Goal: Information Seeking & Learning: Learn about a topic

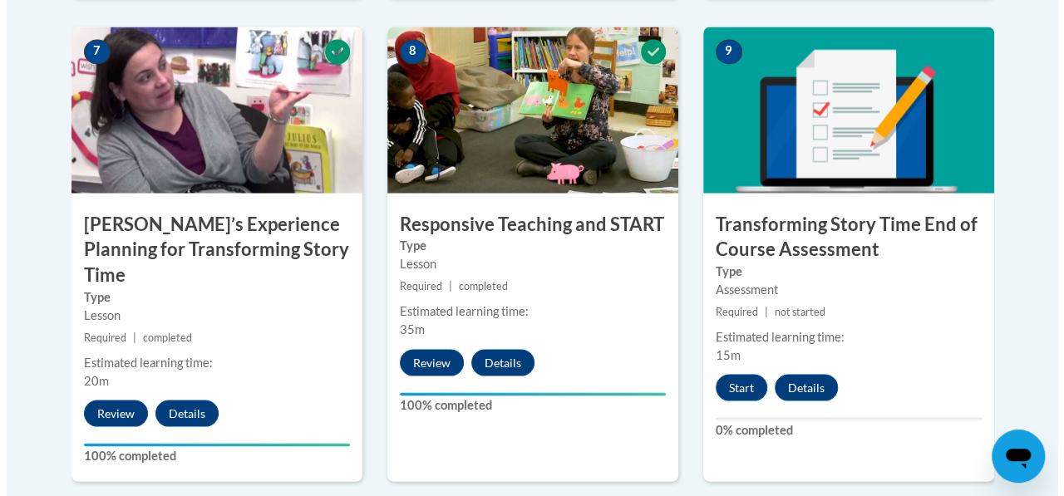
scroll to position [1471, 0]
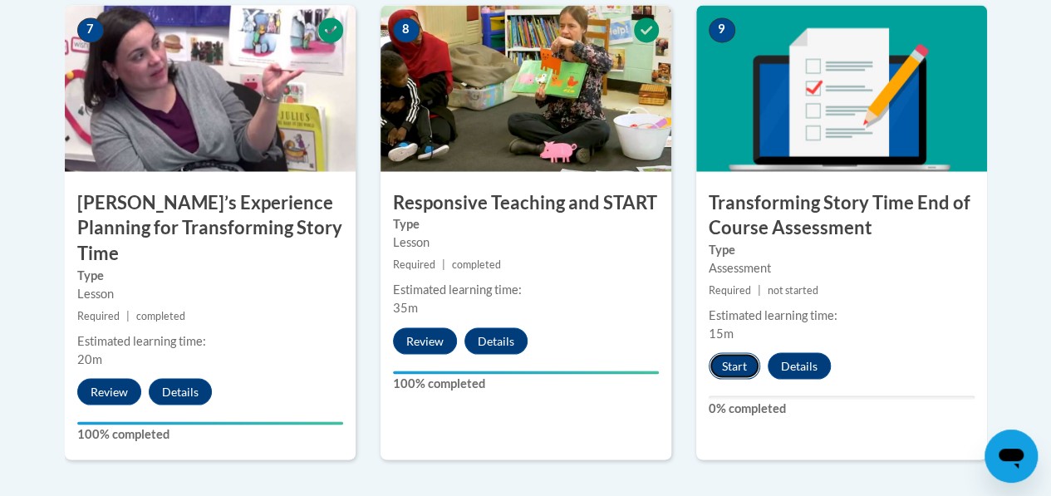
click at [725, 366] on button "Start" at bounding box center [735, 365] width 52 height 27
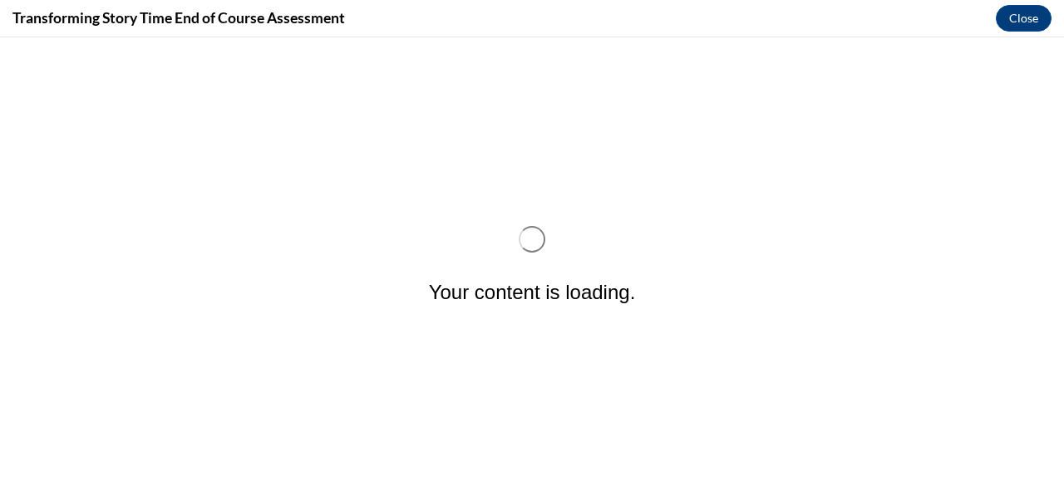
scroll to position [0, 0]
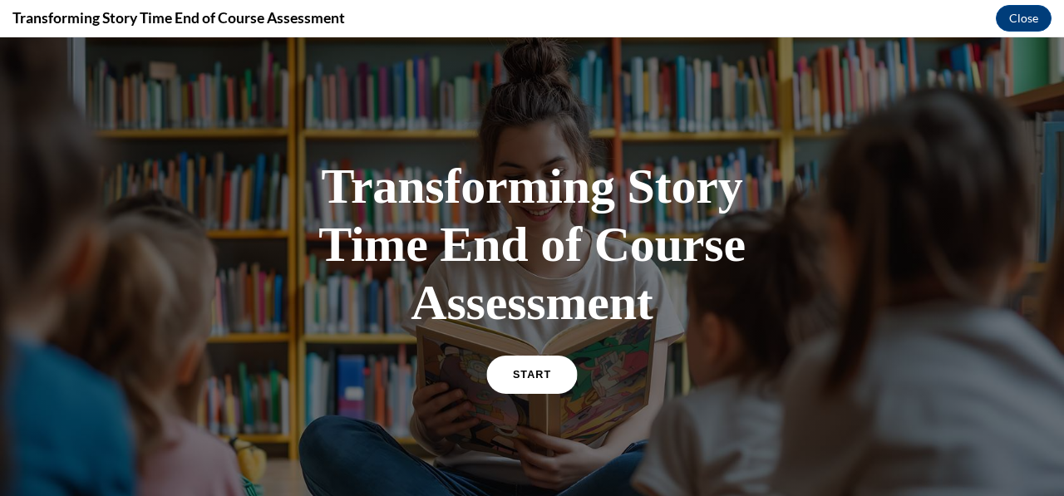
click at [524, 388] on link "START" at bounding box center [531, 375] width 91 height 38
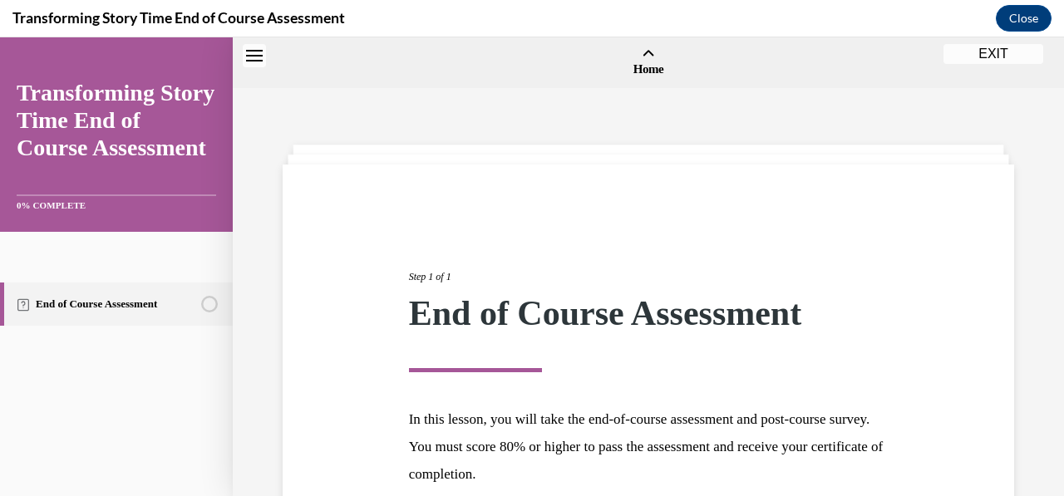
scroll to position [52, 0]
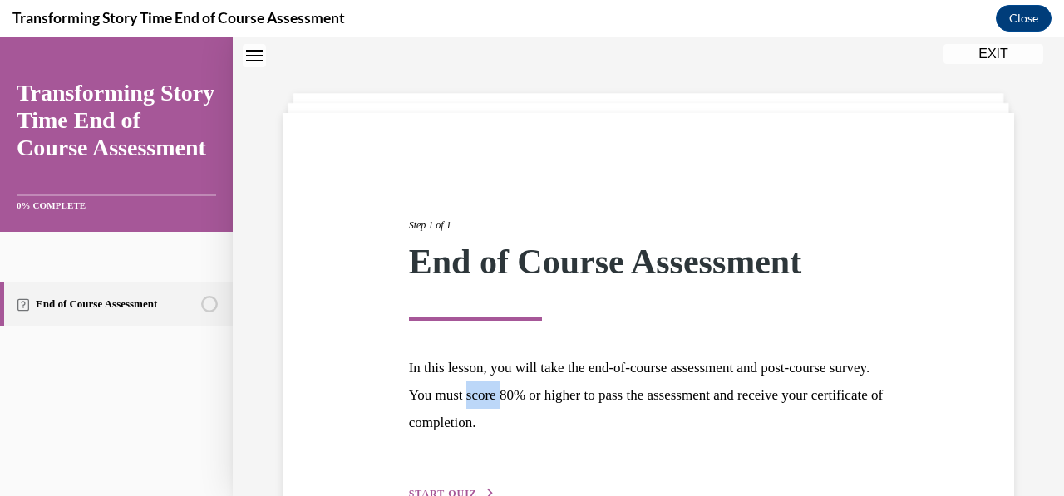
click at [524, 388] on p "In this lesson, you will take the end-of-course assessment and post-course surv…" at bounding box center [649, 395] width 480 height 82
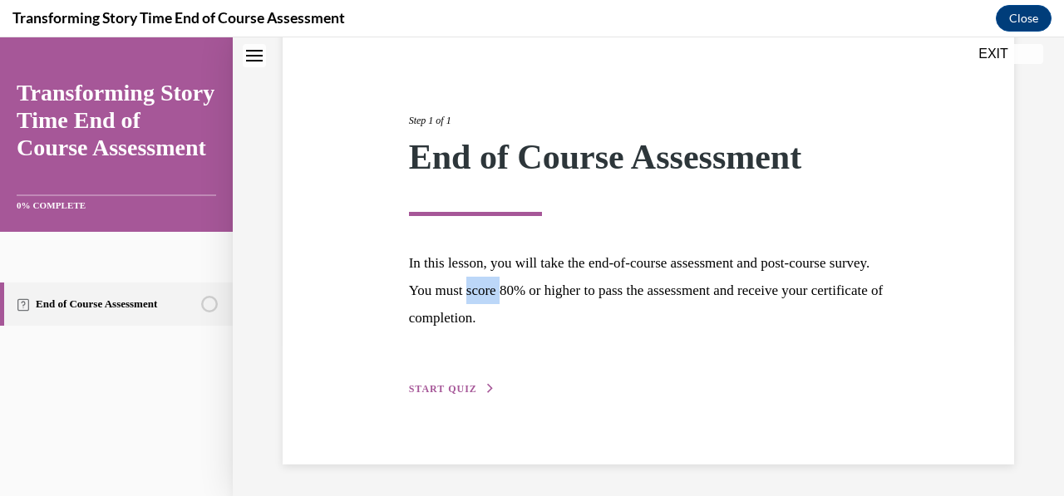
click at [447, 388] on span "START QUIZ" at bounding box center [443, 389] width 68 height 12
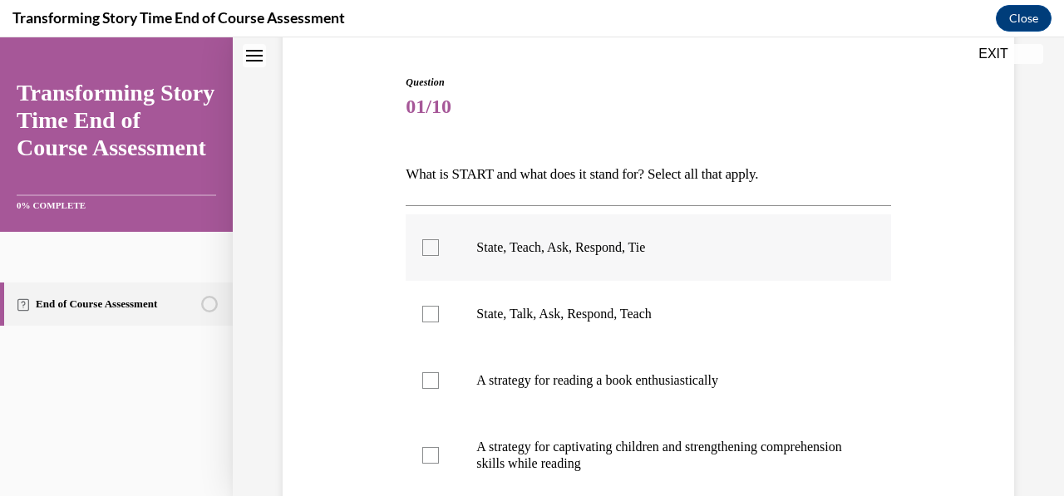
click at [431, 251] on div at bounding box center [430, 247] width 17 height 17
click at [431, 251] on input "State, Teach, Ask, Respond, Tie" at bounding box center [430, 247] width 17 height 17
checkbox input "true"
click at [438, 460] on label "A strategy for captivating children and strengthening comprehension skills whil…" at bounding box center [648, 455] width 485 height 83
click at [438, 460] on input "A strategy for captivating children and strengthening comprehension skills whil…" at bounding box center [430, 455] width 17 height 17
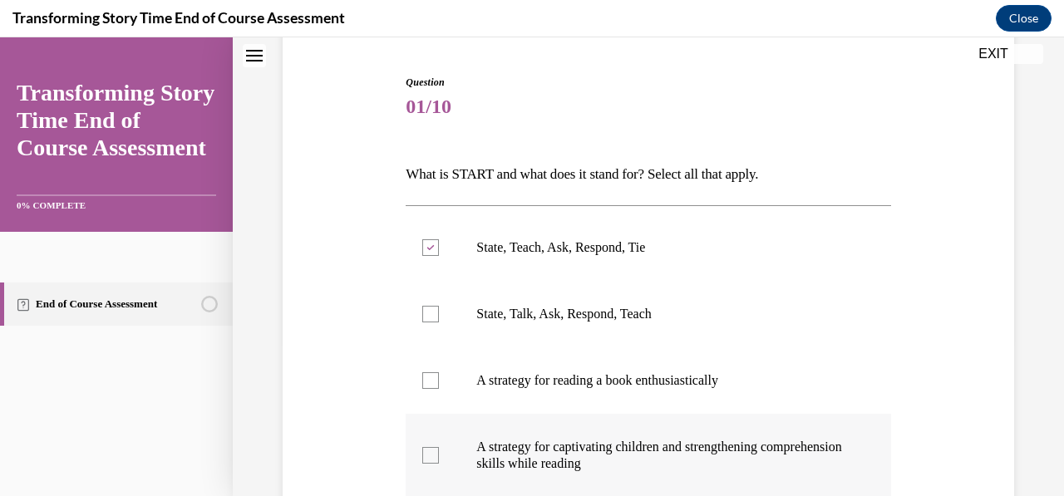
checkbox input "true"
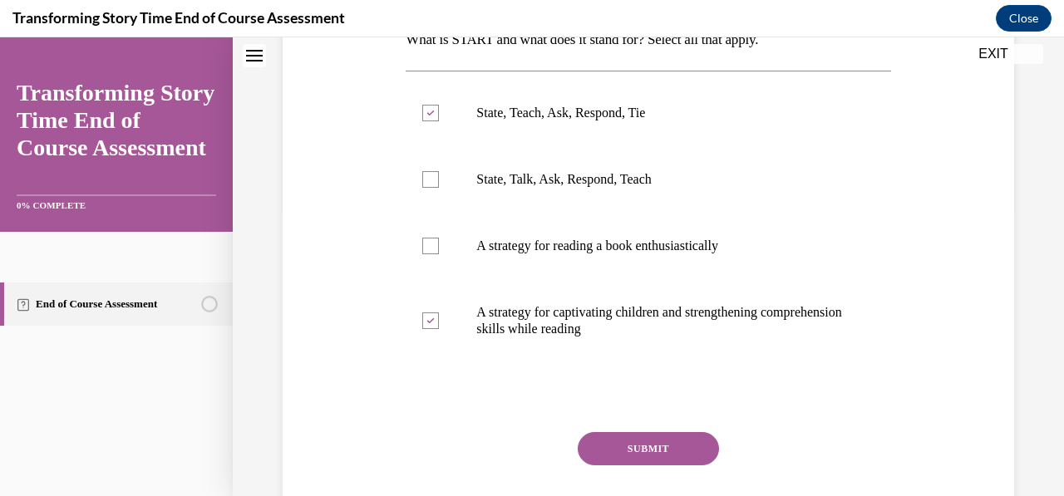
scroll to position [292, 0]
click at [624, 461] on button "SUBMIT" at bounding box center [648, 447] width 141 height 33
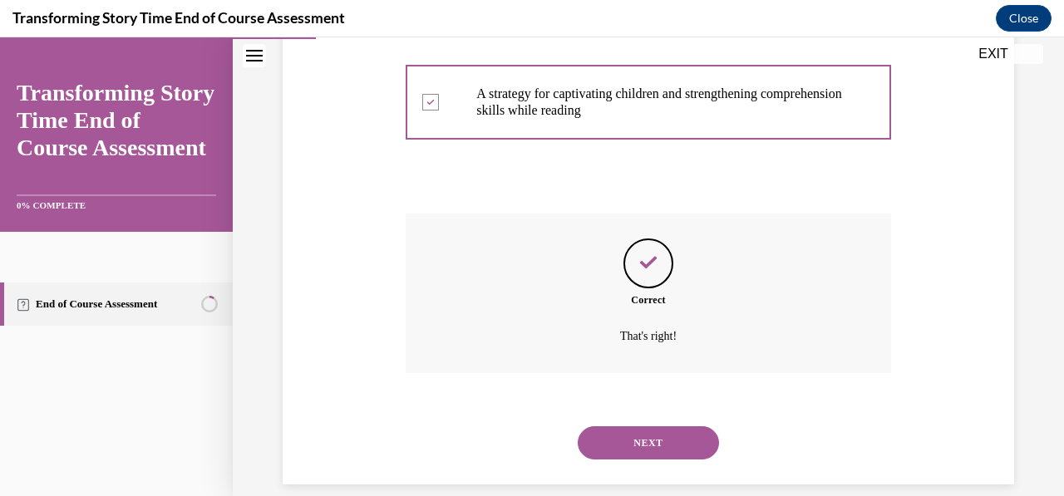
scroll to position [530, 0]
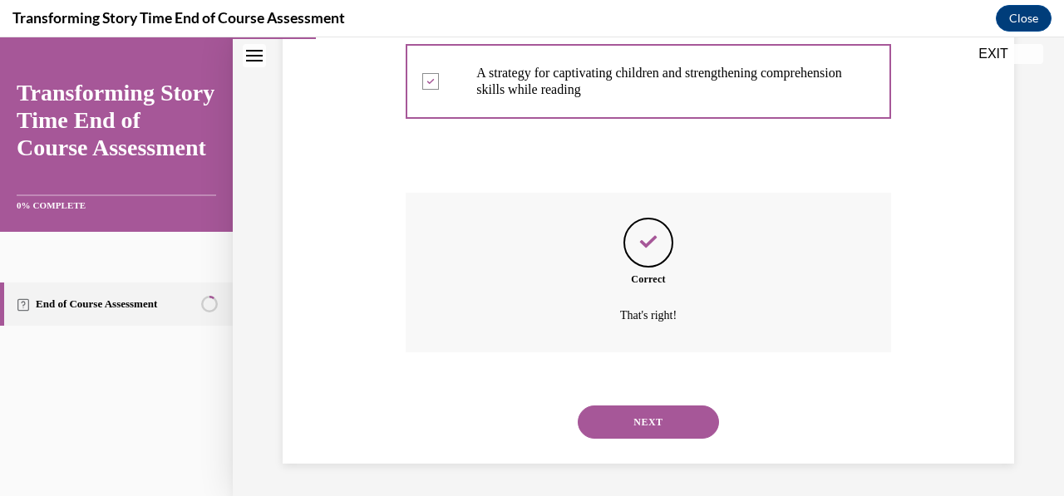
click at [650, 434] on button "NEXT" at bounding box center [648, 422] width 141 height 33
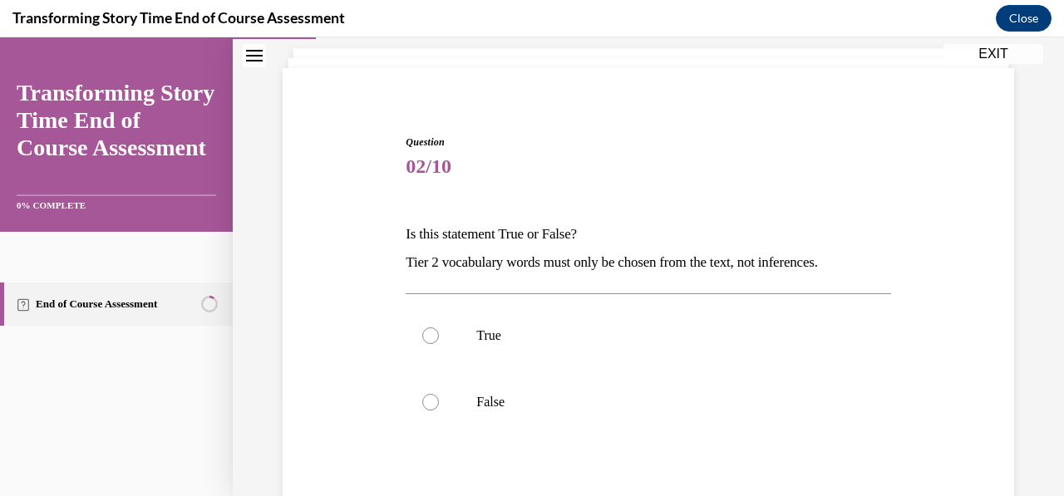
scroll to position [125, 0]
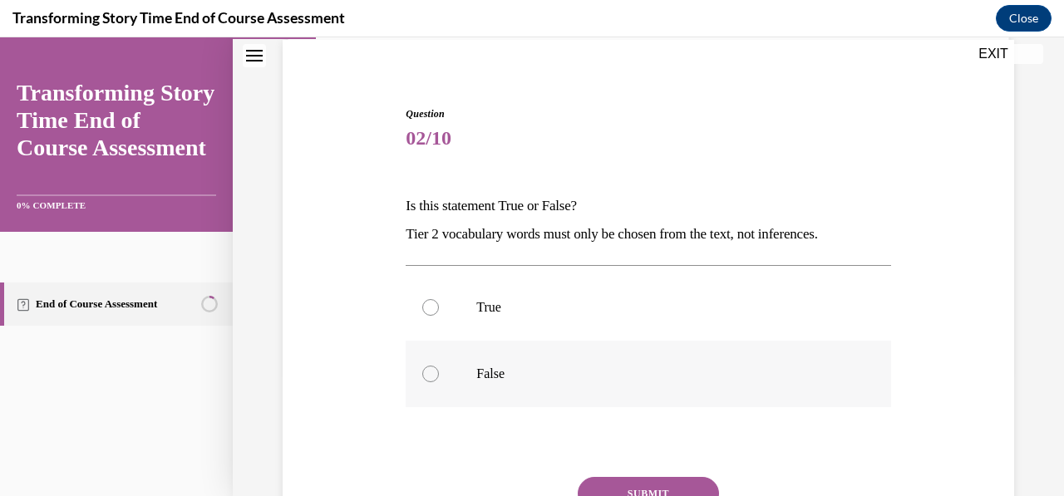
click at [434, 371] on div at bounding box center [430, 374] width 17 height 17
click at [434, 371] on input "False" at bounding box center [430, 374] width 17 height 17
radio input "true"
click at [647, 485] on button "SUBMIT" at bounding box center [648, 493] width 141 height 33
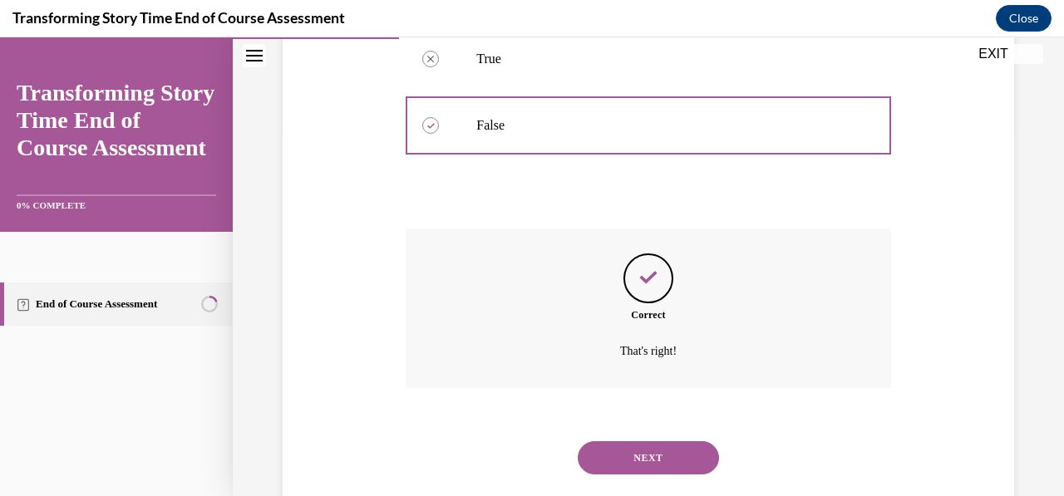
scroll to position [409, 0]
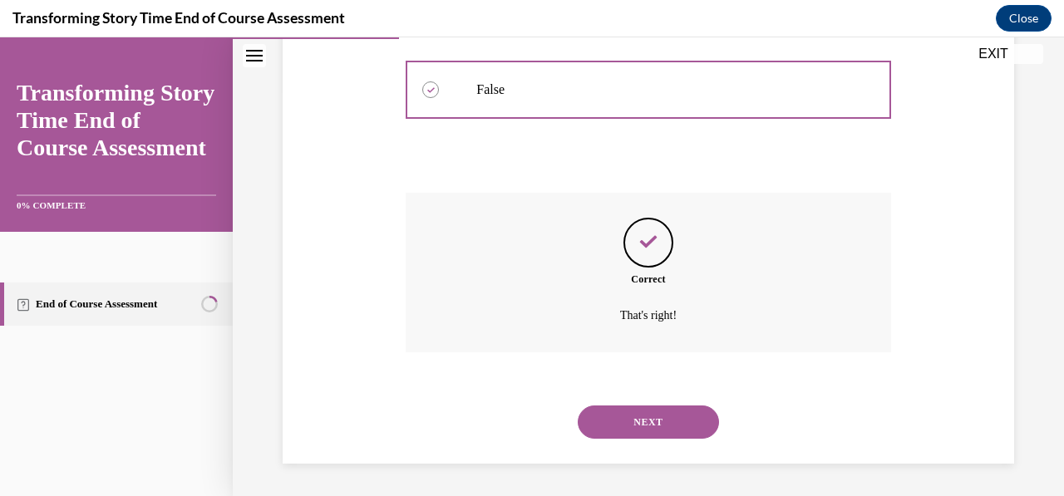
click at [610, 414] on button "NEXT" at bounding box center [648, 422] width 141 height 33
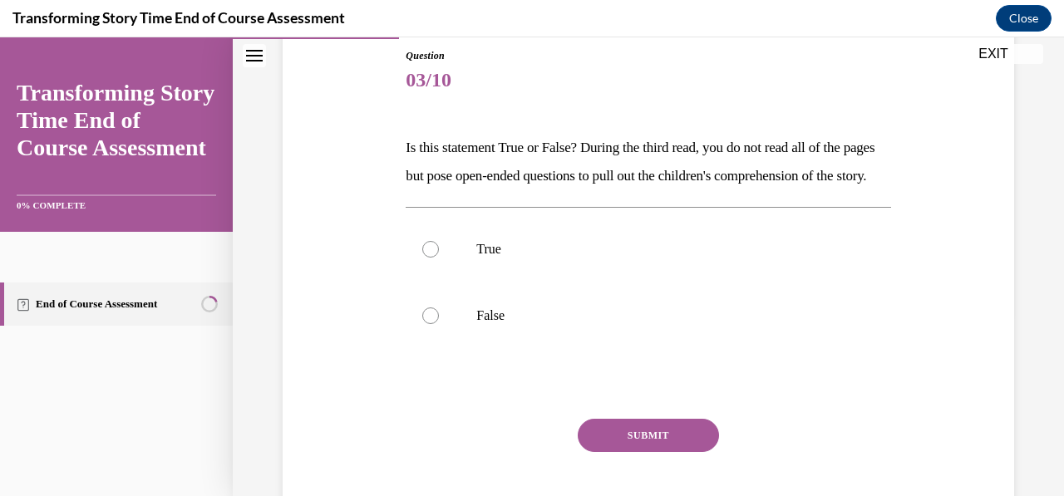
scroll to position [184, 0]
click at [432, 257] on div at bounding box center [430, 248] width 17 height 17
click at [432, 257] on input "True" at bounding box center [430, 248] width 17 height 17
radio input "true"
click at [658, 451] on button "SUBMIT" at bounding box center [648, 434] width 141 height 33
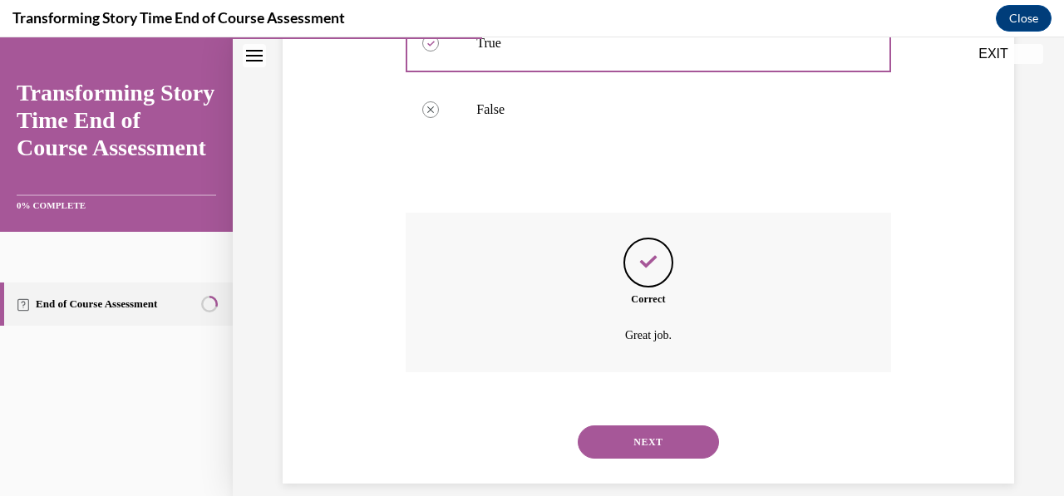
scroll to position [437, 0]
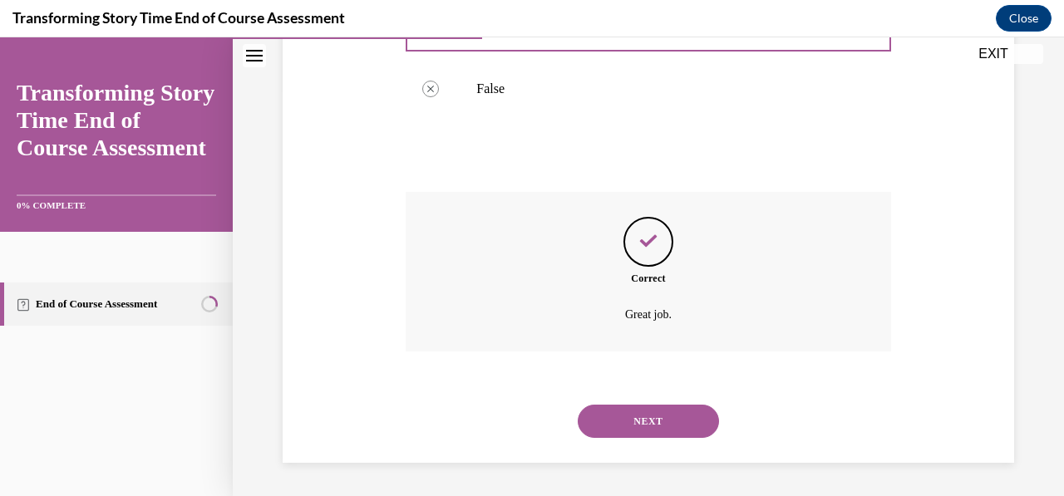
click at [686, 432] on button "NEXT" at bounding box center [648, 421] width 141 height 33
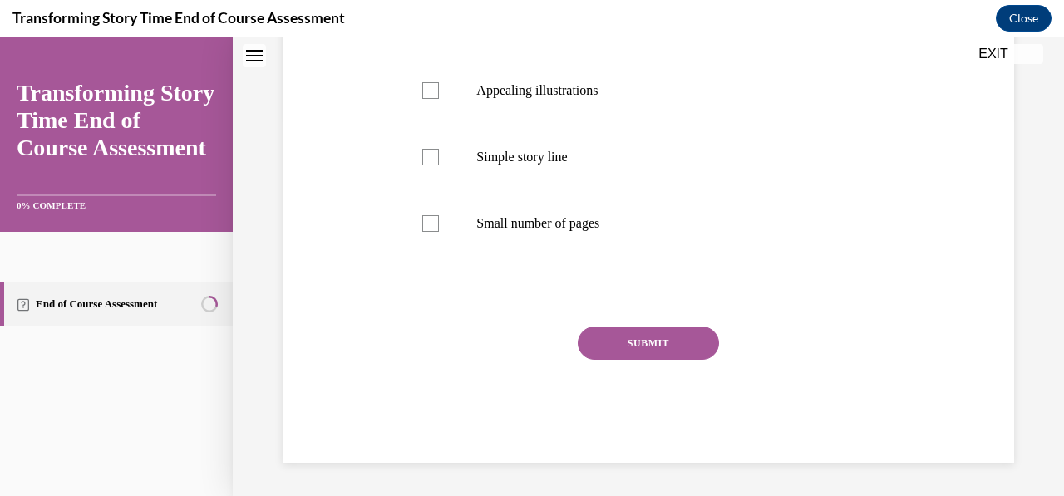
scroll to position [0, 0]
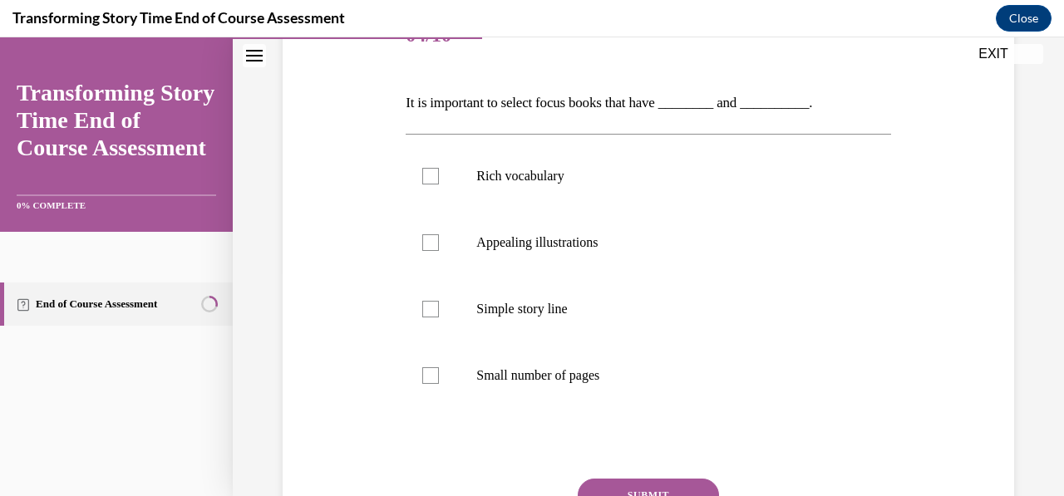
scroll to position [228, 0]
click at [439, 184] on label "Rich vocabulary" at bounding box center [648, 176] width 485 height 66
click at [439, 184] on input "Rich vocabulary" at bounding box center [430, 176] width 17 height 17
checkbox input "true"
click at [423, 237] on div at bounding box center [430, 242] width 17 height 17
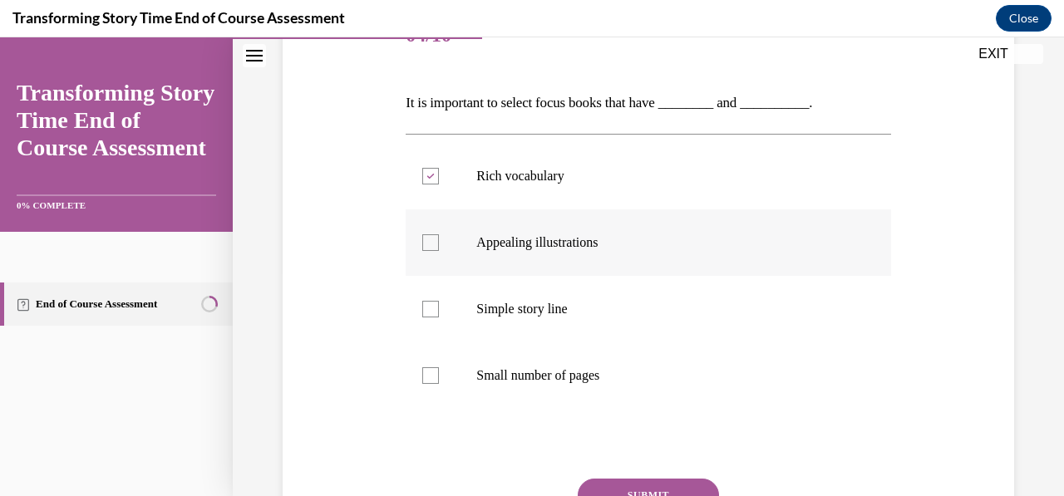
click at [423, 237] on input "Appealing illustrations" at bounding box center [430, 242] width 17 height 17
checkbox input "true"
click at [610, 480] on button "SUBMIT" at bounding box center [648, 495] width 141 height 33
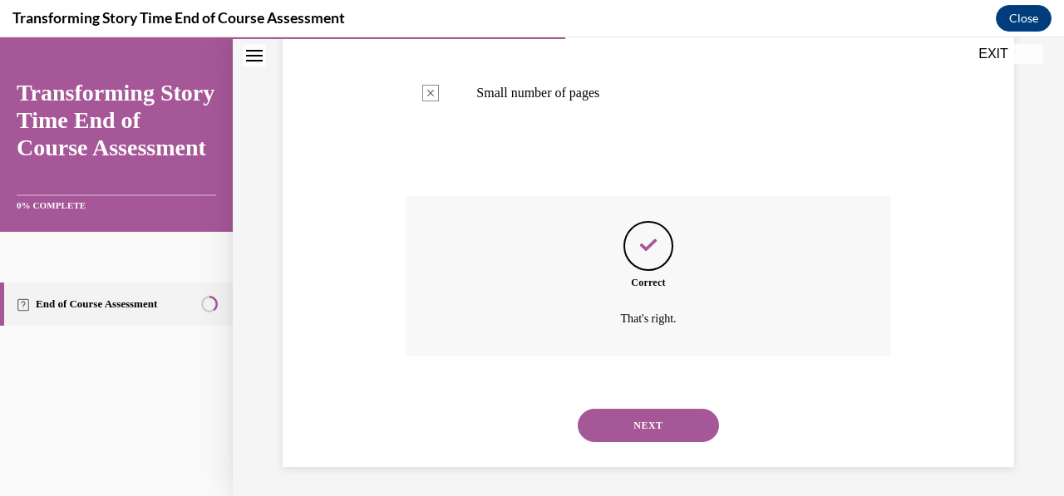
scroll to position [514, 0]
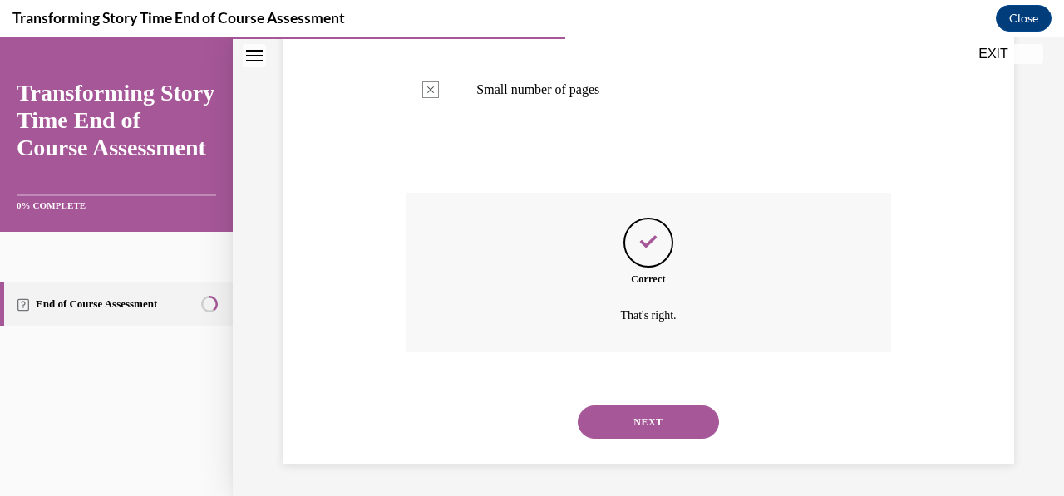
click at [663, 424] on button "NEXT" at bounding box center [648, 422] width 141 height 33
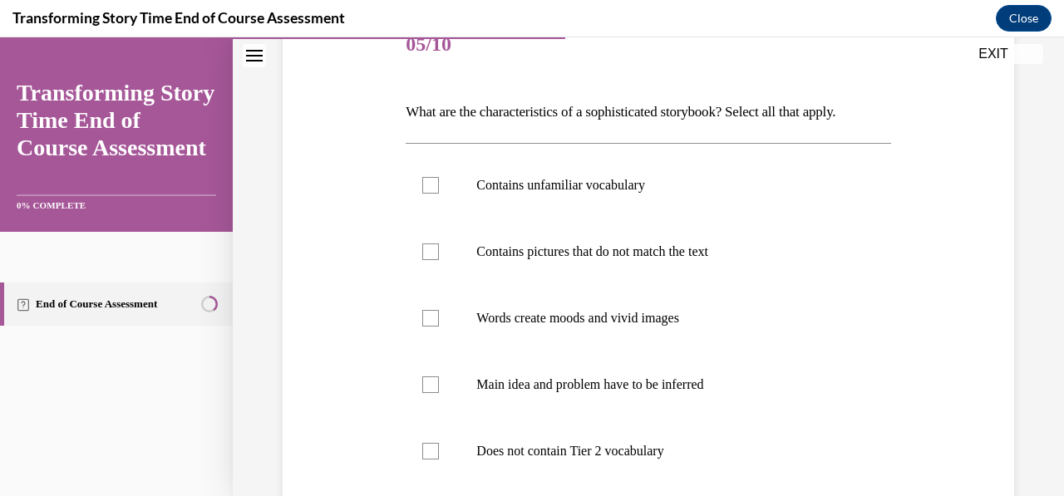
scroll to position [224, 0]
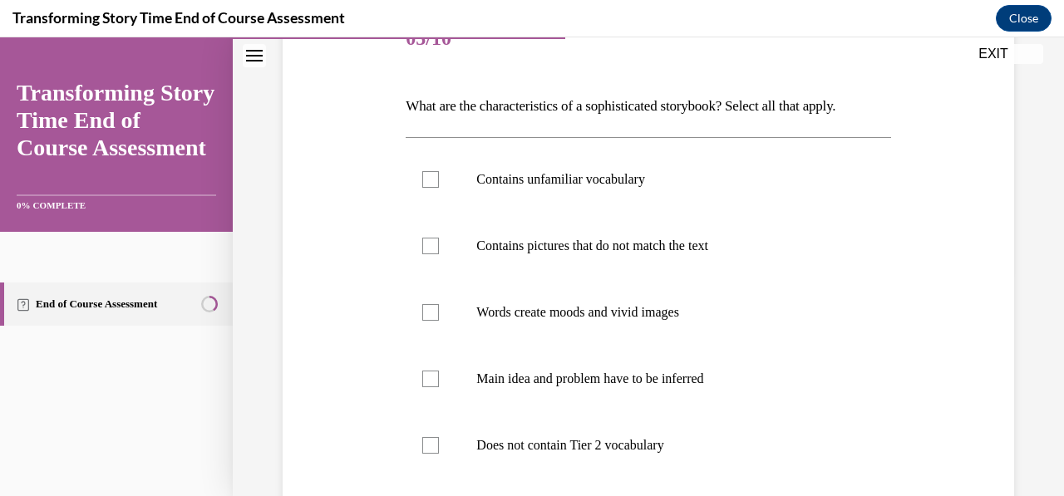
click at [964, 416] on div "Question 05/10 What are the characteristics of a sophisticated storybook? Selec…" at bounding box center [648, 321] width 740 height 728
click at [1001, 306] on div "Question 05/10 What are the characteristics of a sophisticated storybook? Selec…" at bounding box center [648, 321] width 740 height 728
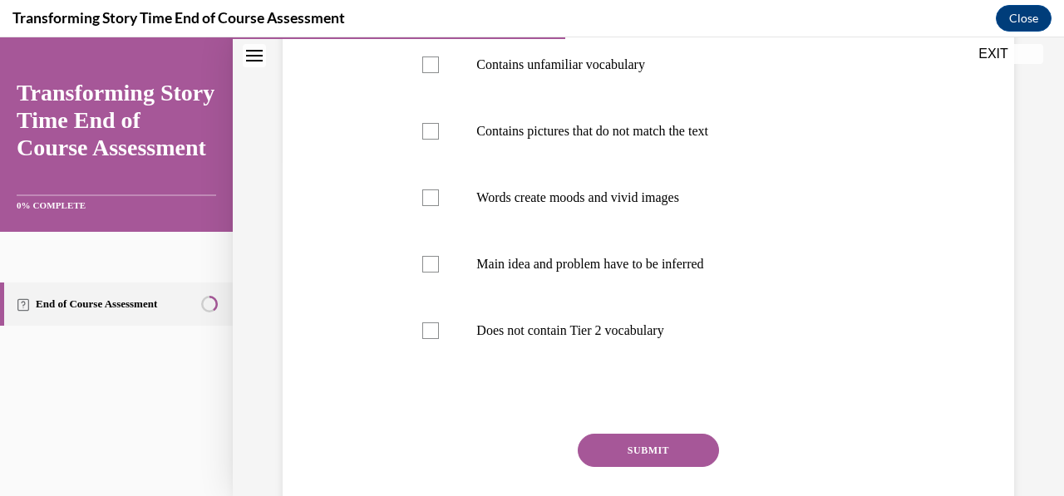
scroll to position [337, 0]
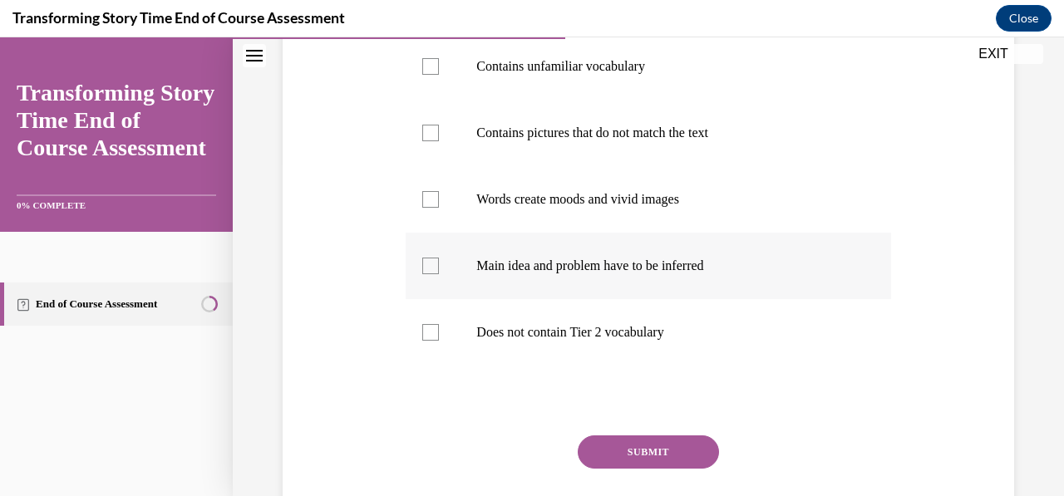
click at [876, 289] on label "Main idea and problem have to be inferred" at bounding box center [648, 266] width 485 height 66
click at [439, 274] on input "Main idea and problem have to be inferred" at bounding box center [430, 266] width 17 height 17
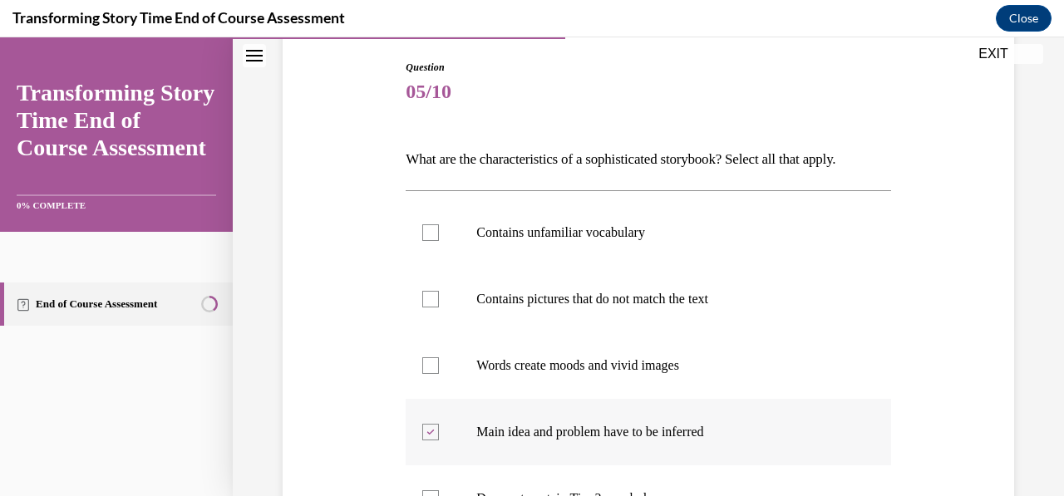
scroll to position [184, 0]
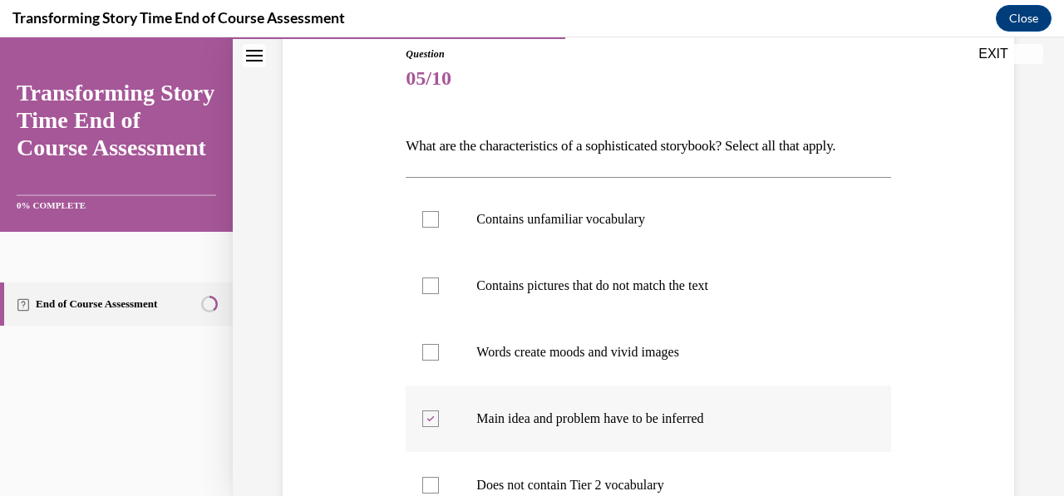
click at [424, 422] on div at bounding box center [430, 419] width 17 height 17
click at [424, 422] on input "Main idea and problem have to be inferred" at bounding box center [430, 419] width 17 height 17
checkbox input "false"
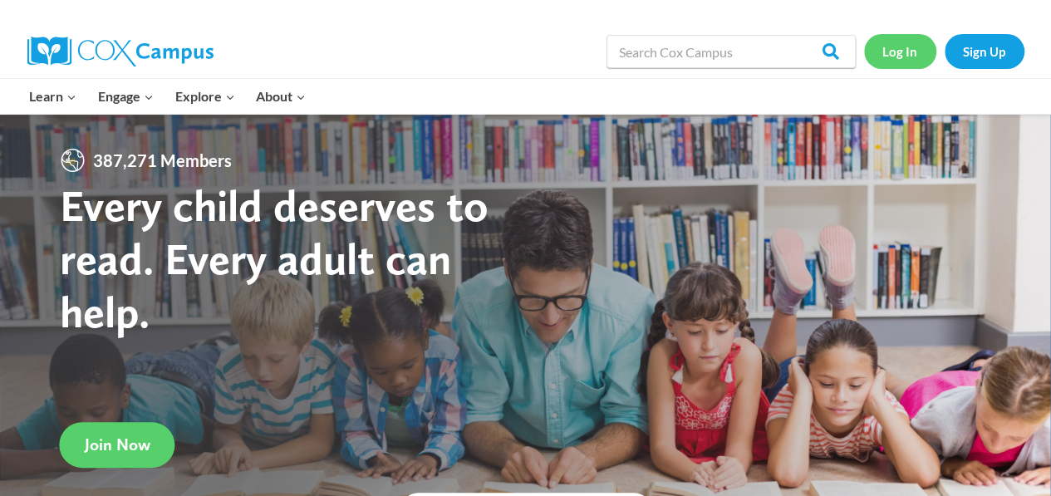
click at [898, 63] on link "Log In" at bounding box center [900, 51] width 72 height 34
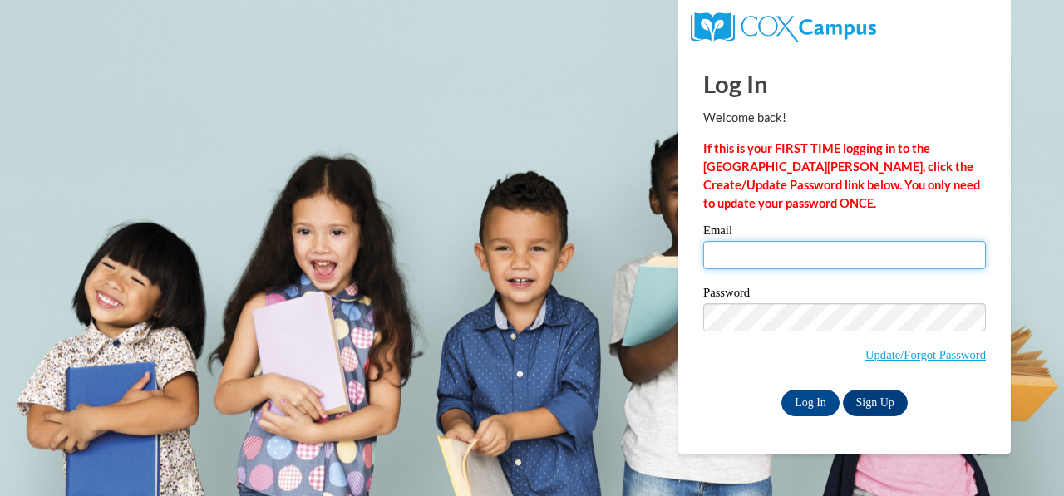
click at [726, 252] on input "Email" at bounding box center [844, 255] width 283 height 28
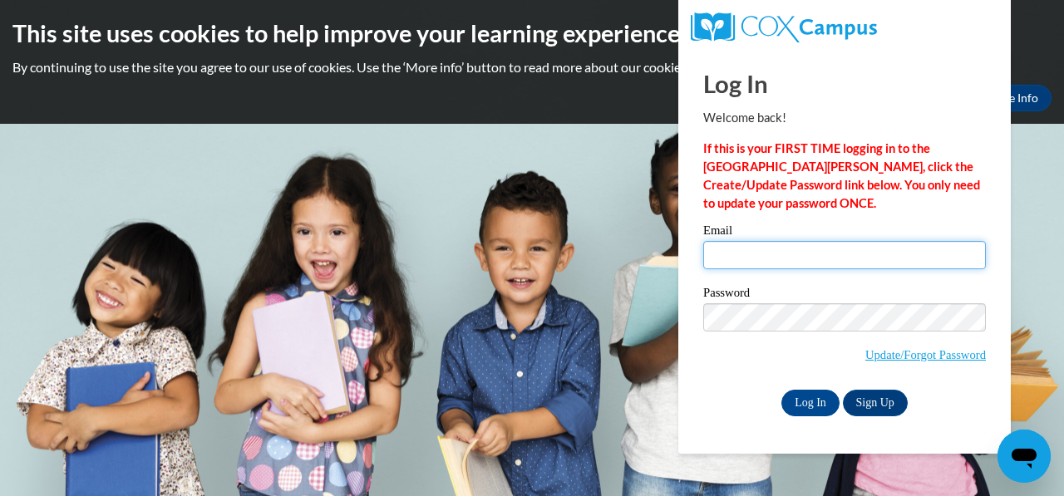
type input "Freemel2010@gmail.com"
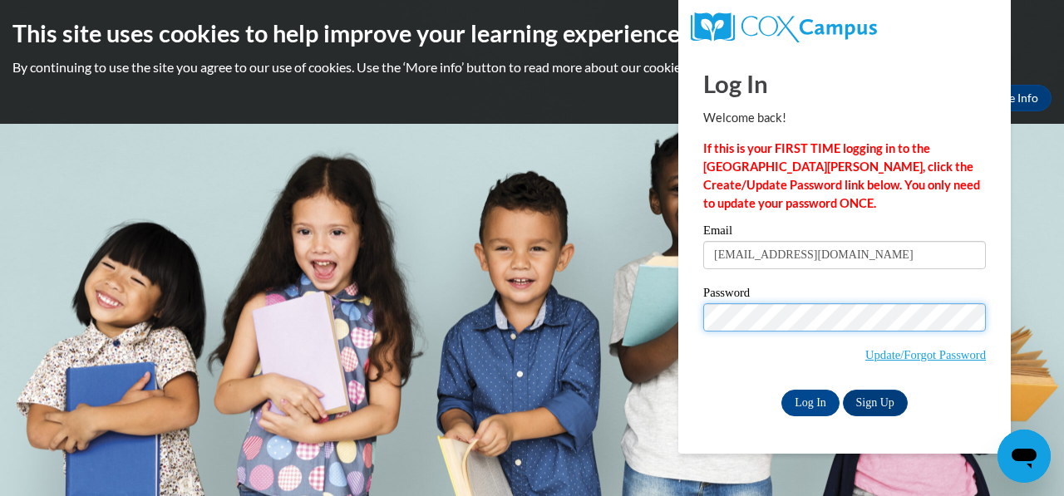
click at [781, 390] on input "Log In" at bounding box center [810, 403] width 58 height 27
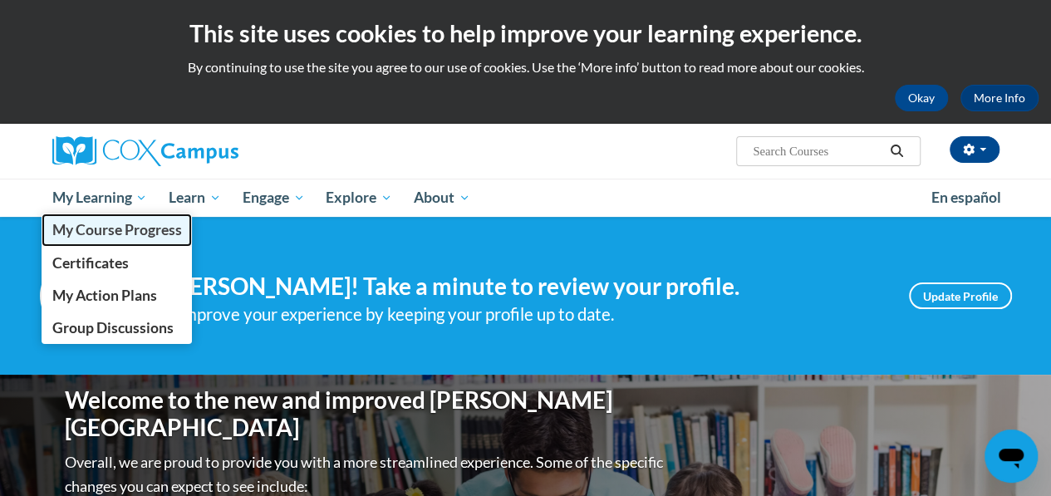
click at [142, 232] on span "My Course Progress" at bounding box center [117, 229] width 130 height 17
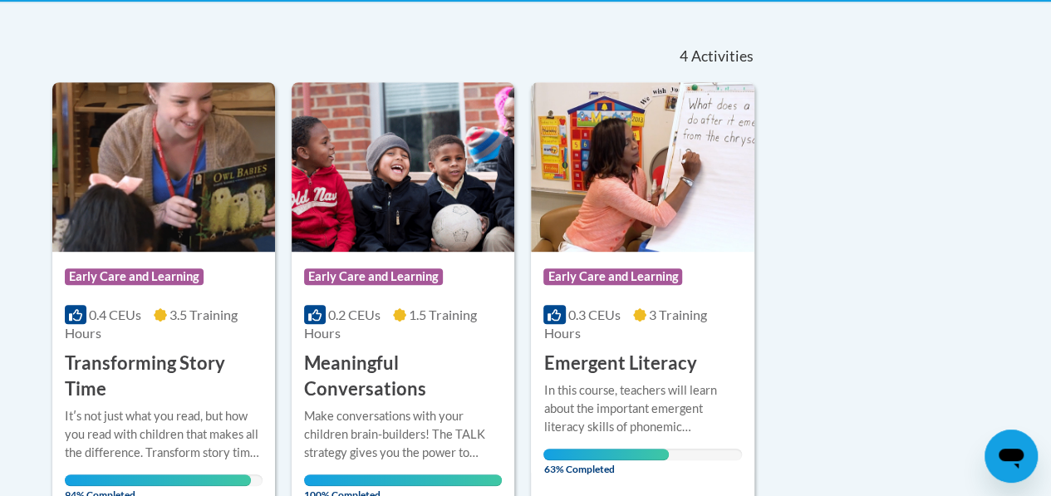
scroll to position [588, 0]
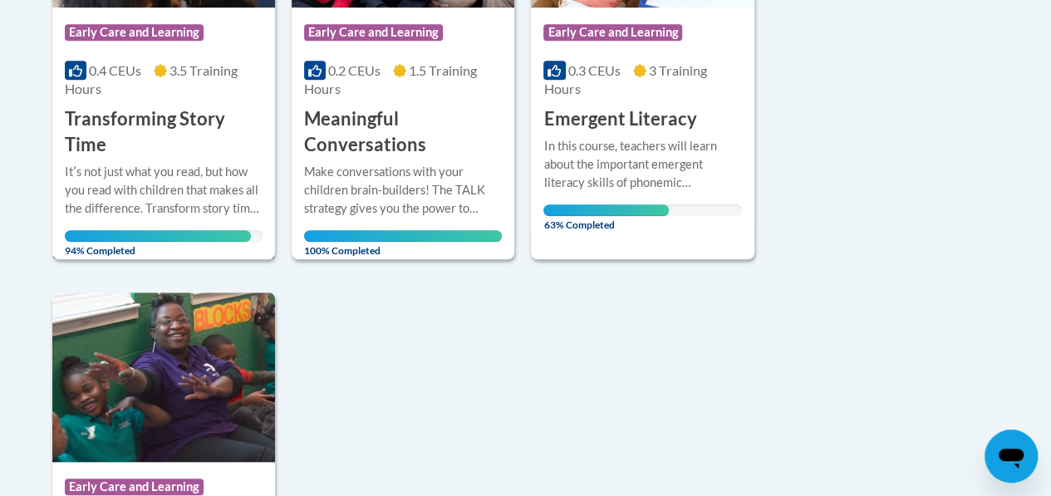
click at [156, 172] on div "Itʹs not just what you read, but how you read with children that makes all the …" at bounding box center [164, 190] width 198 height 55
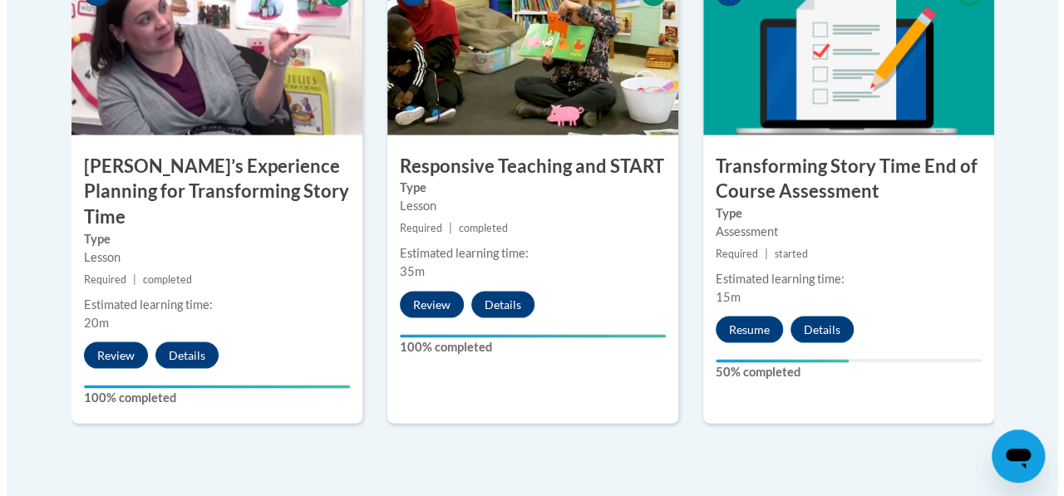
scroll to position [1504, 0]
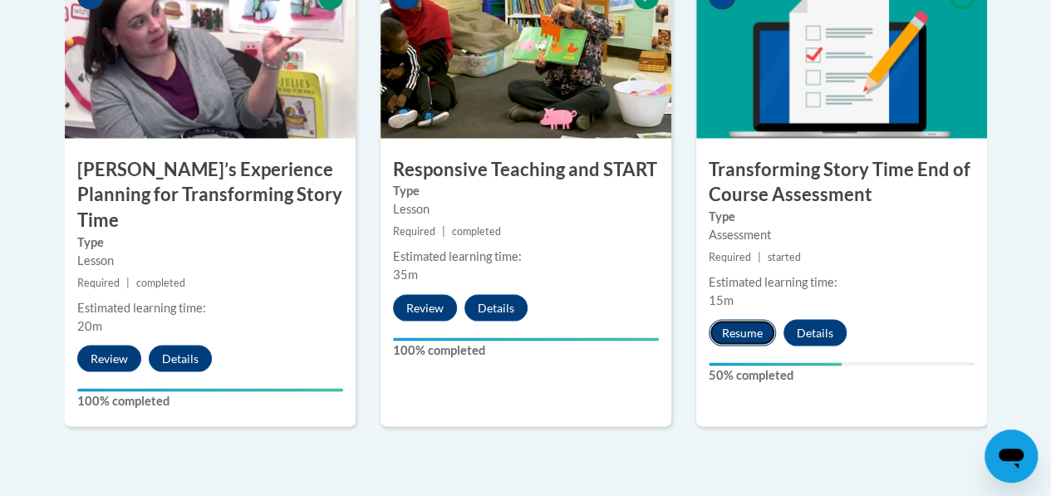
click at [733, 324] on button "Resume" at bounding box center [742, 332] width 67 height 27
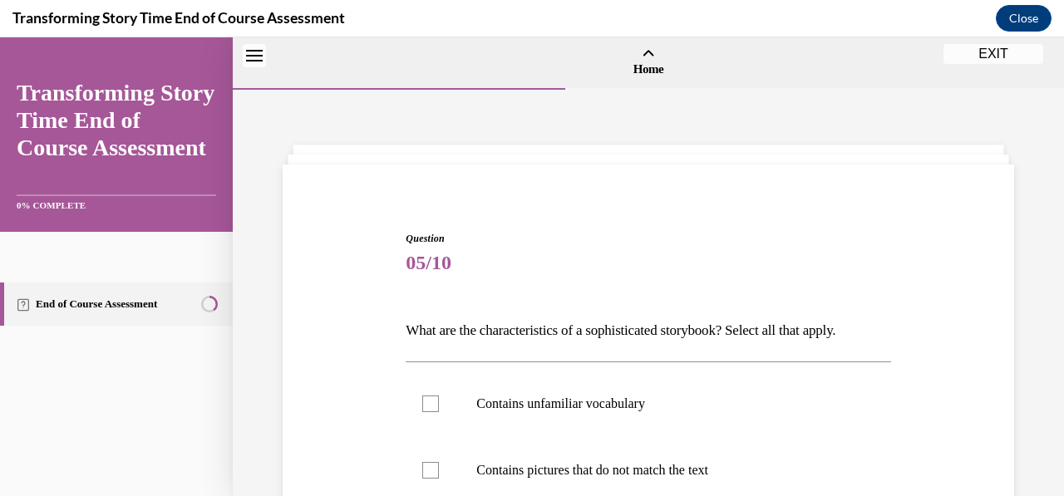
scroll to position [52, 0]
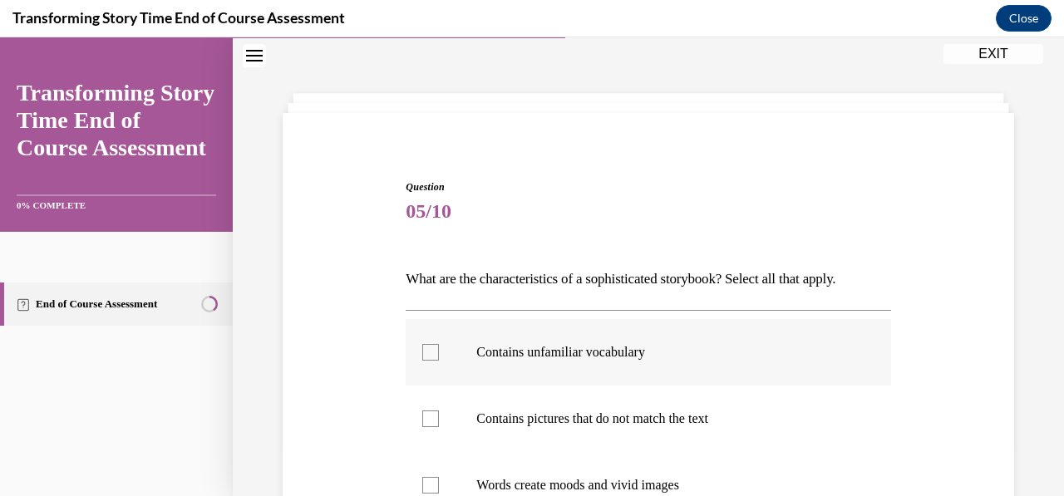
click at [445, 358] on label "Contains unfamiliar vocabulary" at bounding box center [648, 352] width 485 height 66
click at [439, 358] on input "Contains unfamiliar vocabulary" at bounding box center [430, 352] width 17 height 17
checkbox input "true"
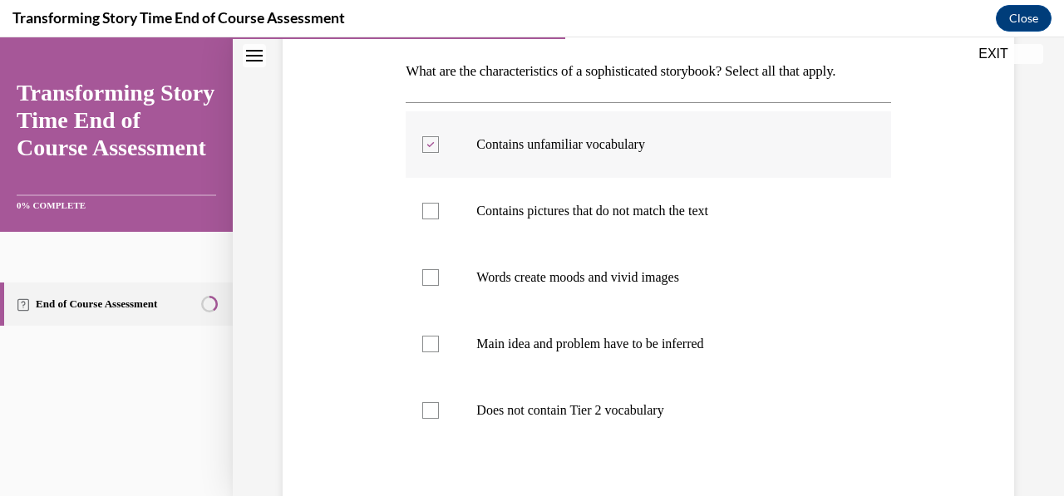
scroll to position [261, 0]
click at [442, 290] on label "Words create moods and vivid images" at bounding box center [648, 276] width 485 height 66
click at [439, 284] on input "Words create moods and vivid images" at bounding box center [430, 276] width 17 height 17
checkbox input "true"
click at [430, 418] on label "Does not contain Tier 2 vocabulary" at bounding box center [648, 409] width 485 height 66
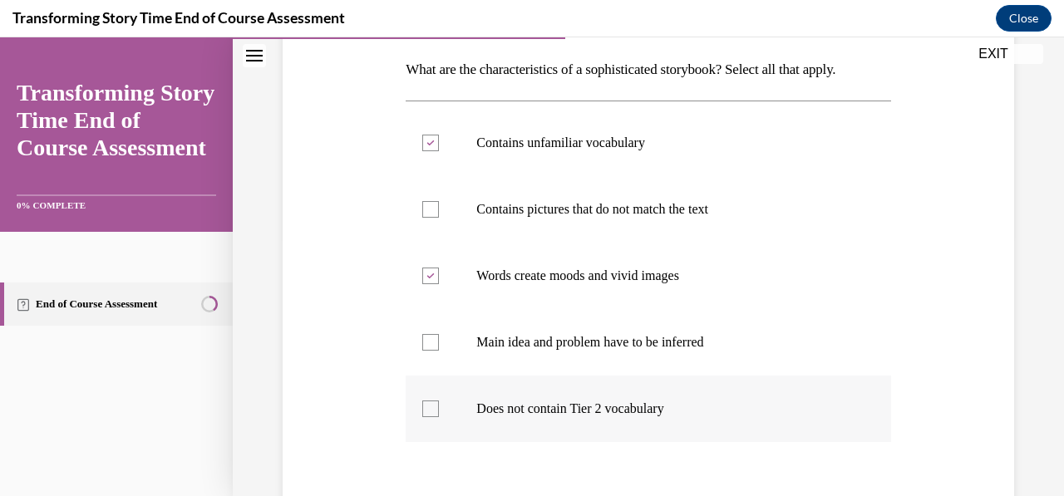
click at [430, 417] on input "Does not contain Tier 2 vocabulary" at bounding box center [430, 409] width 17 height 17
click at [440, 420] on label "Does not contain Tier 2 vocabulary" at bounding box center [648, 409] width 485 height 66
click at [439, 417] on input "Does not contain Tier 2 vocabulary" at bounding box center [430, 409] width 17 height 17
checkbox input "false"
click at [426, 279] on div at bounding box center [430, 276] width 17 height 17
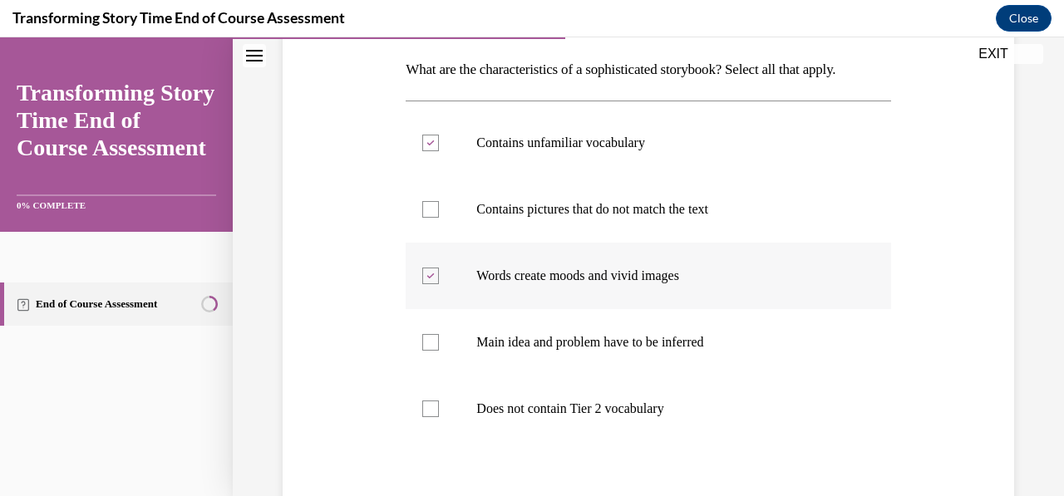
click at [426, 279] on input "Words create moods and vivid images" at bounding box center [430, 276] width 17 height 17
checkbox input "false"
click at [430, 147] on div at bounding box center [430, 143] width 17 height 17
click at [430, 147] on input "Contains unfamiliar vocabulary" at bounding box center [430, 143] width 17 height 17
click at [438, 148] on label "Contains unfamiliar vocabulary" at bounding box center [648, 143] width 485 height 66
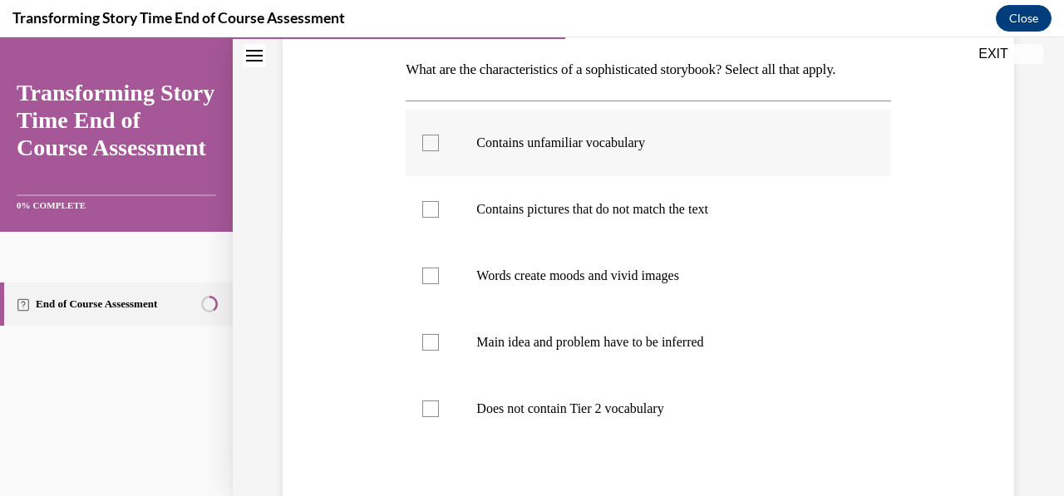
click at [438, 148] on input "Contains unfamiliar vocabulary" at bounding box center [430, 143] width 17 height 17
checkbox input "true"
click at [438, 219] on label "Contains pictures that do not match the text" at bounding box center [648, 209] width 485 height 66
click at [438, 218] on input "Contains pictures that do not match the text" at bounding box center [430, 209] width 17 height 17
checkbox input "true"
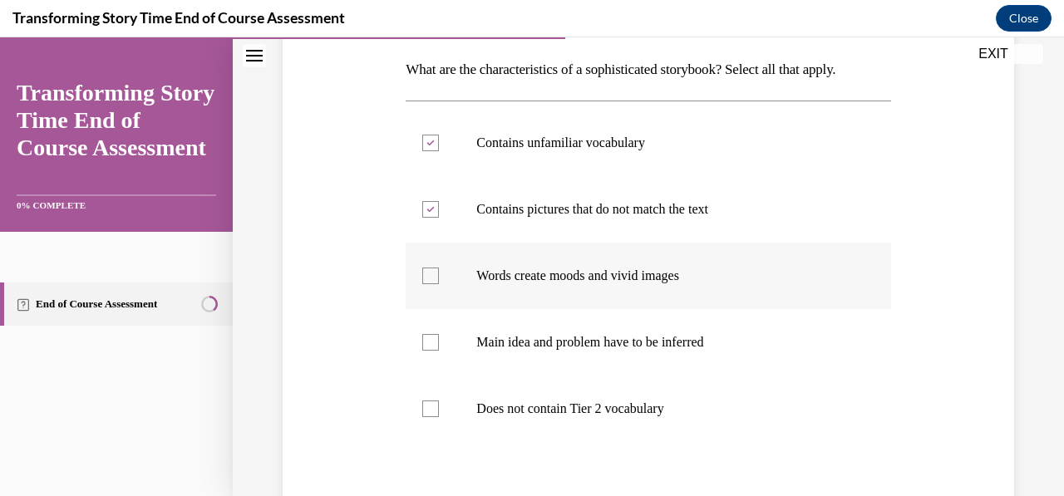
click at [430, 283] on label "Words create moods and vivid images" at bounding box center [648, 276] width 485 height 66
click at [430, 283] on input "Words create moods and vivid images" at bounding box center [430, 276] width 17 height 17
checkbox input "true"
click at [428, 214] on div at bounding box center [430, 209] width 17 height 17
click at [428, 214] on input "Contains pictures that do not match the text" at bounding box center [430, 209] width 17 height 17
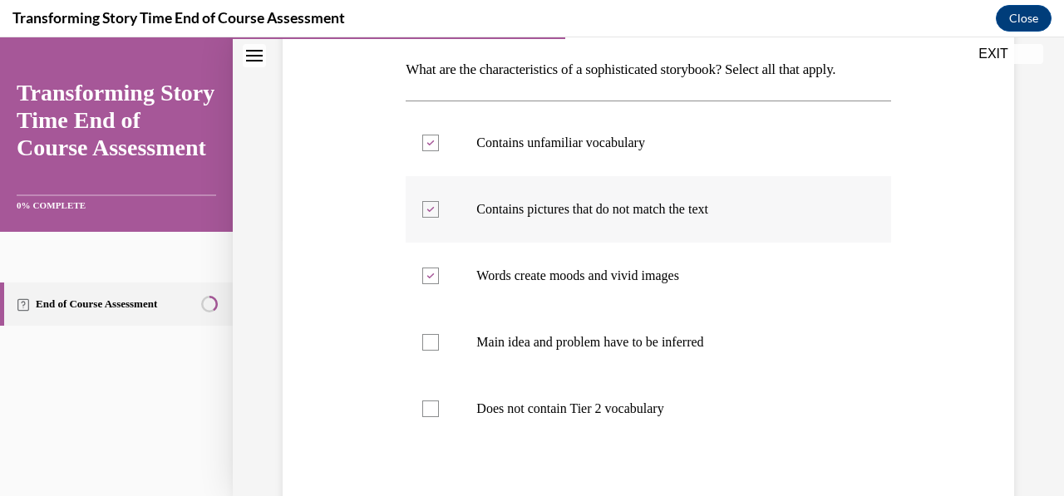
checkbox input "false"
click at [427, 352] on label "Main idea and problem have to be inferred" at bounding box center [648, 342] width 485 height 66
click at [427, 351] on input "Main idea and problem have to be inferred" at bounding box center [430, 342] width 17 height 17
checkbox input "true"
click at [441, 386] on label "Does not contain Tier 2 vocabulary" at bounding box center [648, 409] width 485 height 66
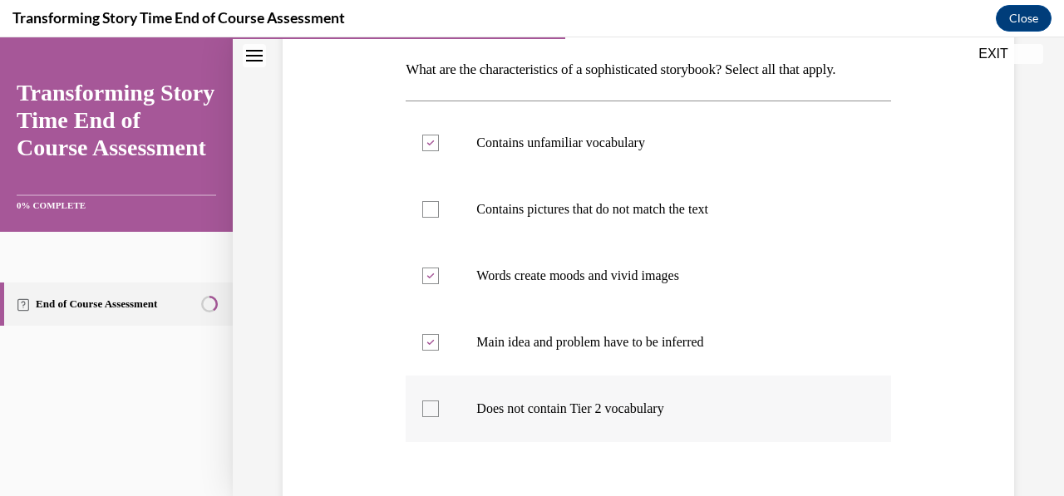
click at [439, 401] on input "Does not contain Tier 2 vocabulary" at bounding box center [430, 409] width 17 height 17
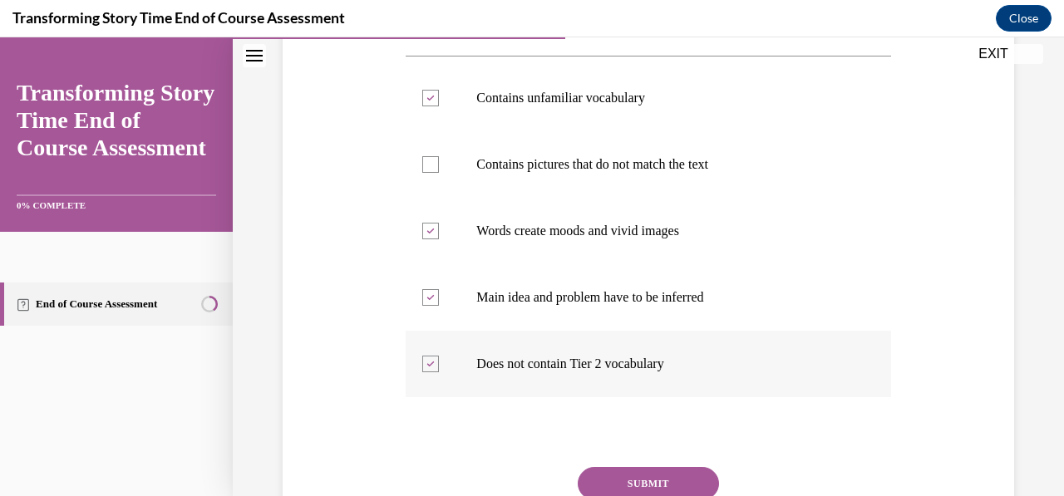
scroll to position [307, 0]
click at [445, 369] on label "Does not contain Tier 2 vocabulary" at bounding box center [648, 363] width 485 height 66
click at [439, 369] on input "Does not contain Tier 2 vocabulary" at bounding box center [430, 363] width 17 height 17
checkbox input "false"
click at [592, 471] on button "SUBMIT" at bounding box center [648, 482] width 141 height 33
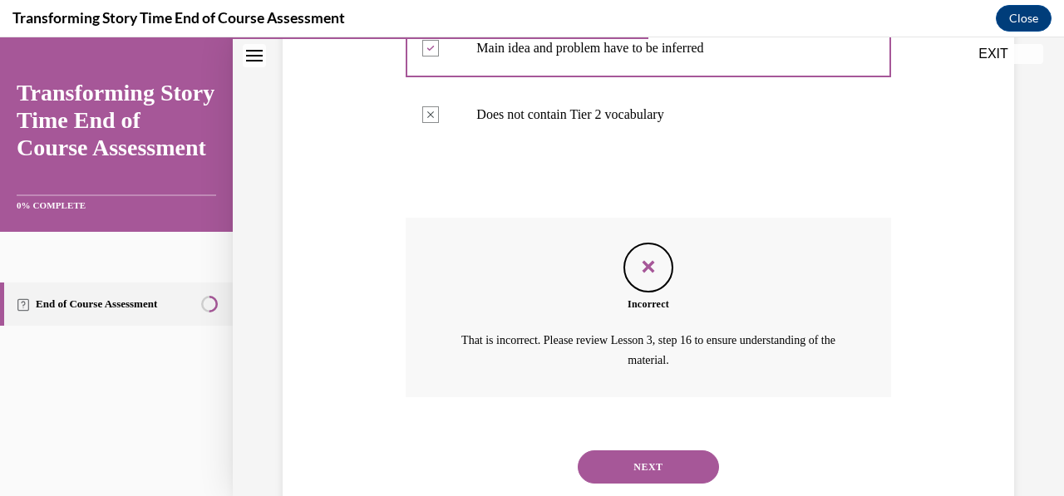
scroll to position [599, 0]
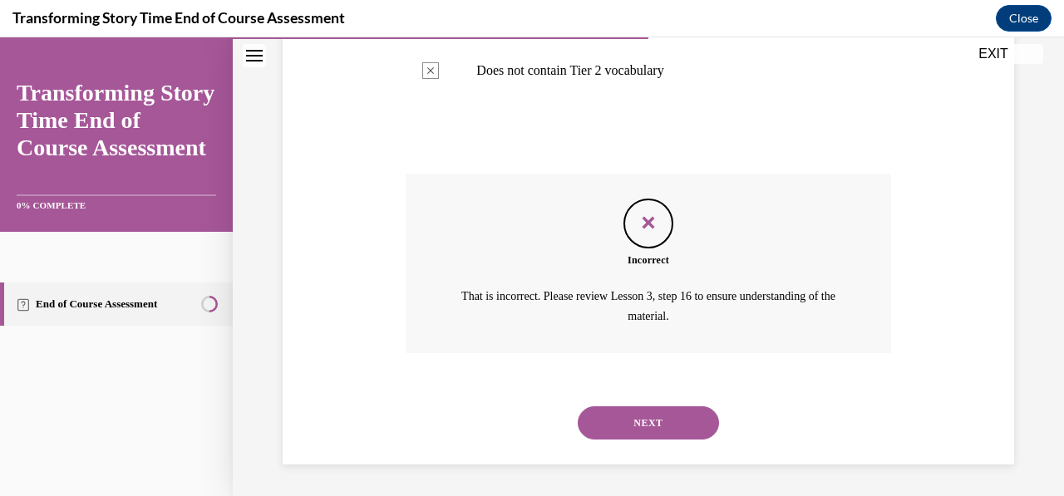
click at [601, 430] on button "NEXT" at bounding box center [648, 422] width 141 height 33
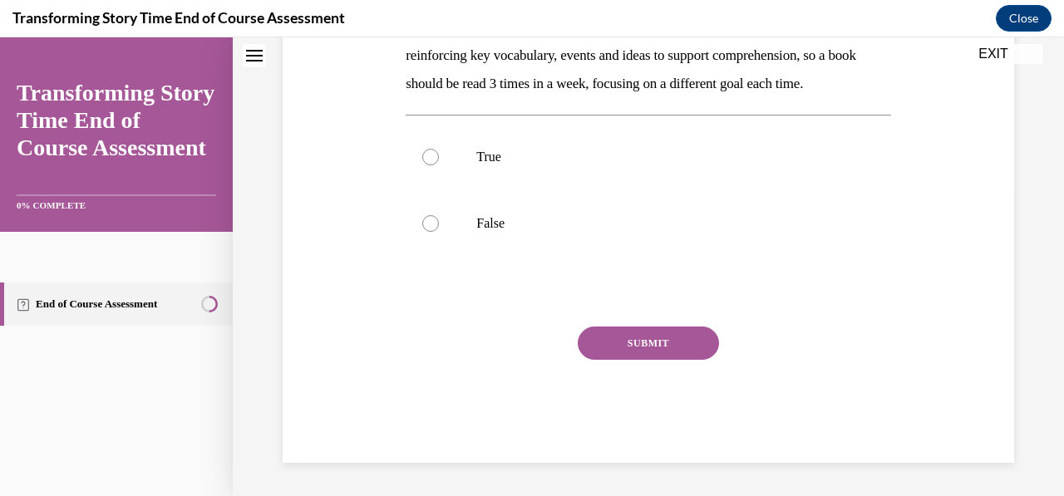
scroll to position [0, 0]
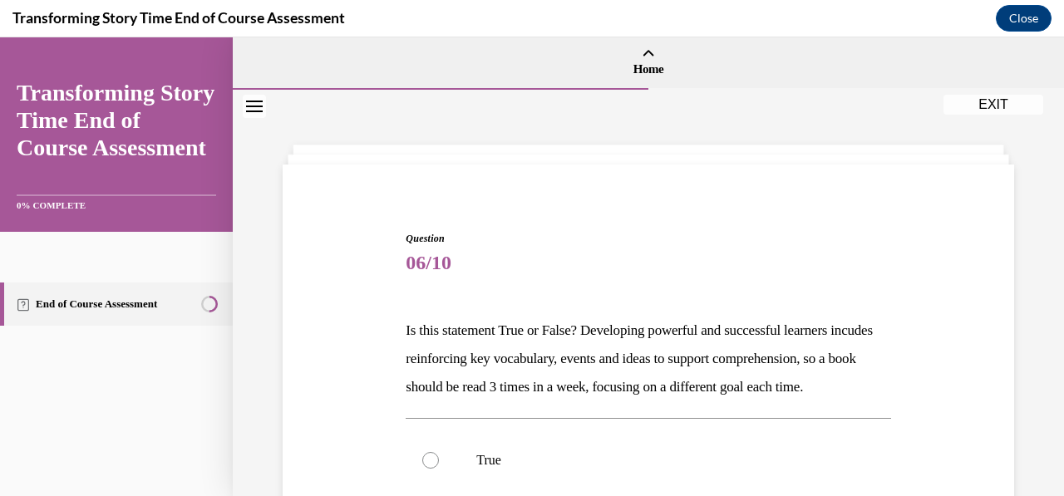
click at [603, 301] on div "Question 06/10 Is this statement True or False? Developing powerful and success…" at bounding box center [648, 498] width 485 height 535
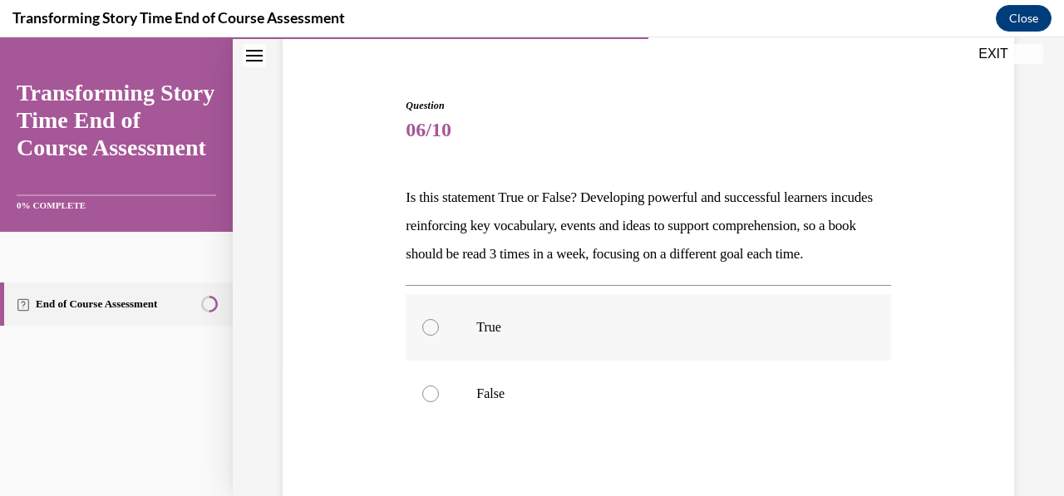
click at [442, 361] on label "True" at bounding box center [648, 327] width 485 height 66
click at [439, 336] on input "True" at bounding box center [430, 327] width 17 height 17
radio input "true"
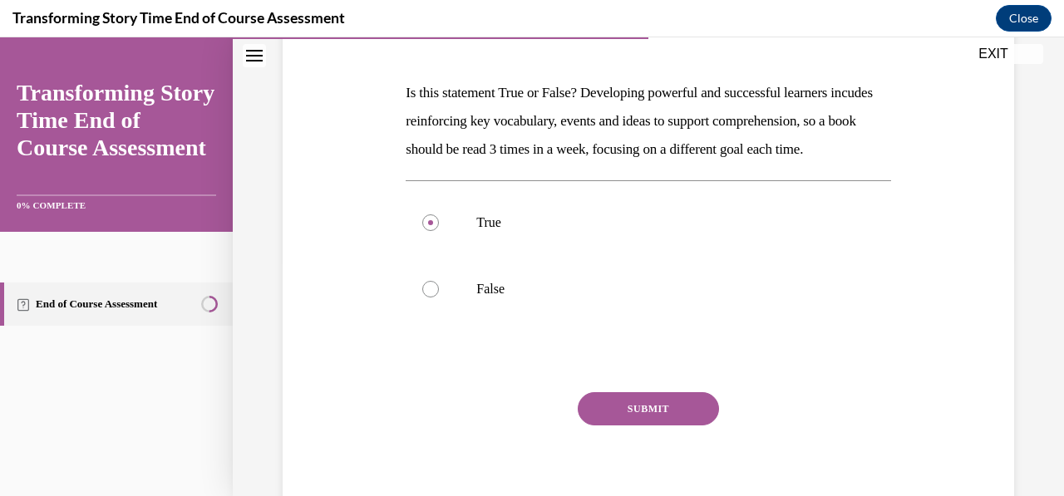
click at [628, 426] on button "SUBMIT" at bounding box center [648, 408] width 141 height 33
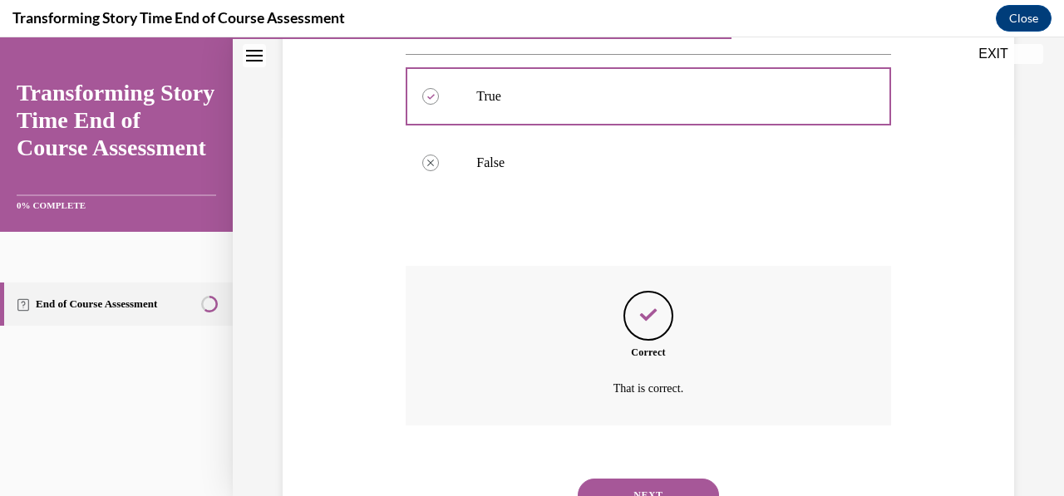
scroll to position [465, 0]
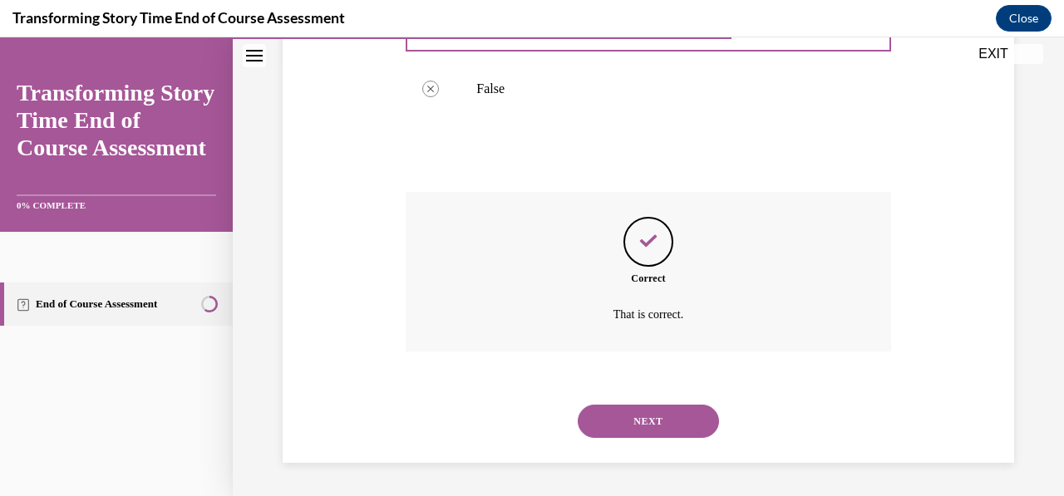
click at [664, 421] on button "NEXT" at bounding box center [648, 421] width 141 height 33
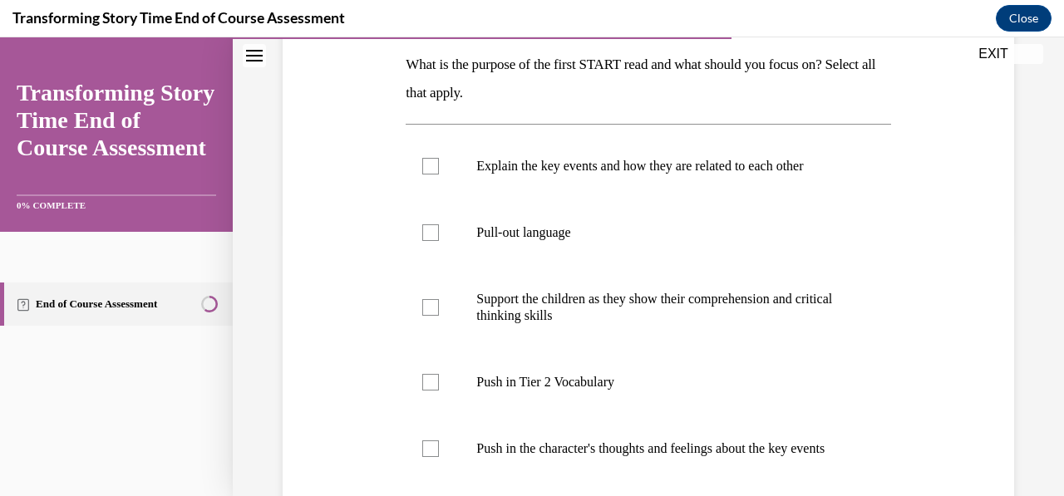
scroll to position [267, 0]
click at [993, 421] on div "Question 07/10 What is the purpose of the first START read and what should you …" at bounding box center [648, 300] width 740 height 773
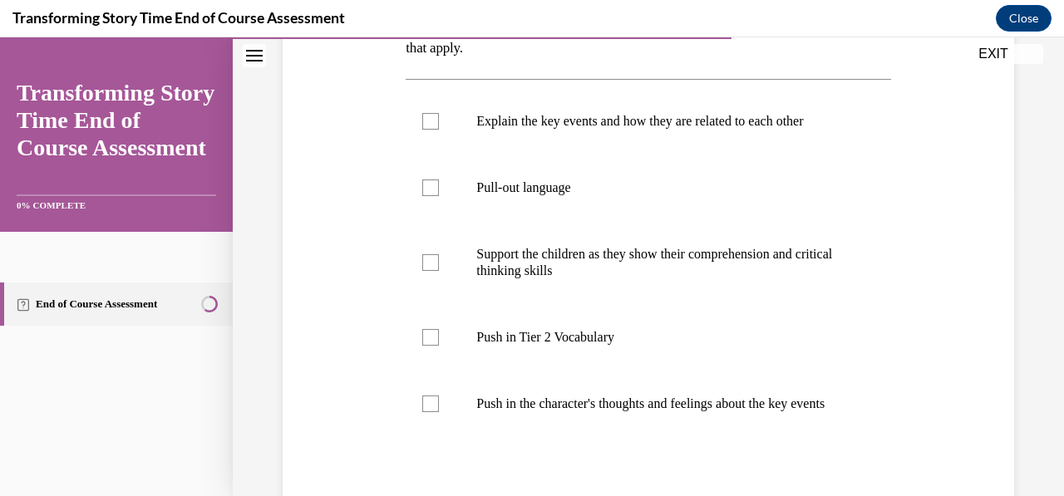
scroll to position [320, 0]
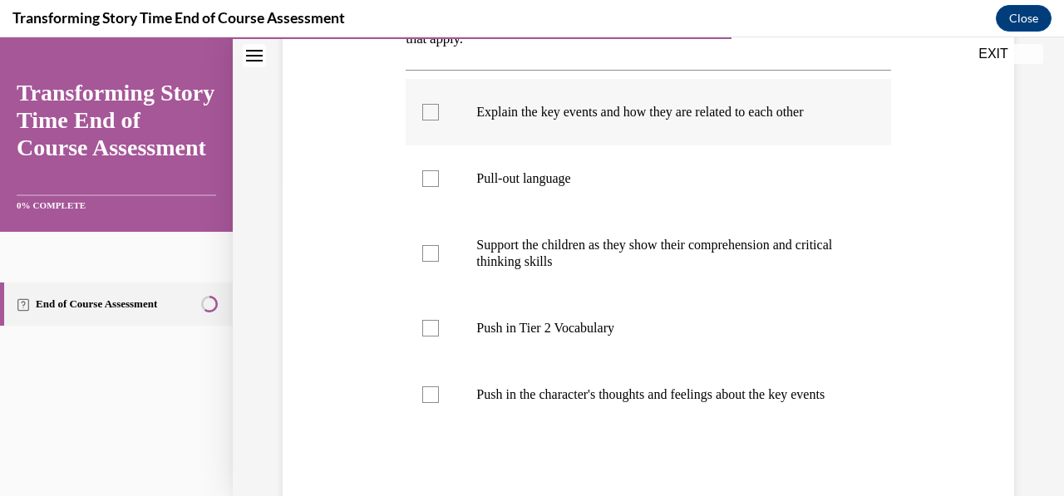
click at [435, 115] on div at bounding box center [430, 112] width 17 height 17
click at [435, 115] on input "Explain the key events and how they are related to each other" at bounding box center [430, 112] width 17 height 17
checkbox input "true"
click at [440, 328] on label "Push in Tier 2 Vocabulary" at bounding box center [648, 328] width 485 height 66
click at [439, 328] on input "Push in Tier 2 Vocabulary" at bounding box center [430, 328] width 17 height 17
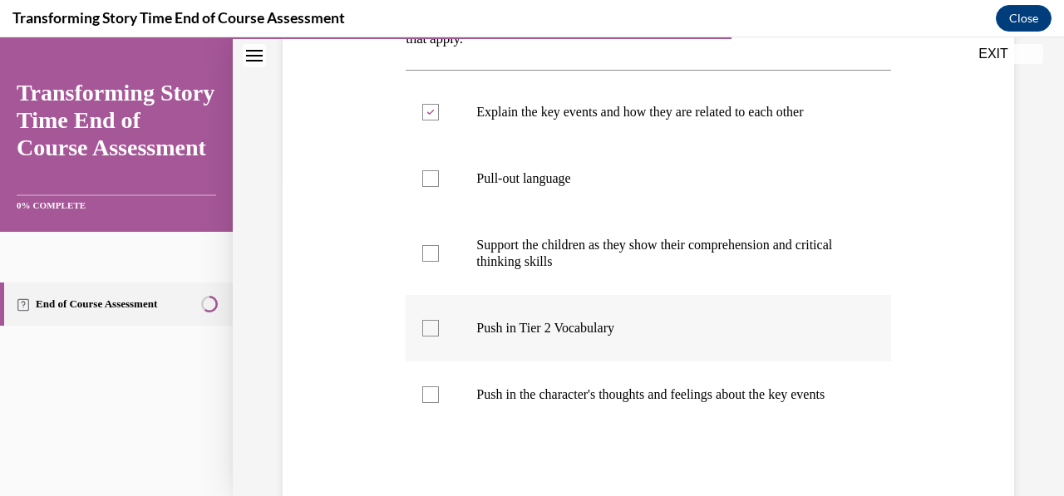
checkbox input "true"
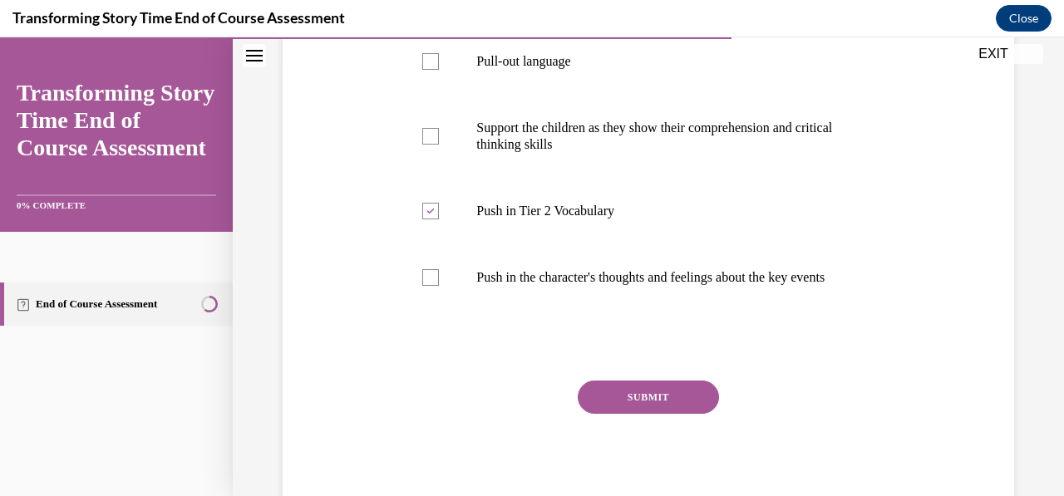
scroll to position [441, 0]
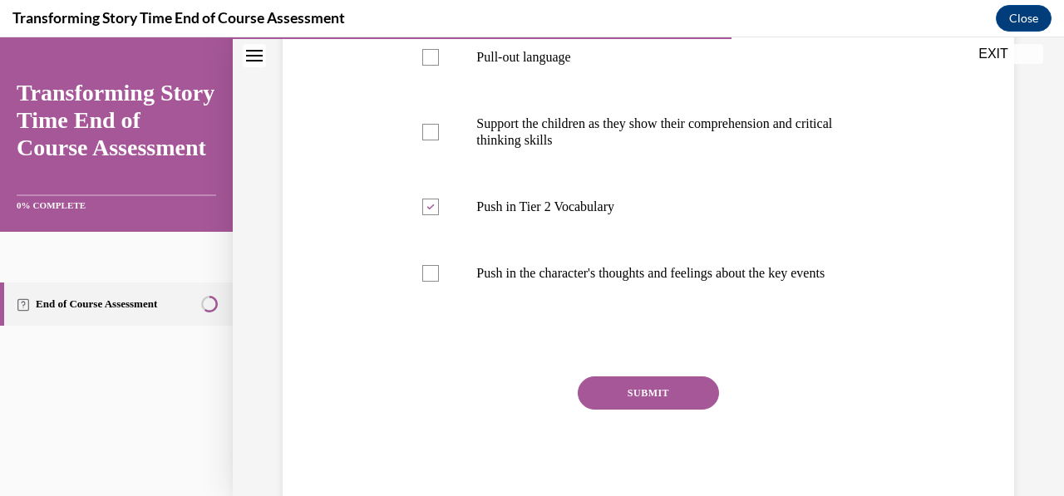
click at [589, 406] on button "SUBMIT" at bounding box center [648, 392] width 141 height 33
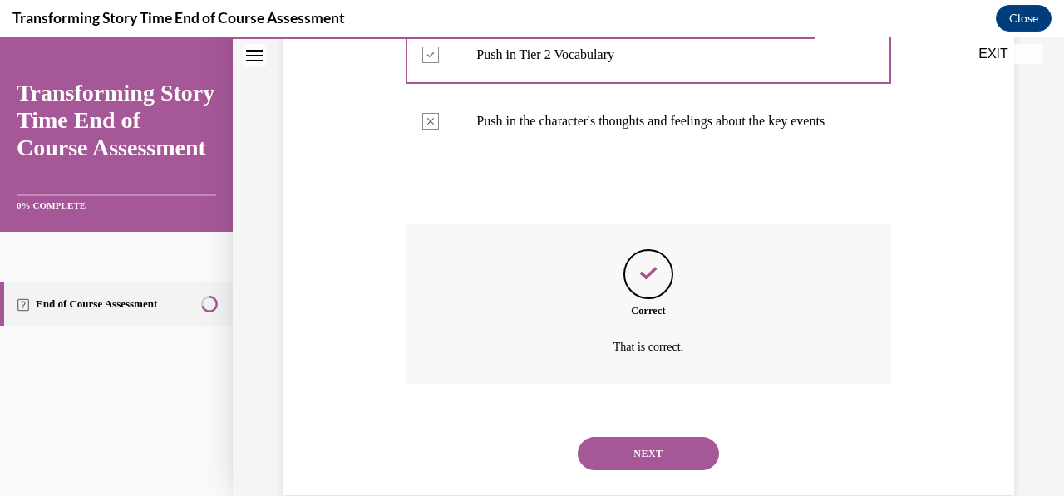
scroll to position [642, 0]
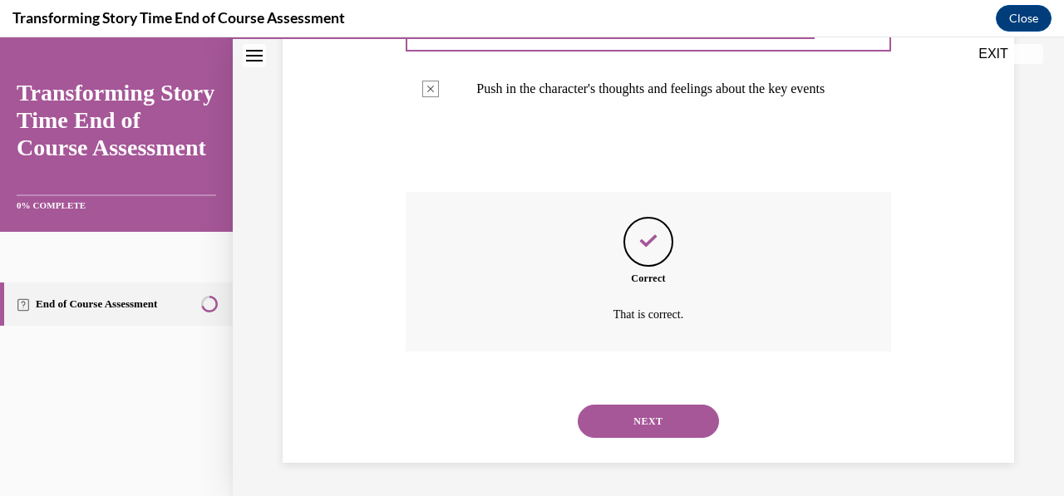
click at [642, 422] on button "NEXT" at bounding box center [648, 421] width 141 height 33
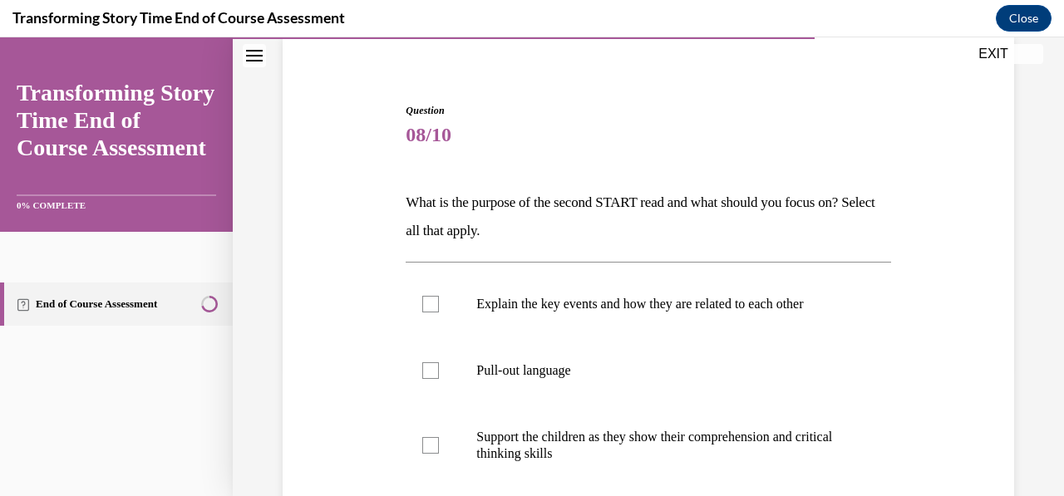
scroll to position [133, 0]
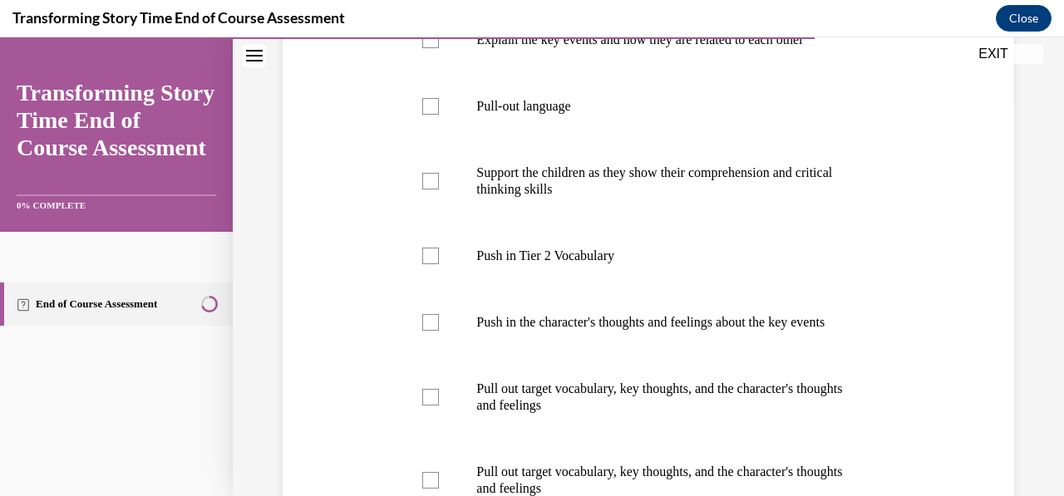
scroll to position [394, 0]
click at [435, 345] on label "Push in the character's thoughts and feelings about the key events" at bounding box center [648, 321] width 485 height 66
click at [435, 329] on input "Push in the character's thoughts and feelings about the key events" at bounding box center [430, 320] width 17 height 17
checkbox input "true"
click at [924, 341] on div "Question 08/10 What is the purpose of the second START read and what should you…" at bounding box center [648, 256] width 740 height 939
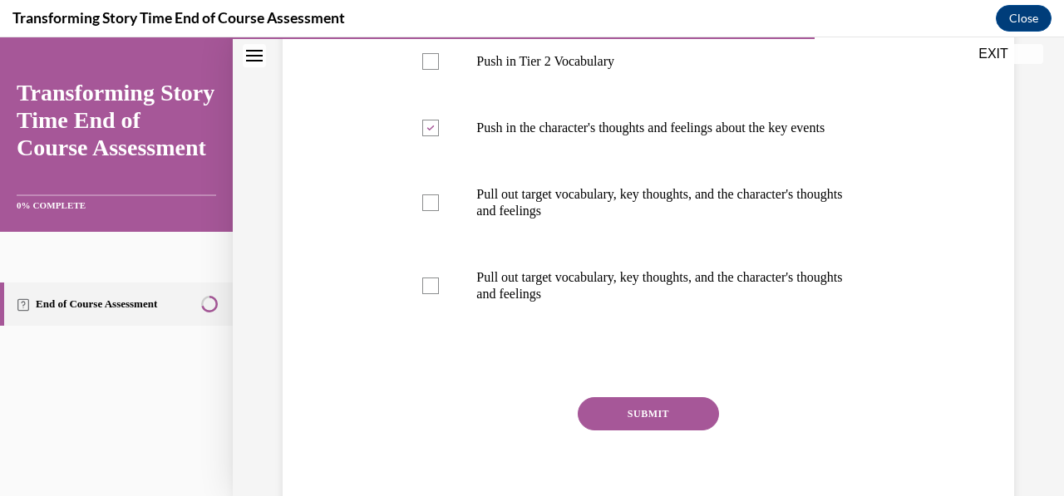
scroll to position [588, 0]
click at [653, 430] on button "SUBMIT" at bounding box center [648, 412] width 141 height 33
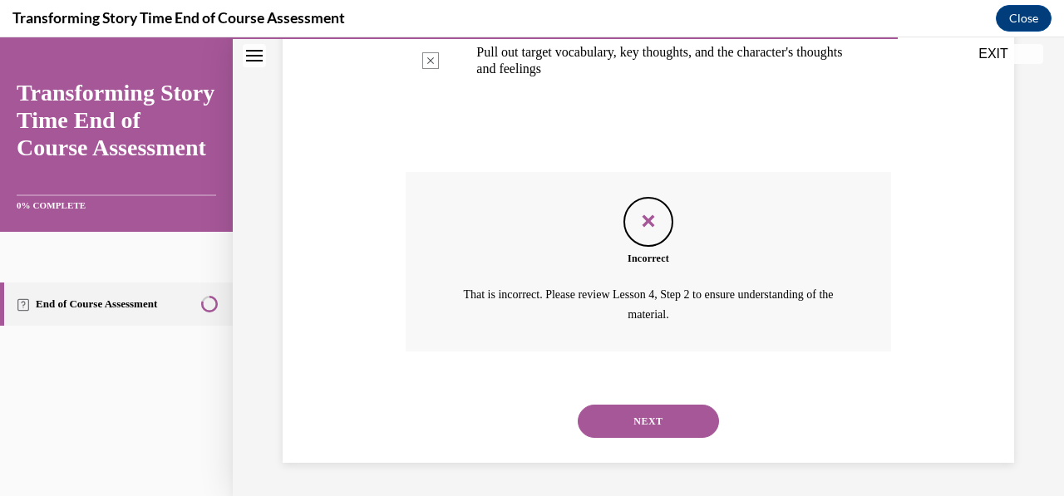
scroll to position [827, 0]
click at [673, 427] on button "NEXT" at bounding box center [648, 421] width 141 height 33
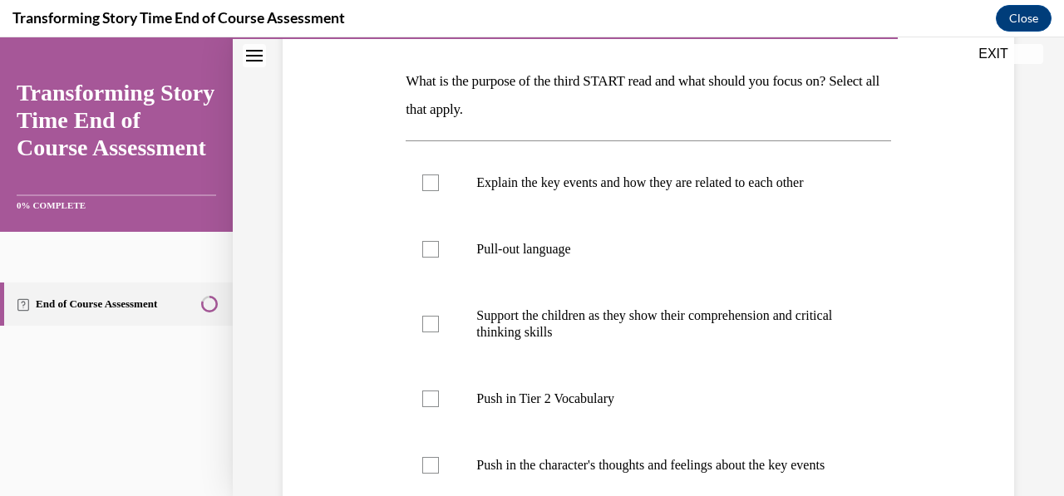
scroll to position [249, 0]
click at [921, 428] on div "Question 09/10 What is the purpose of the third START read and what should you …" at bounding box center [648, 360] width 740 height 856
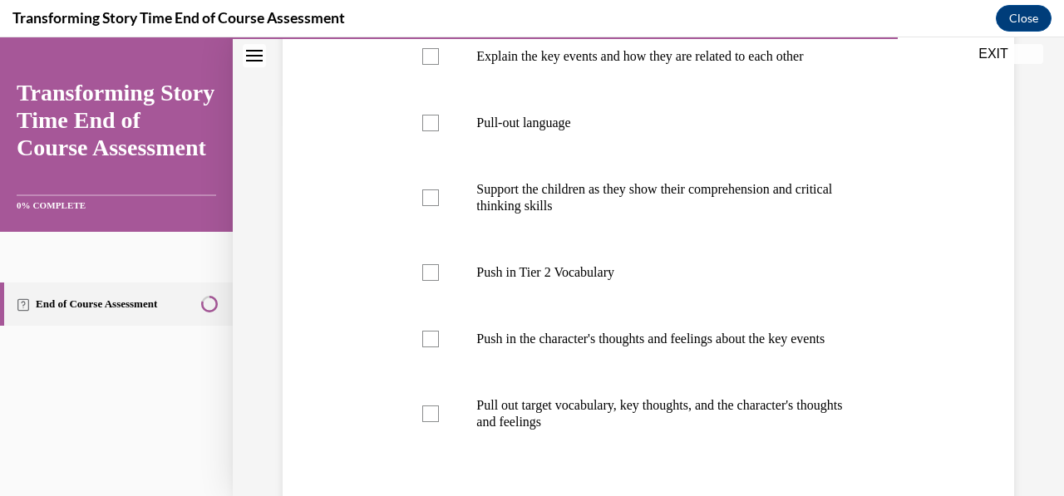
scroll to position [384, 0]
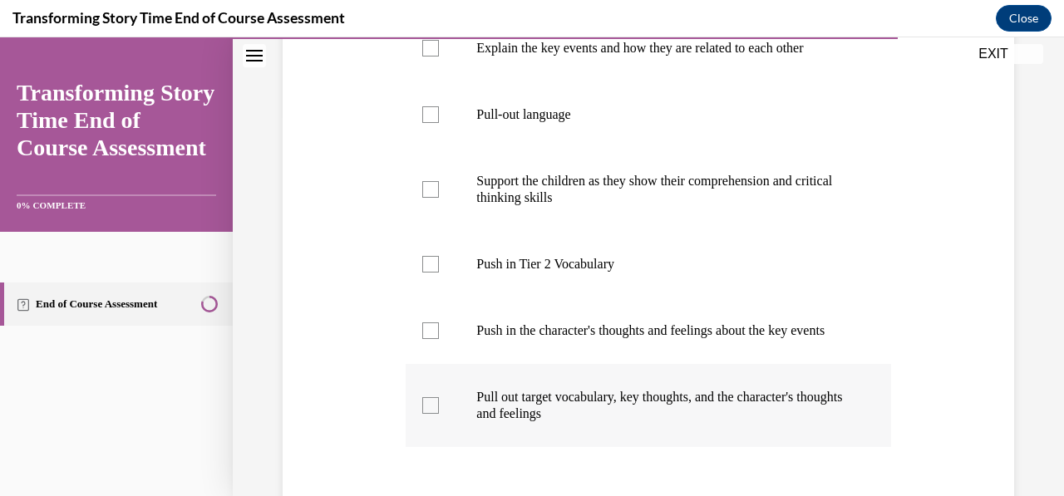
click at [476, 422] on p "Pull out target vocabulary, key thoughts, and the character's thoughts and feel…" at bounding box center [662, 405] width 372 height 33
click at [439, 414] on input "Pull out target vocabulary, key thoughts, and the character's thoughts and feel…" at bounding box center [430, 405] width 17 height 17
checkbox input "true"
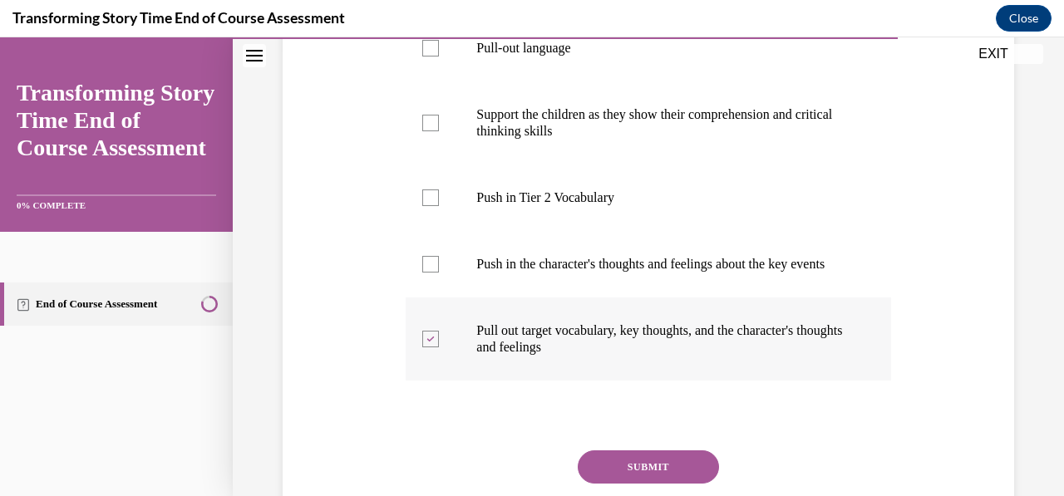
scroll to position [450, 0]
click at [675, 450] on div "Question 09/10 What is the purpose of the third START read and what should you …" at bounding box center [648, 184] width 485 height 806
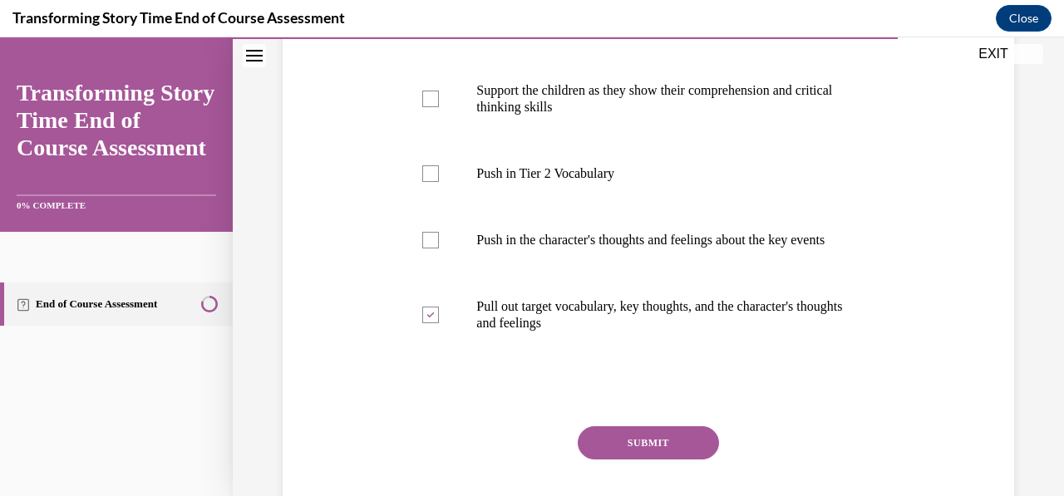
click at [655, 460] on button "SUBMIT" at bounding box center [648, 442] width 141 height 33
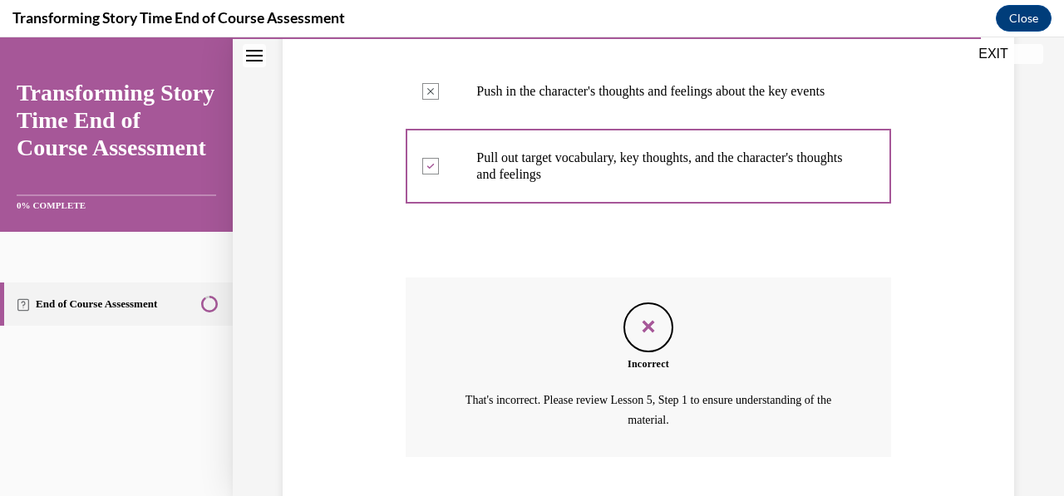
scroll to position [744, 0]
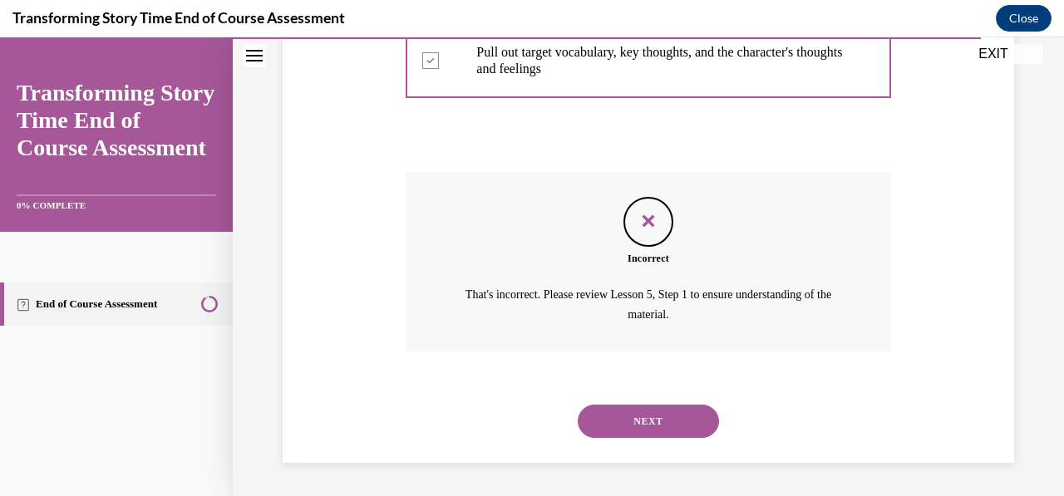
click at [661, 429] on button "NEXT" at bounding box center [648, 421] width 141 height 33
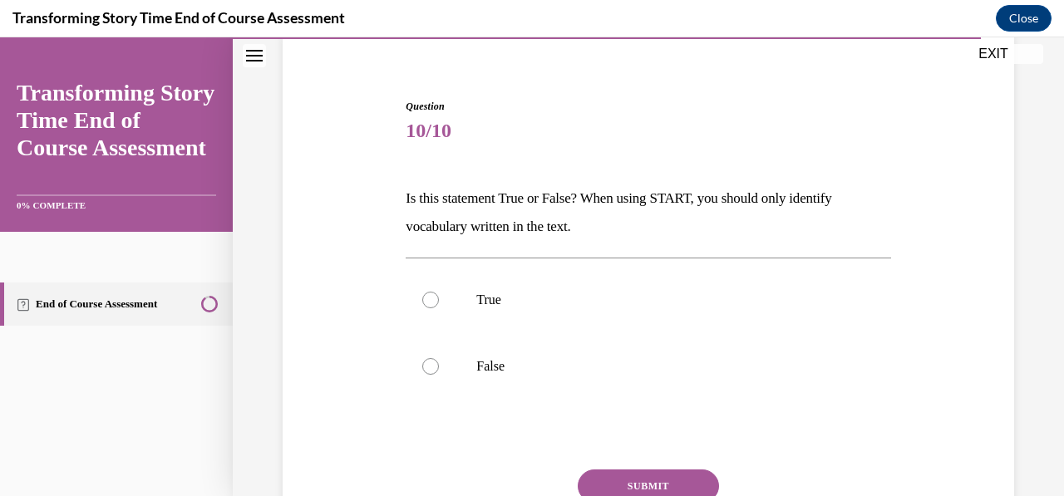
scroll to position [140, 0]
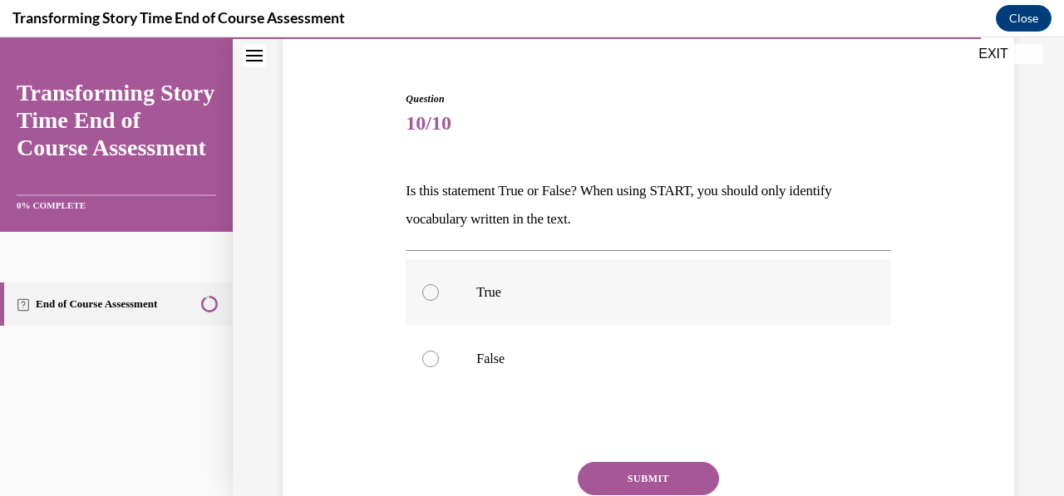
click at [477, 296] on p "True" at bounding box center [662, 292] width 372 height 17
click at [439, 296] on input "True" at bounding box center [430, 292] width 17 height 17
radio input "true"
click at [614, 485] on button "SUBMIT" at bounding box center [648, 478] width 141 height 33
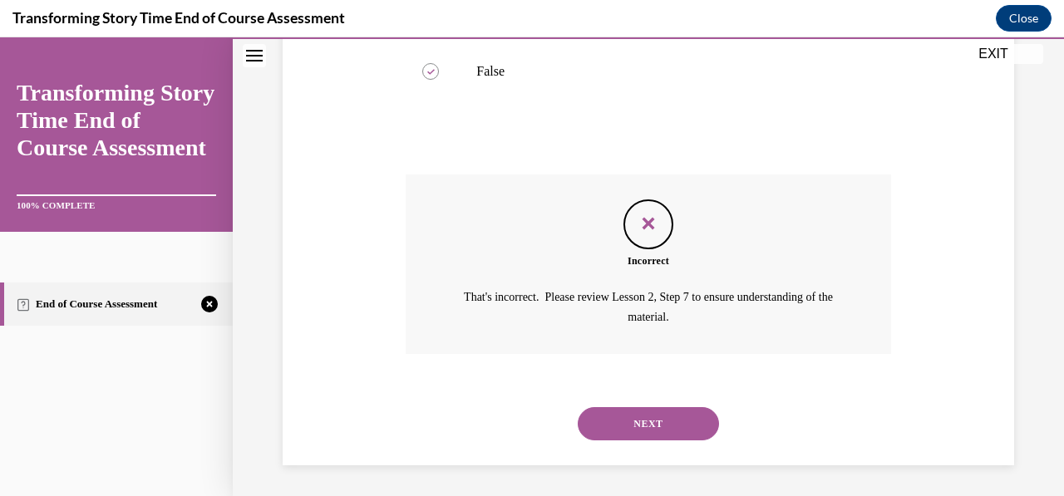
scroll to position [428, 0]
click at [664, 435] on button "NEXT" at bounding box center [648, 422] width 141 height 33
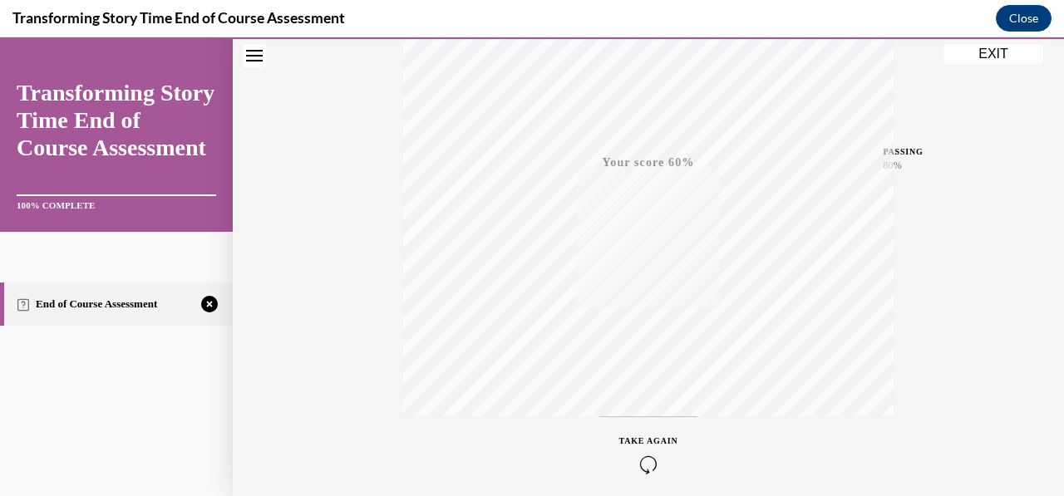
scroll to position [392, 0]
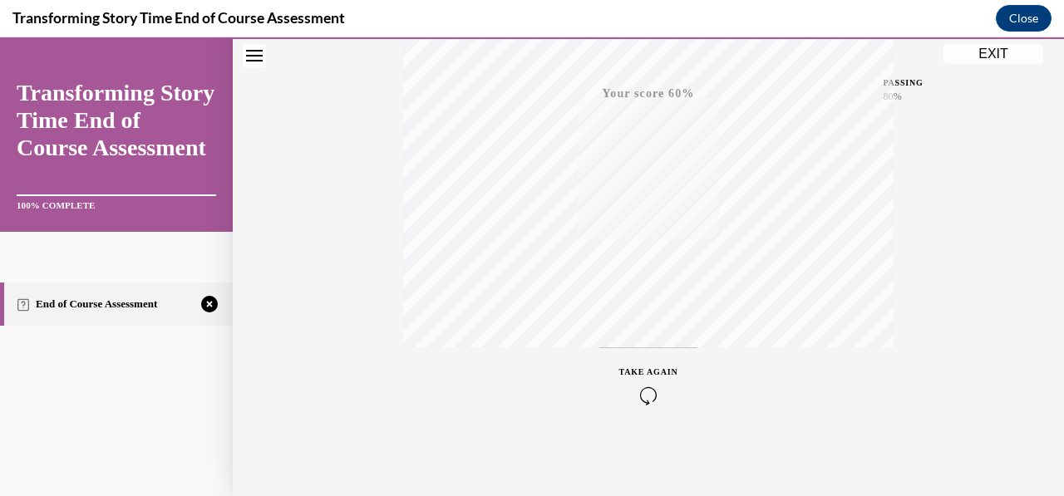
click at [637, 395] on icon "button" at bounding box center [648, 395] width 59 height 18
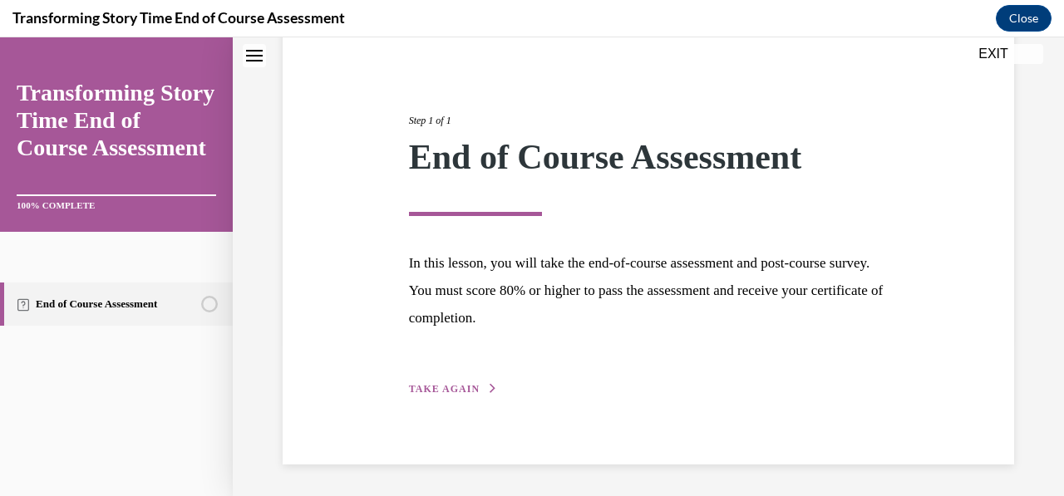
click at [457, 390] on span "TAKE AGAIN" at bounding box center [444, 389] width 71 height 12
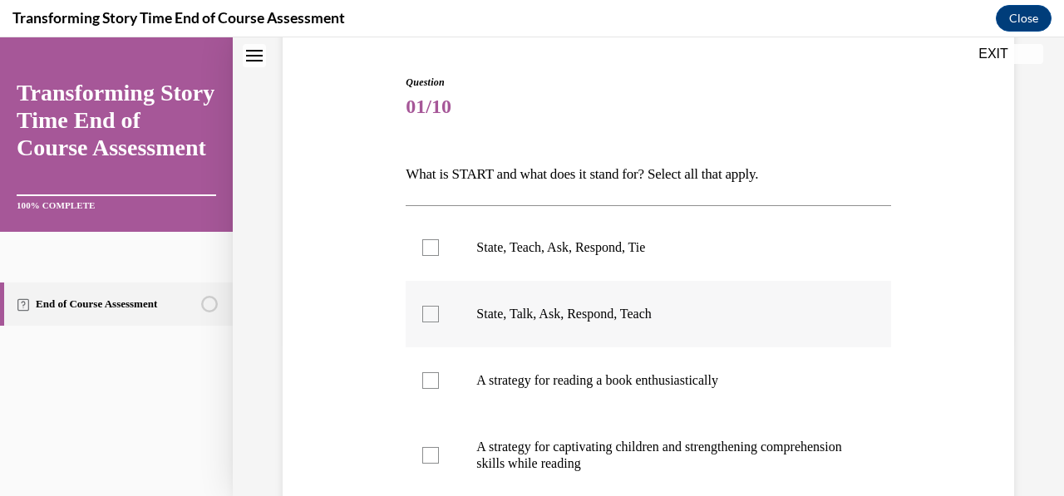
click at [711, 335] on label "State, Talk, Ask, Respond, Teach" at bounding box center [648, 314] width 485 height 66
click at [439, 322] on input "State, Talk, Ask, Respond, Teach" at bounding box center [430, 314] width 17 height 17
checkbox input "true"
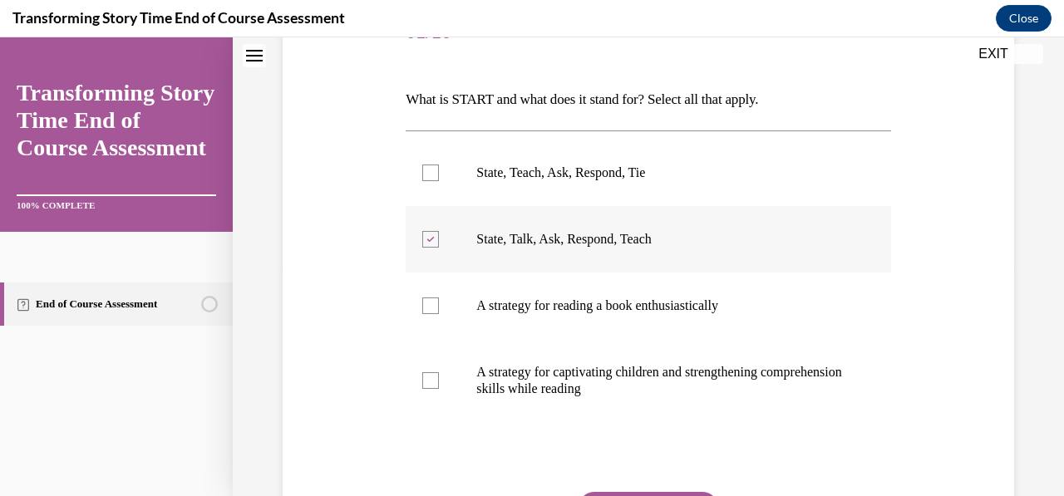
scroll to position [234, 0]
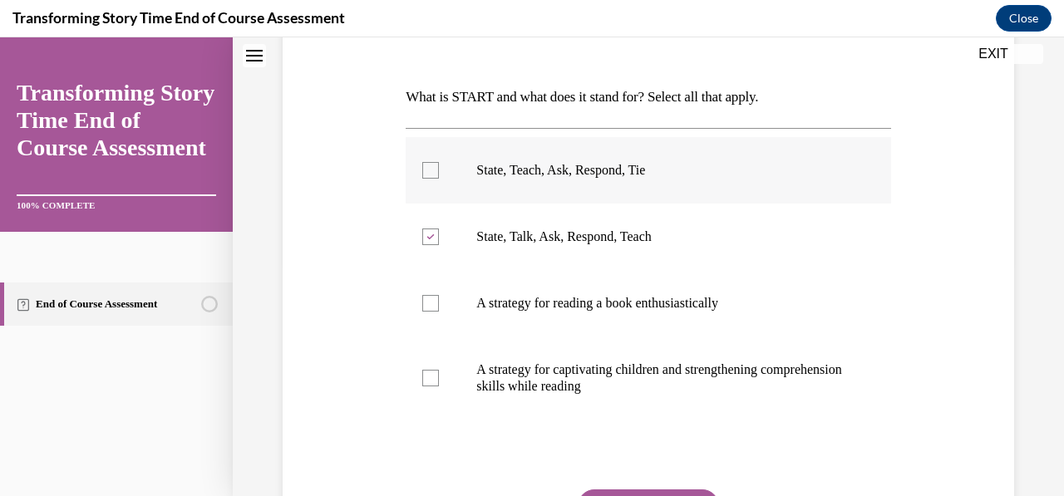
click at [434, 163] on div at bounding box center [430, 170] width 17 height 17
click at [434, 163] on input "State, Teach, Ask, Respond, Tie" at bounding box center [430, 170] width 17 height 17
checkbox input "true"
click at [440, 376] on label "A strategy for captivating children and strengthening comprehension skills whil…" at bounding box center [648, 378] width 485 height 83
click at [439, 376] on input "A strategy for captivating children and strengthening comprehension skills whil…" at bounding box center [430, 378] width 17 height 17
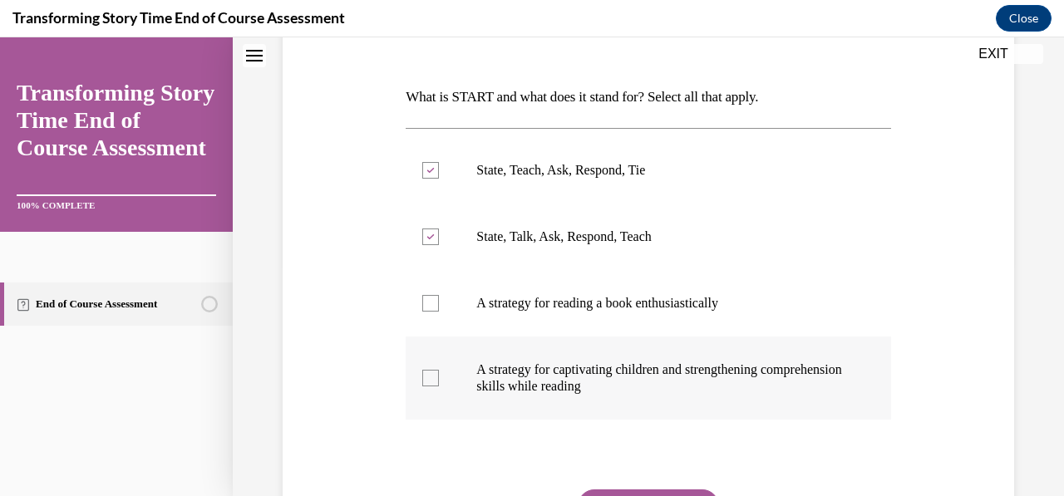
checkbox input "true"
click at [473, 234] on label "State, Talk, Ask, Respond, Teach" at bounding box center [648, 237] width 485 height 66
click at [439, 234] on input "State, Talk, Ask, Respond, Teach" at bounding box center [430, 237] width 17 height 17
checkbox input "false"
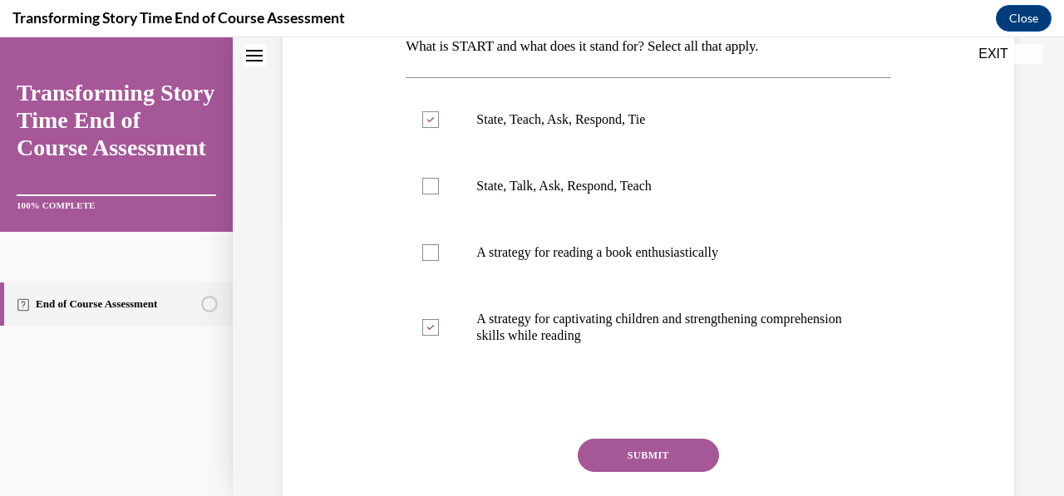
click at [659, 470] on button "SUBMIT" at bounding box center [648, 455] width 141 height 33
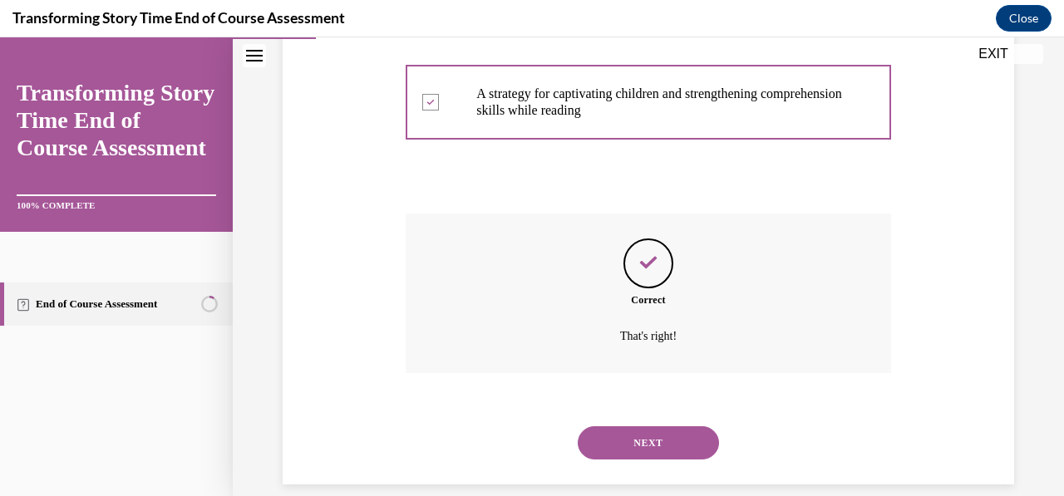
scroll to position [530, 0]
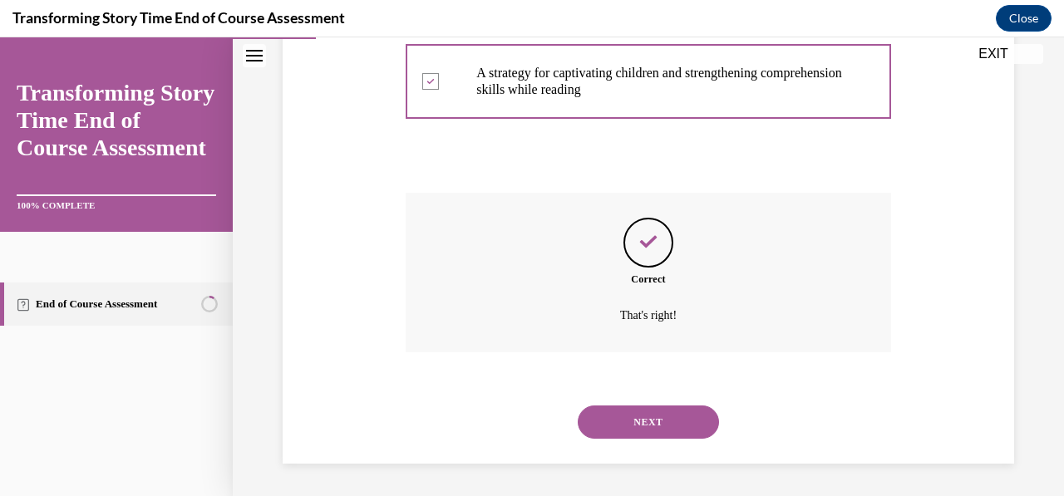
click at [672, 430] on button "NEXT" at bounding box center [648, 422] width 141 height 33
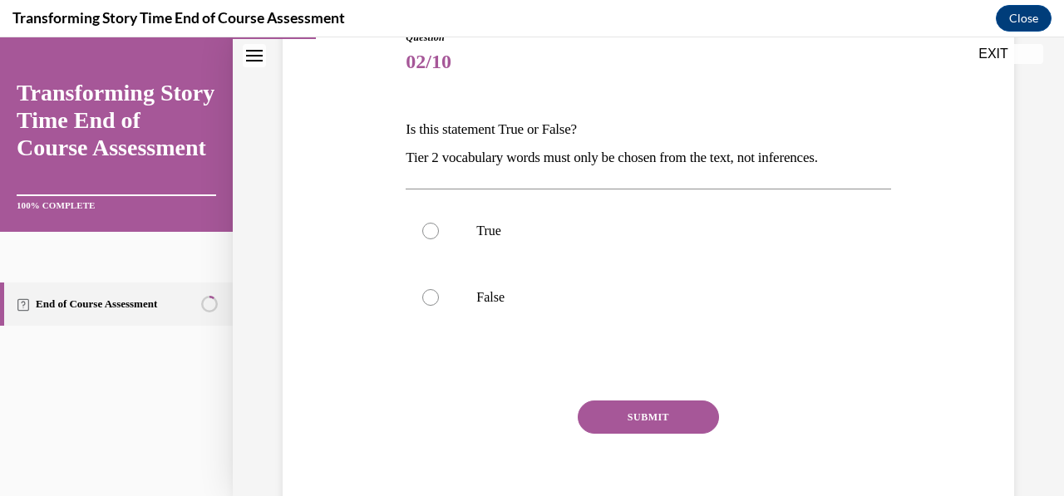
scroll to position [214, 0]
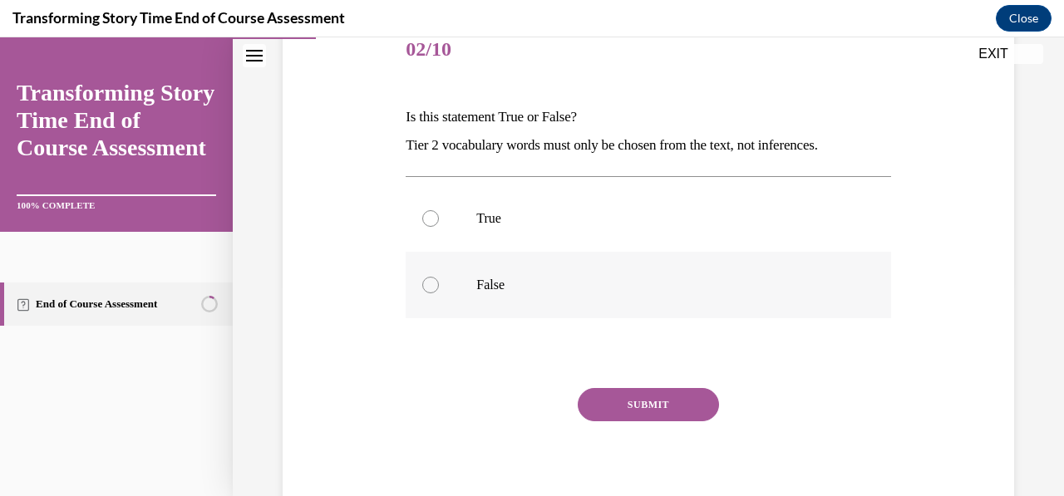
click at [426, 295] on label "False" at bounding box center [648, 285] width 485 height 66
click at [426, 293] on input "False" at bounding box center [430, 285] width 17 height 17
radio input "true"
click at [632, 412] on button "SUBMIT" at bounding box center [648, 404] width 141 height 33
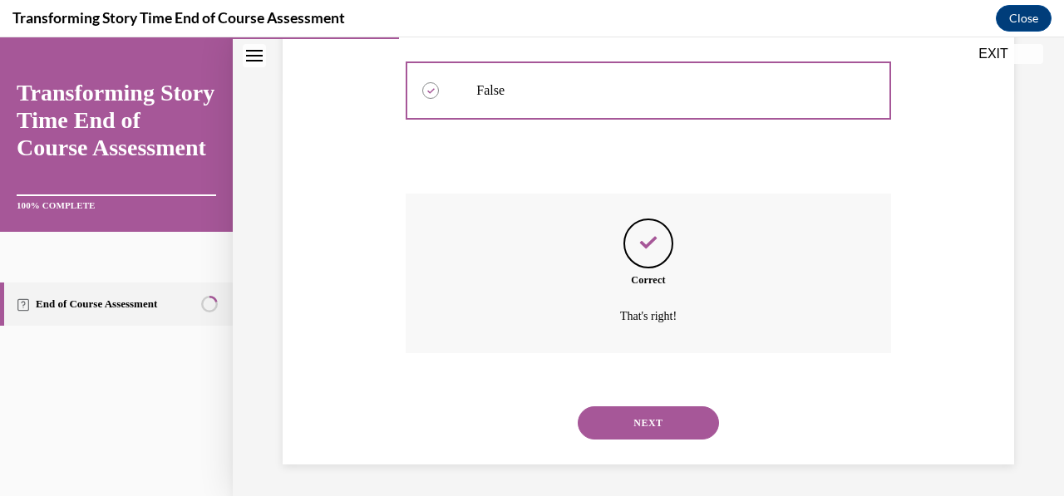
scroll to position [409, 0]
click at [666, 429] on button "NEXT" at bounding box center [648, 422] width 141 height 33
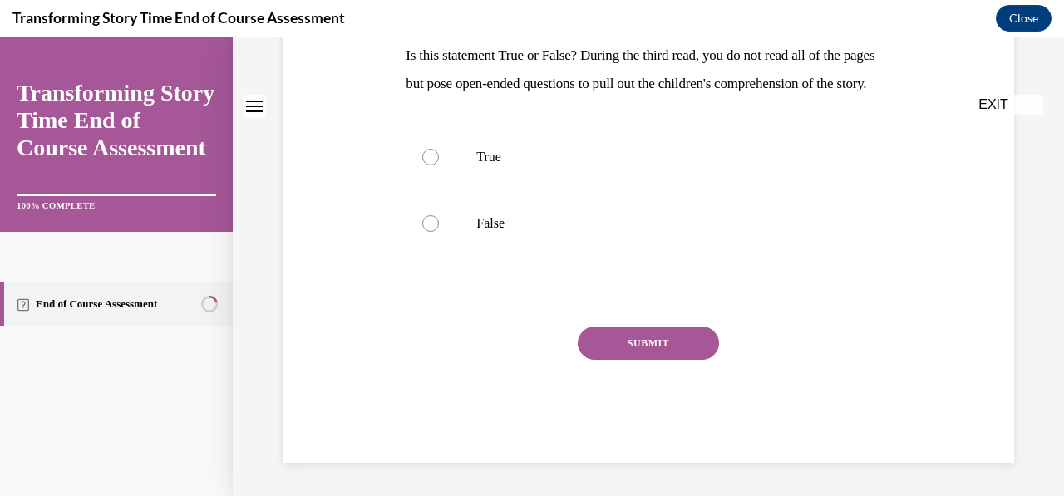
scroll to position [0, 0]
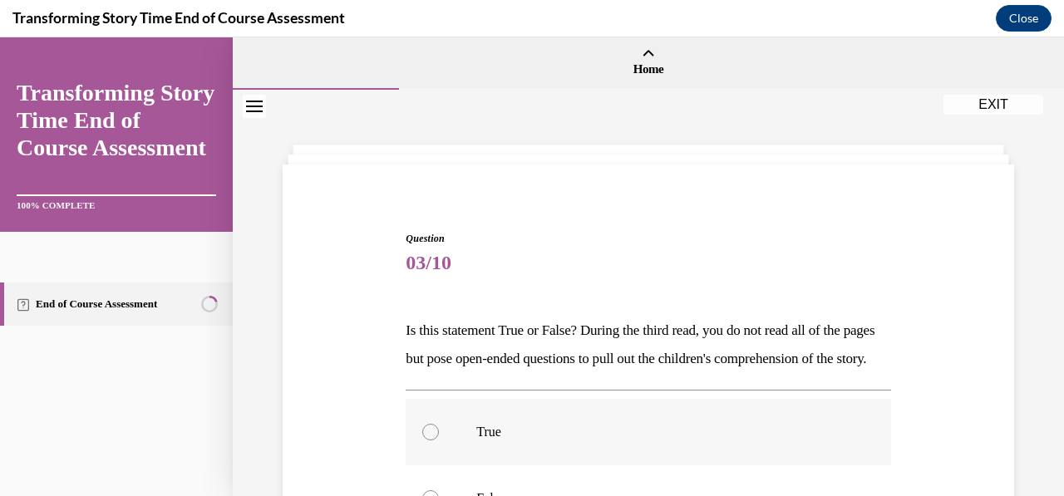
click at [640, 429] on label "True" at bounding box center [648, 432] width 485 height 66
click at [439, 429] on input "True" at bounding box center [430, 432] width 17 height 17
radio input "true"
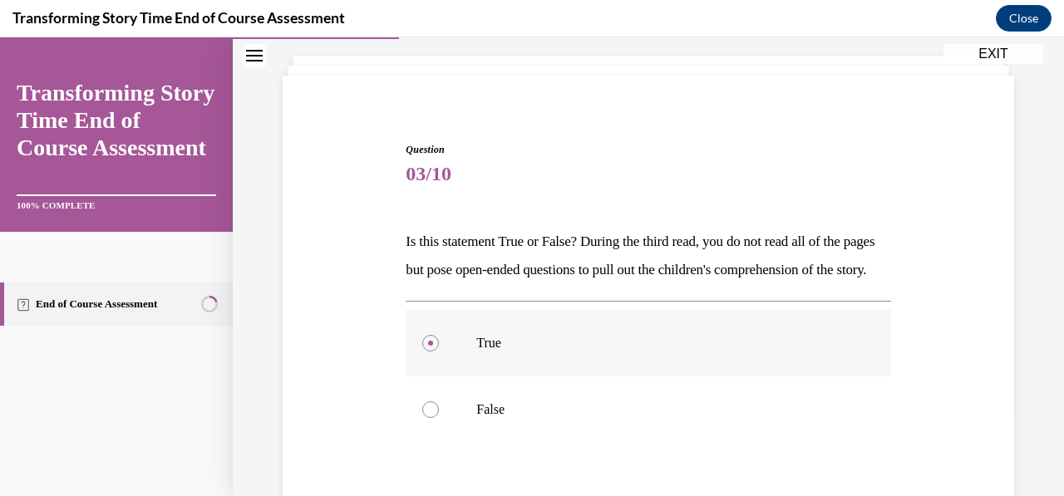
scroll to position [91, 0]
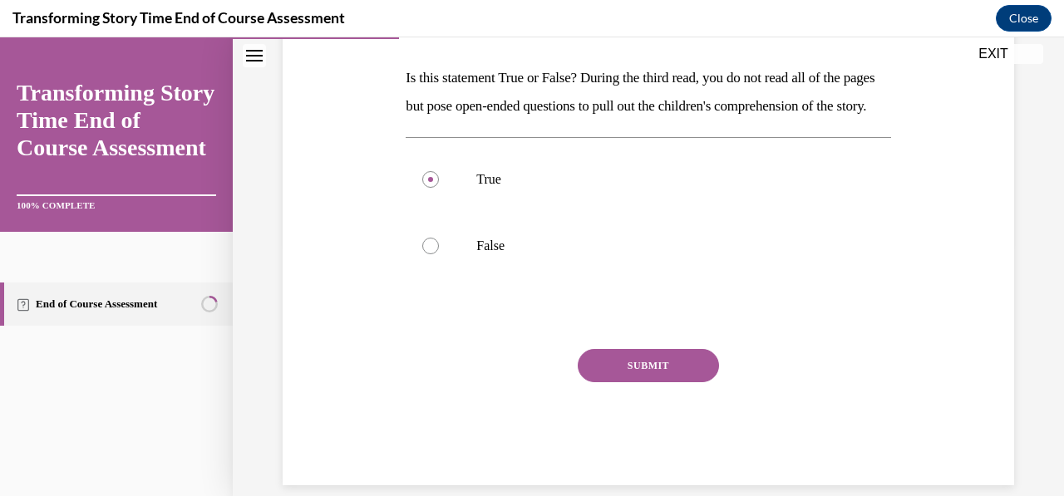
click at [652, 382] on button "SUBMIT" at bounding box center [648, 365] width 141 height 33
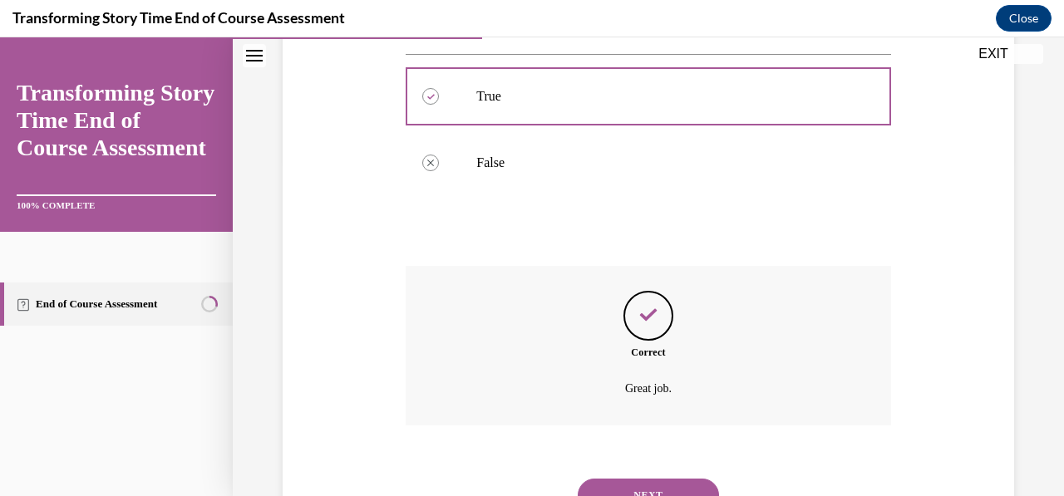
scroll to position [437, 0]
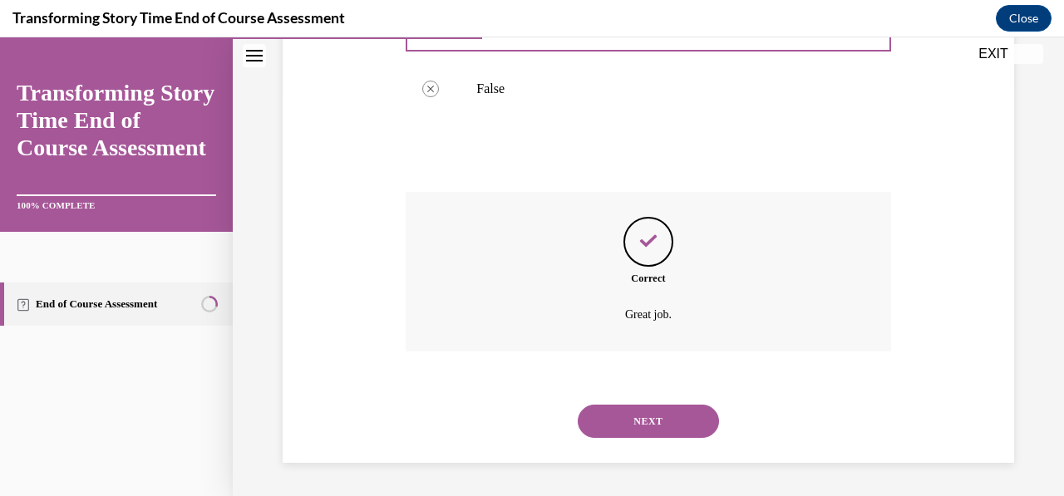
click at [671, 428] on button "NEXT" at bounding box center [648, 421] width 141 height 33
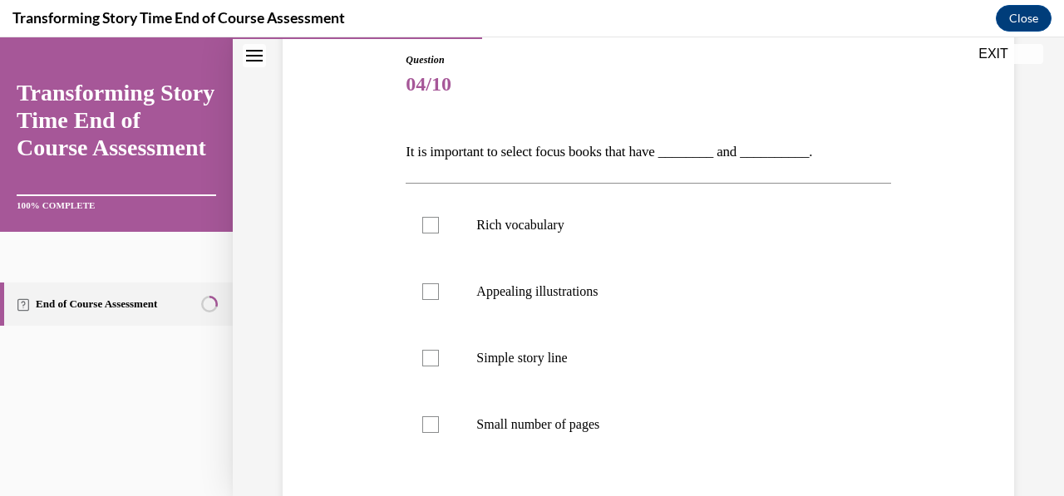
scroll to position [206, 0]
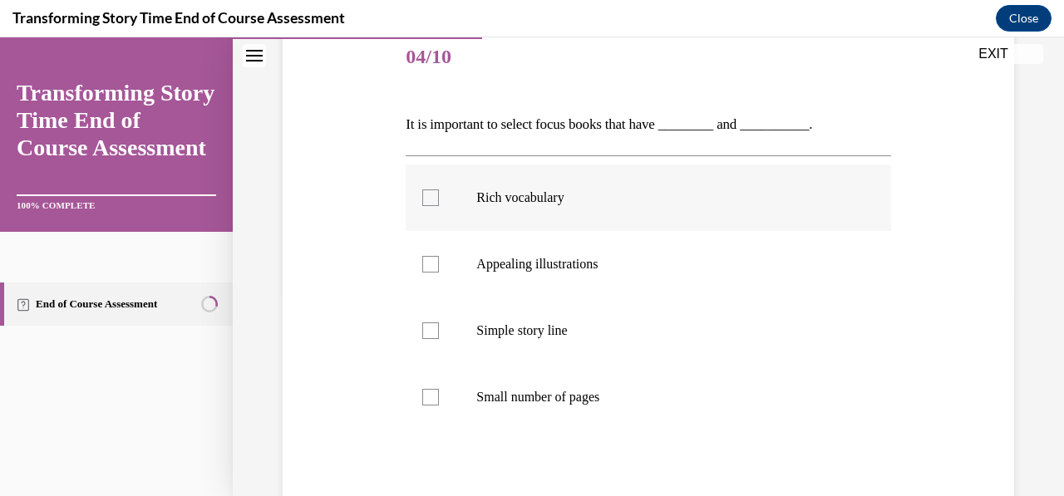
click at [424, 204] on div at bounding box center [430, 197] width 17 height 17
click at [424, 204] on input "Rich vocabulary" at bounding box center [430, 197] width 17 height 17
checkbox input "true"
click at [417, 278] on label "Appealing illustrations" at bounding box center [648, 264] width 485 height 66
click at [422, 273] on input "Appealing illustrations" at bounding box center [430, 264] width 17 height 17
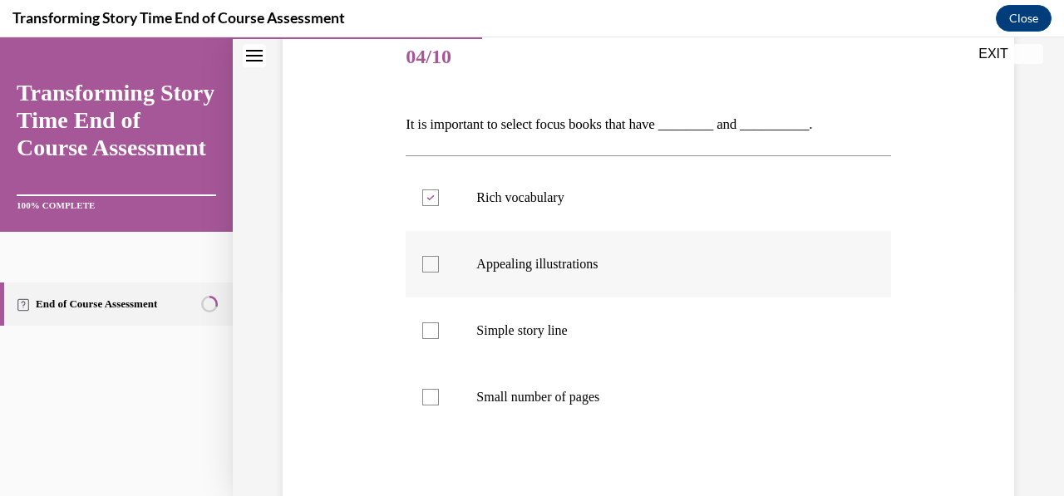
checkbox input "true"
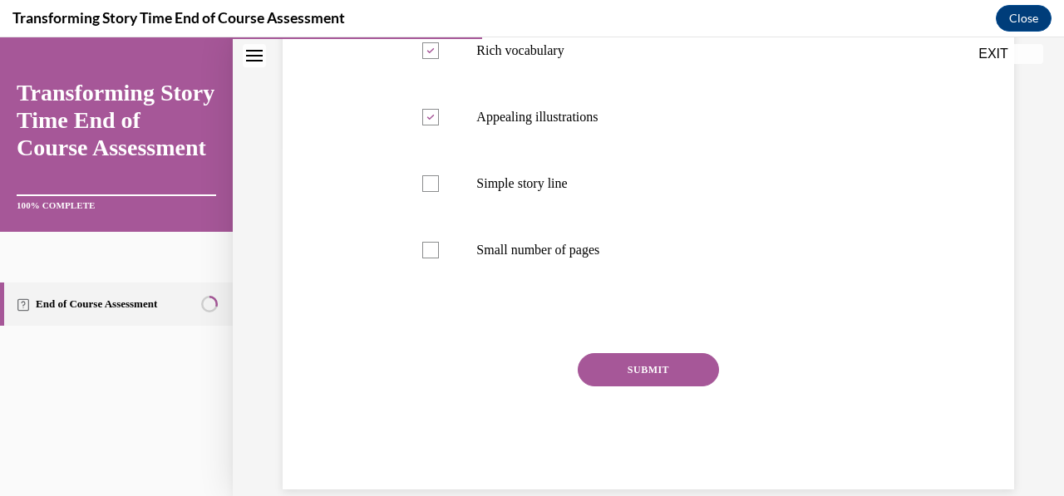
click at [677, 372] on button "SUBMIT" at bounding box center [648, 369] width 141 height 33
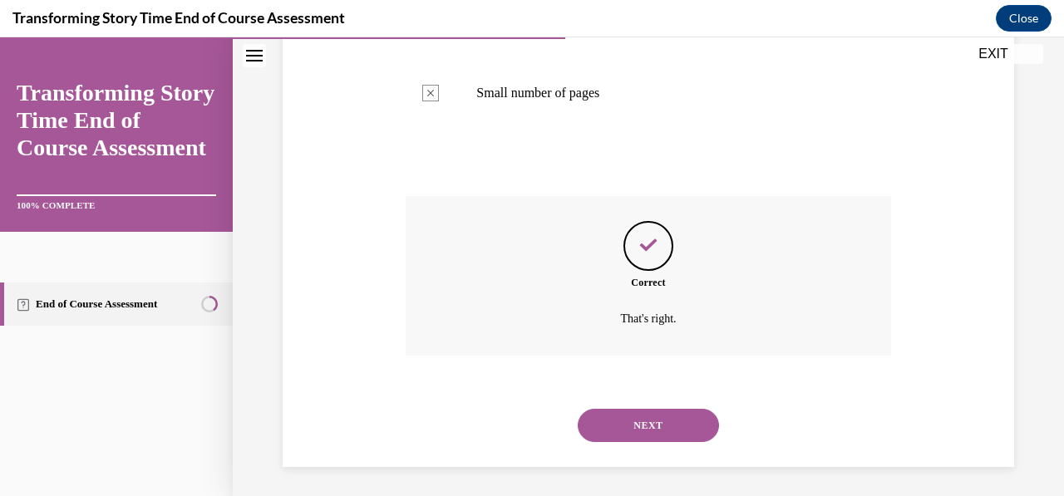
scroll to position [514, 0]
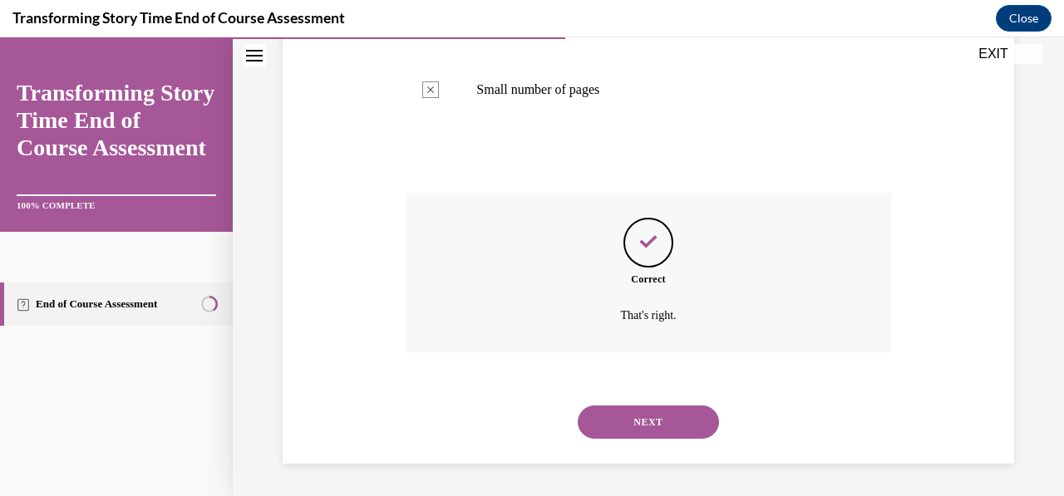
click at [668, 415] on button "NEXT" at bounding box center [648, 422] width 141 height 33
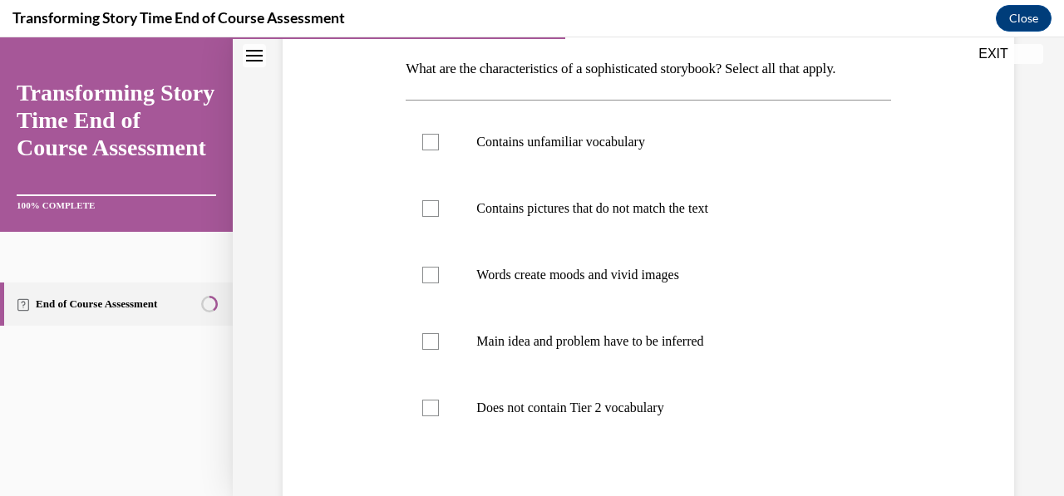
scroll to position [267, 0]
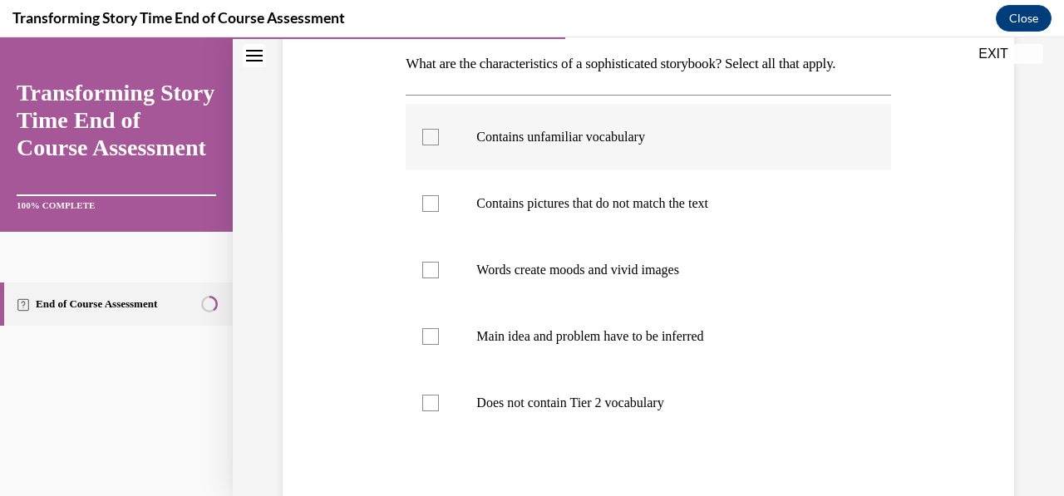
click at [429, 138] on div at bounding box center [430, 137] width 17 height 17
click at [429, 138] on input "Contains unfamiliar vocabulary" at bounding box center [430, 137] width 17 height 17
checkbox input "true"
click at [426, 209] on div at bounding box center [430, 203] width 17 height 17
click at [426, 209] on input "Contains pictures that do not match the text" at bounding box center [430, 203] width 17 height 17
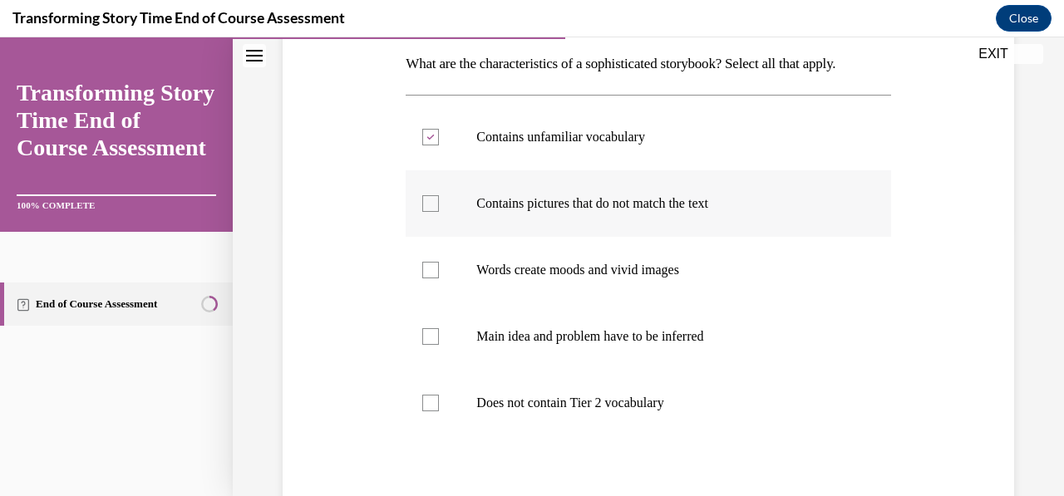
checkbox input "true"
click at [430, 275] on div at bounding box center [430, 270] width 17 height 17
click at [430, 275] on input "Words create moods and vivid images" at bounding box center [430, 270] width 17 height 17
checkbox input "true"
click at [622, 380] on label "Does not contain Tier 2 vocabulary" at bounding box center [648, 403] width 485 height 66
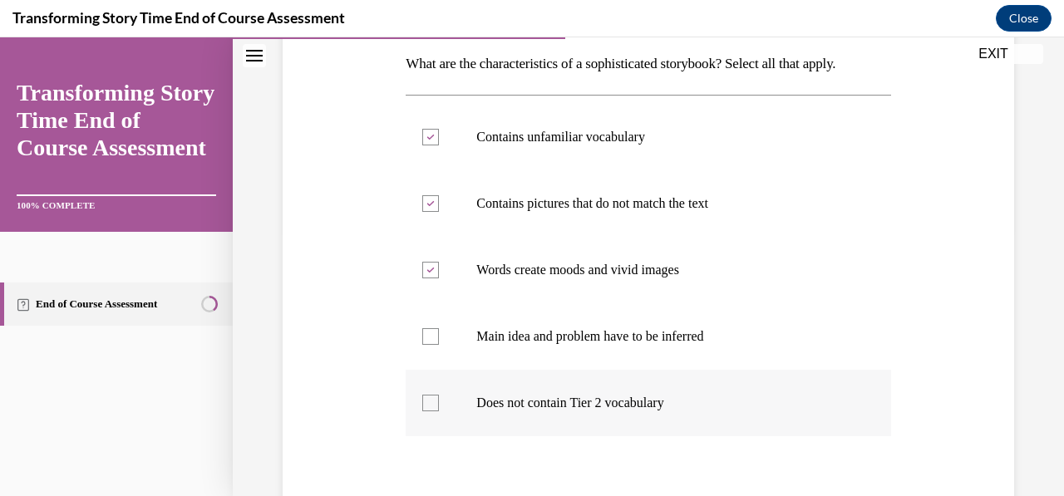
click at [439, 395] on input "Does not contain Tier 2 vocabulary" at bounding box center [430, 403] width 17 height 17
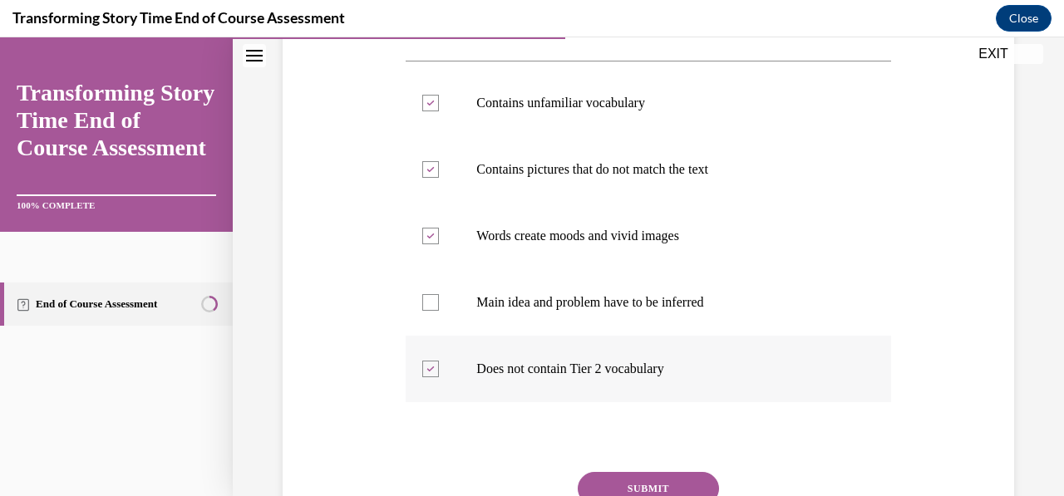
scroll to position [304, 0]
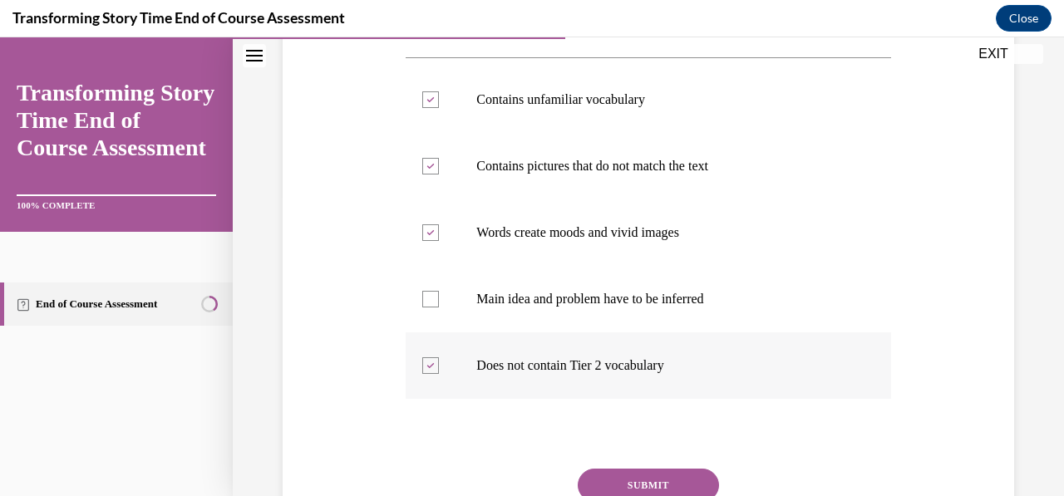
click at [426, 371] on div at bounding box center [430, 365] width 17 height 17
click at [426, 371] on input "Does not contain Tier 2 vocabulary" at bounding box center [430, 365] width 17 height 17
checkbox input "false"
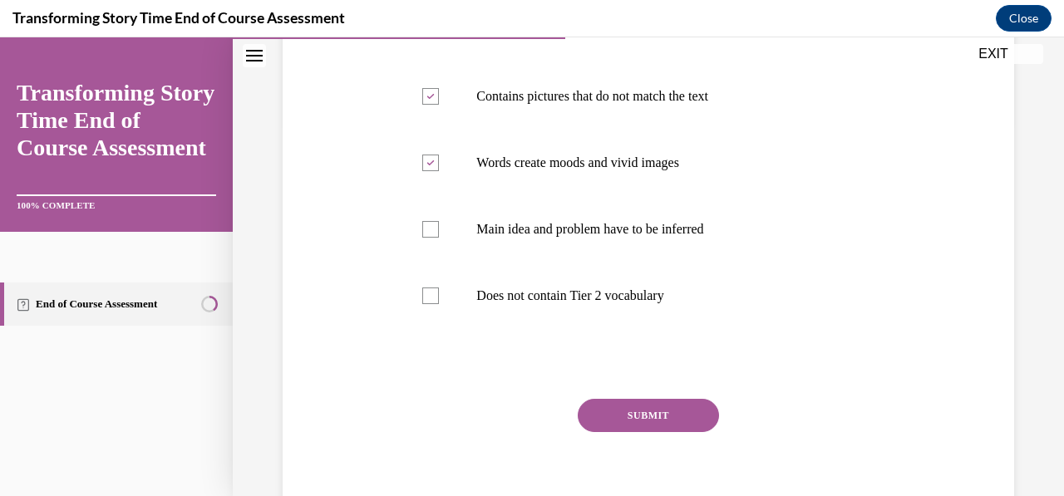
click at [623, 413] on button "SUBMIT" at bounding box center [648, 415] width 141 height 33
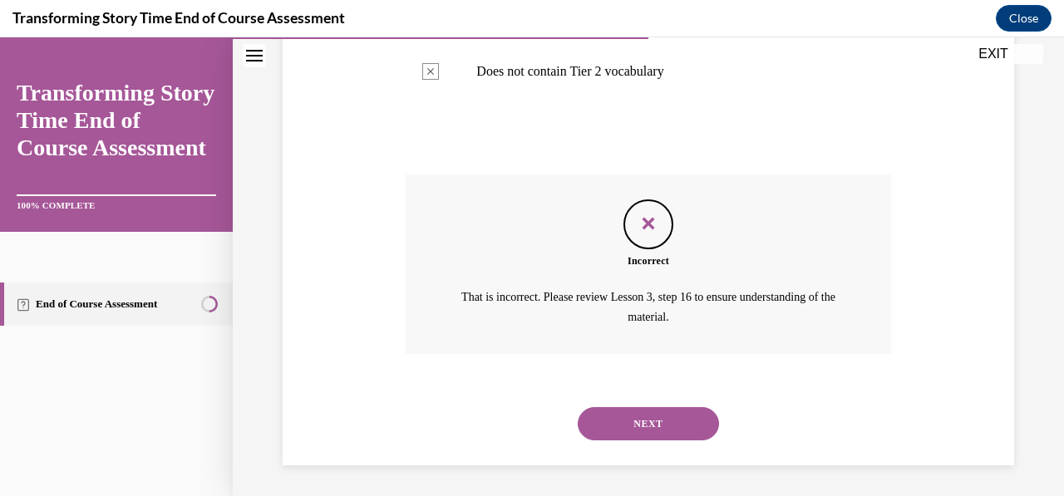
scroll to position [599, 0]
click at [635, 427] on button "NEXT" at bounding box center [648, 422] width 141 height 33
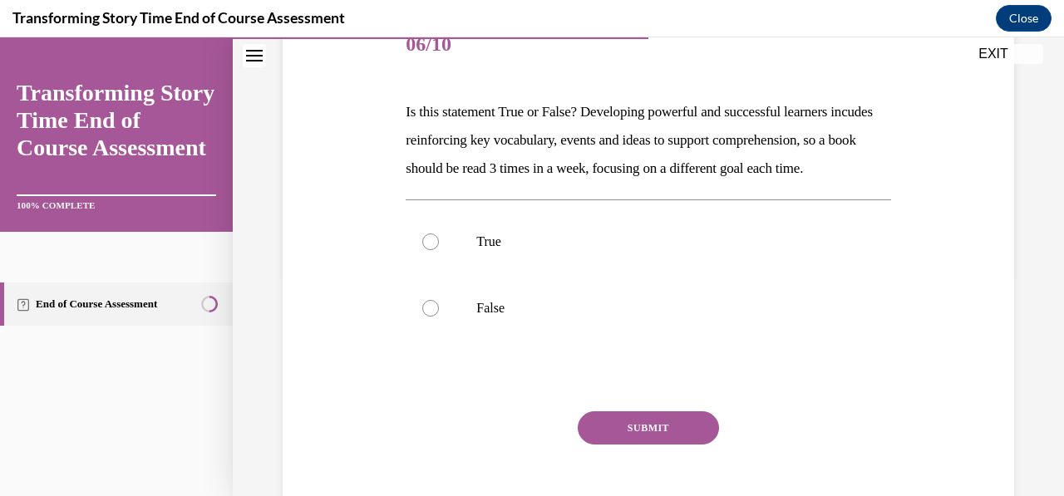
scroll to position [243, 0]
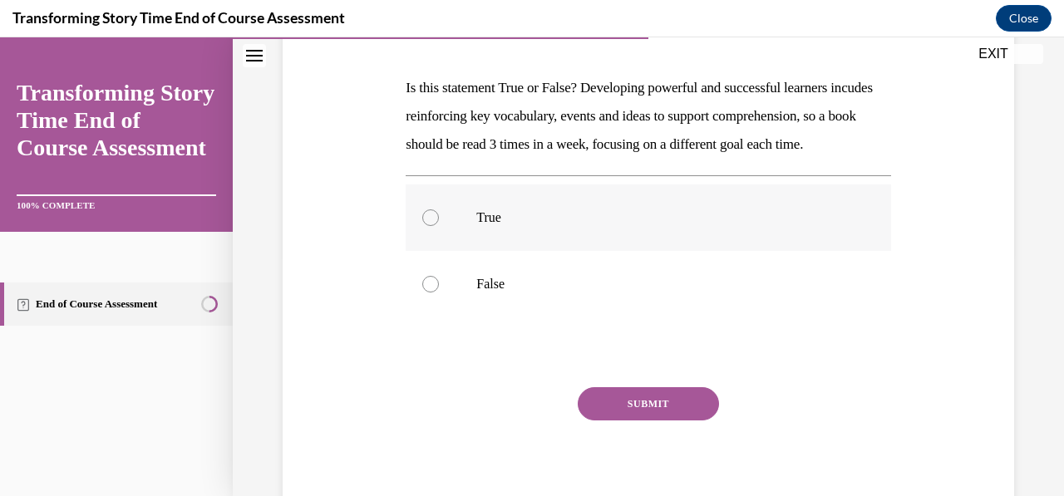
click at [446, 239] on label "True" at bounding box center [648, 217] width 485 height 66
click at [439, 226] on input "True" at bounding box center [430, 217] width 17 height 17
radio input "true"
click at [622, 421] on button "SUBMIT" at bounding box center [648, 403] width 141 height 33
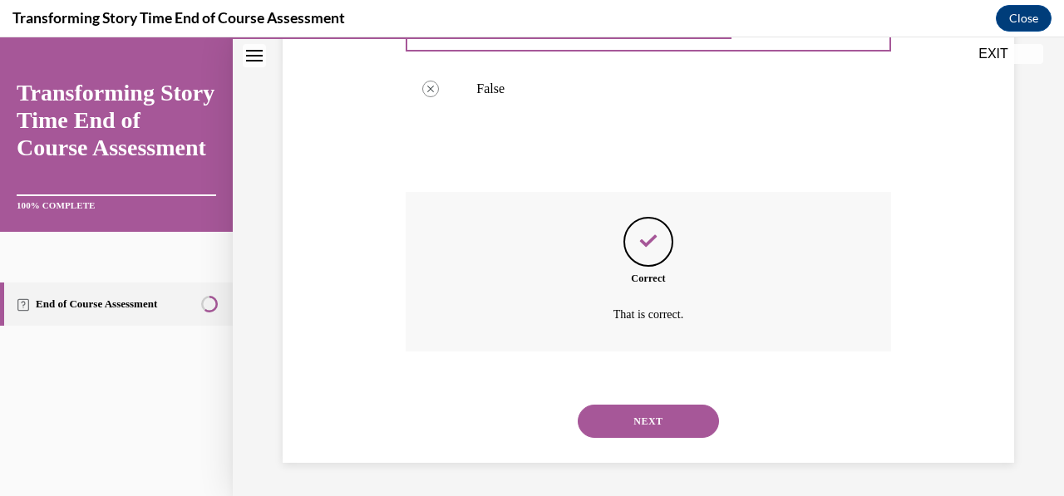
scroll to position [465, 0]
click at [648, 437] on button "NEXT" at bounding box center [648, 421] width 141 height 33
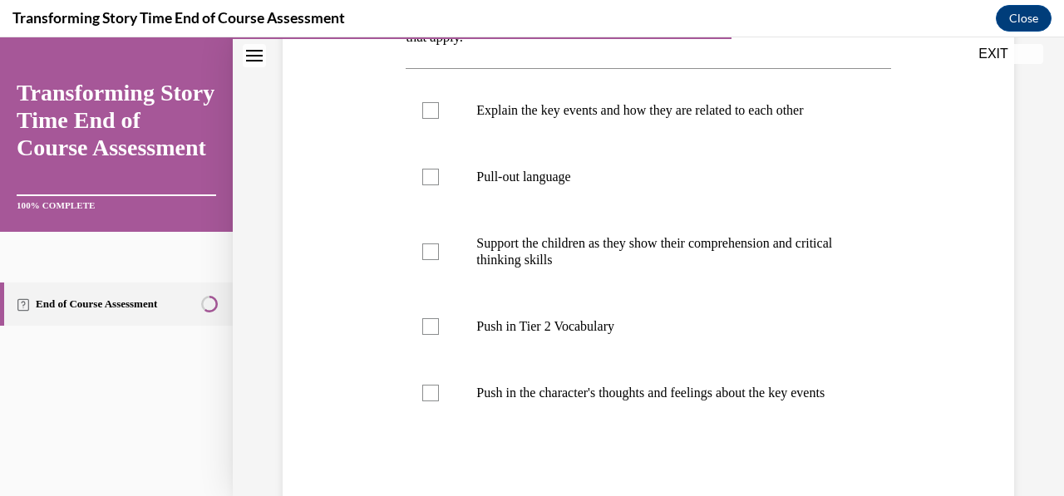
scroll to position [326, 0]
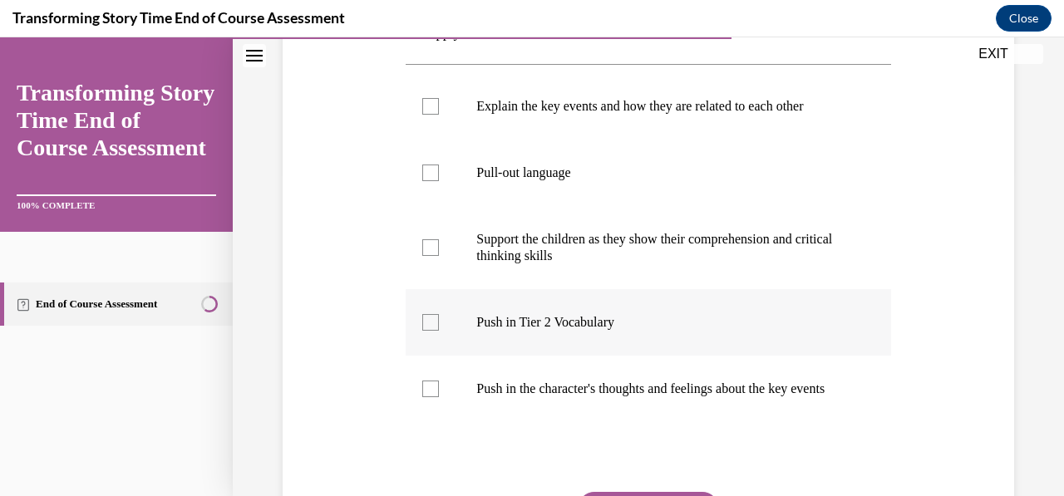
click at [424, 317] on div at bounding box center [430, 322] width 17 height 17
click at [424, 317] on input "Push in Tier 2 Vocabulary" at bounding box center [430, 322] width 17 height 17
checkbox input "true"
click at [431, 397] on div at bounding box center [430, 389] width 17 height 17
click at [431, 397] on input "Push in the character's thoughts and feelings about the key events" at bounding box center [430, 389] width 17 height 17
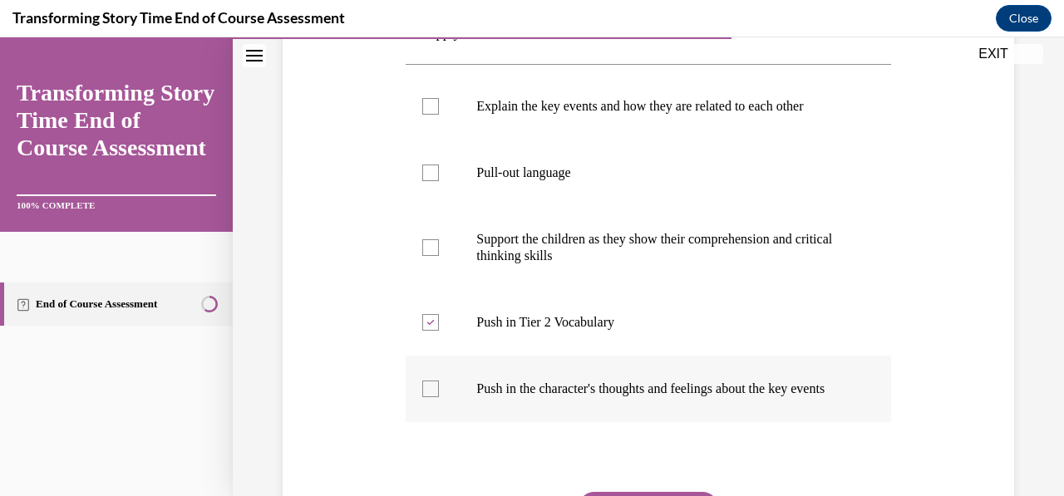
checkbox input "true"
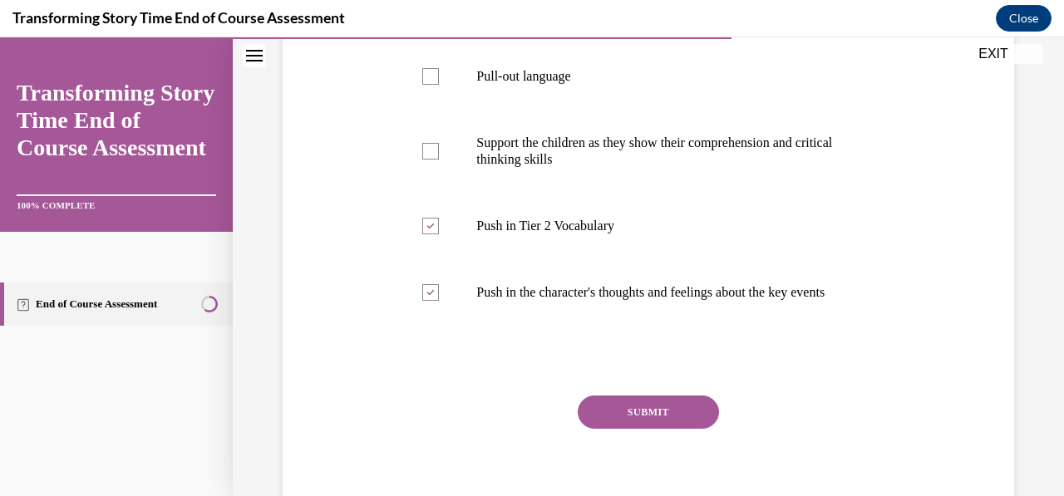
scroll to position [507, 0]
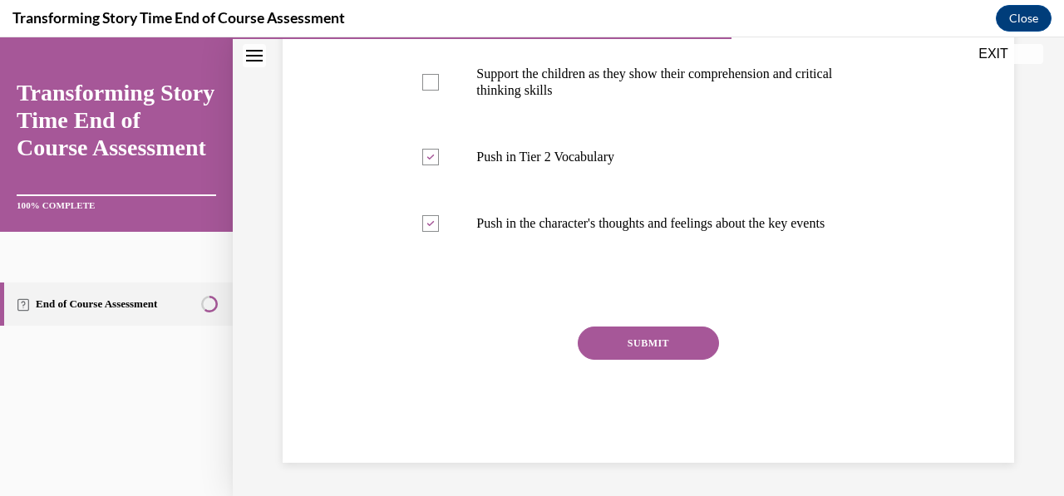
click at [683, 353] on button "SUBMIT" at bounding box center [648, 343] width 141 height 33
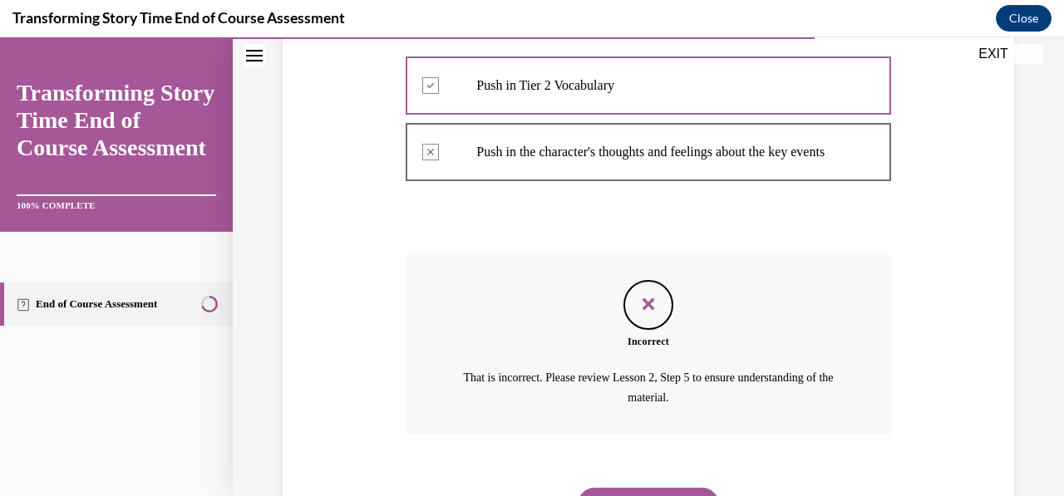
scroll to position [661, 0]
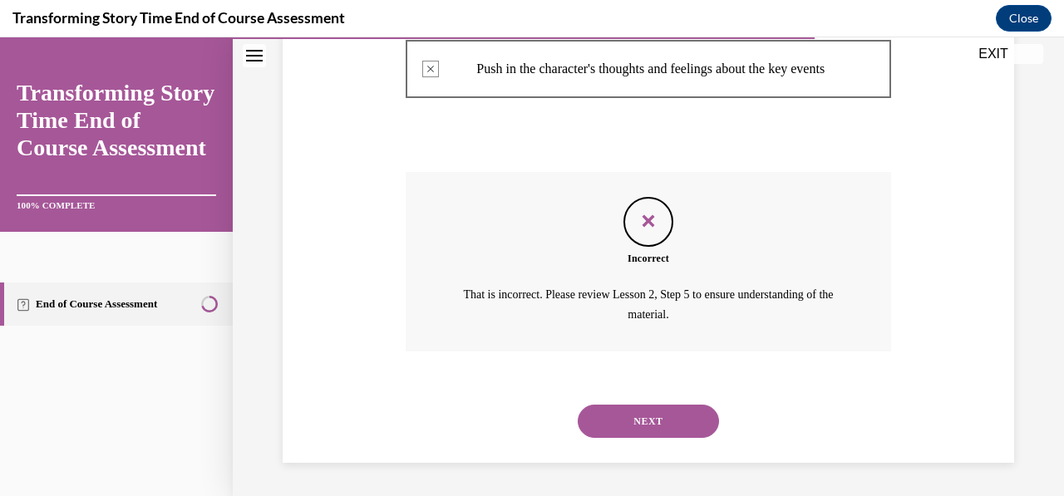
click at [657, 418] on button "NEXT" at bounding box center [648, 421] width 141 height 33
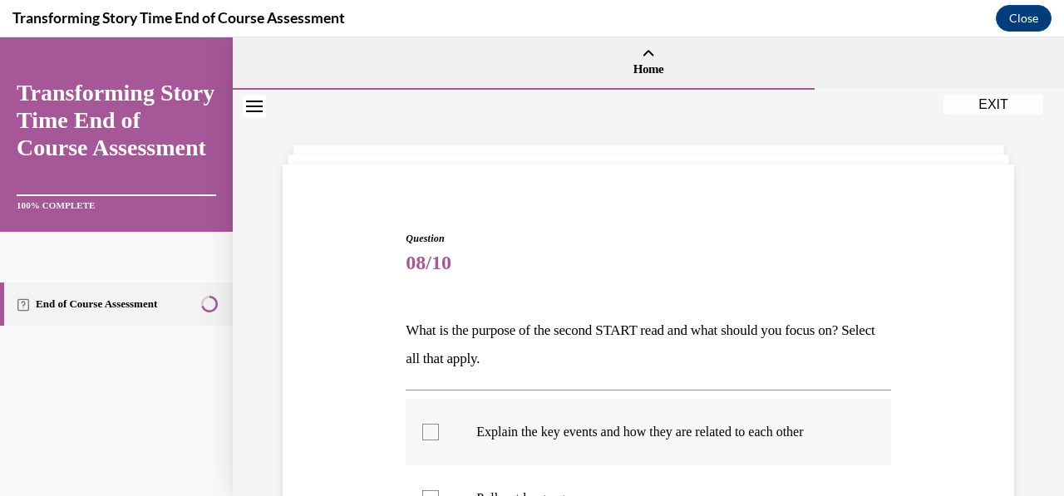
click at [430, 427] on div at bounding box center [430, 432] width 17 height 17
click at [430, 427] on input "Explain the key events and how they are related to each other" at bounding box center [430, 432] width 17 height 17
checkbox input "true"
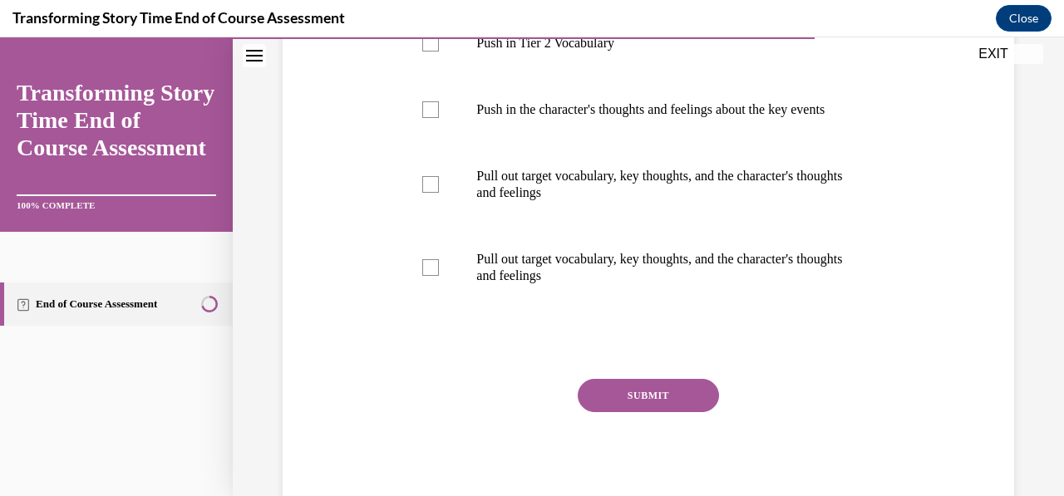
scroll to position [607, 0]
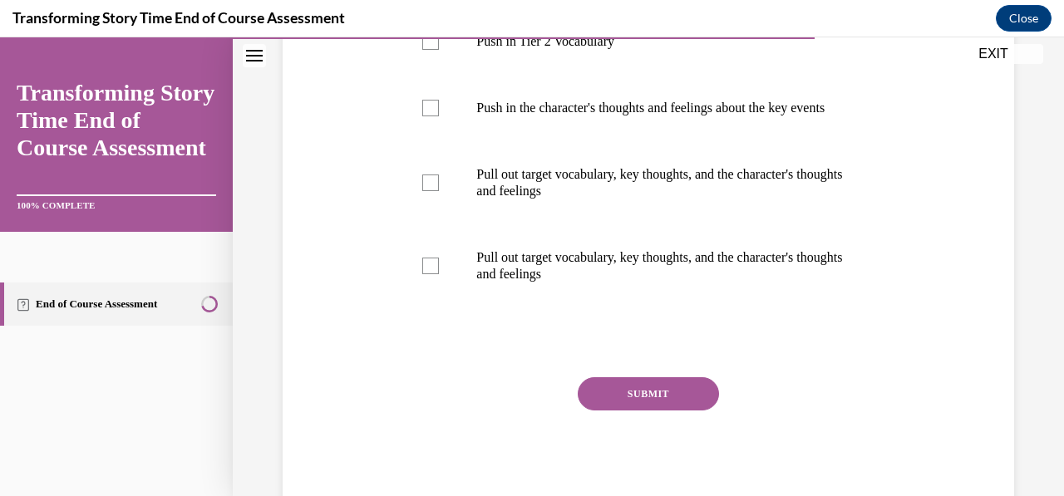
click at [670, 406] on button "SUBMIT" at bounding box center [648, 393] width 141 height 33
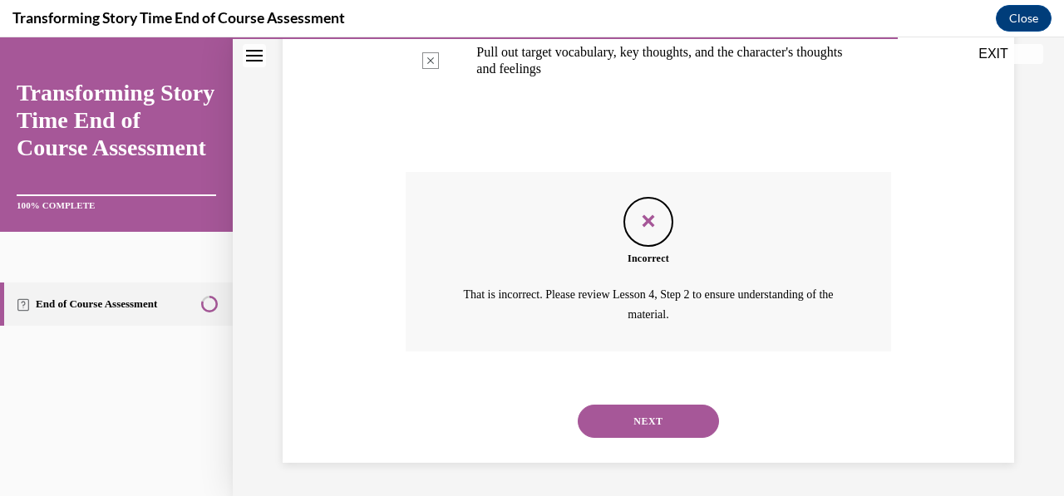
scroll to position [827, 0]
click at [627, 416] on button "NEXT" at bounding box center [648, 421] width 141 height 33
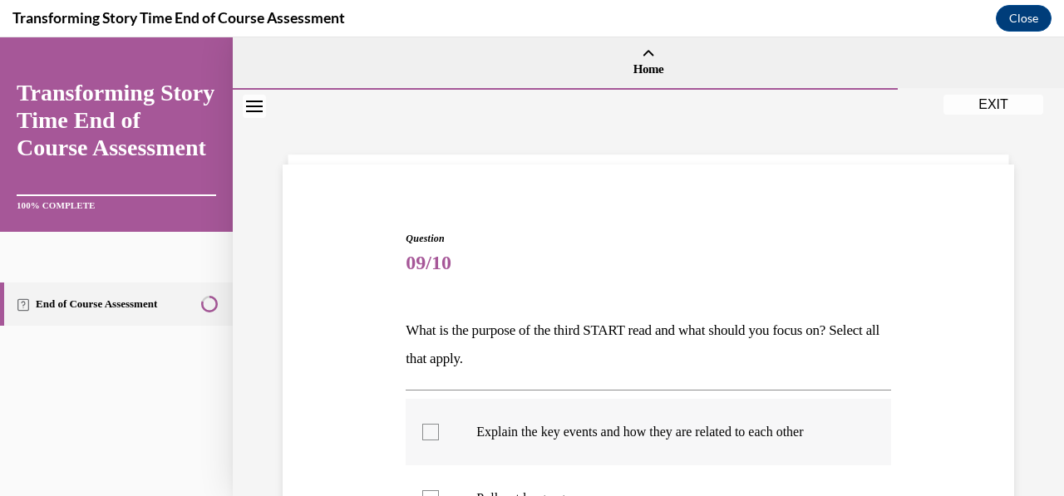
click at [424, 431] on div at bounding box center [430, 432] width 17 height 17
click at [424, 431] on input "Explain the key events and how they are related to each other" at bounding box center [430, 432] width 17 height 17
checkbox input "true"
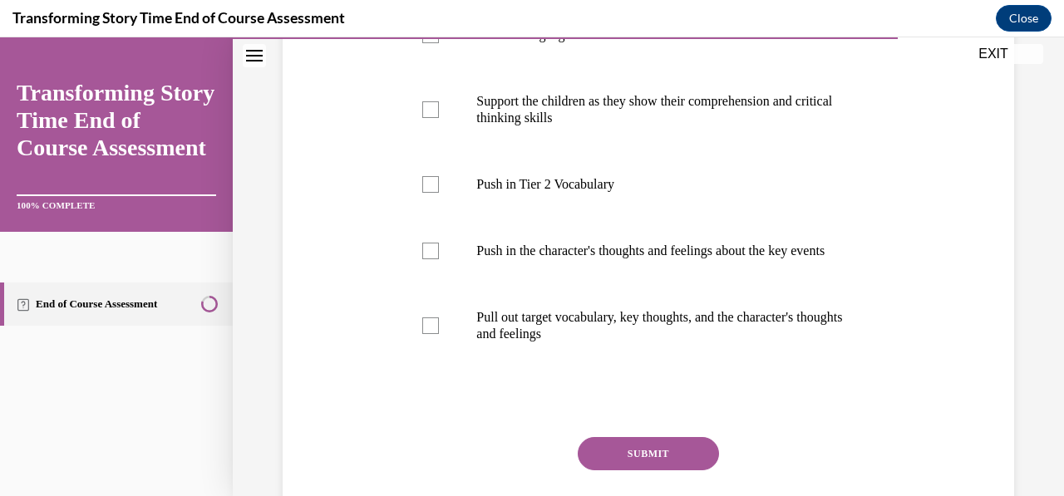
scroll to position [490, 0]
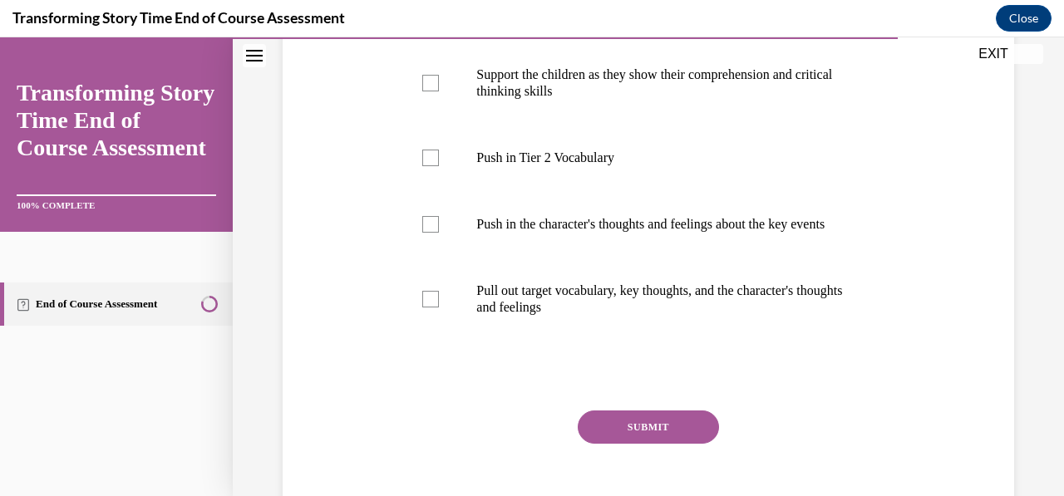
click at [668, 444] on button "SUBMIT" at bounding box center [648, 427] width 141 height 33
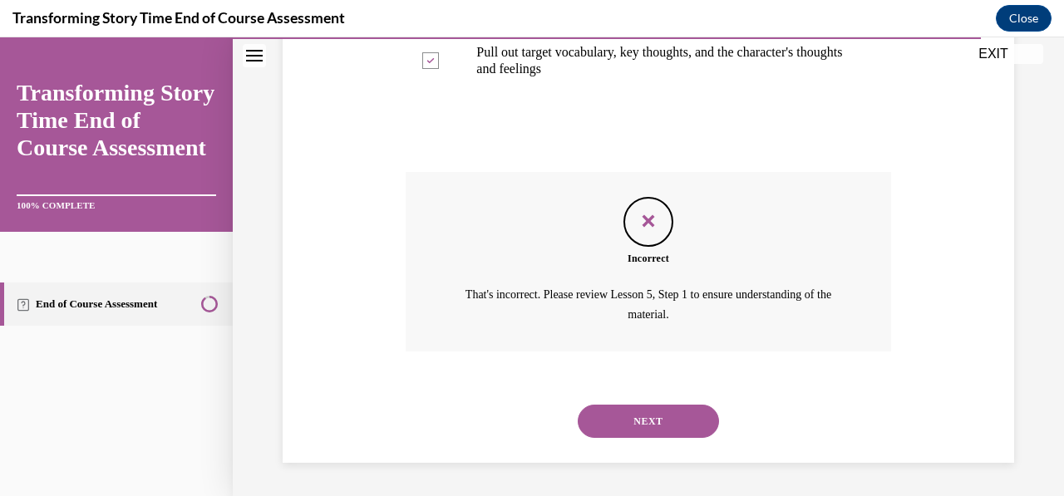
scroll to position [744, 0]
click at [626, 423] on button "NEXT" at bounding box center [648, 421] width 141 height 33
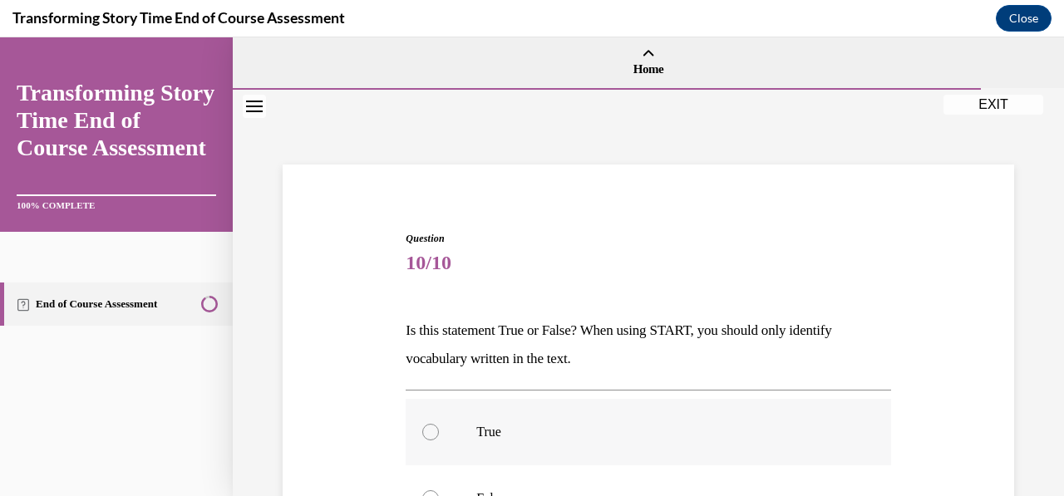
click at [430, 430] on div at bounding box center [430, 432] width 17 height 17
click at [430, 430] on input "True" at bounding box center [430, 432] width 17 height 17
radio input "true"
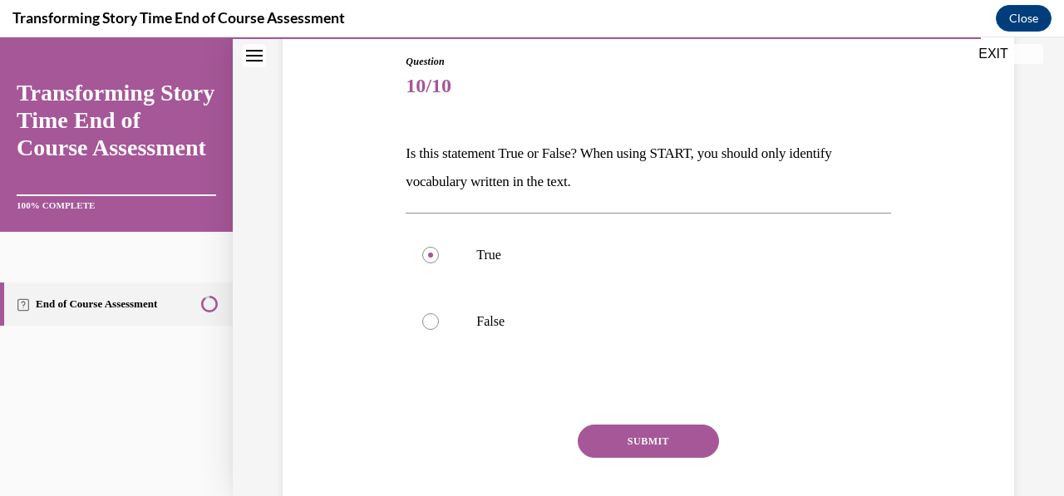
scroll to position [192, 0]
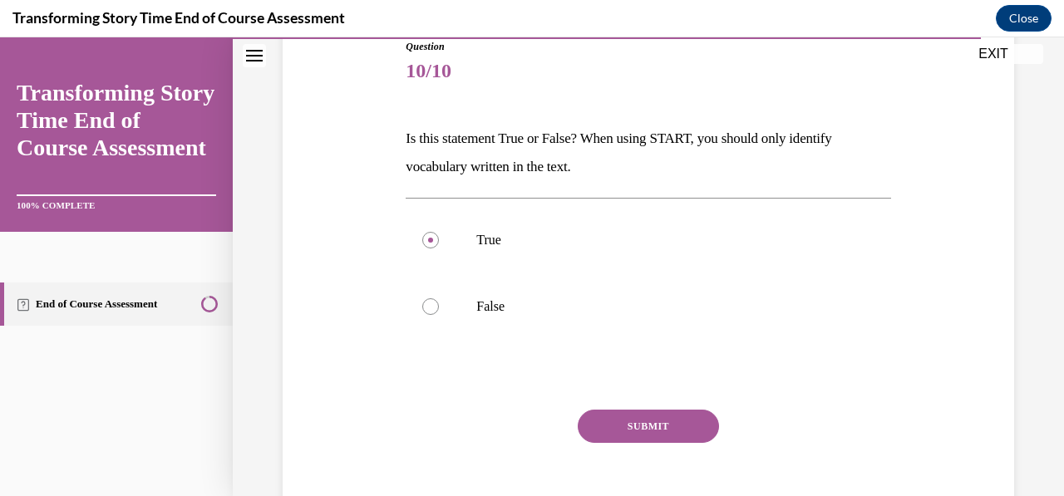
click at [653, 423] on button "SUBMIT" at bounding box center [648, 426] width 141 height 33
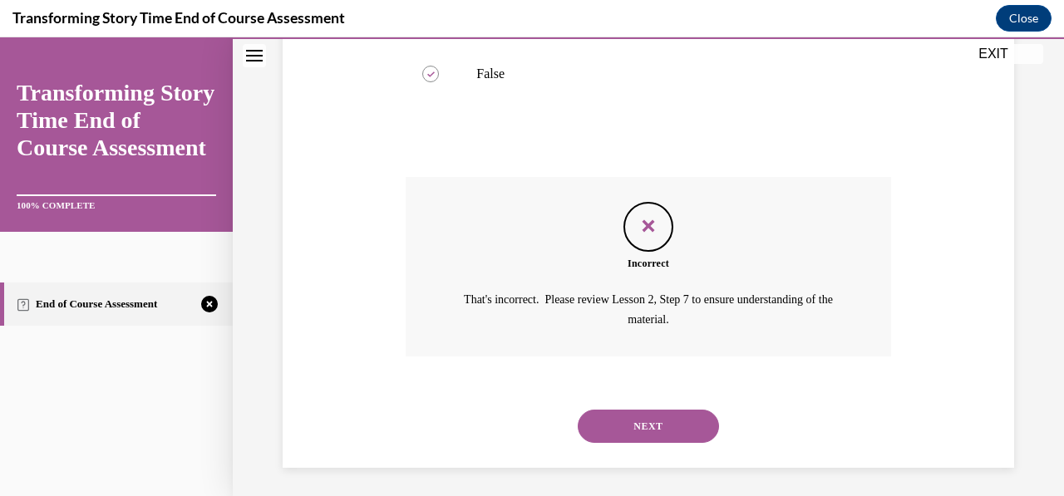
scroll to position [428, 0]
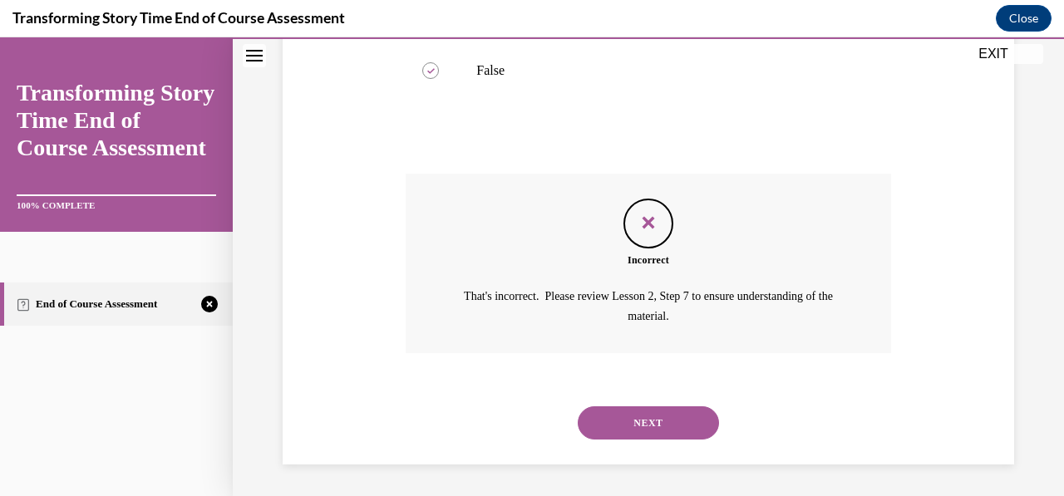
click at [650, 432] on button "NEXT" at bounding box center [648, 422] width 141 height 33
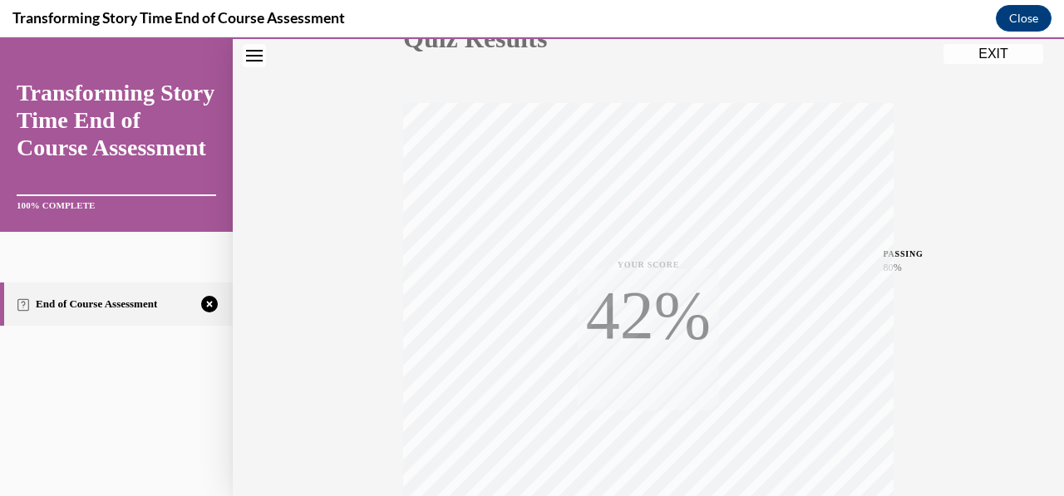
scroll to position [392, 0]
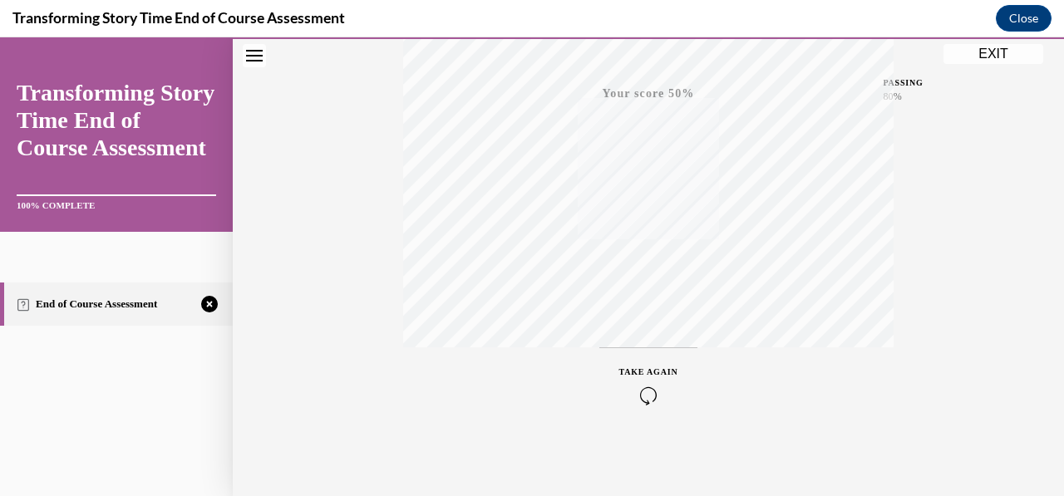
click at [632, 395] on icon "button" at bounding box center [648, 395] width 59 height 18
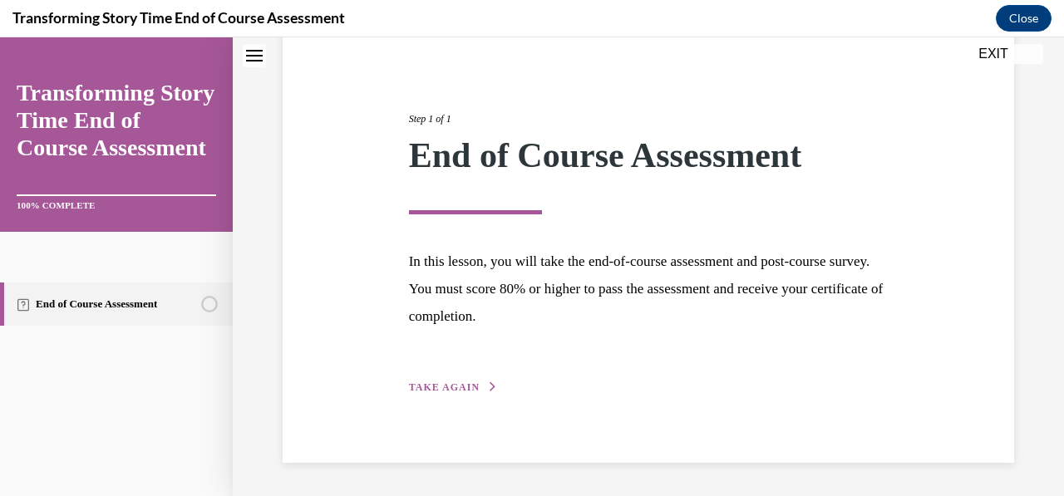
scroll to position [156, 0]
click at [440, 397] on div "Step 1 of 1 End of Course Assessment In this lesson, you will take the end-of-c…" at bounding box center [648, 236] width 731 height 456
click at [444, 381] on button "TAKE AGAIN" at bounding box center [453, 388] width 89 height 15
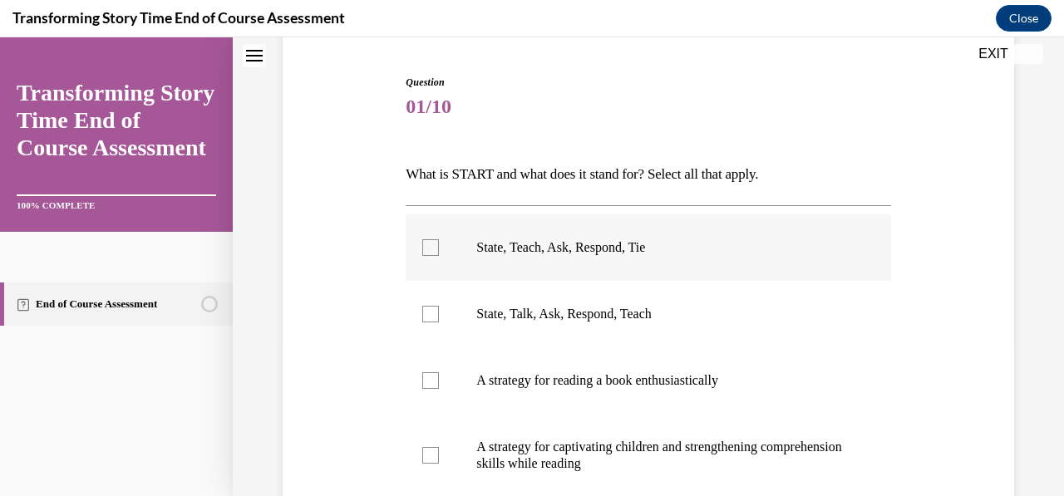
click at [429, 253] on div at bounding box center [430, 247] width 17 height 17
click at [429, 253] on input "State, Teach, Ask, Respond, Tie" at bounding box center [430, 247] width 17 height 17
checkbox input "true"
click at [436, 470] on label "A strategy for captivating children and strengthening comprehension skills whil…" at bounding box center [648, 455] width 485 height 83
click at [436, 464] on input "A strategy for captivating children and strengthening comprehension skills whil…" at bounding box center [430, 455] width 17 height 17
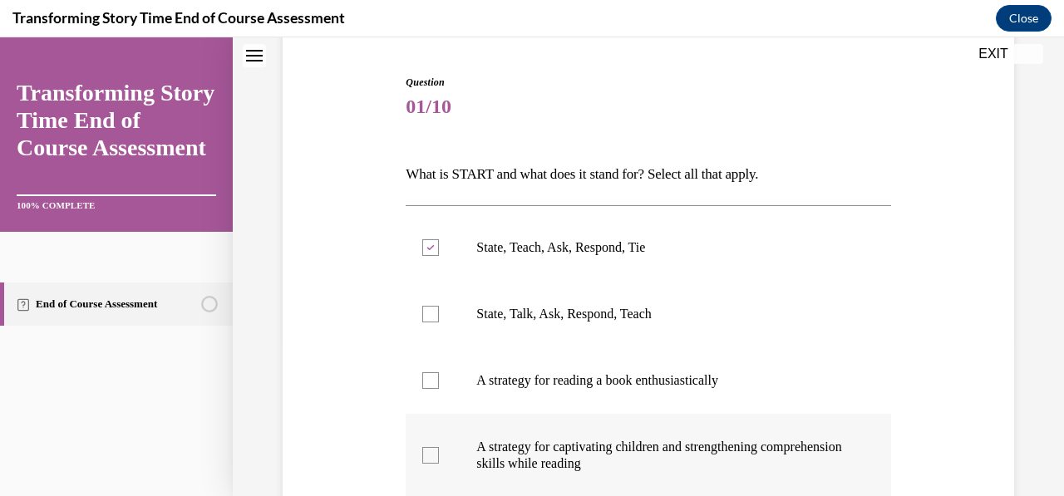
checkbox input "true"
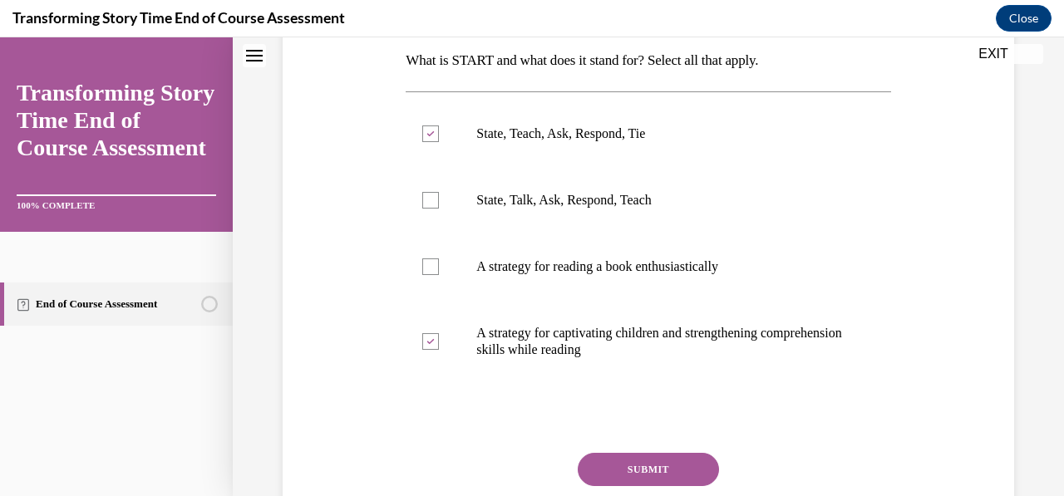
scroll to position [260, 0]
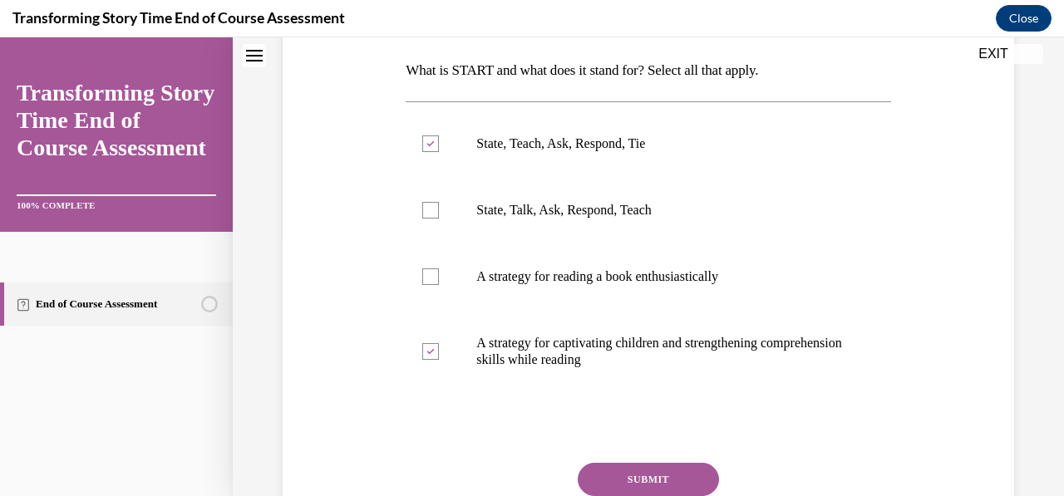
click at [674, 468] on button "SUBMIT" at bounding box center [648, 479] width 141 height 33
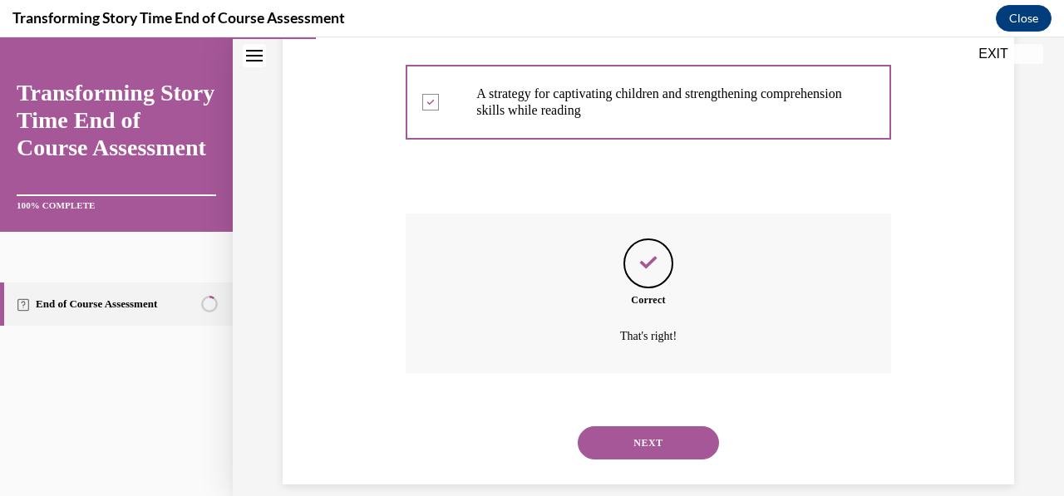
scroll to position [530, 0]
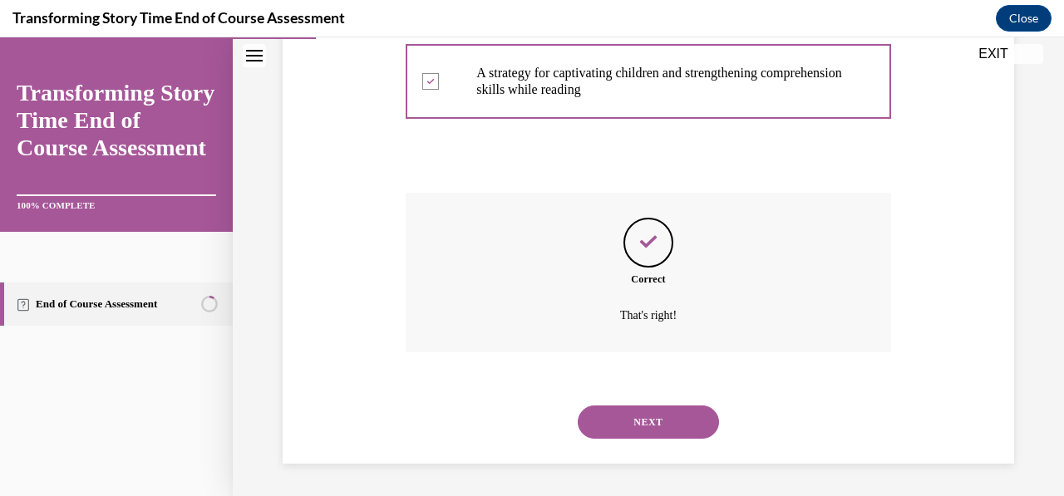
click at [627, 427] on button "NEXT" at bounding box center [648, 422] width 141 height 33
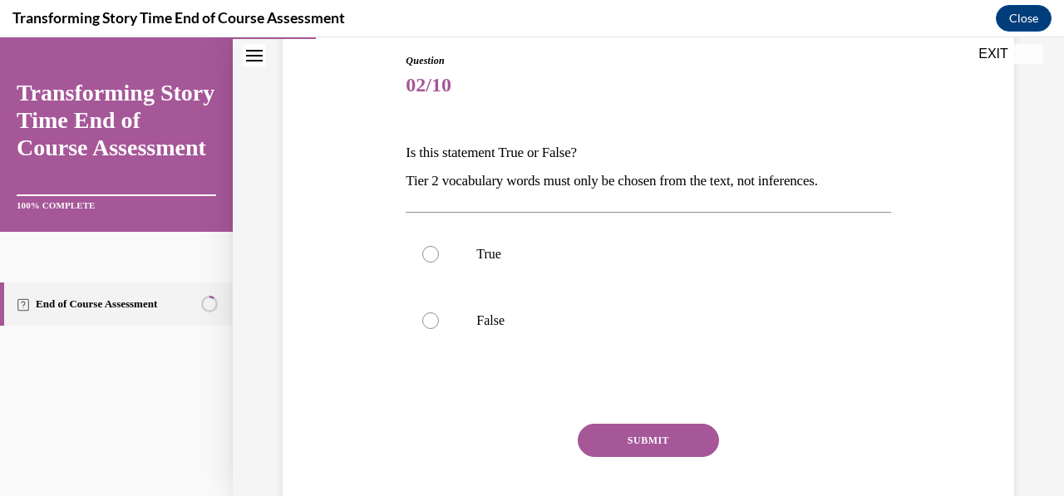
scroll to position [179, 0]
click at [435, 318] on div at bounding box center [430, 320] width 17 height 17
click at [435, 318] on input "False" at bounding box center [430, 320] width 17 height 17
radio input "true"
click at [670, 440] on button "SUBMIT" at bounding box center [648, 439] width 141 height 33
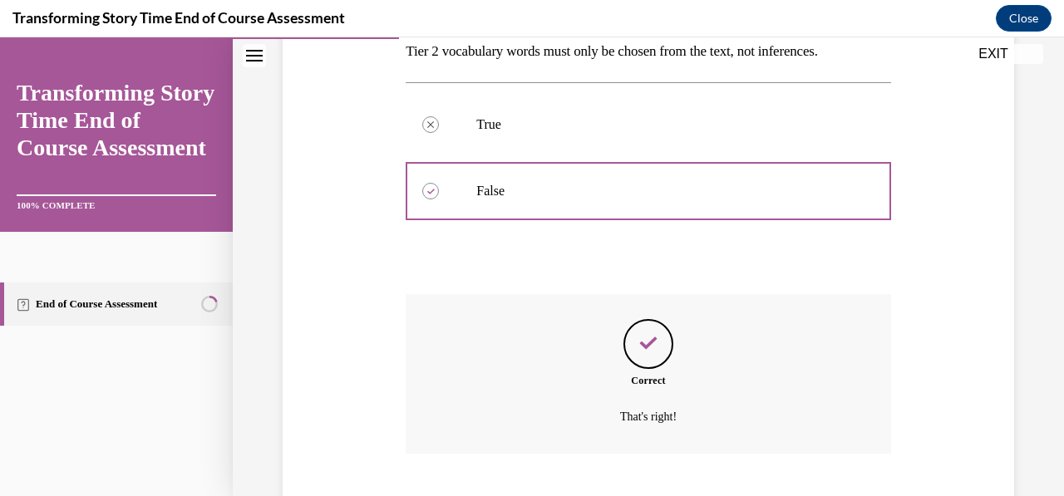
scroll to position [409, 0]
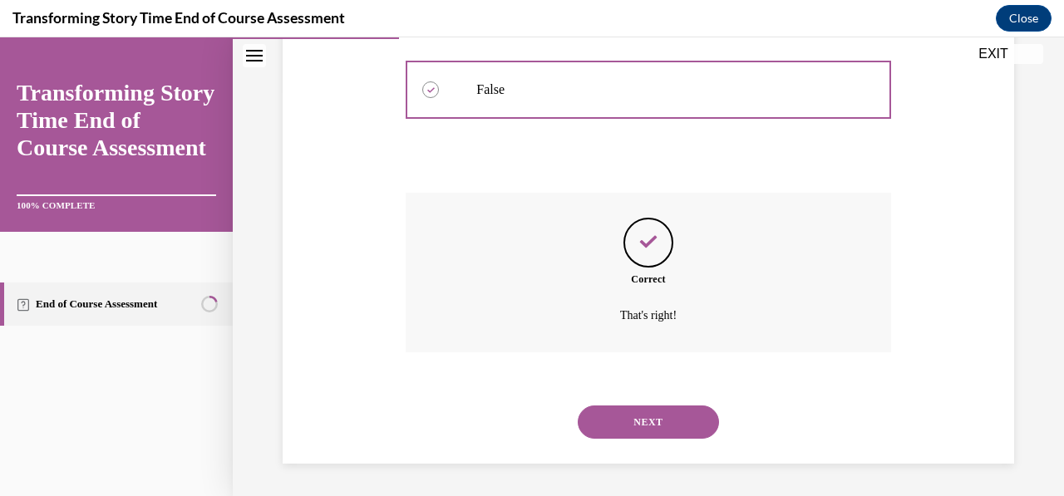
click at [630, 418] on button "NEXT" at bounding box center [648, 422] width 141 height 33
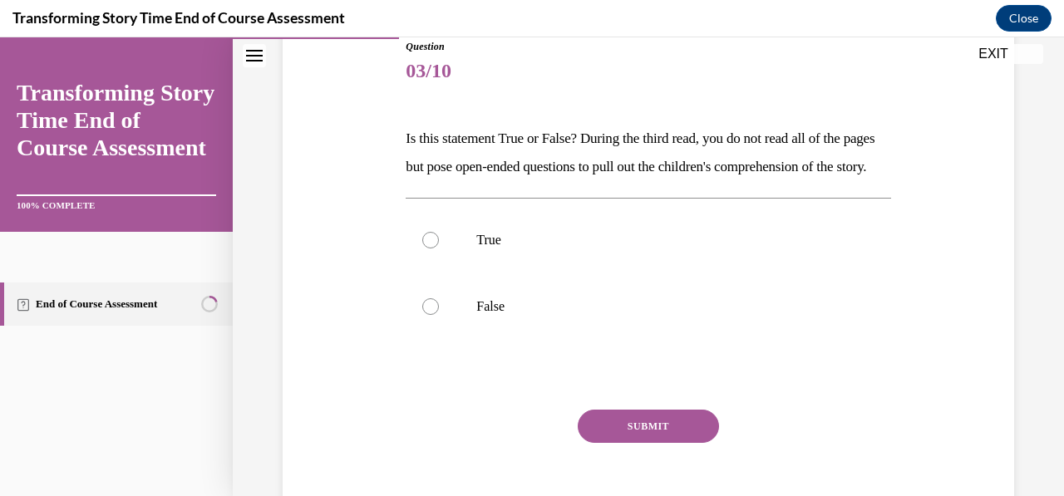
scroll to position [208, 0]
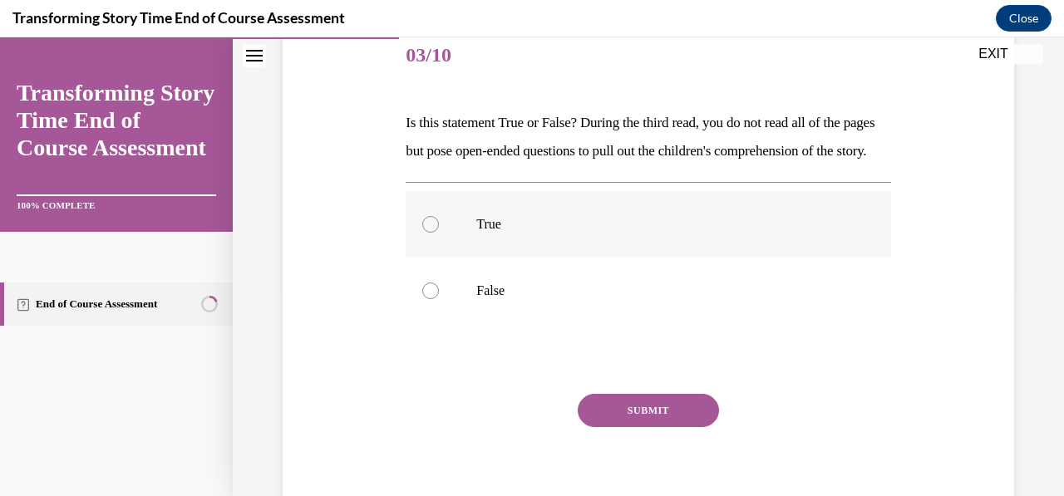
click at [435, 233] on div at bounding box center [430, 224] width 17 height 17
click at [435, 233] on input "True" at bounding box center [430, 224] width 17 height 17
radio input "true"
click at [642, 427] on button "SUBMIT" at bounding box center [648, 410] width 141 height 33
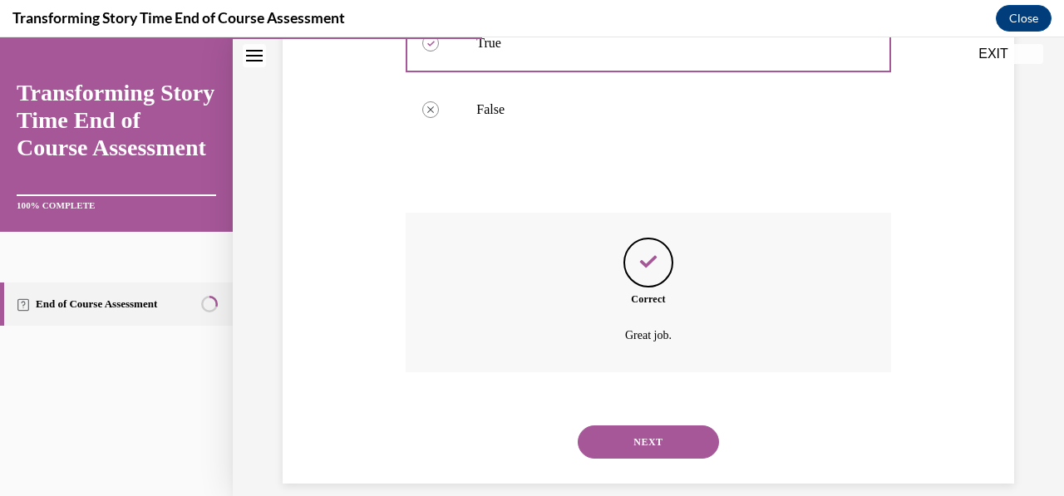
scroll to position [437, 0]
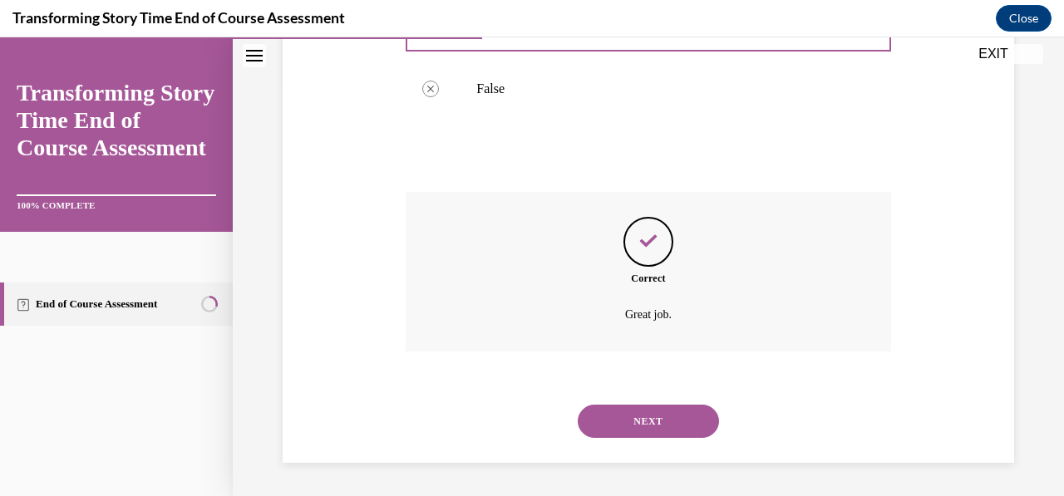
drag, startPoint x: 642, startPoint y: 443, endPoint x: 547, endPoint y: 448, distance: 94.9
click at [547, 448] on div "NEXT" at bounding box center [648, 421] width 485 height 66
click at [627, 431] on button "NEXT" at bounding box center [648, 421] width 141 height 33
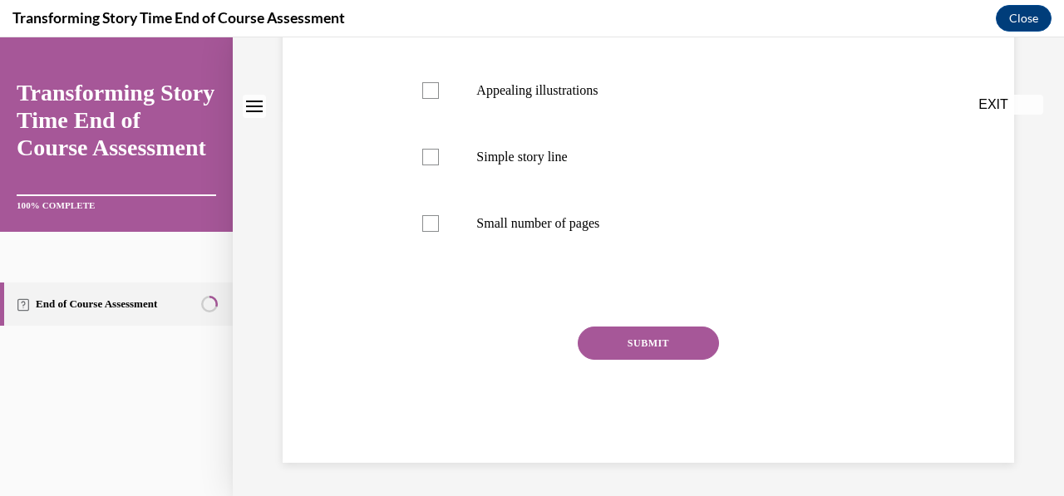
scroll to position [0, 0]
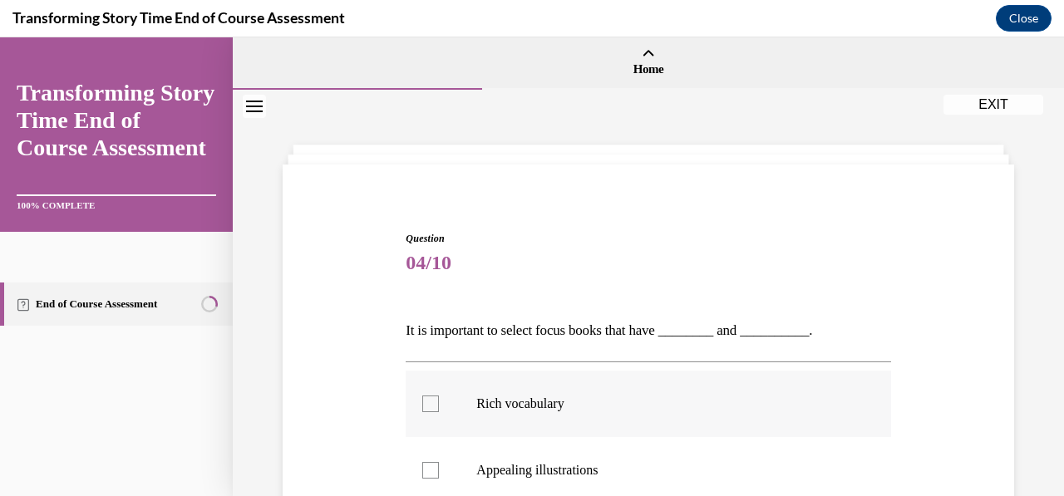
click at [430, 405] on div at bounding box center [430, 404] width 17 height 17
click at [430, 405] on input "Rich vocabulary" at bounding box center [430, 404] width 17 height 17
checkbox input "true"
click at [432, 460] on label "Appealing illustrations" at bounding box center [648, 470] width 485 height 66
click at [432, 462] on input "Appealing illustrations" at bounding box center [430, 470] width 17 height 17
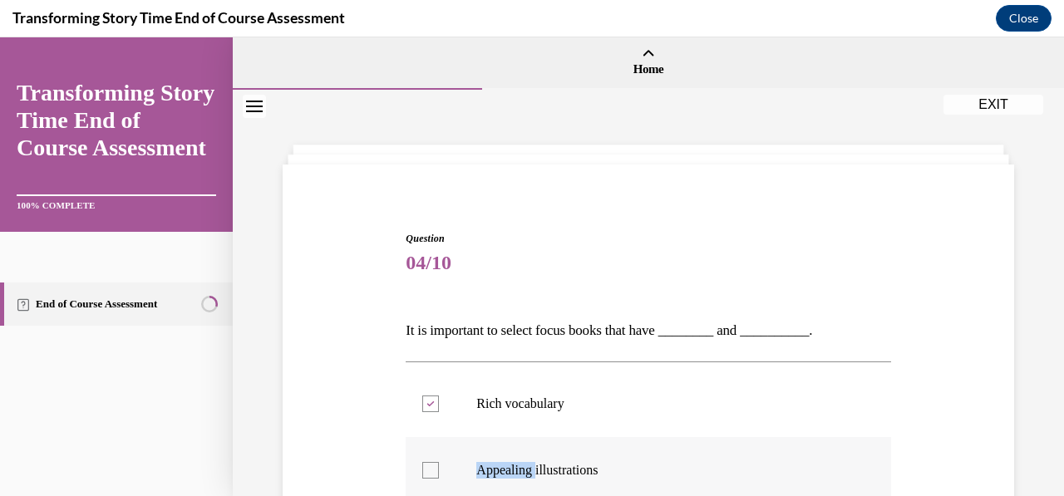
click at [432, 460] on label "Appealing illustrations" at bounding box center [648, 470] width 485 height 66
click at [432, 462] on input "Appealing illustrations" at bounding box center [430, 470] width 17 height 17
click at [430, 474] on div at bounding box center [430, 470] width 17 height 17
click at [430, 474] on input "Appealing illustrations" at bounding box center [430, 470] width 17 height 17
checkbox input "true"
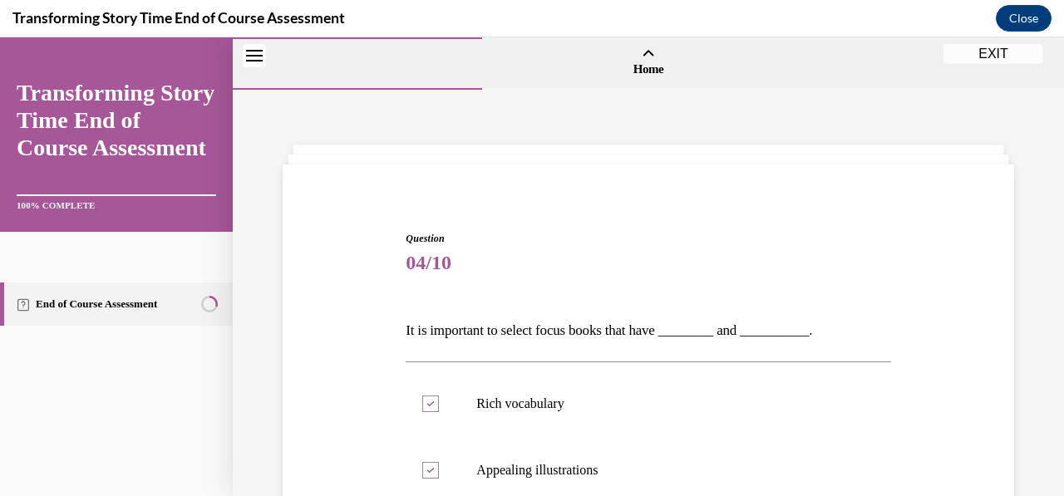
scroll to position [379, 0]
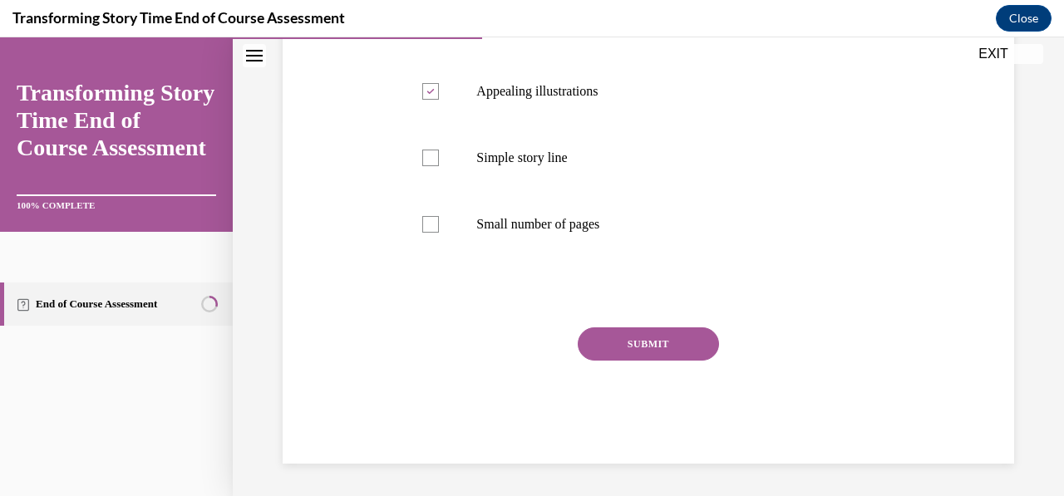
click at [618, 339] on button "SUBMIT" at bounding box center [648, 343] width 141 height 33
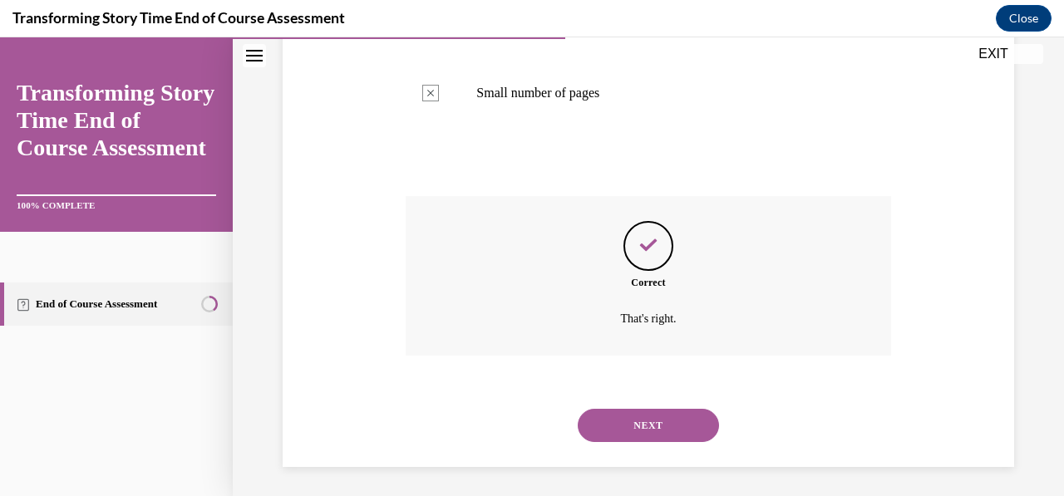
scroll to position [514, 0]
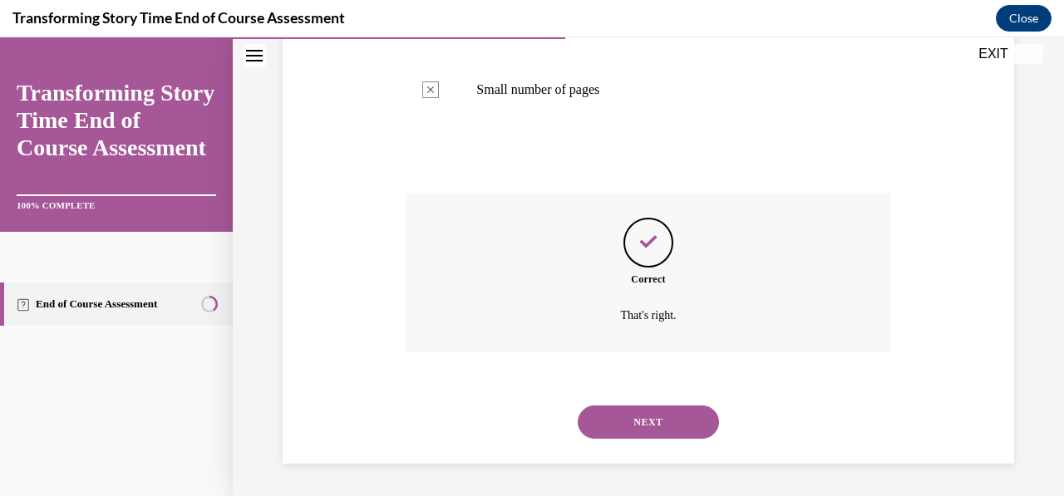
click at [634, 420] on button "NEXT" at bounding box center [648, 422] width 141 height 33
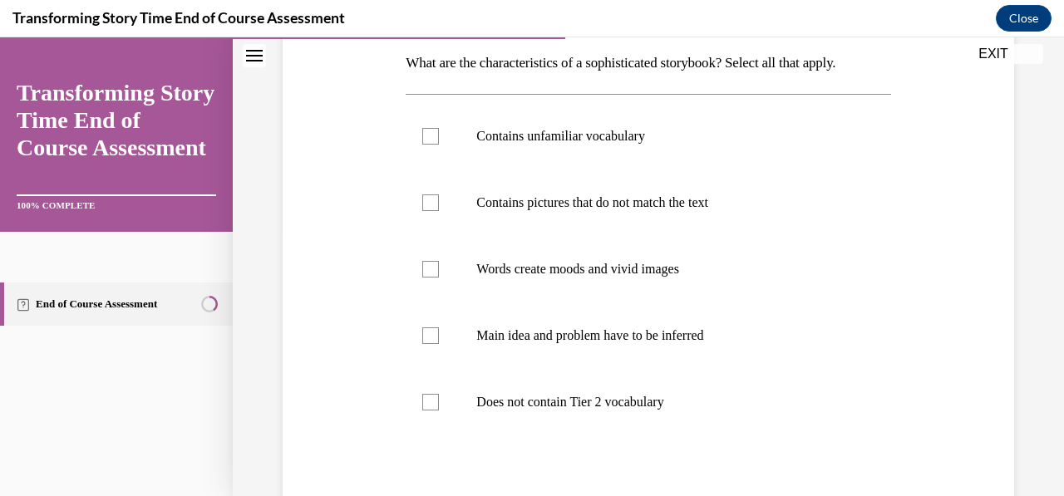
scroll to position [258, 0]
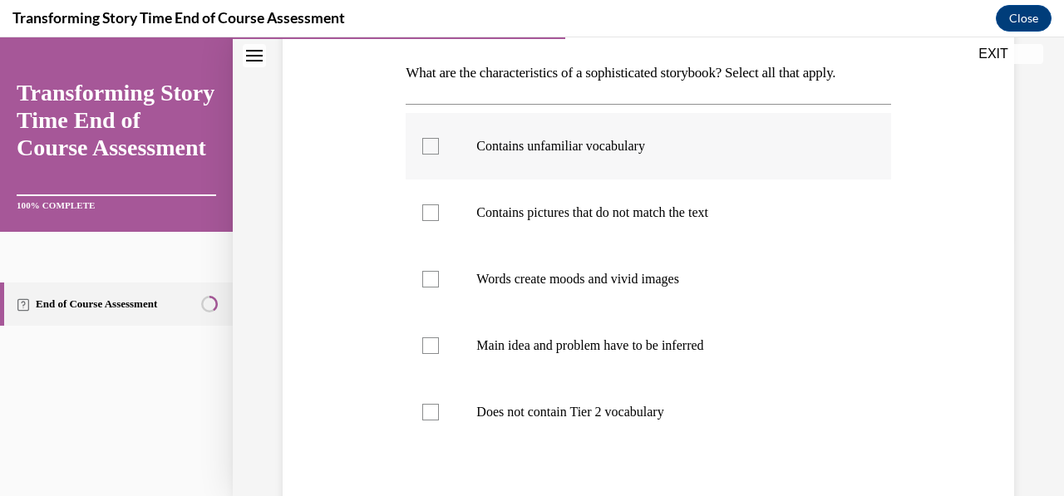
click at [438, 140] on label "Contains unfamiliar vocabulary" at bounding box center [648, 146] width 485 height 66
click at [438, 140] on input "Contains unfamiliar vocabulary" at bounding box center [430, 146] width 17 height 17
checkbox input "true"
click at [431, 282] on div at bounding box center [430, 279] width 17 height 17
click at [431, 282] on input "Words create moods and vivid images" at bounding box center [430, 279] width 17 height 17
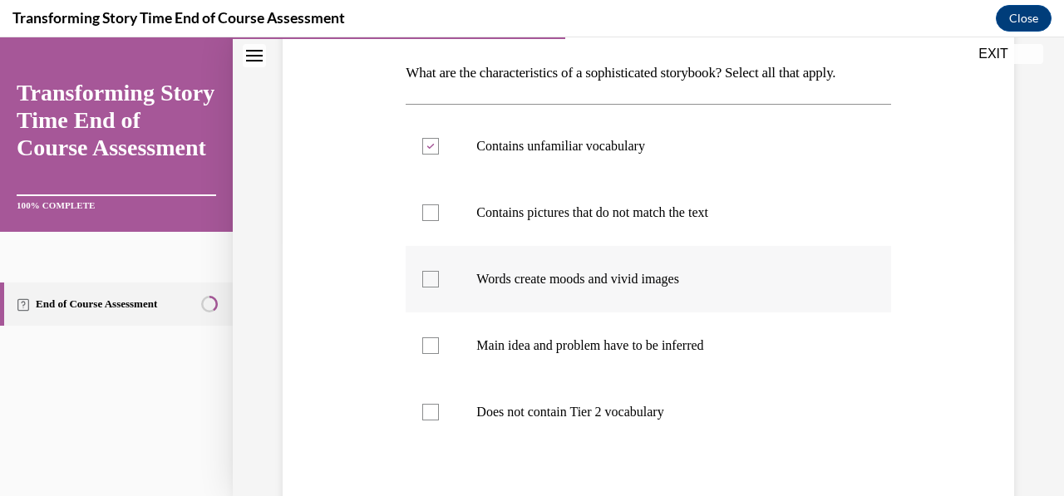
checkbox input "true"
click at [438, 348] on label "Main idea and problem have to be inferred" at bounding box center [648, 345] width 485 height 66
click at [438, 348] on input "Main idea and problem have to be inferred" at bounding box center [430, 345] width 17 height 17
checkbox input "true"
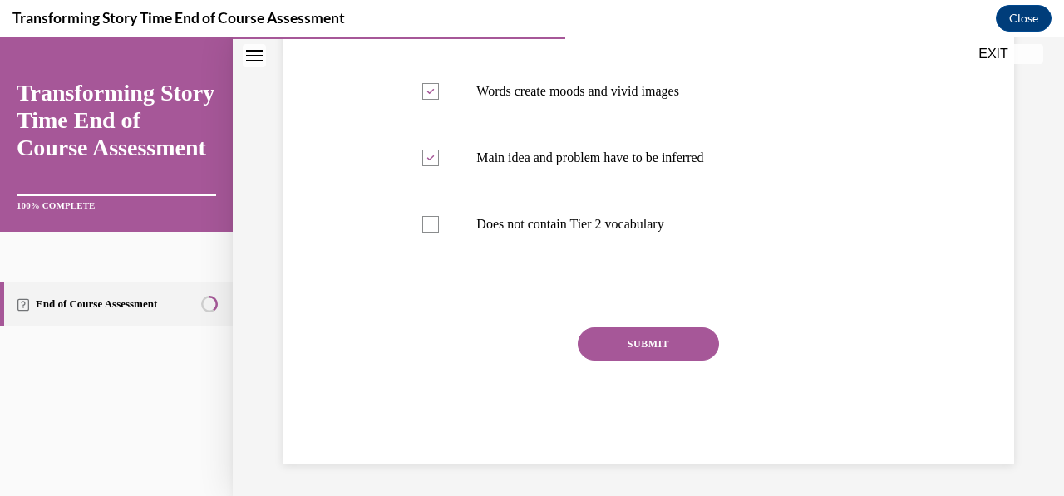
click at [602, 345] on button "SUBMIT" at bounding box center [648, 343] width 141 height 33
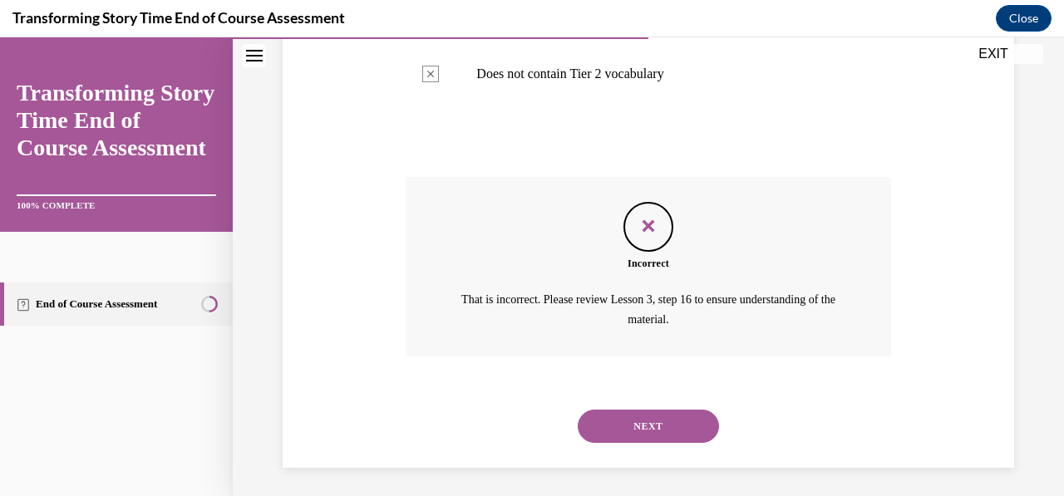
scroll to position [599, 0]
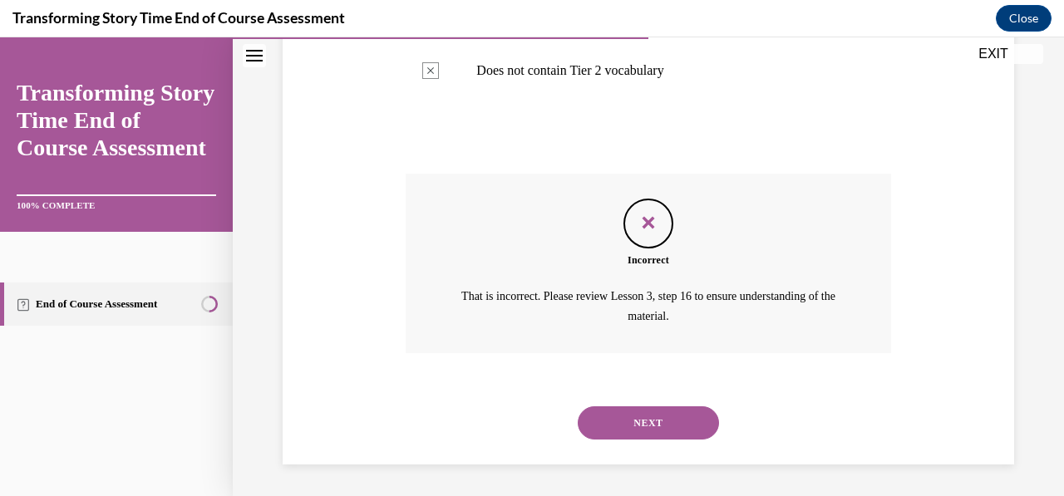
click at [632, 412] on button "NEXT" at bounding box center [648, 422] width 141 height 33
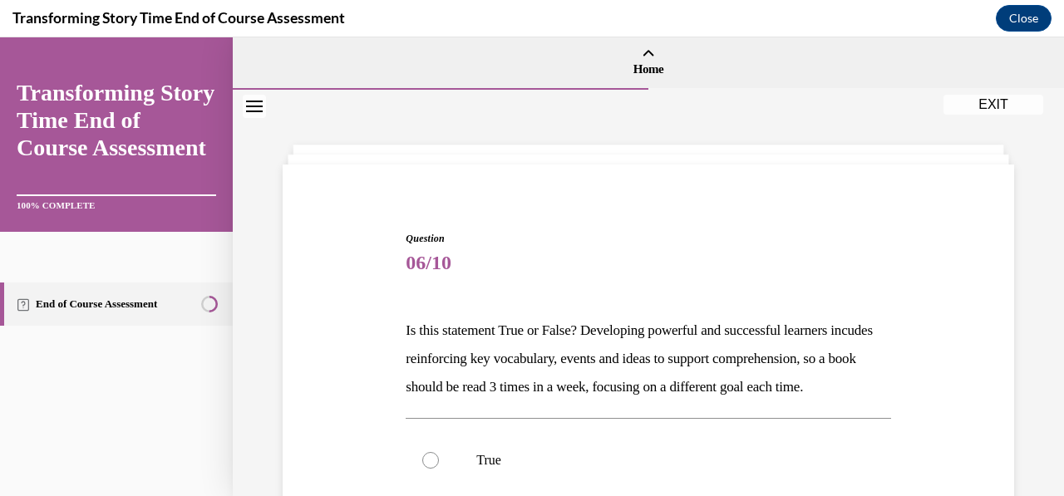
drag, startPoint x: 1062, startPoint y: 192, endPoint x: 715, endPoint y: 245, distance: 351.4
click at [715, 245] on h1 "Question 06/10" at bounding box center [648, 255] width 485 height 48
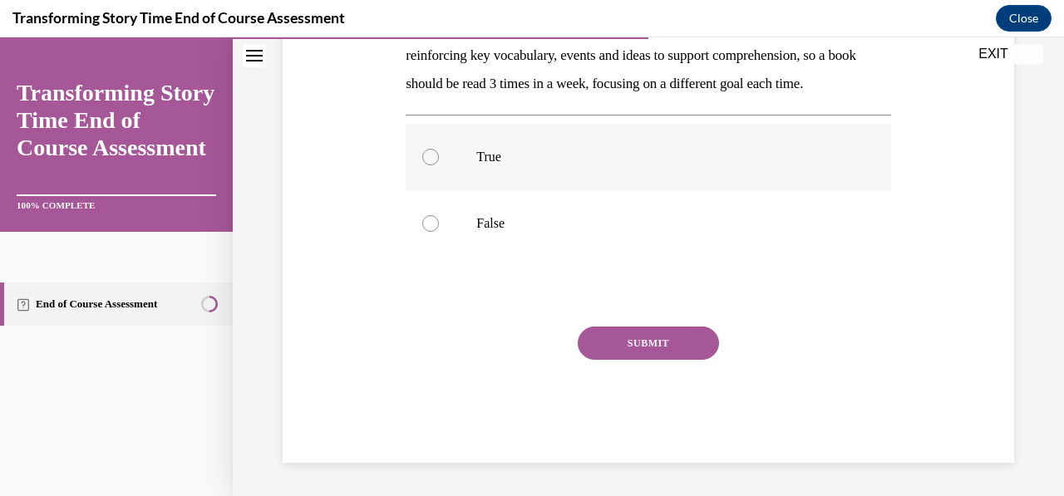
click at [500, 140] on label "True" at bounding box center [648, 157] width 485 height 66
click at [439, 149] on input "True" at bounding box center [430, 157] width 17 height 17
radio input "true"
drag, startPoint x: 634, startPoint y: 337, endPoint x: 627, endPoint y: 352, distance: 16.7
click at [627, 352] on button "SUBMIT" at bounding box center [648, 343] width 141 height 33
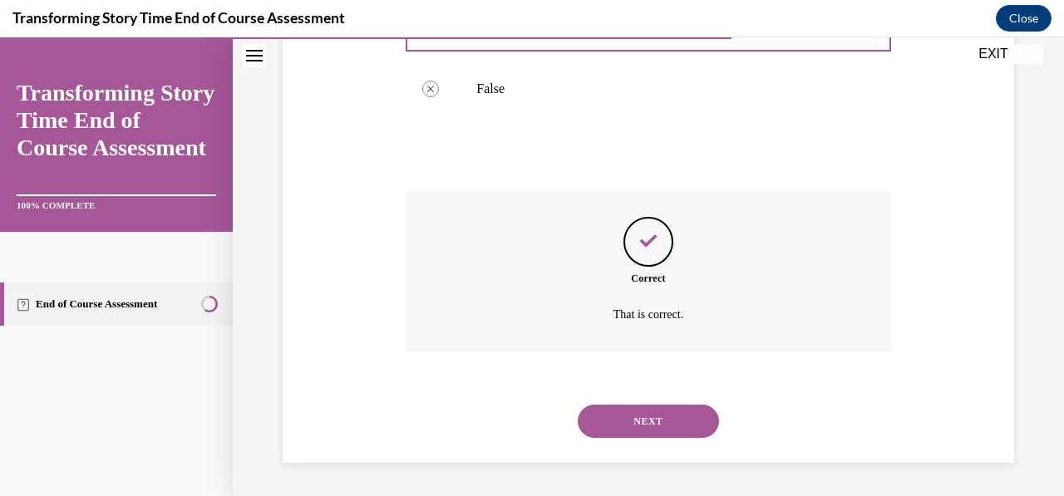
scroll to position [465, 0]
click at [630, 421] on button "NEXT" at bounding box center [648, 421] width 141 height 33
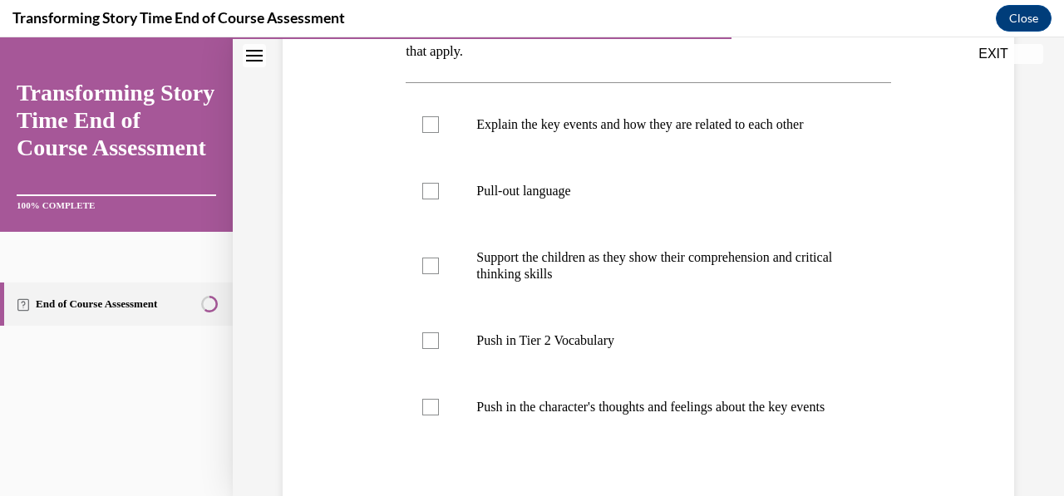
scroll to position [312, 0]
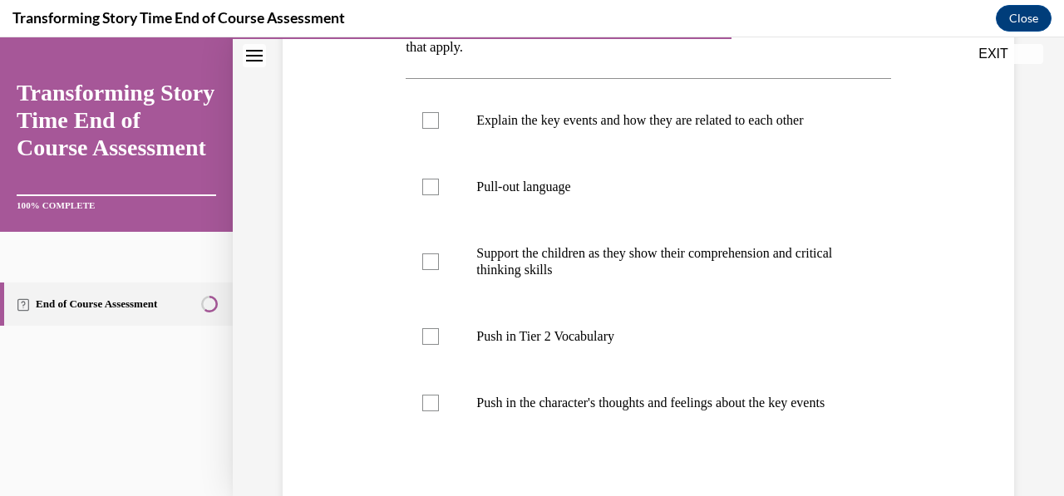
click at [984, 362] on div "Question 07/10 What is the purpose of the first START read and what should you …" at bounding box center [648, 256] width 740 height 773
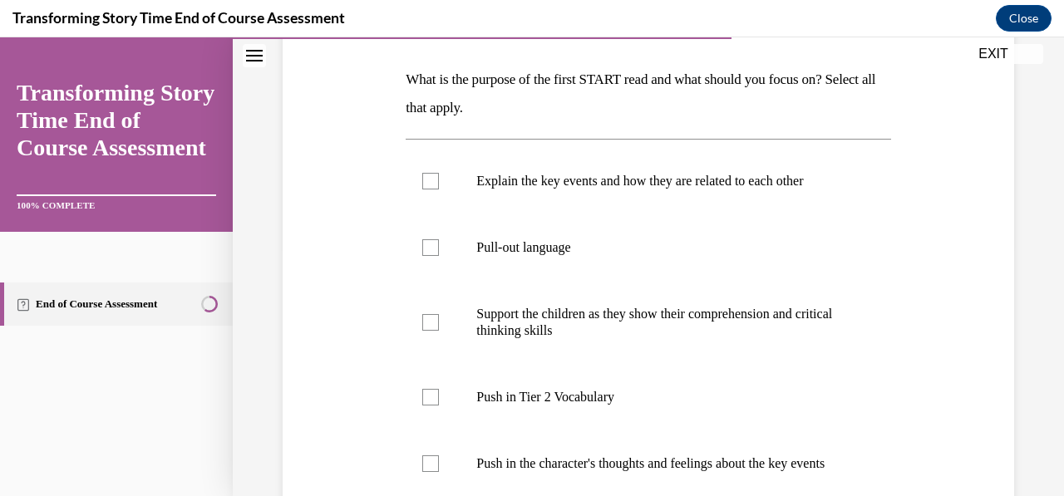
scroll to position [244, 0]
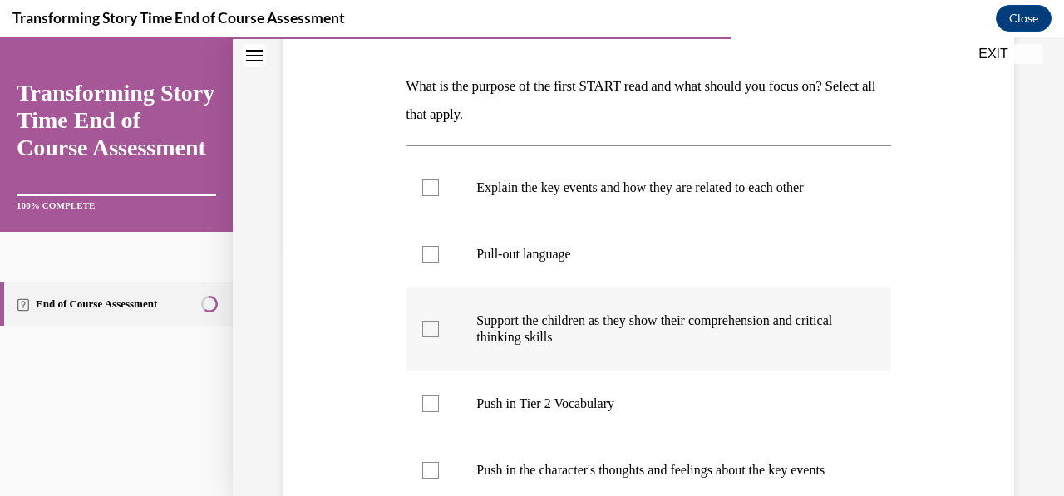
click at [780, 344] on p "Support the children as they show their comprehension and critical thinking ski…" at bounding box center [662, 328] width 372 height 33
click at [439, 337] on input "Support the children as they show their comprehension and critical thinking ski…" at bounding box center [430, 329] width 17 height 17
checkbox input "true"
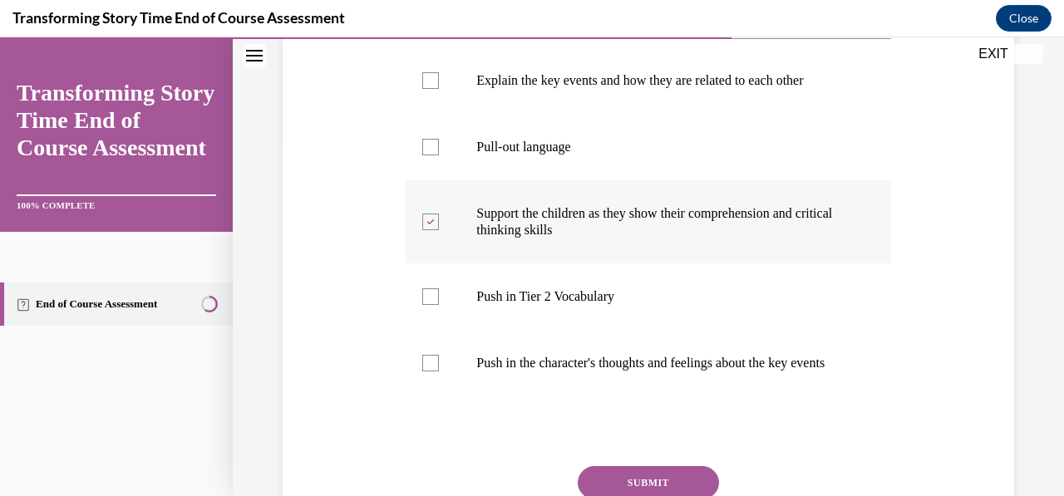
scroll to position [352, 0]
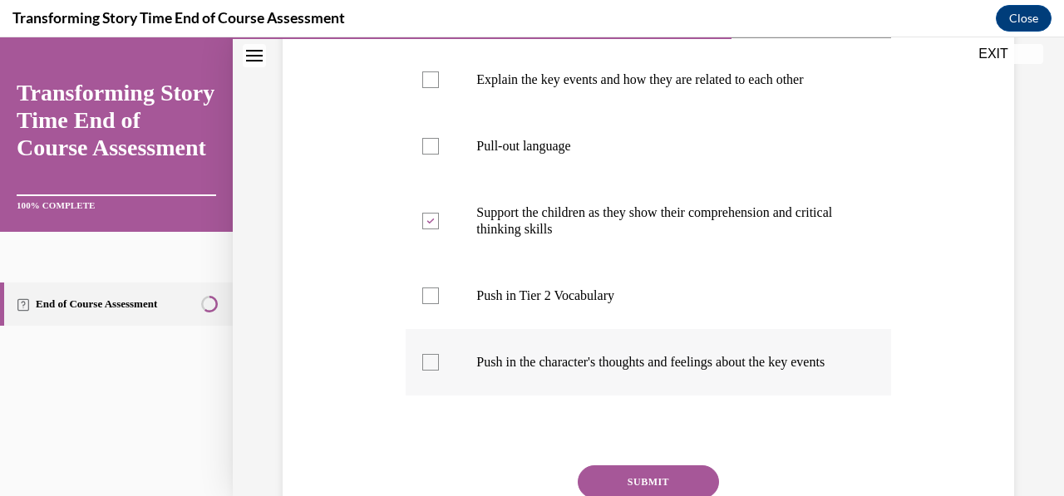
click at [448, 369] on label "Push in the character's thoughts and feelings about the key events" at bounding box center [648, 362] width 485 height 66
click at [439, 369] on input "Push in the character's thoughts and feelings about the key events" at bounding box center [430, 362] width 17 height 17
checkbox input "true"
click at [460, 316] on label "Push in Tier 2 Vocabulary" at bounding box center [648, 296] width 485 height 66
click at [439, 304] on input "Push in Tier 2 Vocabulary" at bounding box center [430, 296] width 17 height 17
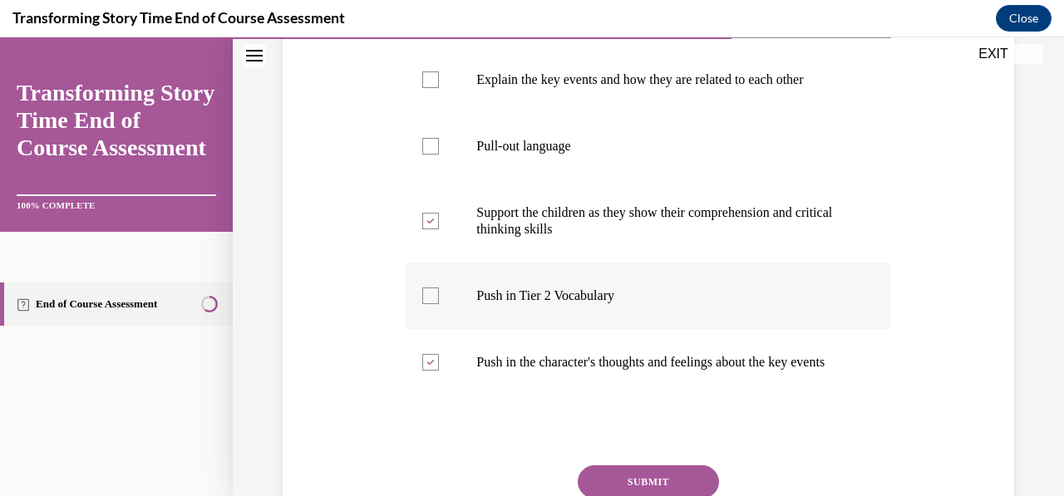
checkbox input "true"
click at [426, 240] on label "Support the children as they show their comprehension and critical thinking ski…" at bounding box center [648, 221] width 485 height 83
click at [426, 229] on input "Support the children as they show their comprehension and critical thinking ski…" at bounding box center [430, 221] width 17 height 17
checkbox input "false"
click at [967, 386] on div "Question 07/10 What is the purpose of the first START read and what should you …" at bounding box center [648, 215] width 740 height 773
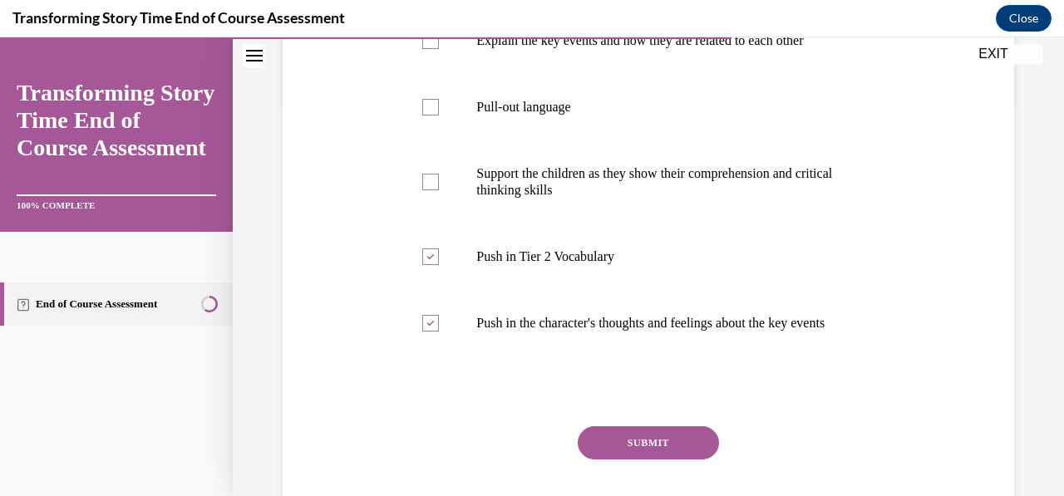
scroll to position [397, 0]
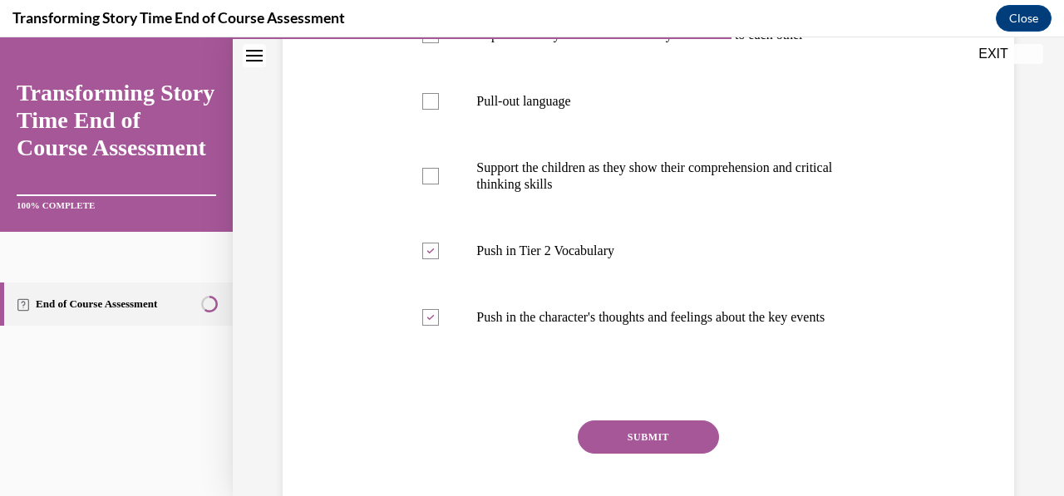
click at [642, 453] on button "SUBMIT" at bounding box center [648, 437] width 141 height 33
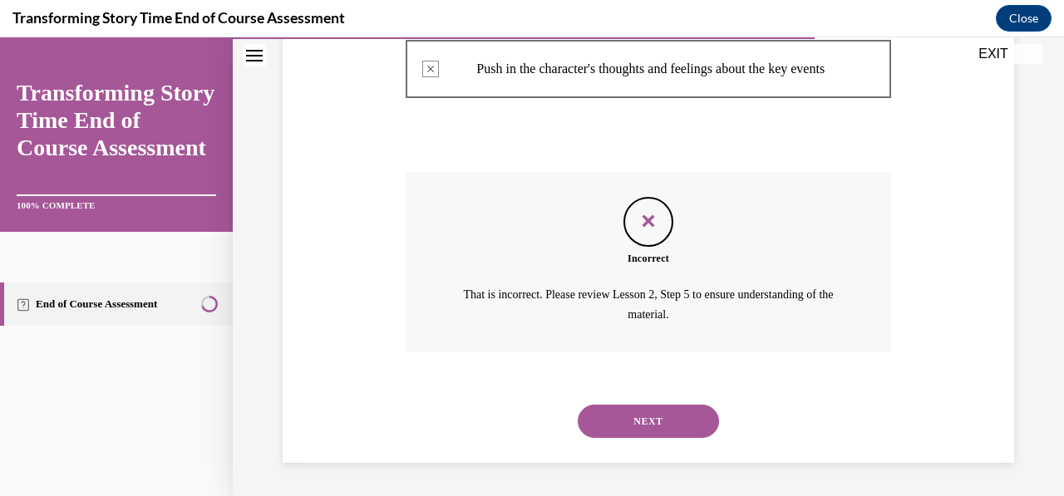
scroll to position [661, 0]
click at [651, 424] on button "NEXT" at bounding box center [648, 421] width 141 height 33
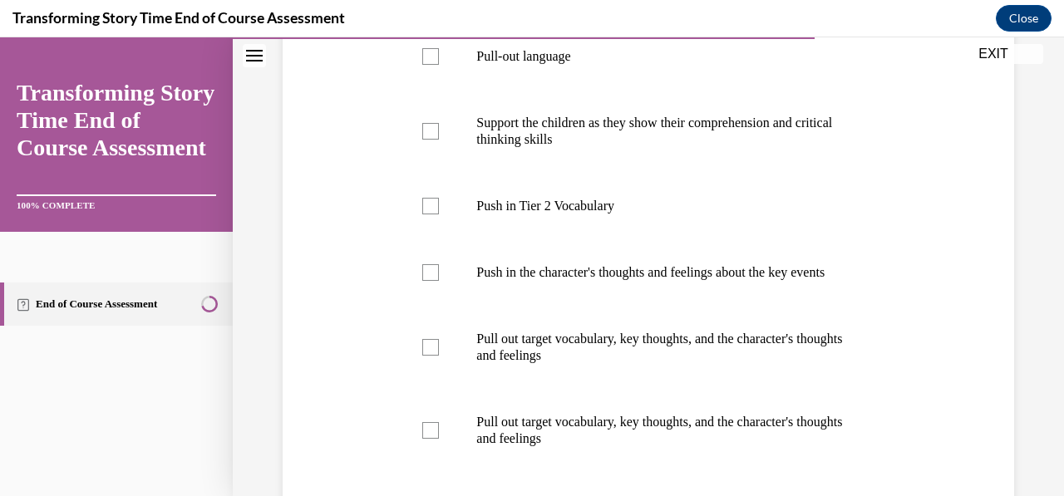
scroll to position [435, 0]
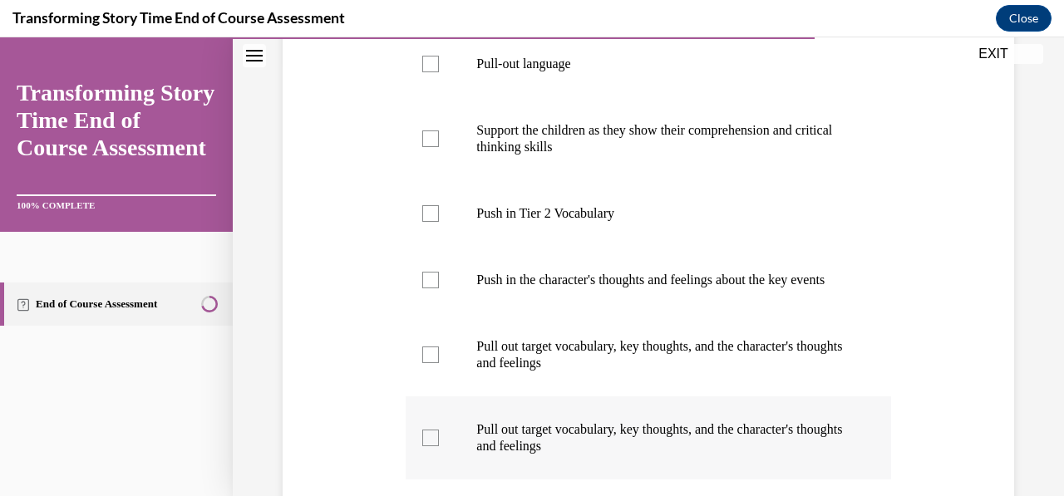
click at [432, 446] on div at bounding box center [430, 438] width 17 height 17
click at [432, 446] on input "Pull out target vocabulary, key thoughts, and the character's thoughts and feel…" at bounding box center [430, 438] width 17 height 17
checkbox input "true"
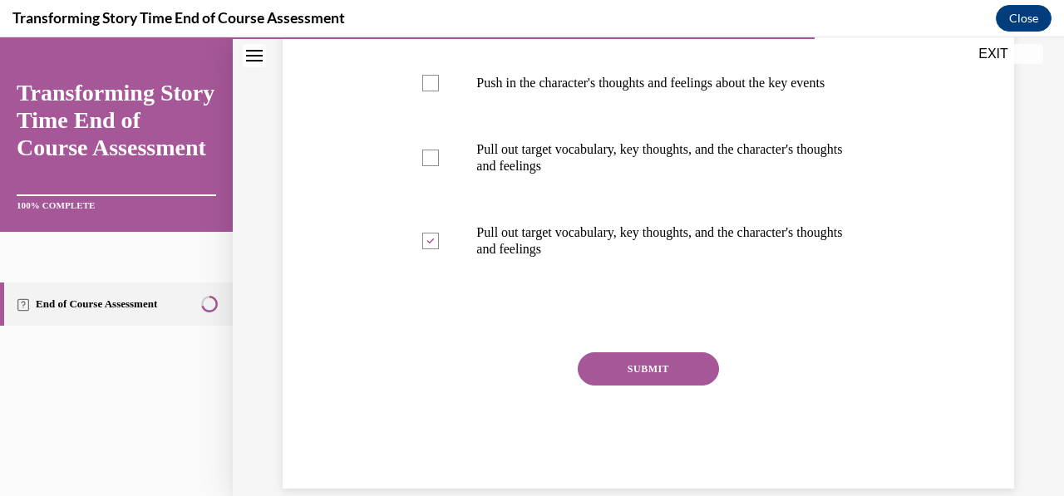
scroll to position [673, 0]
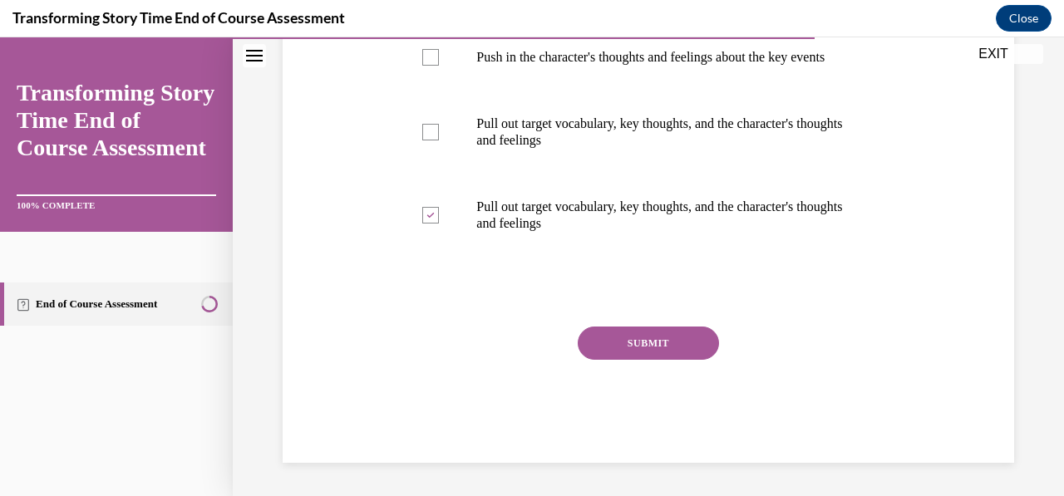
click at [688, 352] on button "SUBMIT" at bounding box center [648, 343] width 141 height 33
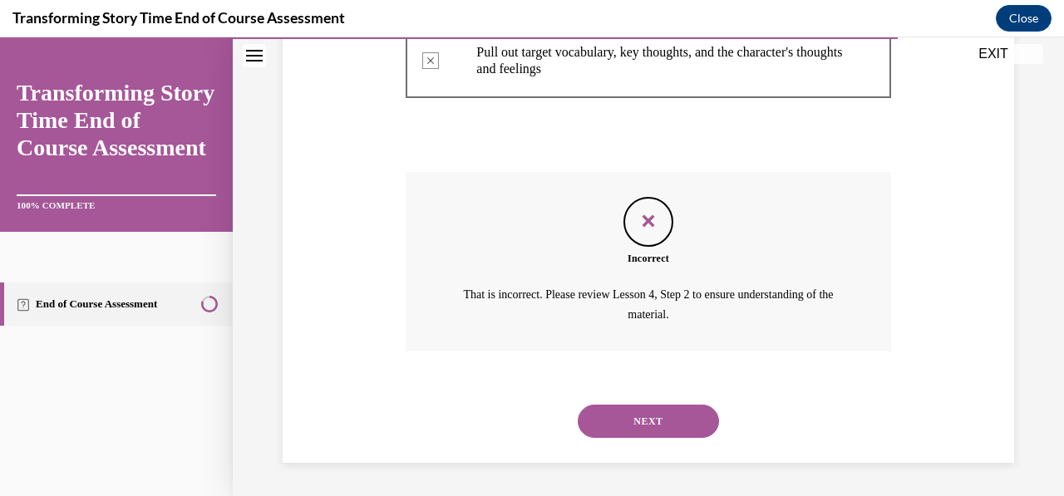
scroll to position [827, 0]
click at [650, 420] on button "NEXT" at bounding box center [648, 421] width 141 height 33
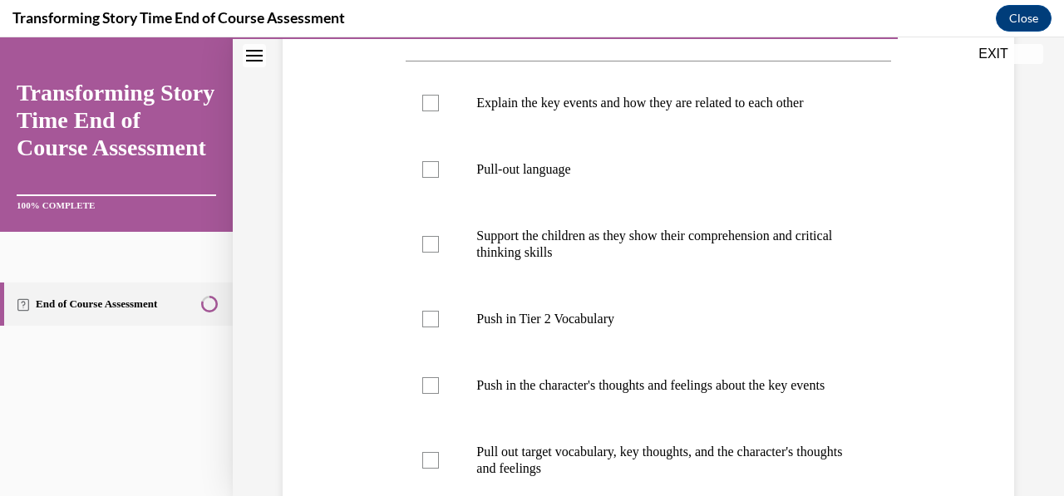
scroll to position [0, 0]
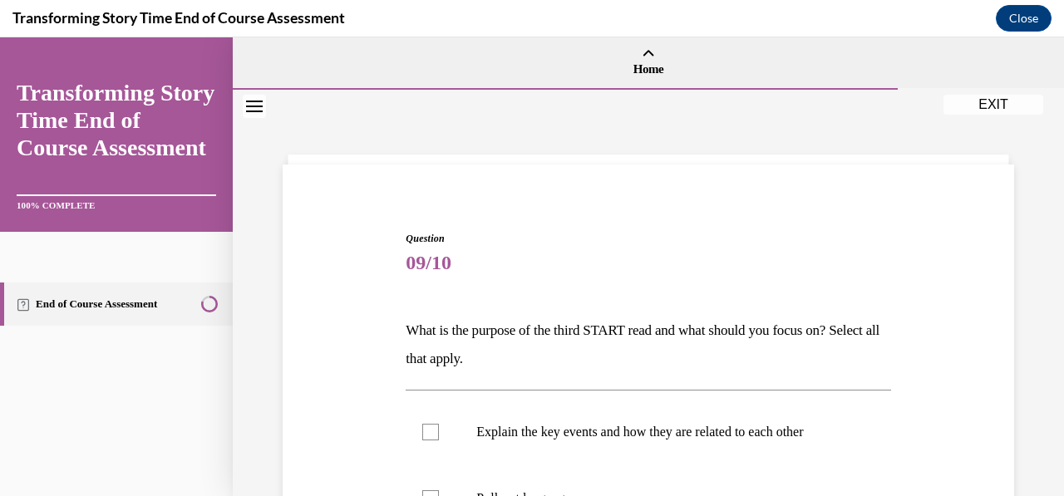
click at [587, 327] on p "What is the purpose of the third START read and what should you focus on? Selec…" at bounding box center [648, 345] width 485 height 57
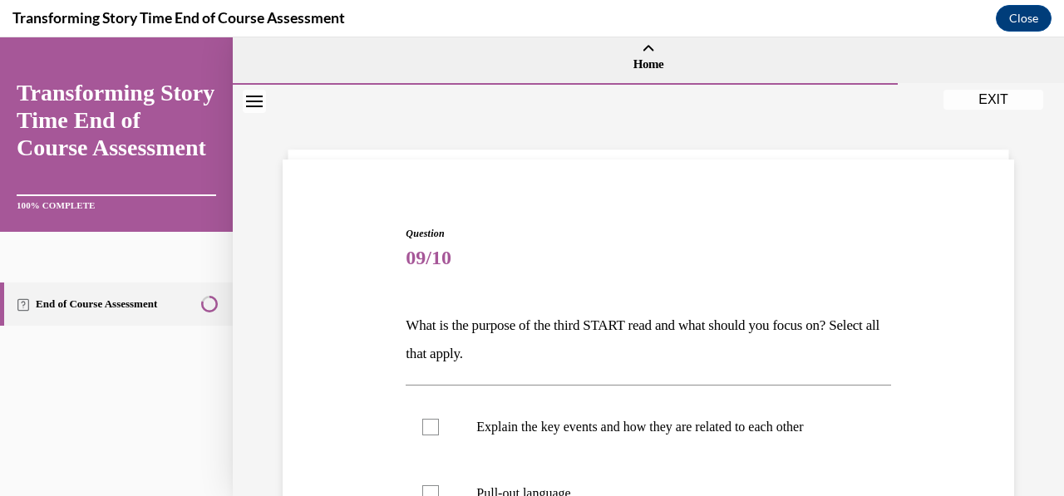
click at [796, 244] on span "09/10" at bounding box center [648, 257] width 485 height 33
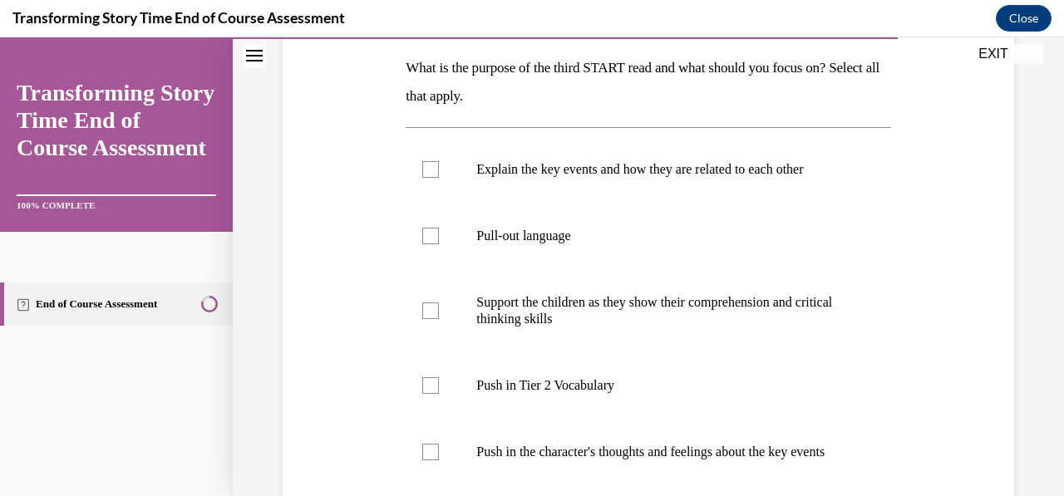
scroll to position [262, 0]
click at [427, 177] on div at bounding box center [430, 170] width 17 height 17
click at [427, 177] on input "Explain the key events and how they are related to each other" at bounding box center [430, 170] width 17 height 17
checkbox input "true"
click at [433, 307] on div at bounding box center [430, 311] width 17 height 17
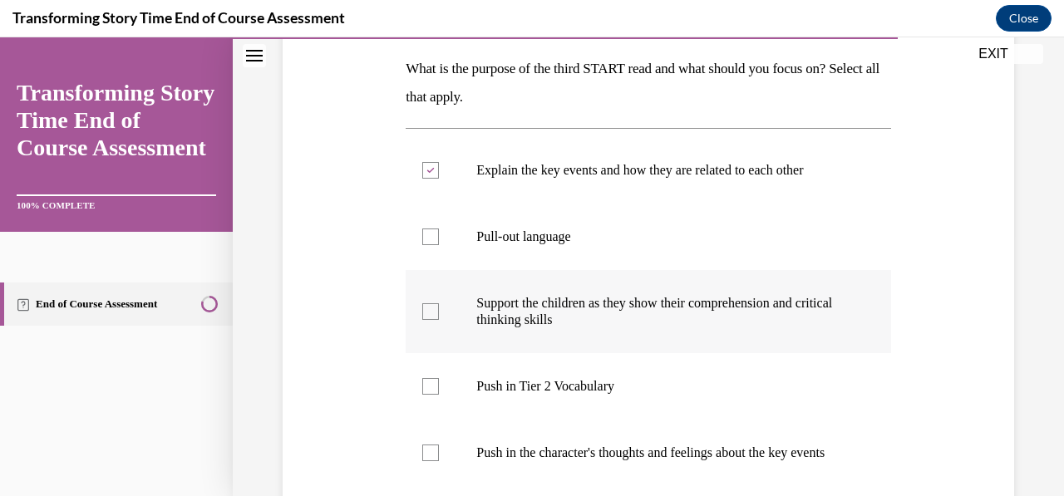
click at [433, 307] on input "Support the children as they show their comprehension and critical thinking ski…" at bounding box center [430, 311] width 17 height 17
checkbox input "true"
click at [439, 462] on label "Push in the character's thoughts and feelings about the key events" at bounding box center [648, 453] width 485 height 66
click at [439, 461] on input "Push in the character's thoughts and feelings about the key events" at bounding box center [430, 453] width 17 height 17
checkbox input "true"
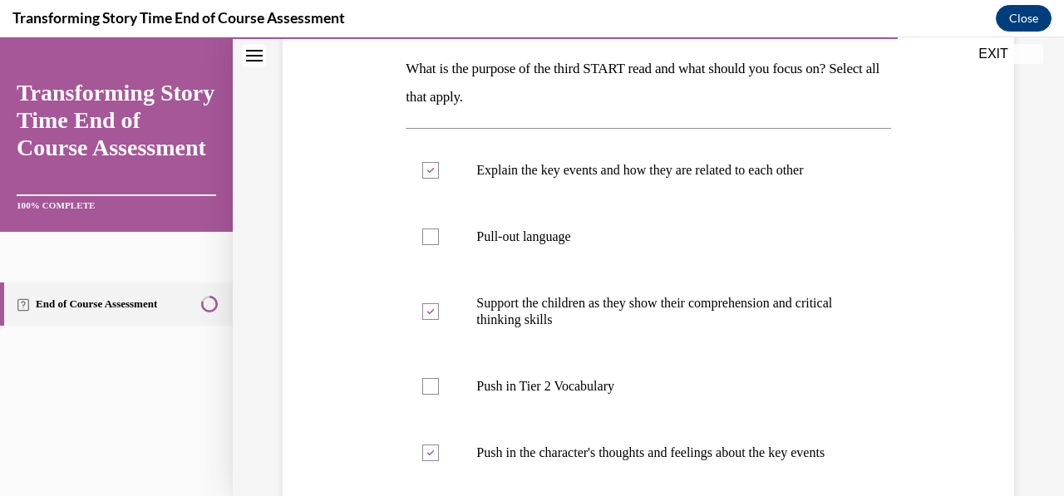
scroll to position [590, 0]
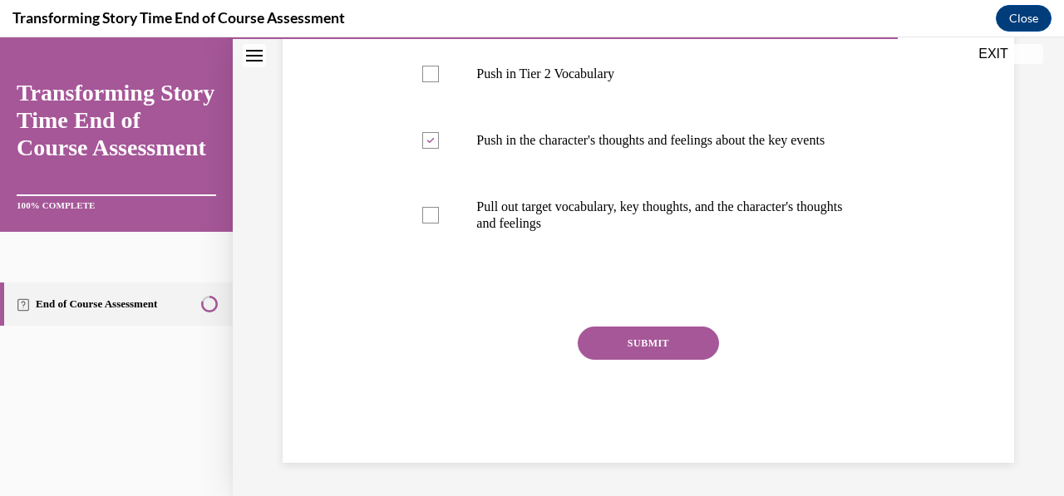
click at [688, 333] on button "SUBMIT" at bounding box center [648, 343] width 141 height 33
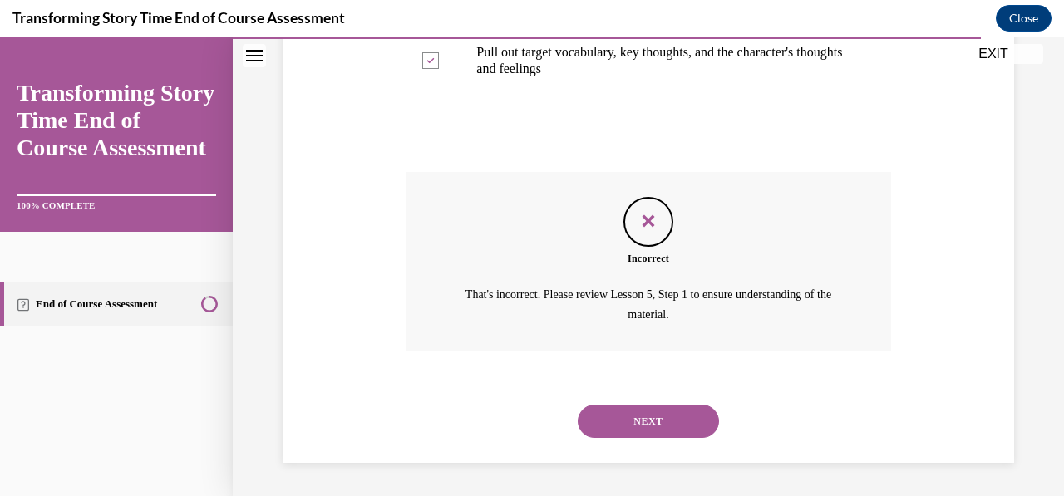
scroll to position [744, 0]
click at [657, 413] on button "NEXT" at bounding box center [648, 421] width 141 height 33
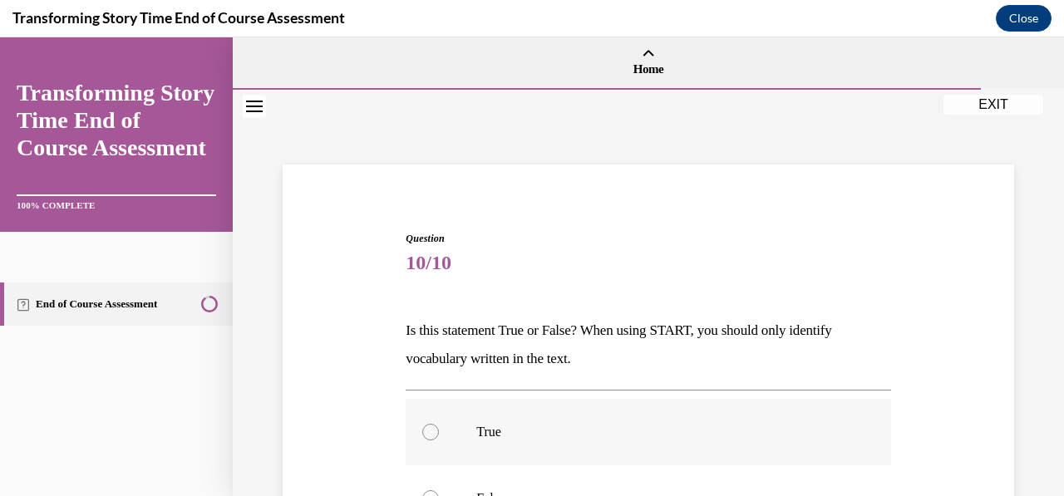
click at [432, 429] on div at bounding box center [430, 432] width 17 height 17
click at [432, 429] on input "True" at bounding box center [430, 432] width 17 height 17
radio input "true"
click at [1049, 342] on div "Question 10/10 Is this statement True or False? When using START, you should on…" at bounding box center [648, 430] width 831 height 681
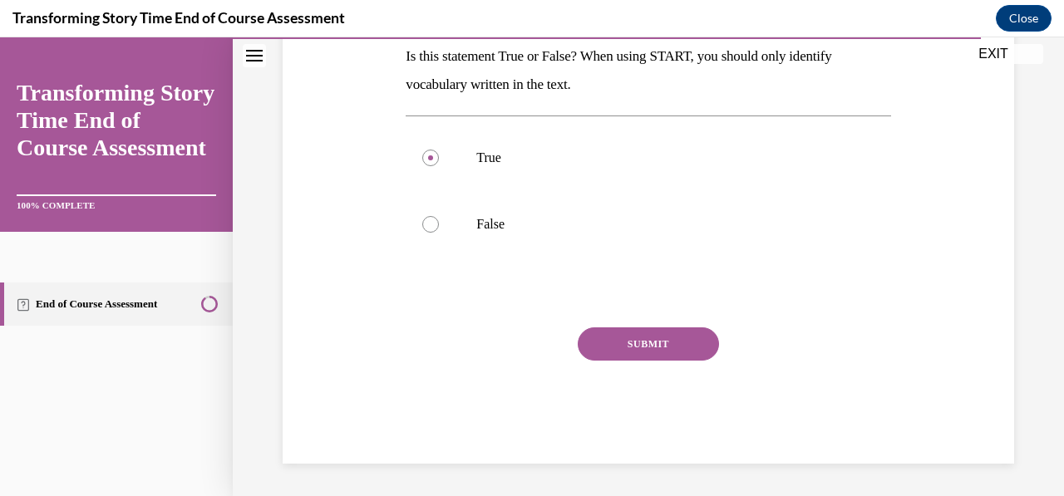
click at [642, 357] on button "SUBMIT" at bounding box center [648, 343] width 141 height 33
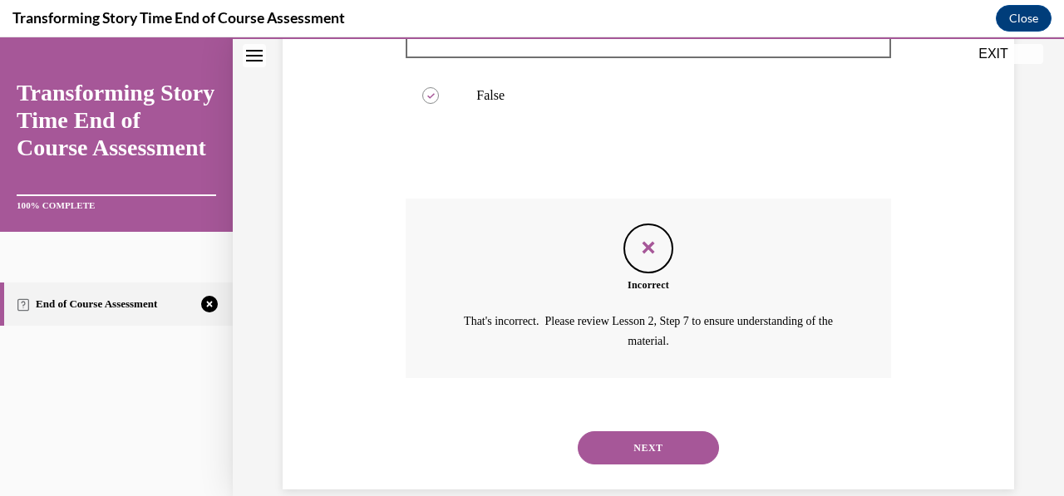
scroll to position [428, 0]
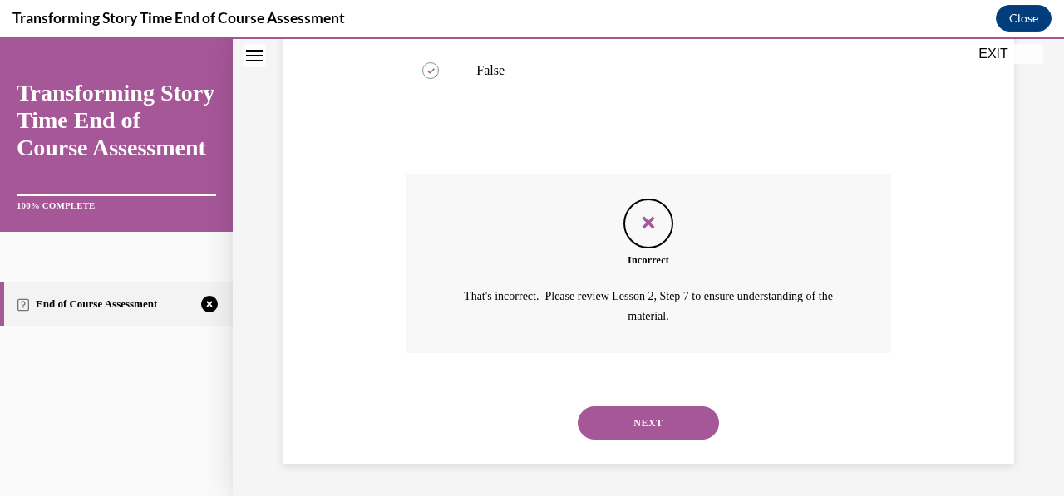
click at [662, 406] on button "NEXT" at bounding box center [648, 422] width 141 height 33
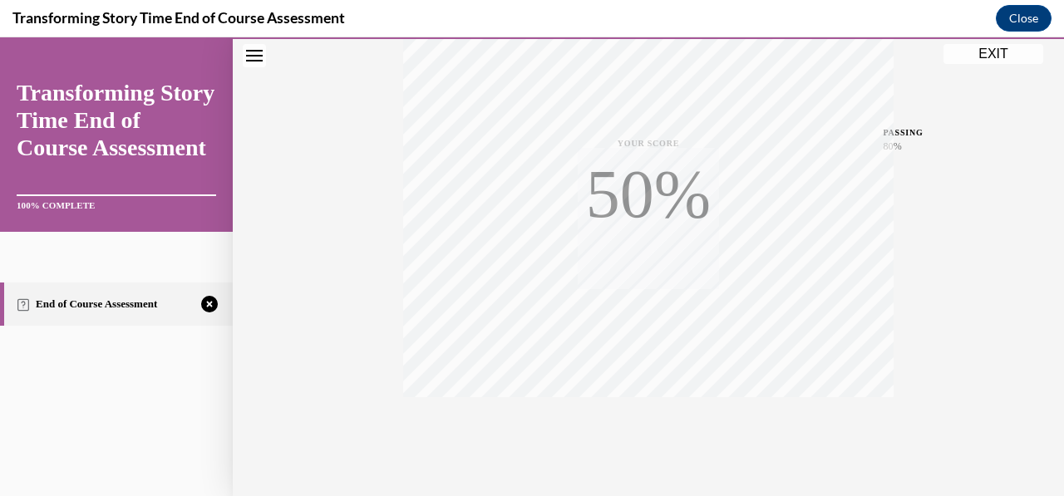
scroll to position [392, 0]
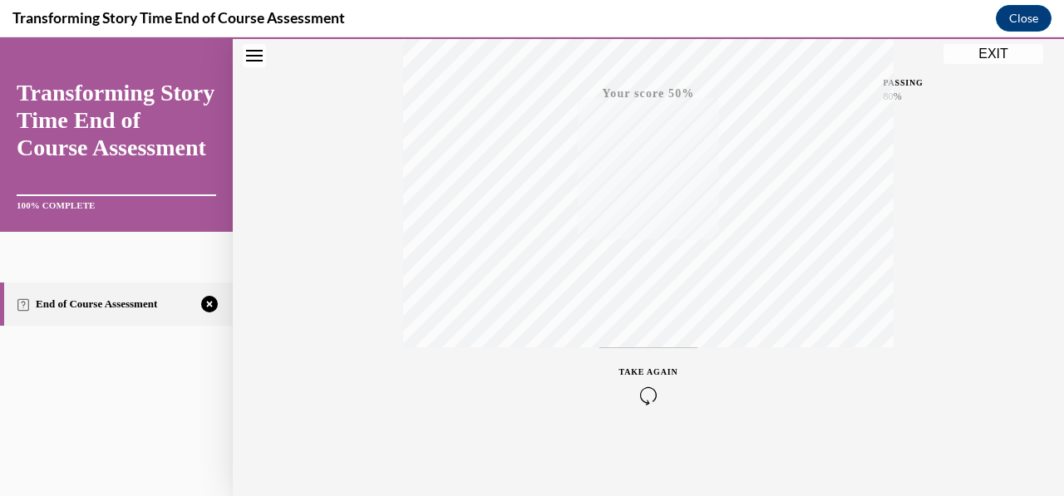
click at [642, 396] on icon "button" at bounding box center [648, 395] width 59 height 18
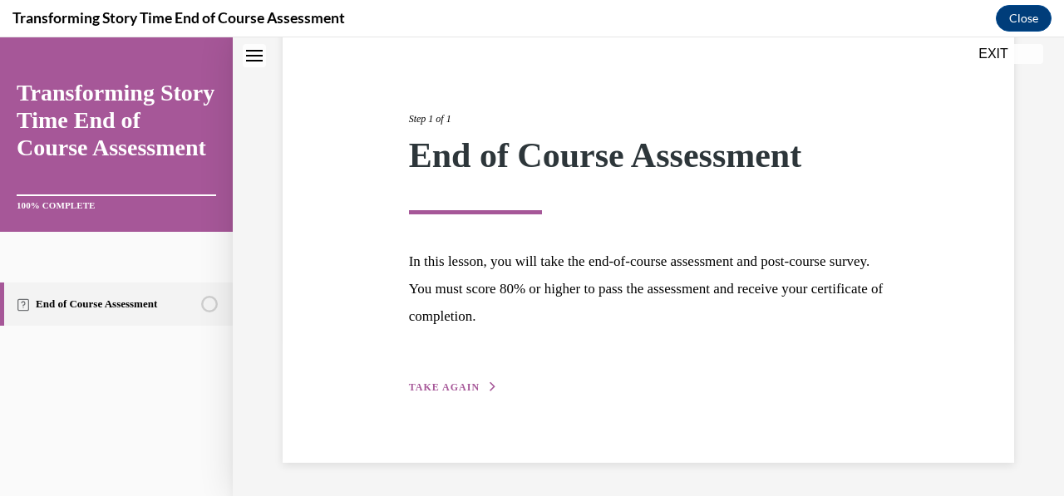
scroll to position [156, 0]
click at [411, 391] on span "TAKE AGAIN" at bounding box center [444, 389] width 71 height 12
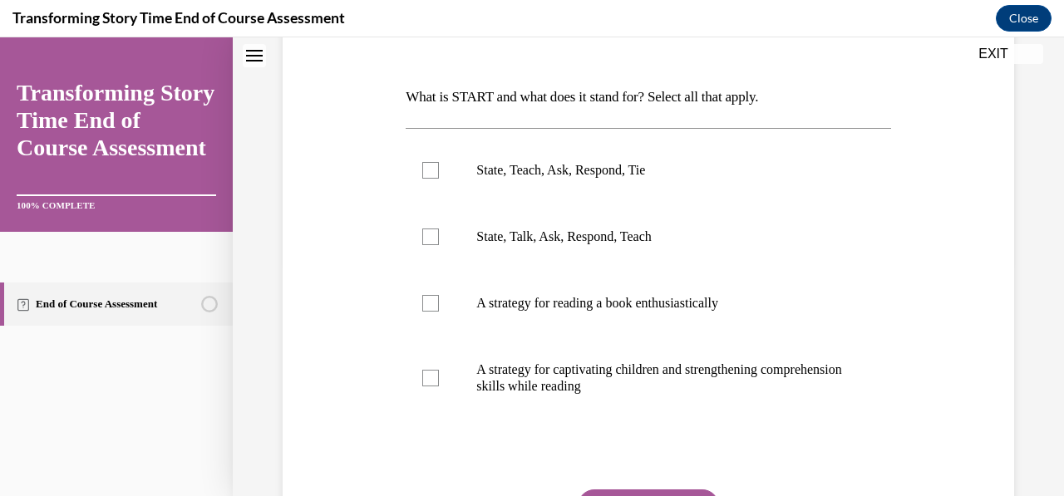
scroll to position [229, 0]
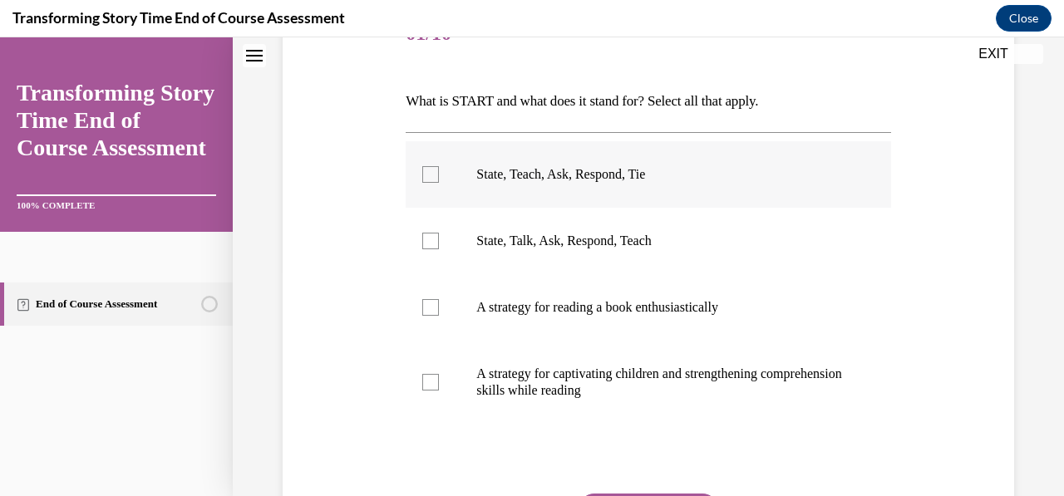
click at [441, 176] on label "State, Teach, Ask, Respond, Tie" at bounding box center [648, 174] width 485 height 66
click at [439, 176] on input "State, Teach, Ask, Respond, Tie" at bounding box center [430, 174] width 17 height 17
checkbox input "true"
click at [450, 381] on label "A strategy for captivating children and strengthening comprehension skills whil…" at bounding box center [648, 382] width 485 height 83
click at [439, 381] on input "A strategy for captivating children and strengthening comprehension skills whil…" at bounding box center [430, 382] width 17 height 17
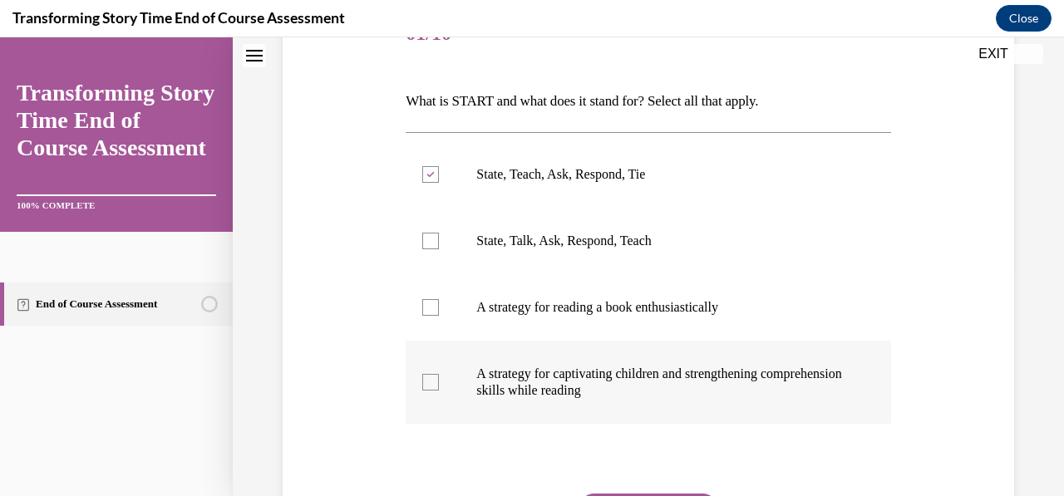
checkbox input "true"
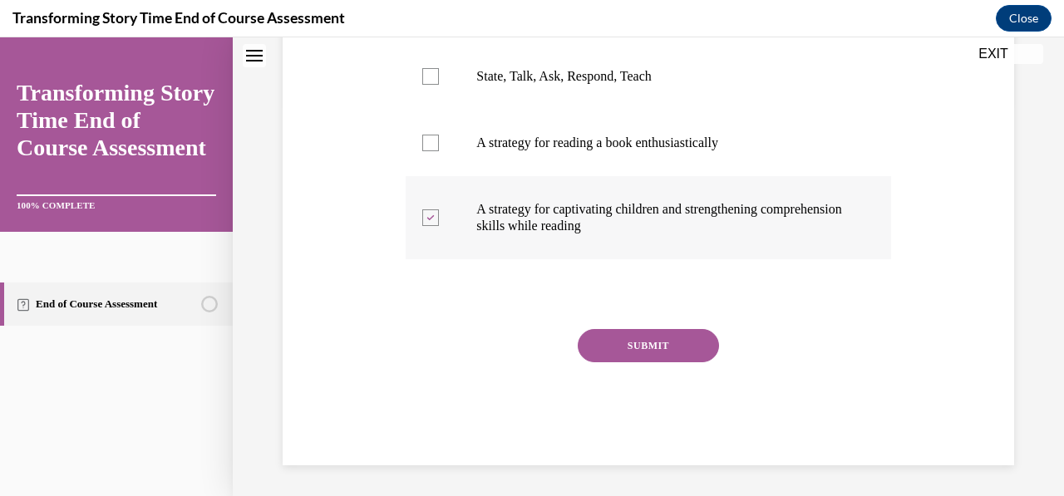
scroll to position [396, 0]
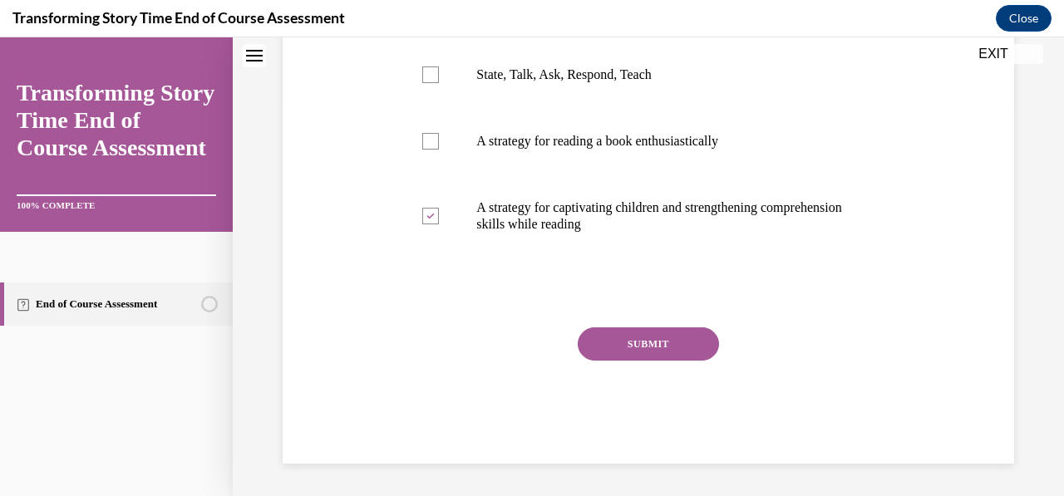
click at [652, 351] on button "SUBMIT" at bounding box center [648, 343] width 141 height 33
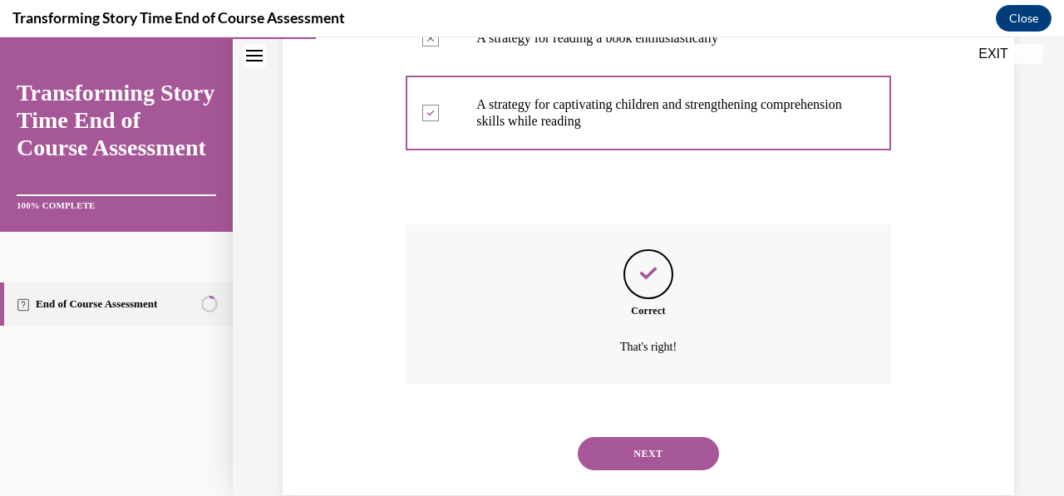
scroll to position [530, 0]
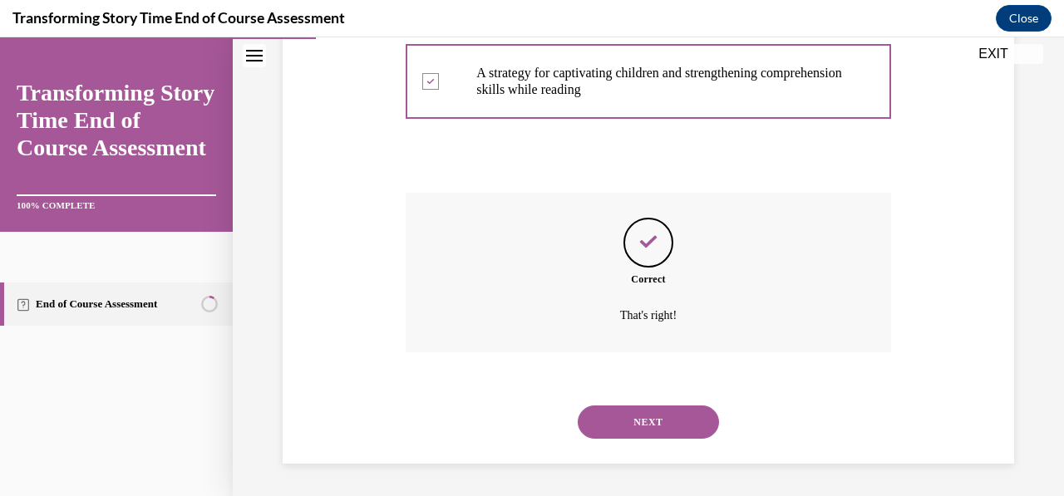
click at [656, 426] on button "NEXT" at bounding box center [648, 422] width 141 height 33
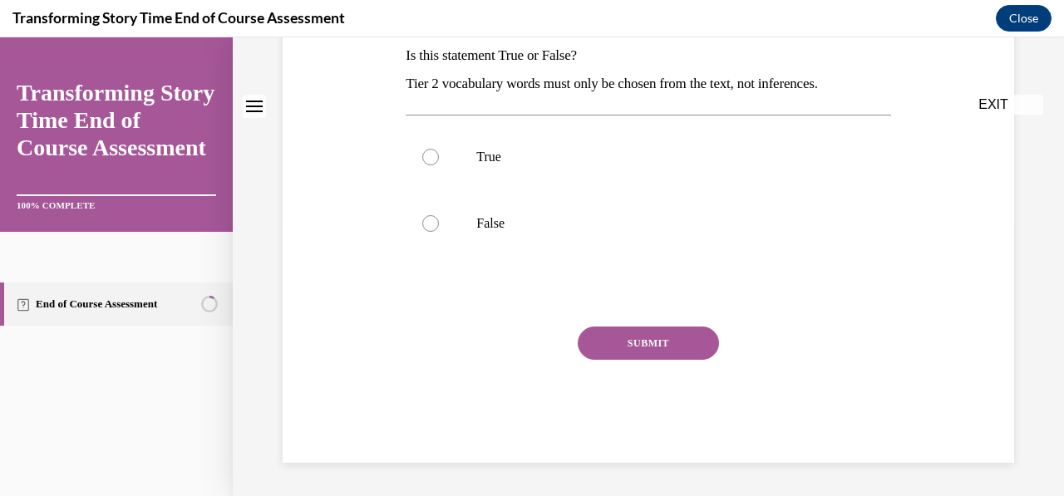
scroll to position [0, 0]
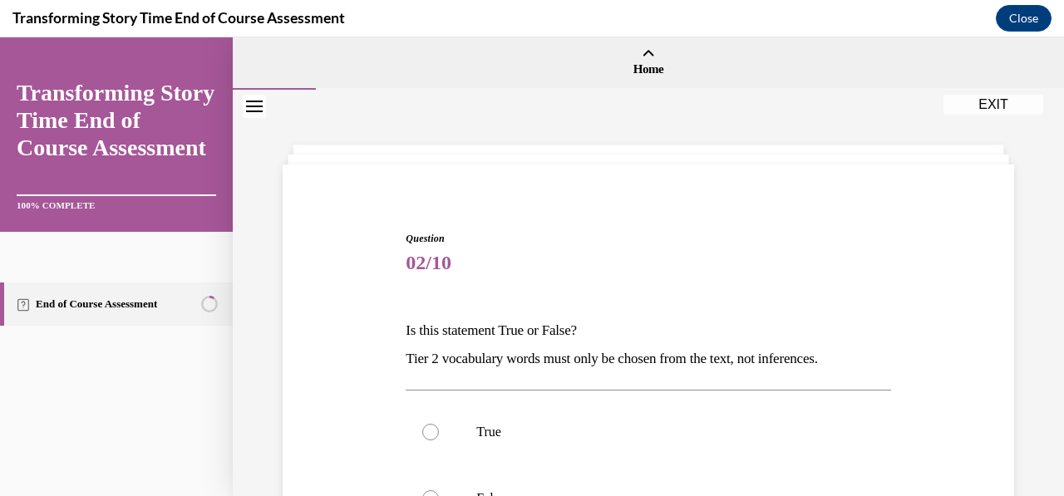
click at [741, 341] on p "Is this statement True or False?" at bounding box center [648, 331] width 485 height 28
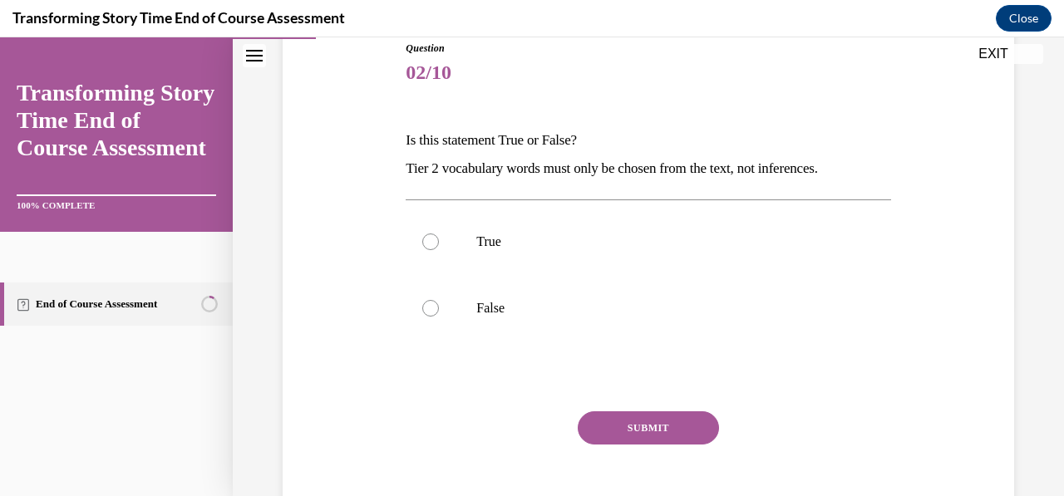
scroll to position [191, 0]
click at [454, 309] on label "False" at bounding box center [648, 307] width 485 height 66
click at [439, 309] on input "False" at bounding box center [430, 307] width 17 height 17
radio input "true"
click at [646, 435] on button "SUBMIT" at bounding box center [648, 427] width 141 height 33
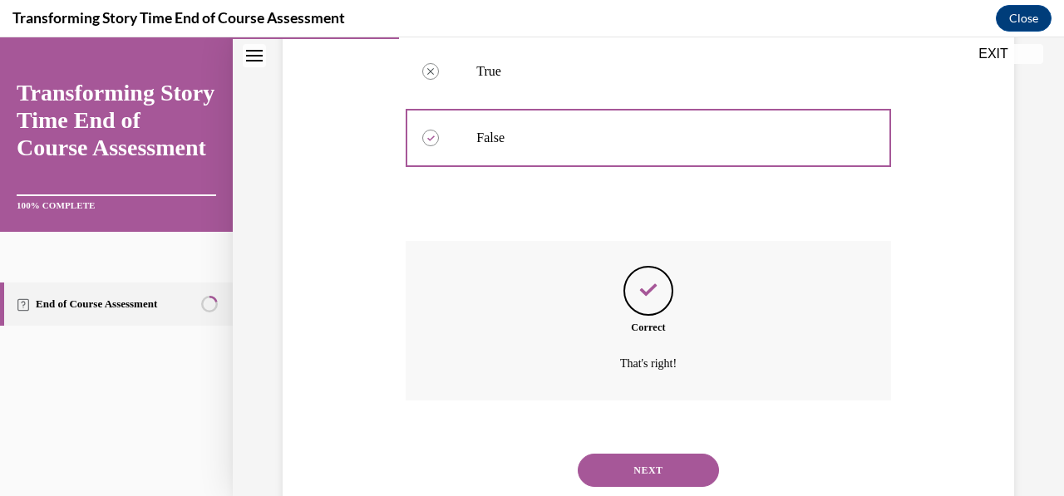
scroll to position [409, 0]
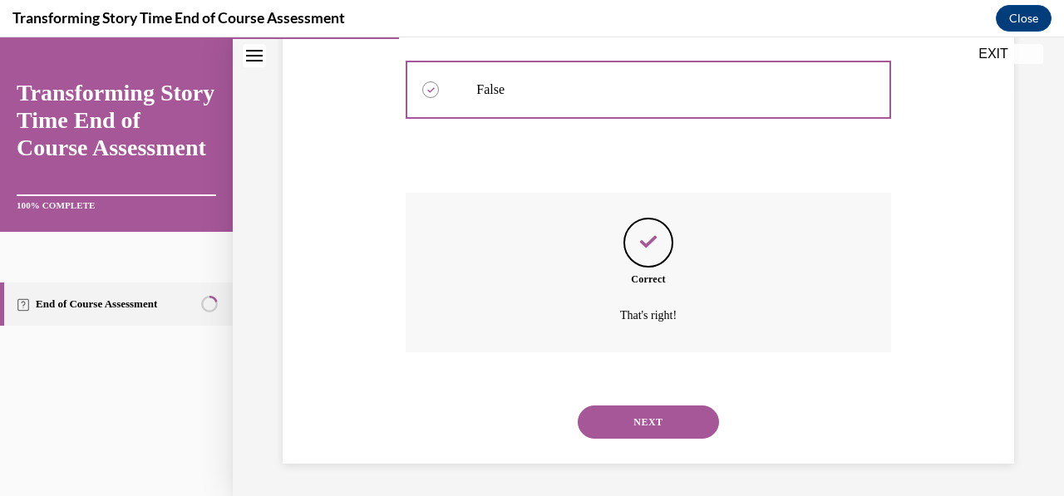
click at [662, 430] on button "NEXT" at bounding box center [648, 422] width 141 height 33
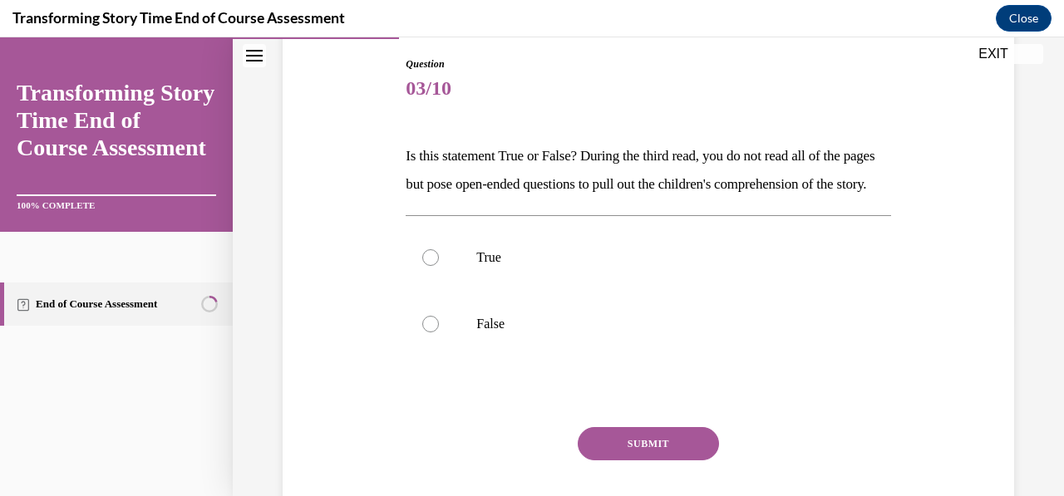
scroll to position [238, 0]
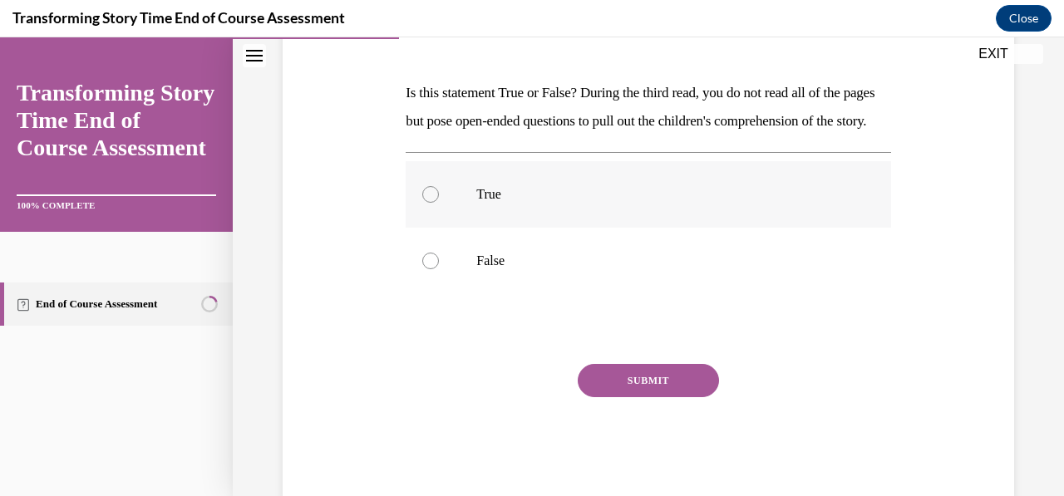
click at [423, 203] on div at bounding box center [430, 194] width 17 height 17
click at [423, 203] on input "True" at bounding box center [430, 194] width 17 height 17
radio input "true"
click at [606, 397] on button "SUBMIT" at bounding box center [648, 380] width 141 height 33
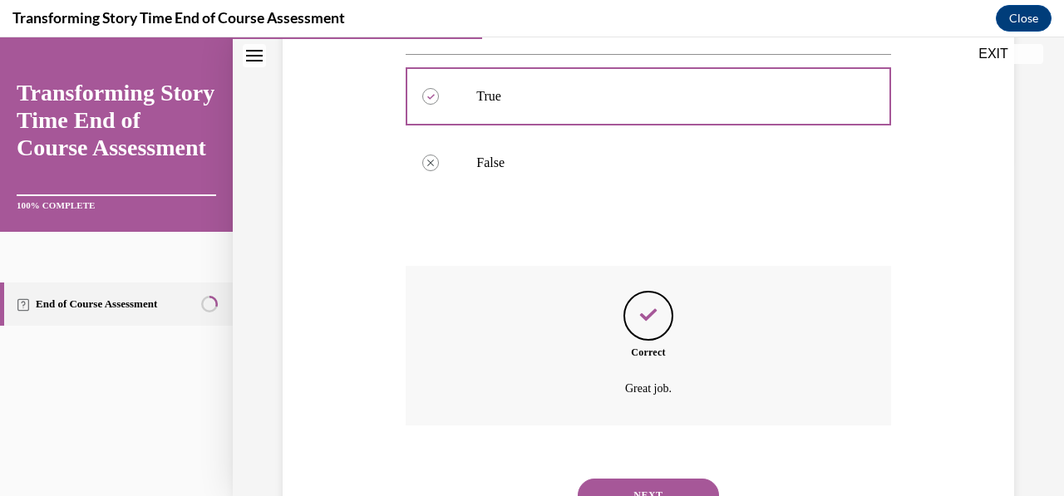
scroll to position [437, 0]
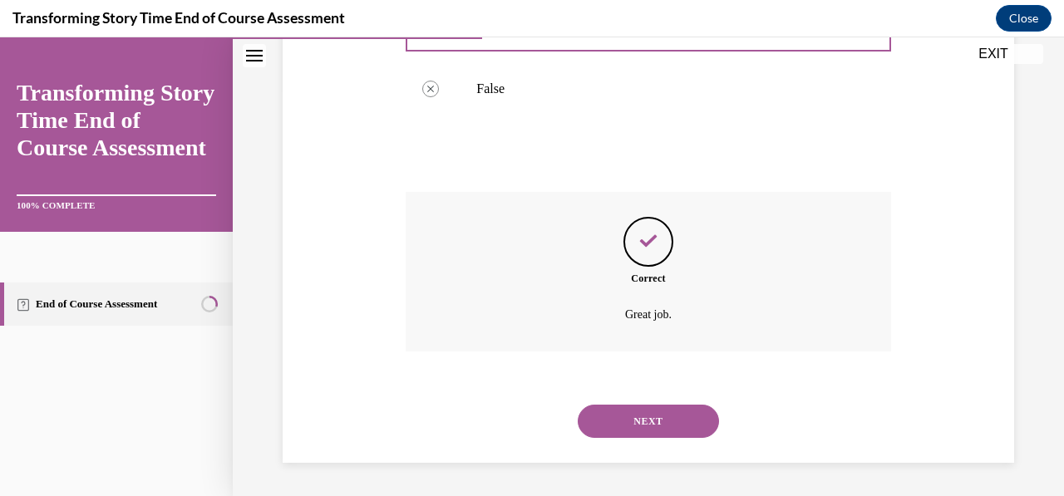
click at [621, 427] on button "NEXT" at bounding box center [648, 421] width 141 height 33
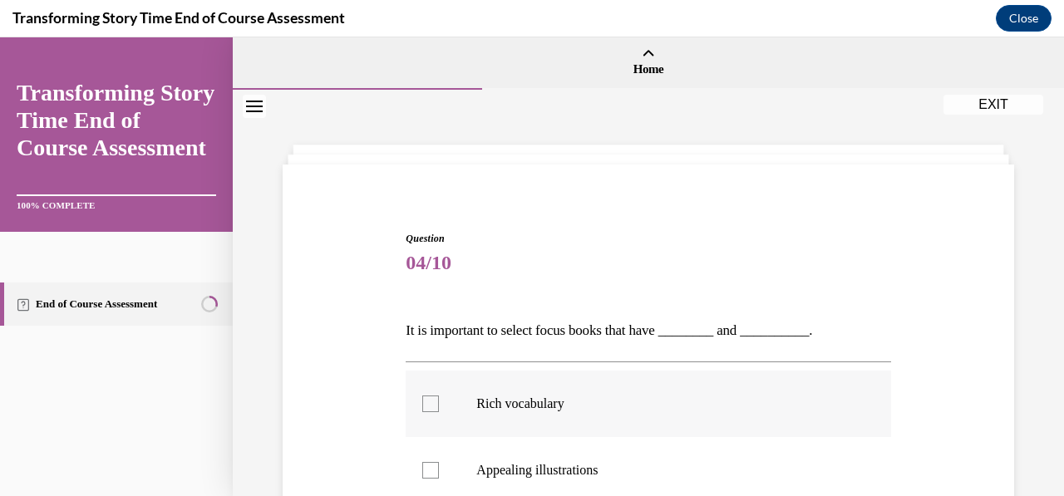
click at [416, 408] on label "Rich vocabulary" at bounding box center [648, 404] width 485 height 66
click at [422, 408] on input "Rich vocabulary" at bounding box center [430, 404] width 17 height 17
checkbox input "true"
click at [437, 480] on label "Appealing illustrations" at bounding box center [648, 470] width 485 height 66
click at [437, 479] on input "Appealing illustrations" at bounding box center [430, 470] width 17 height 17
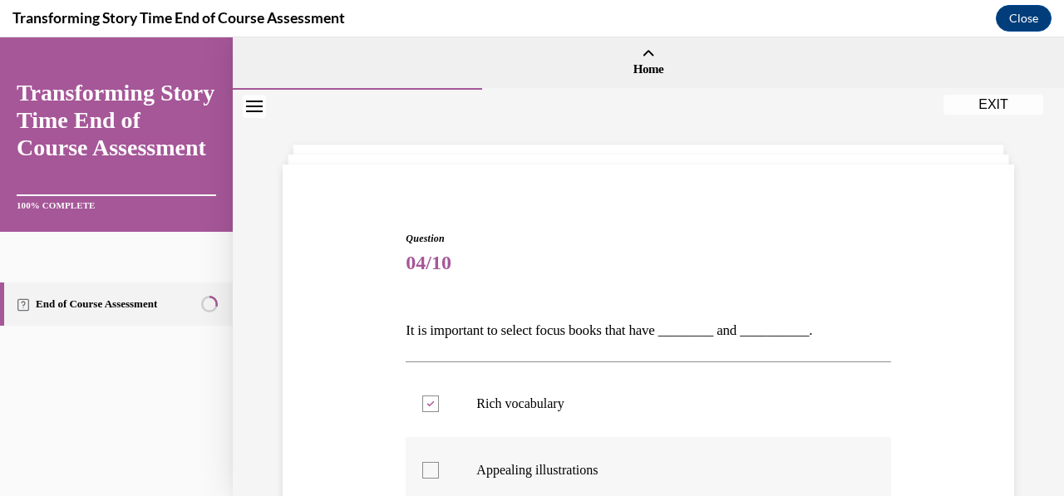
checkbox input "true"
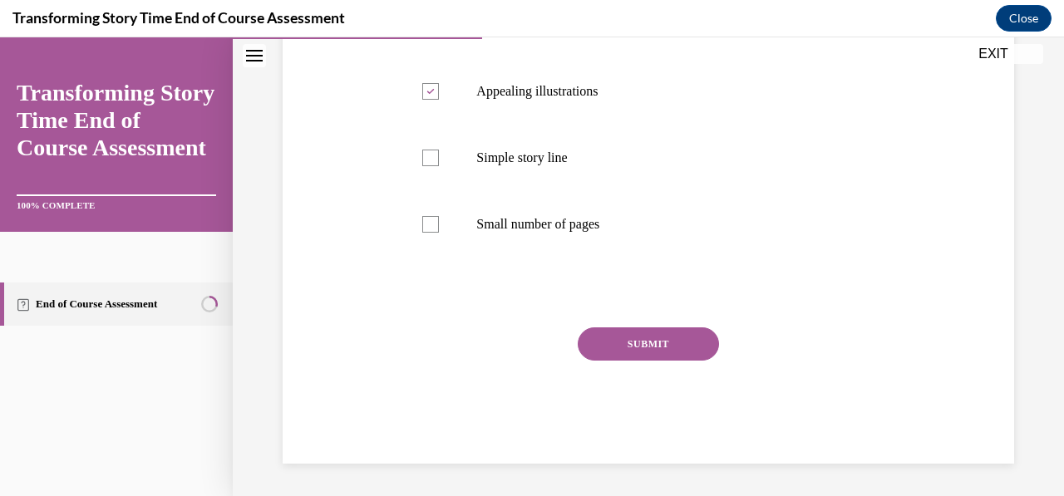
click at [676, 347] on button "SUBMIT" at bounding box center [648, 343] width 141 height 33
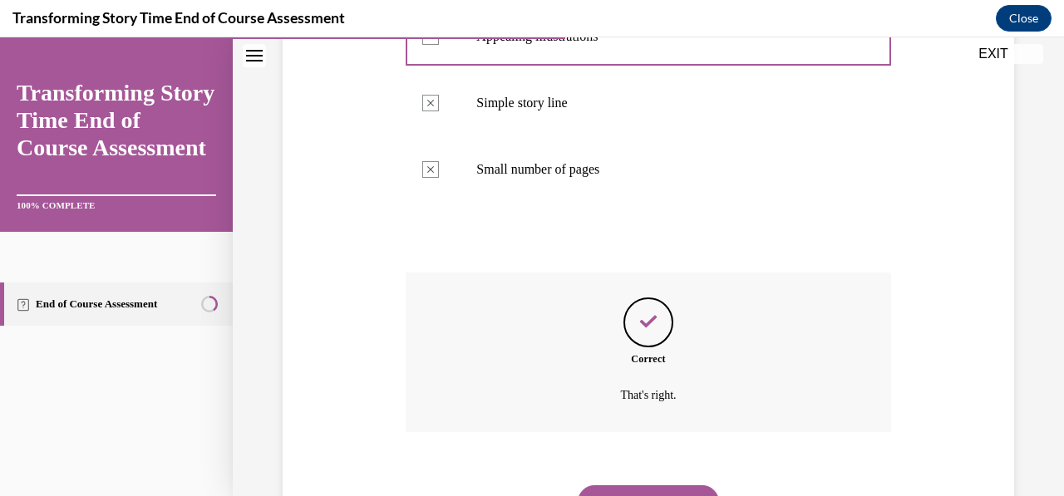
scroll to position [514, 0]
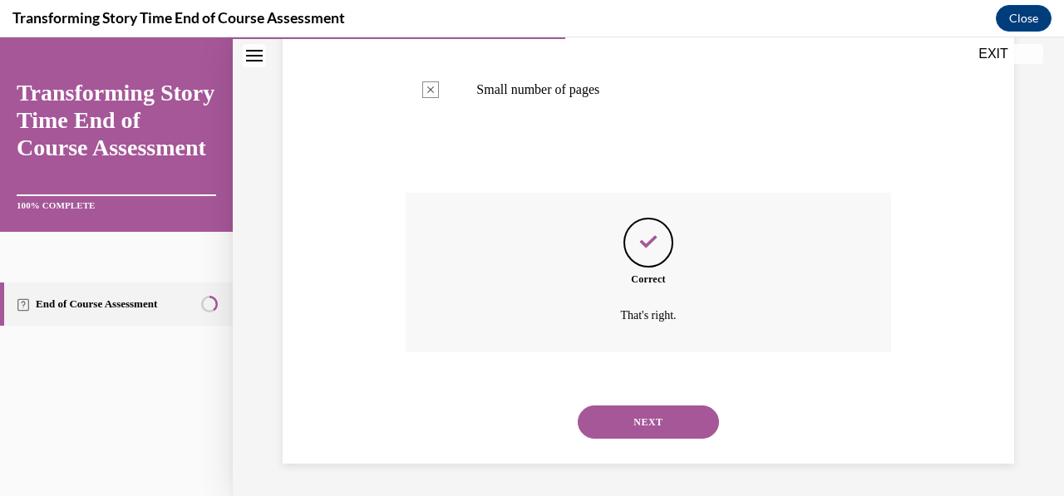
click at [633, 415] on button "NEXT" at bounding box center [648, 422] width 141 height 33
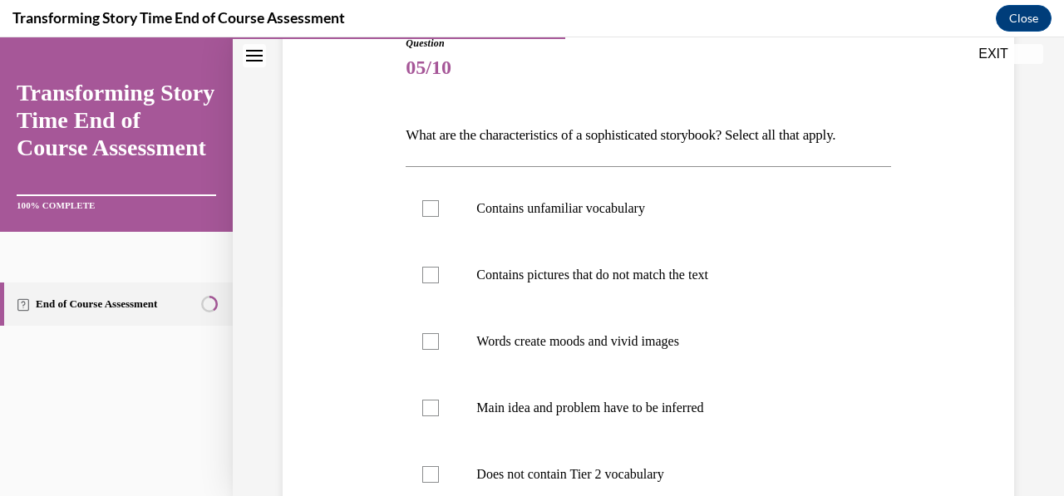
scroll to position [194, 0]
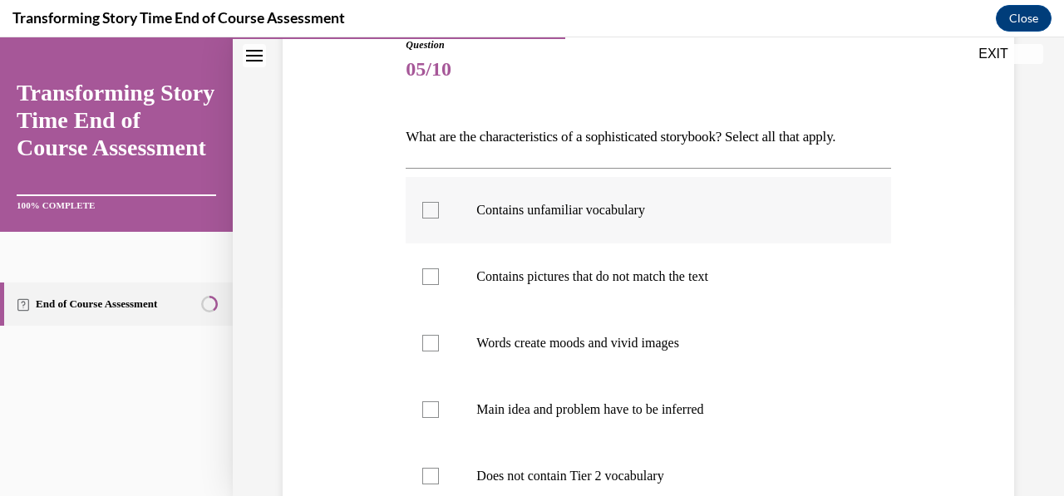
click at [430, 209] on div at bounding box center [430, 210] width 17 height 17
click at [430, 209] on input "Contains unfamiliar vocabulary" at bounding box center [430, 210] width 17 height 17
checkbox input "true"
click at [436, 354] on label "Words create moods and vivid images" at bounding box center [648, 343] width 485 height 66
click at [436, 352] on input "Words create moods and vivid images" at bounding box center [430, 343] width 17 height 17
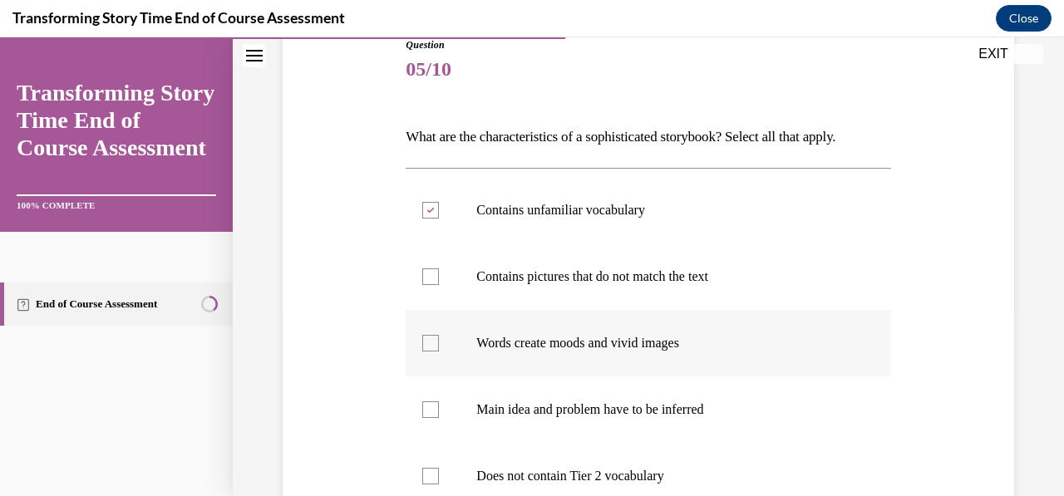
checkbox input "true"
click at [441, 283] on label "Contains pictures that do not match the text" at bounding box center [648, 277] width 485 height 66
click at [439, 283] on input "Contains pictures that do not match the text" at bounding box center [430, 276] width 17 height 17
checkbox input "true"
click at [796, 381] on label "Main idea and problem have to be inferred" at bounding box center [648, 409] width 485 height 66
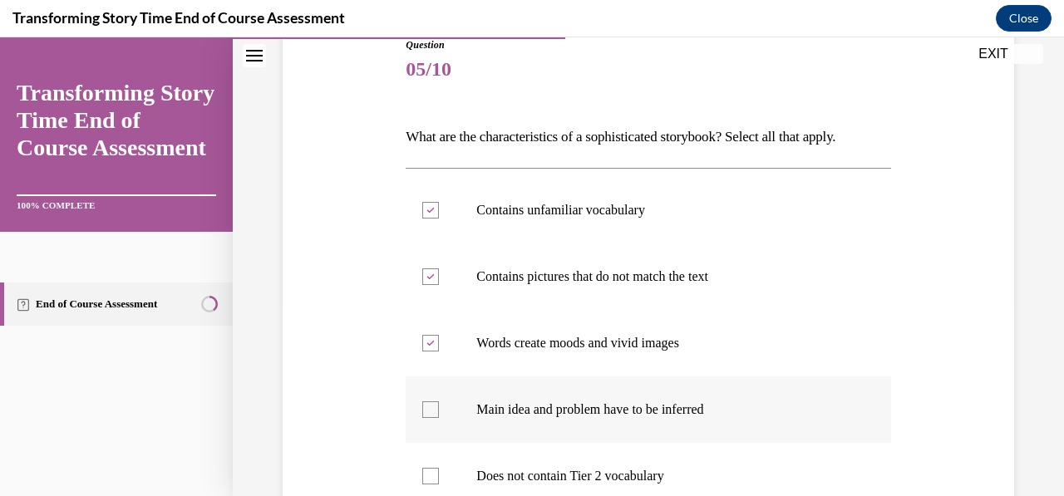
click at [439, 401] on input "Main idea and problem have to be inferred" at bounding box center [430, 409] width 17 height 17
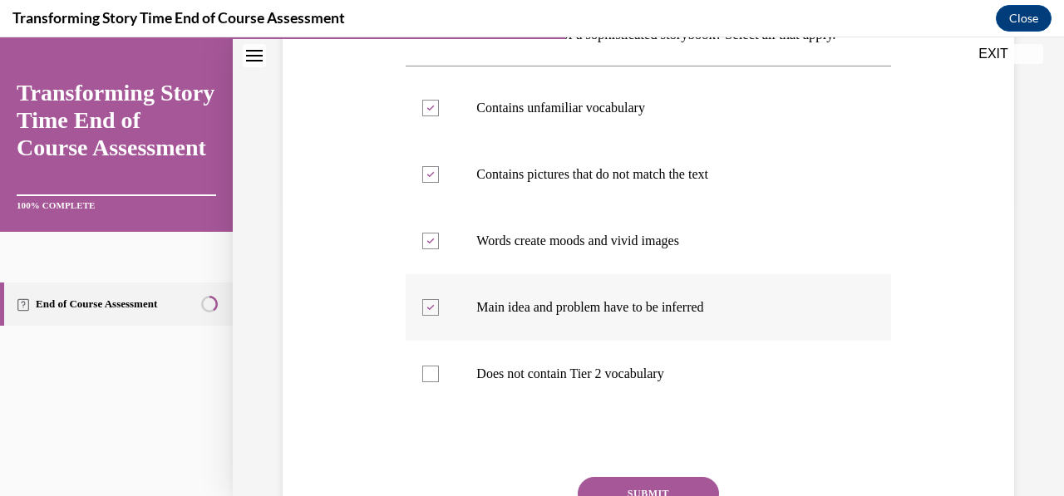
scroll to position [331, 0]
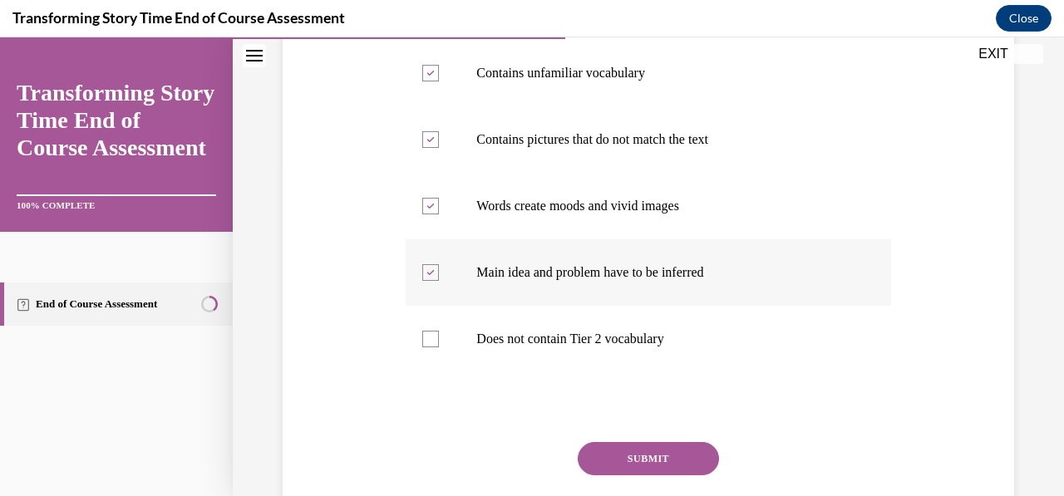
click at [426, 276] on div at bounding box center [430, 272] width 17 height 17
click at [426, 276] on input "Main idea and problem have to be inferred" at bounding box center [430, 272] width 17 height 17
checkbox input "false"
click at [606, 461] on button "SUBMIT" at bounding box center [648, 458] width 141 height 33
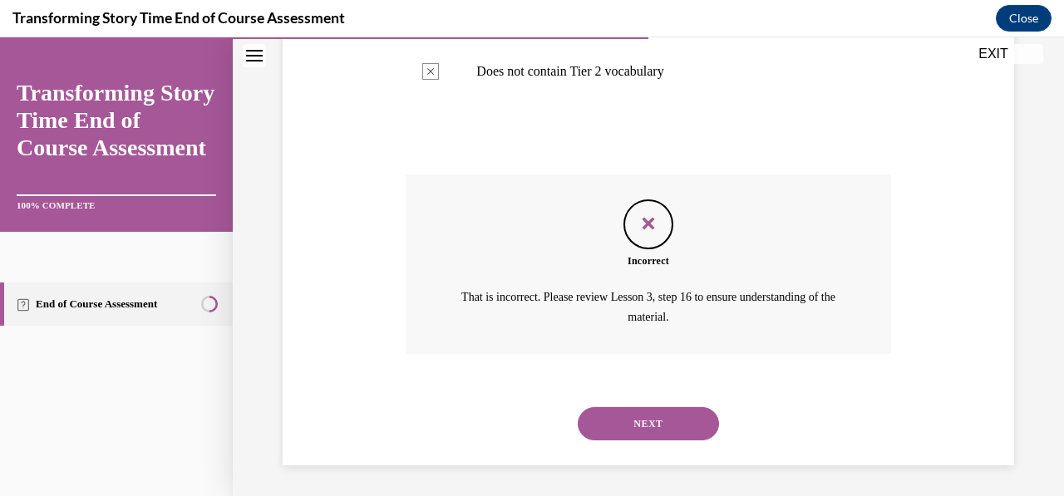
scroll to position [599, 0]
click at [647, 435] on button "NEXT" at bounding box center [648, 422] width 141 height 33
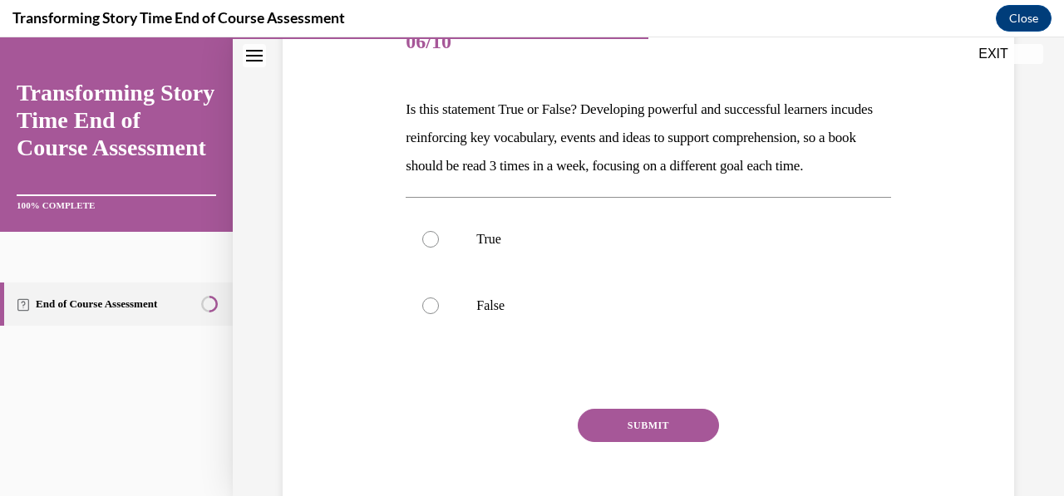
scroll to position [219, 0]
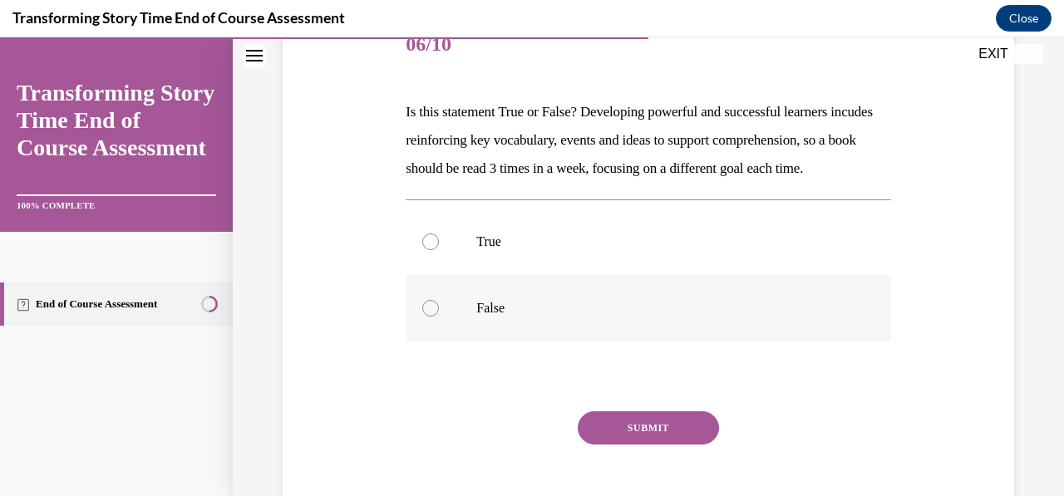
click at [435, 317] on div at bounding box center [430, 308] width 17 height 17
click at [435, 317] on input "False" at bounding box center [430, 308] width 17 height 17
radio input "true"
click at [614, 445] on button "SUBMIT" at bounding box center [648, 427] width 141 height 33
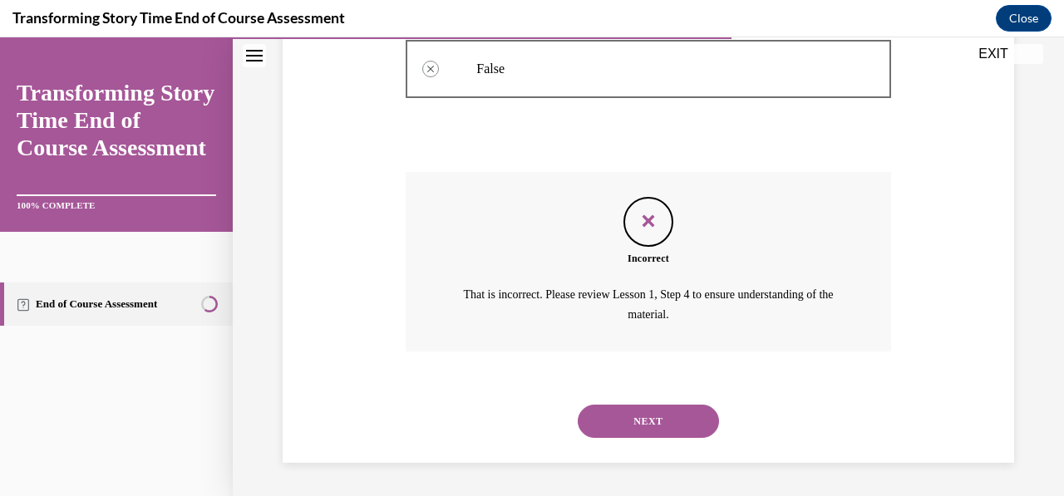
scroll to position [485, 0]
click at [616, 425] on button "NEXT" at bounding box center [648, 421] width 141 height 33
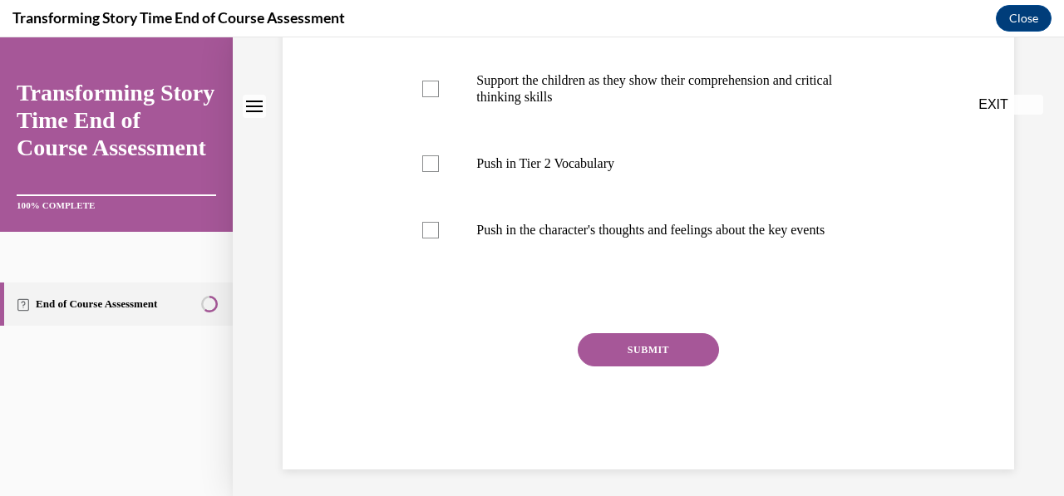
scroll to position [0, 0]
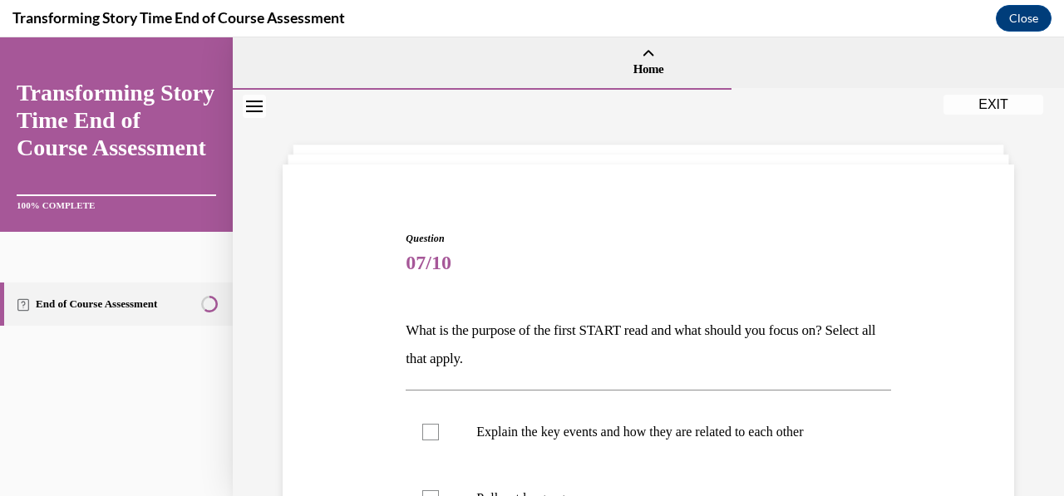
click at [408, 278] on span "07/10" at bounding box center [648, 262] width 485 height 33
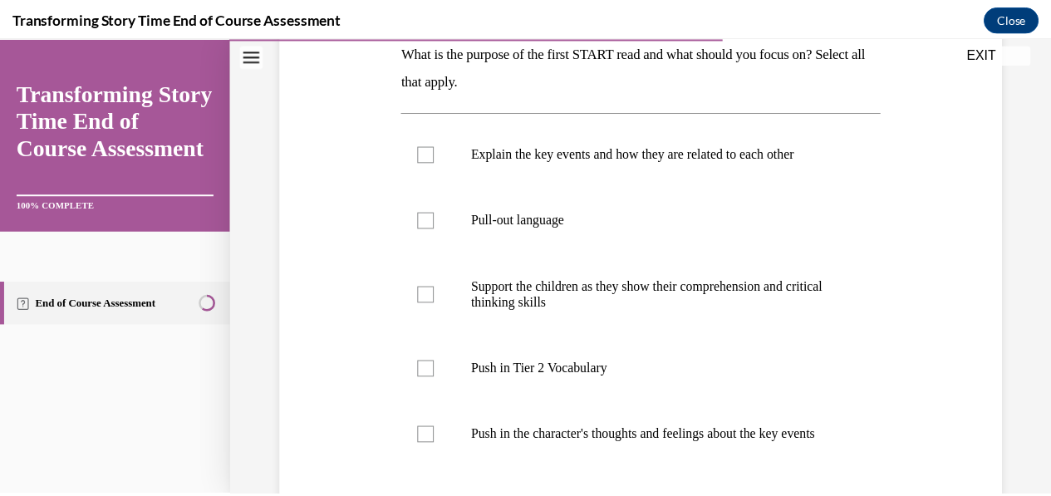
scroll to position [271, 0]
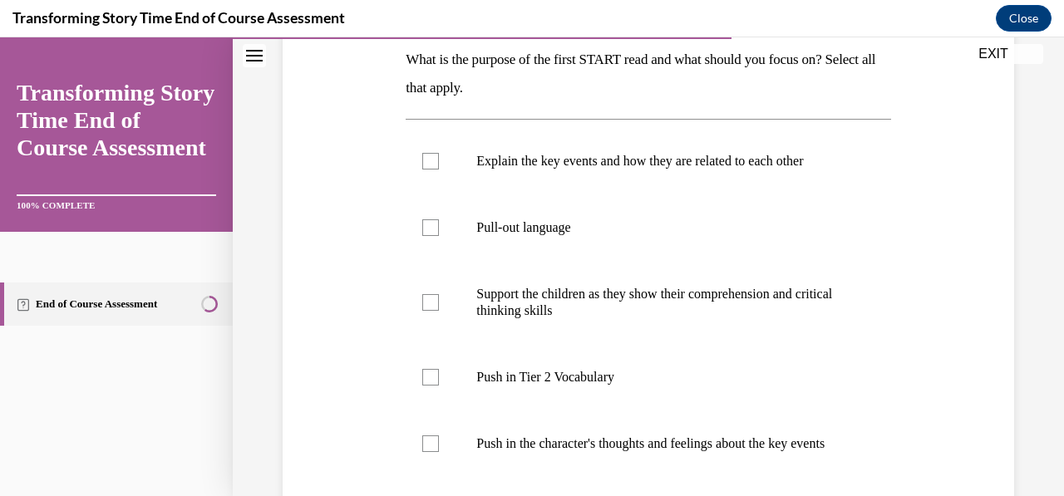
click at [991, 47] on button "EXIT" at bounding box center [993, 54] width 100 height 20
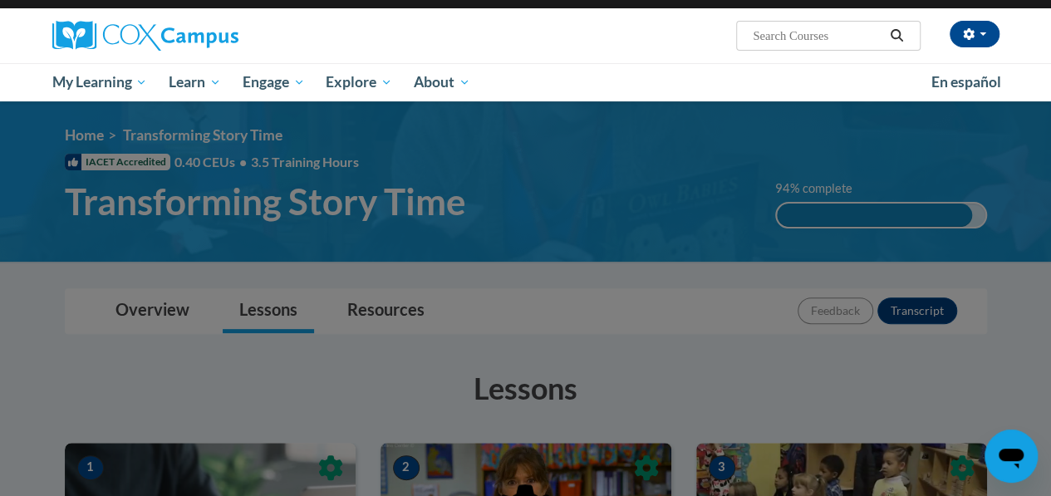
scroll to position [0, 0]
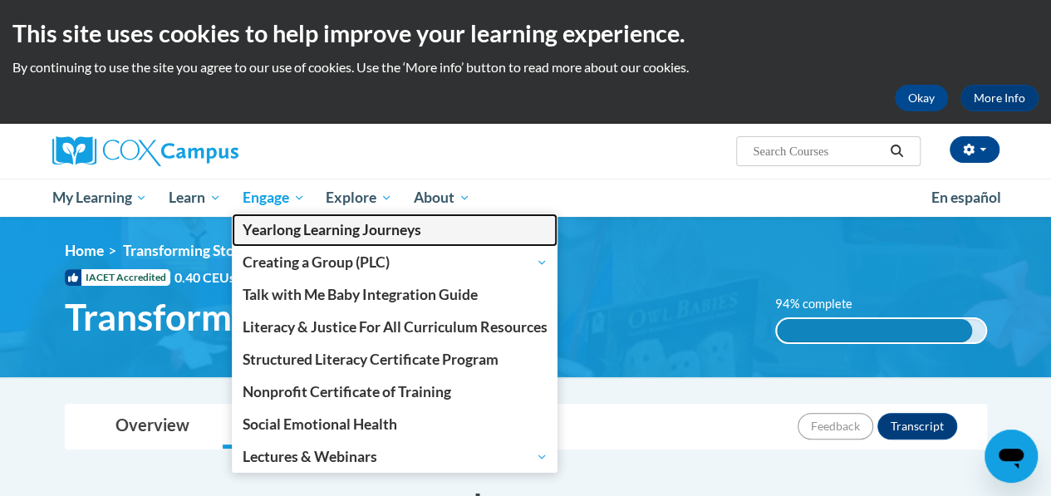
click at [271, 219] on link "Yearlong Learning Journeys" at bounding box center [395, 230] width 327 height 32
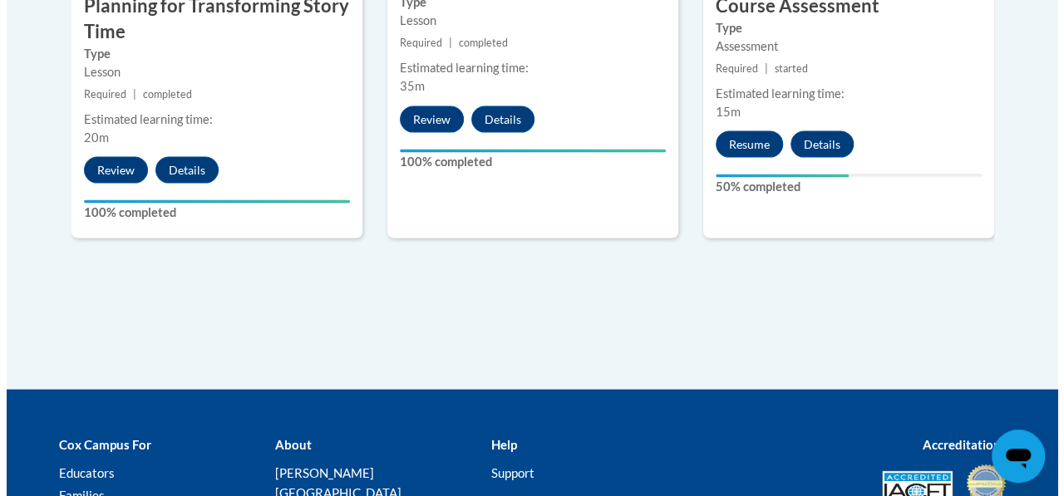
scroll to position [1698, 0]
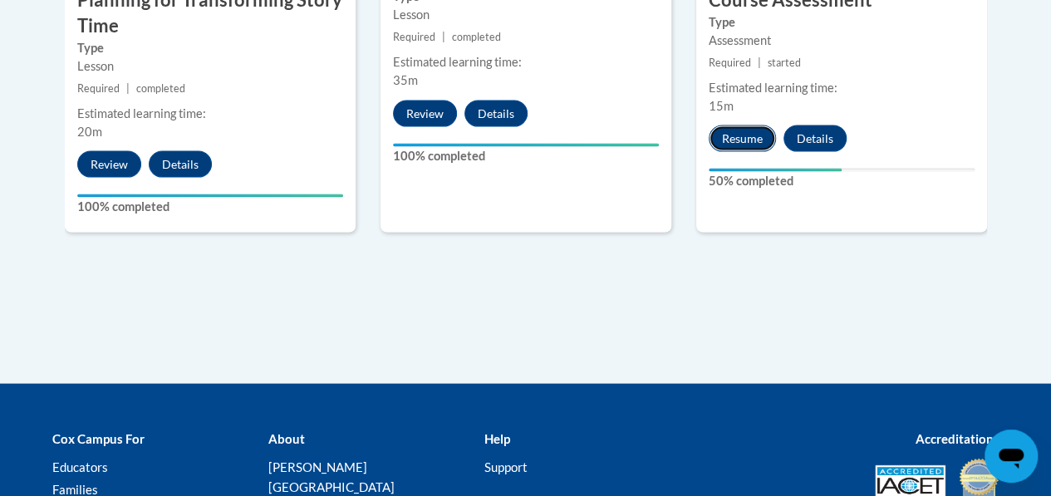
click at [741, 138] on button "Resume" at bounding box center [742, 138] width 67 height 27
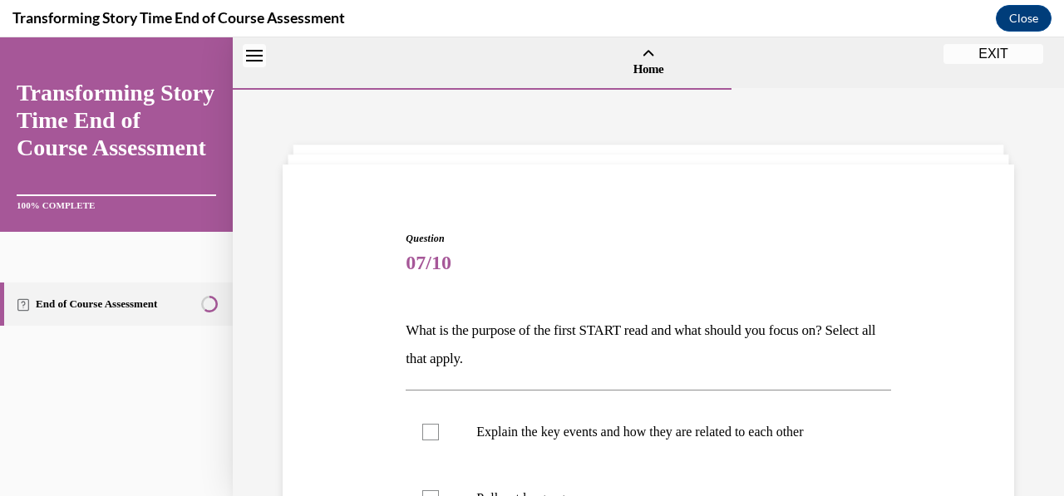
scroll to position [52, 0]
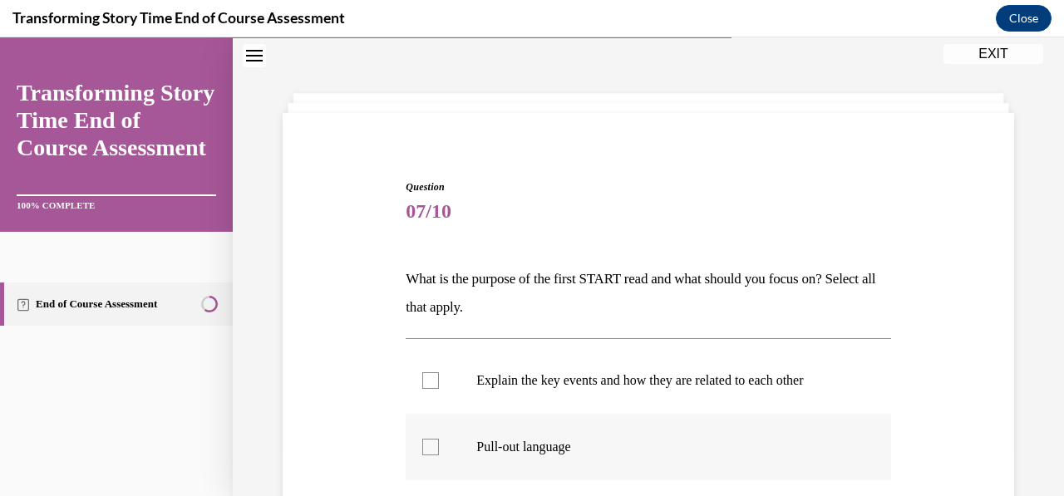
click at [427, 451] on div at bounding box center [430, 447] width 17 height 17
click at [427, 451] on input "Pull-out language" at bounding box center [430, 447] width 17 height 17
checkbox input "true"
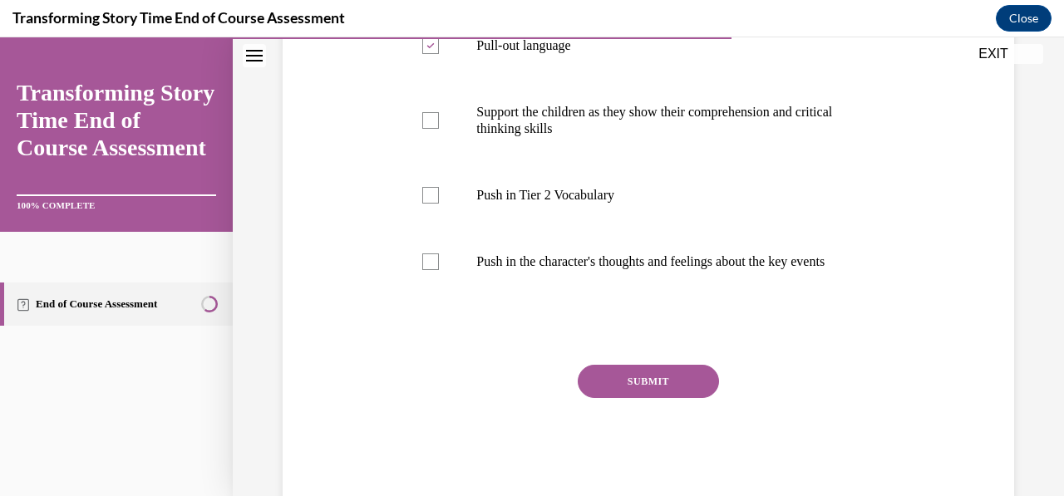
click at [657, 398] on button "SUBMIT" at bounding box center [648, 381] width 141 height 33
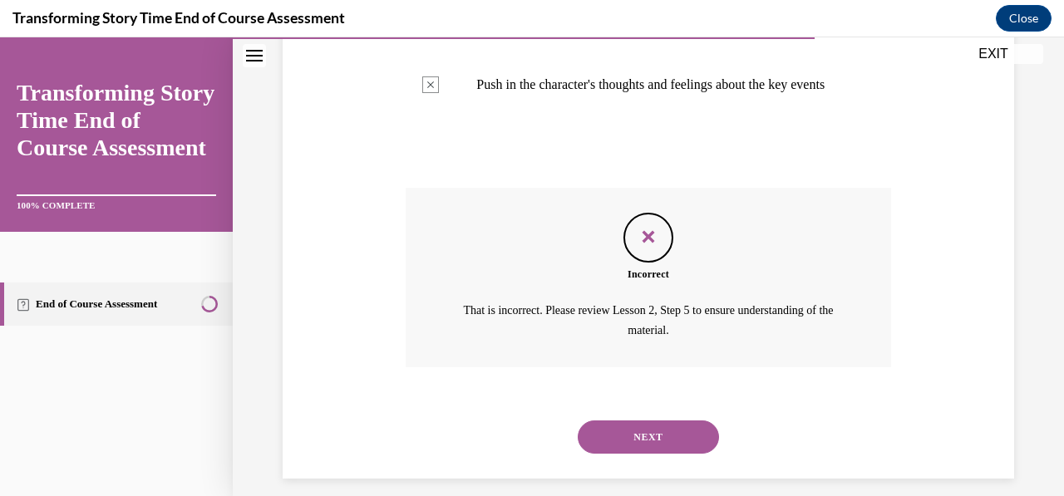
scroll to position [661, 0]
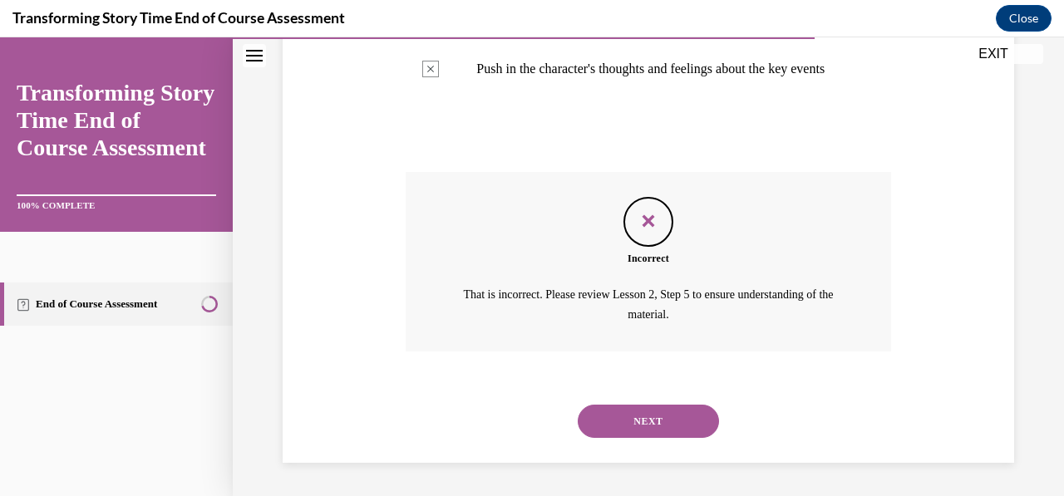
click at [659, 415] on button "NEXT" at bounding box center [648, 421] width 141 height 33
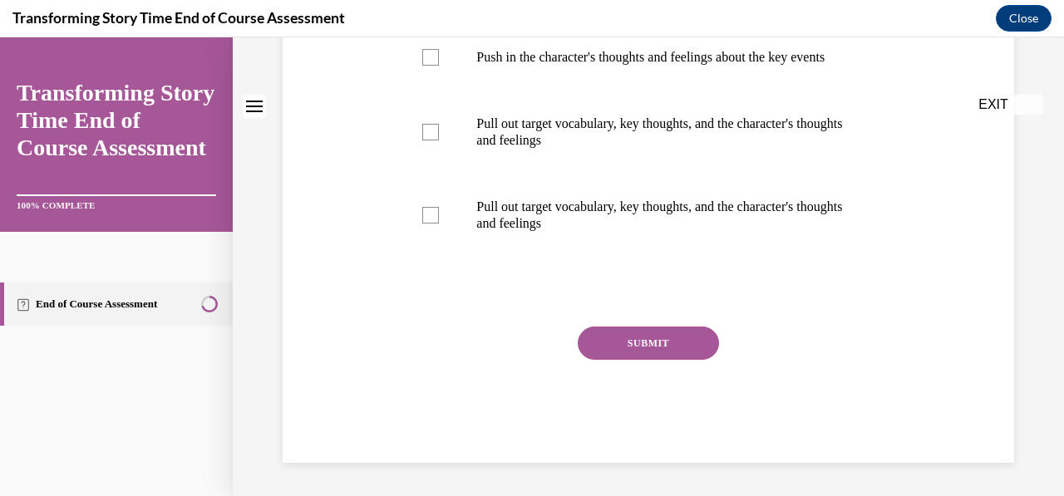
scroll to position [0, 0]
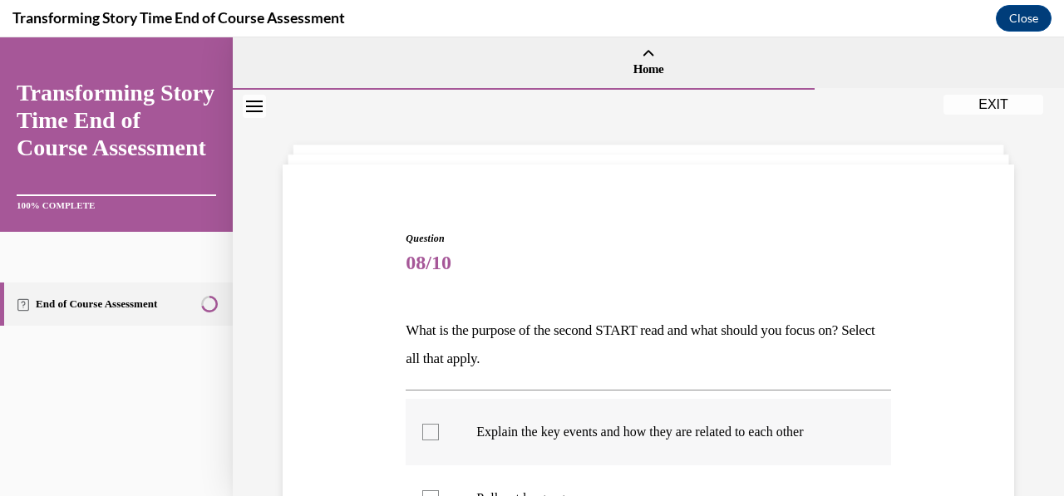
click at [434, 426] on div at bounding box center [430, 432] width 17 height 17
click at [434, 426] on input "Explain the key events and how they are related to each other" at bounding box center [430, 432] width 17 height 17
checkbox input "true"
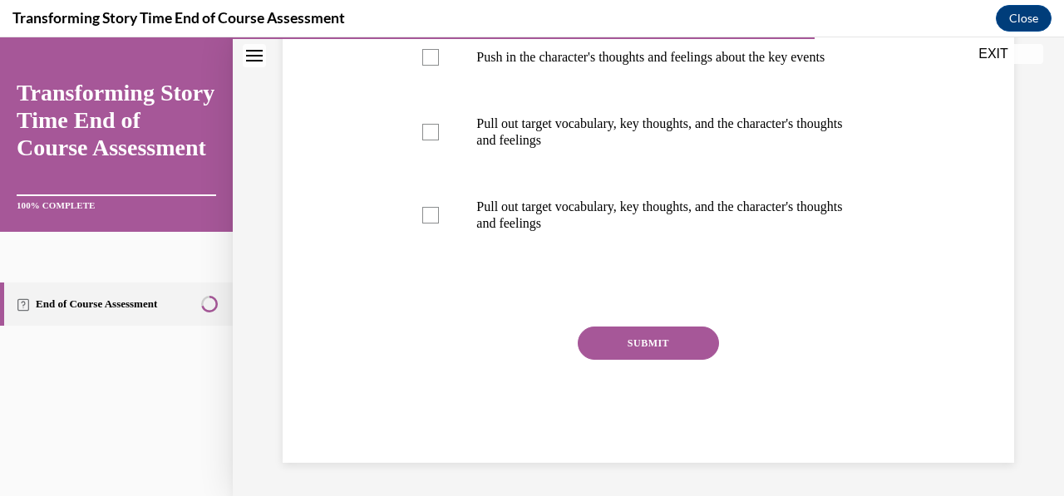
click at [614, 343] on button "SUBMIT" at bounding box center [648, 343] width 141 height 33
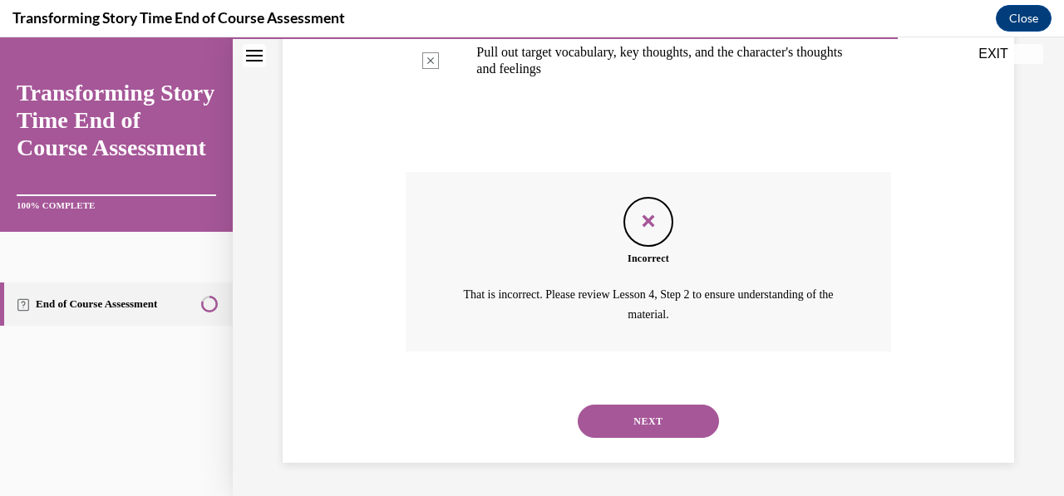
scroll to position [827, 0]
click at [619, 421] on button "NEXT" at bounding box center [648, 421] width 141 height 33
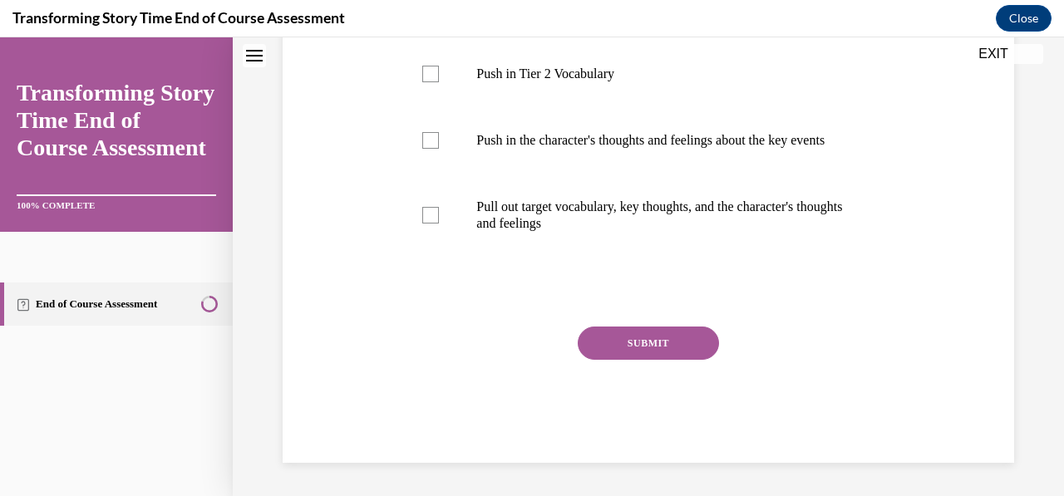
scroll to position [0, 0]
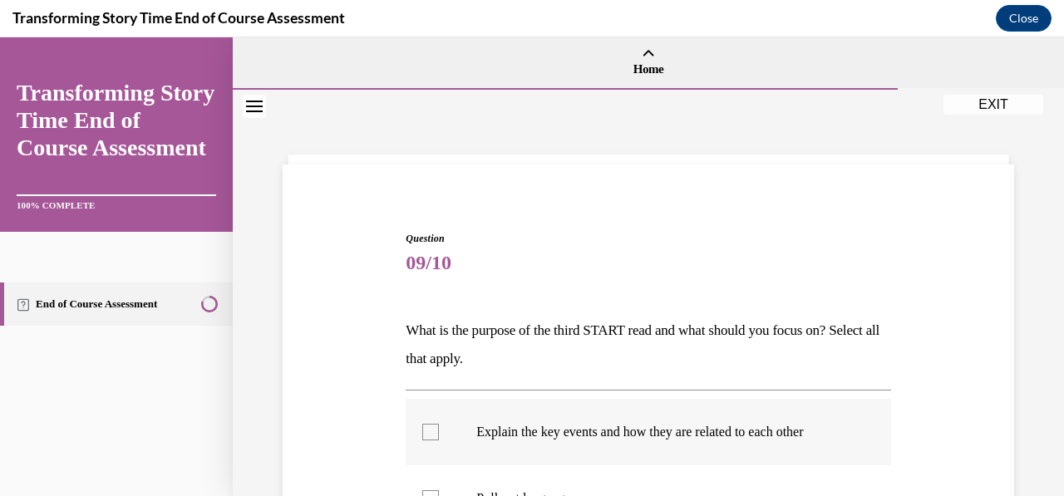
click at [443, 428] on label "Explain the key events and how they are related to each other" at bounding box center [648, 432] width 485 height 66
click at [439, 428] on input "Explain the key events and how they are related to each other" at bounding box center [430, 432] width 17 height 17
checkbox input "true"
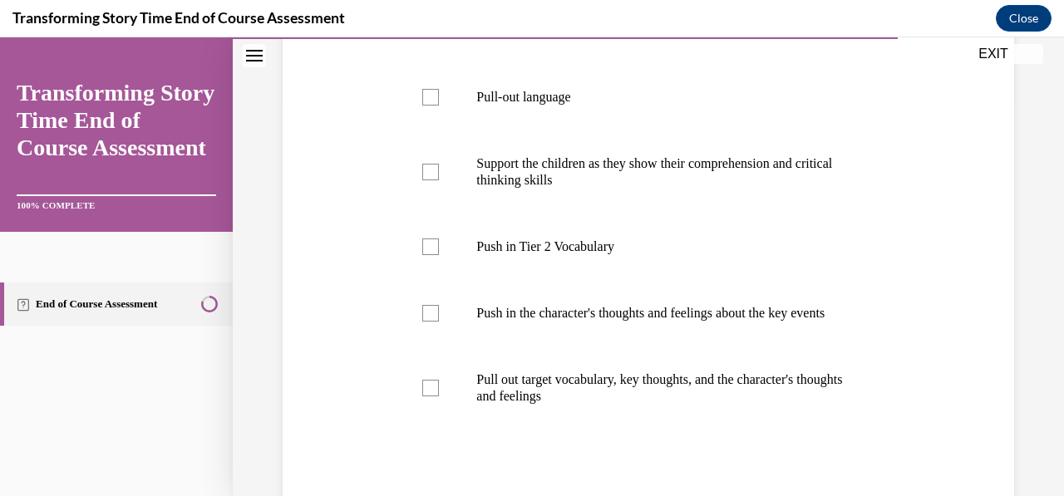
scroll to position [590, 0]
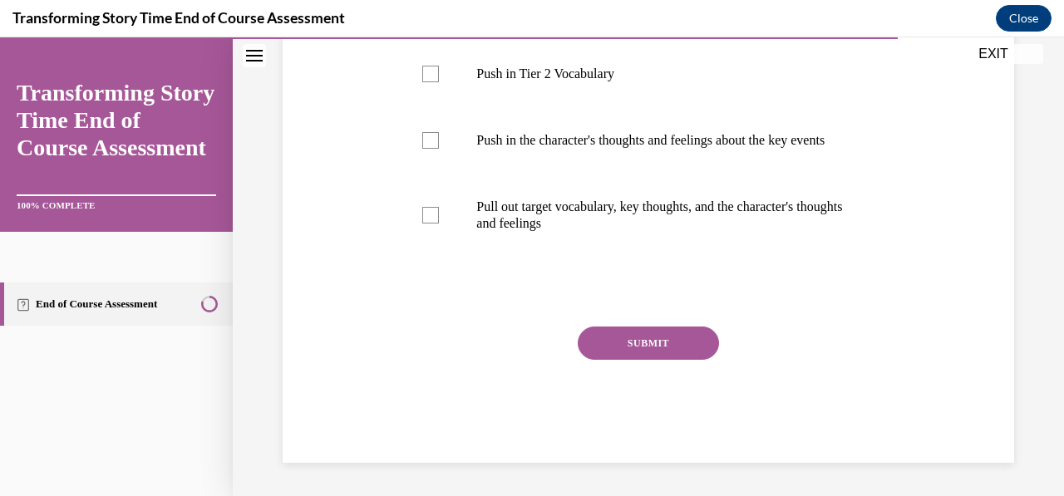
click at [684, 351] on button "SUBMIT" at bounding box center [648, 343] width 141 height 33
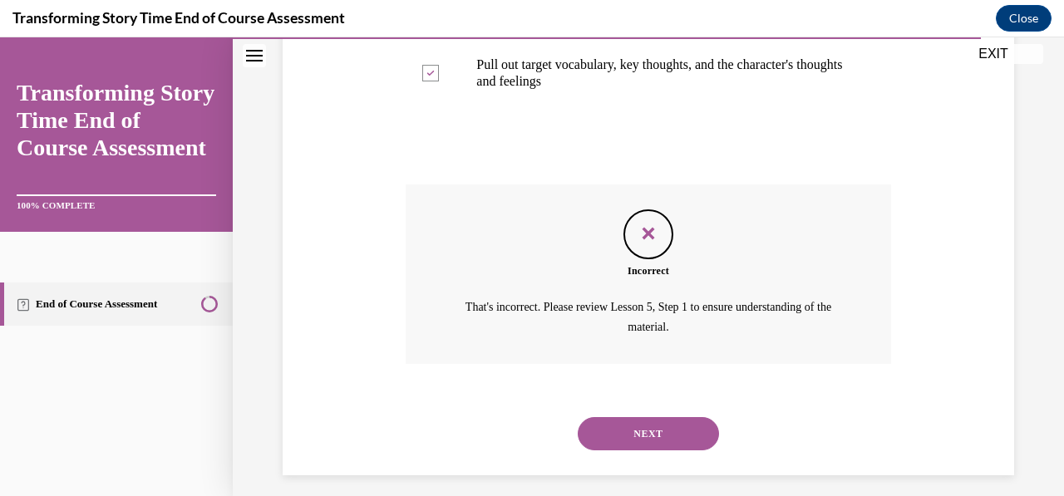
scroll to position [721, 0]
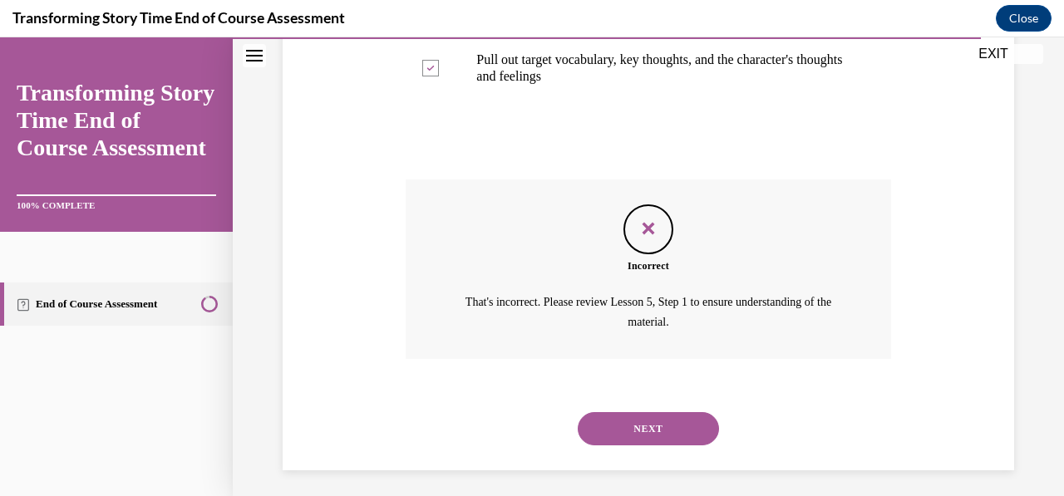
click at [662, 438] on button "NEXT" at bounding box center [648, 428] width 141 height 33
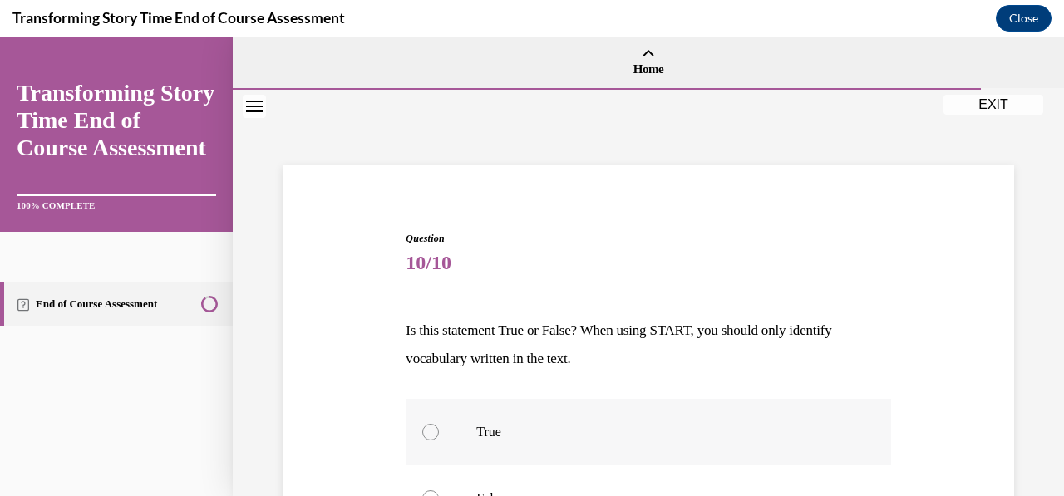
click at [431, 429] on div at bounding box center [430, 432] width 17 height 17
click at [431, 429] on input "True" at bounding box center [430, 432] width 17 height 17
radio input "true"
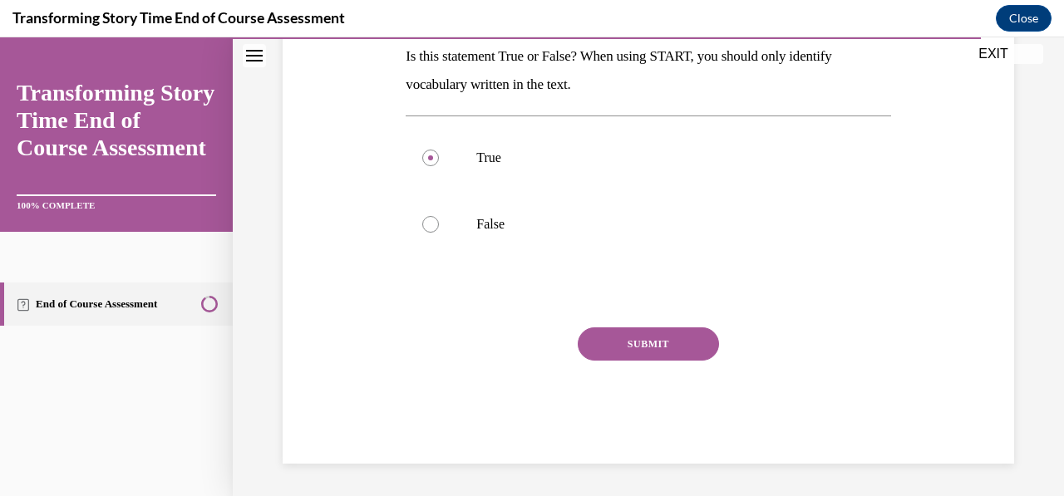
click at [682, 351] on button "SUBMIT" at bounding box center [648, 343] width 141 height 33
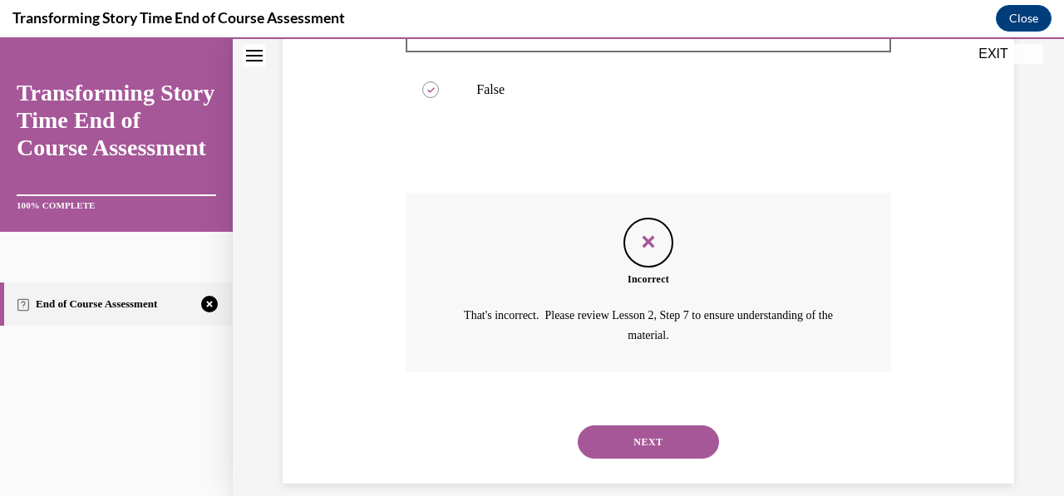
scroll to position [428, 0]
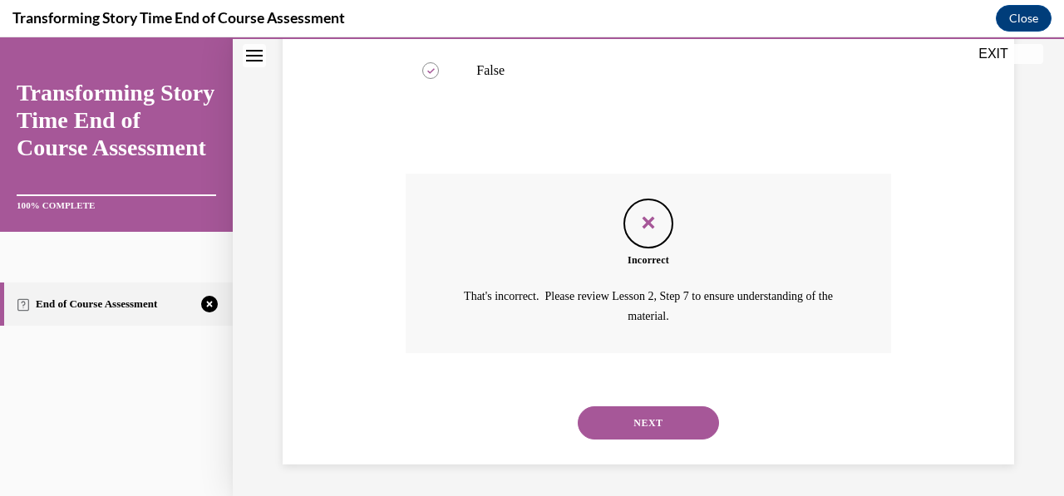
click at [678, 421] on button "NEXT" at bounding box center [648, 422] width 141 height 33
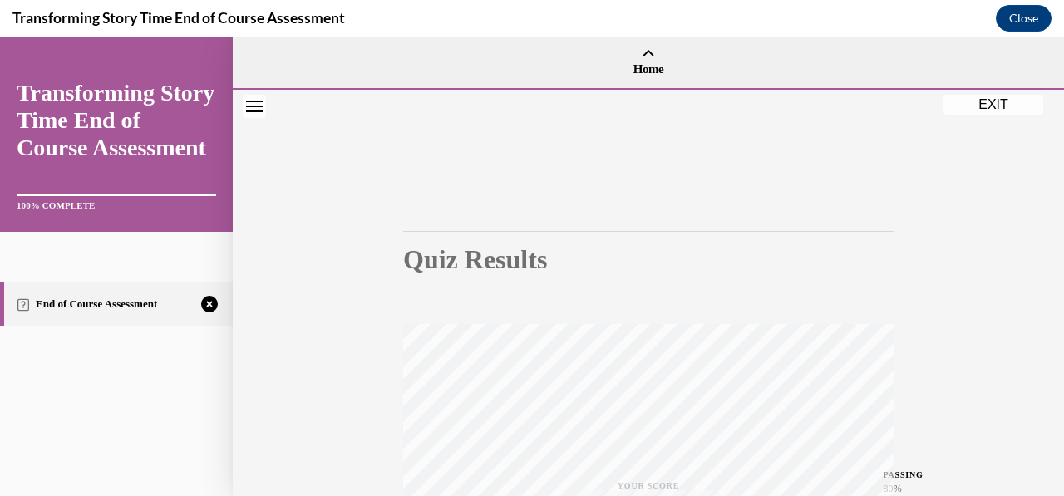
scroll to position [392, 0]
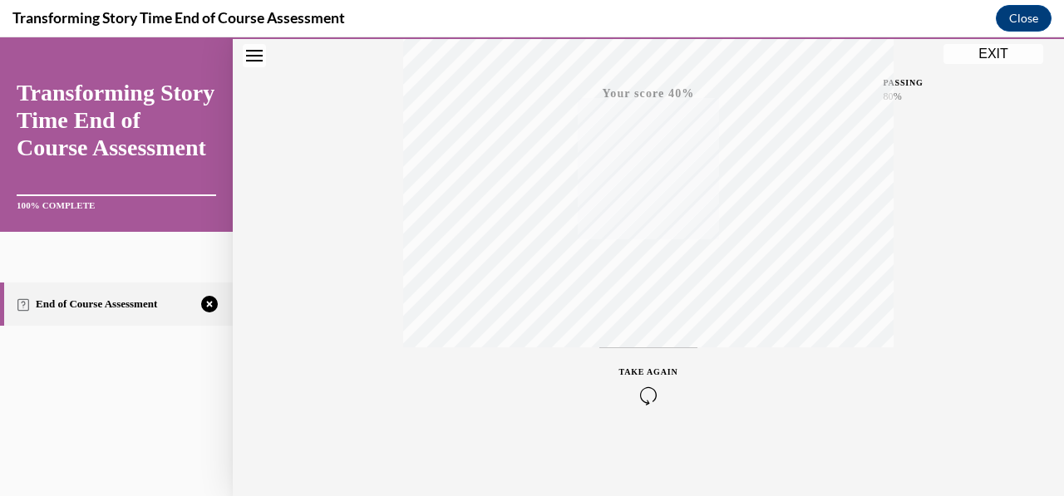
click at [640, 376] on div "TAKE AGAIN" at bounding box center [648, 385] width 59 height 39
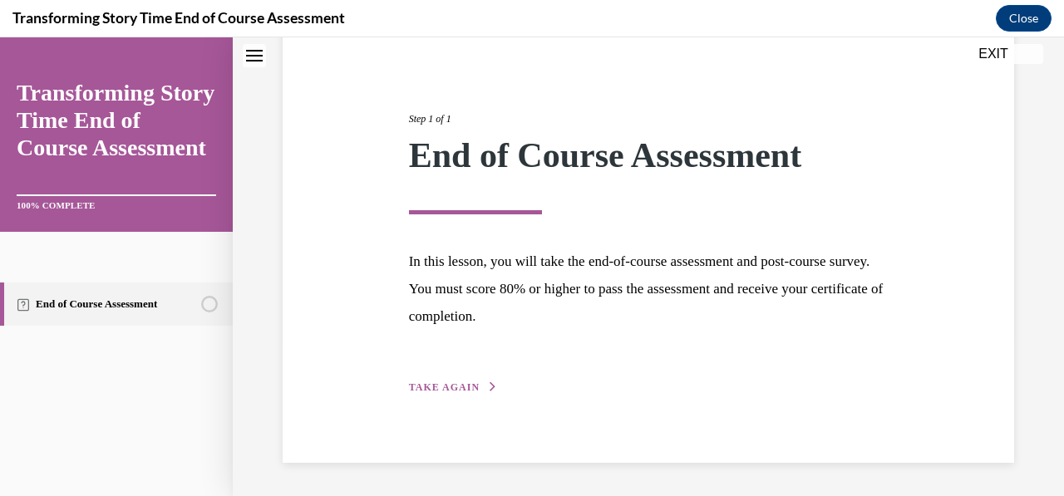
scroll to position [156, 0]
click at [462, 381] on button "TAKE AGAIN" at bounding box center [453, 388] width 89 height 15
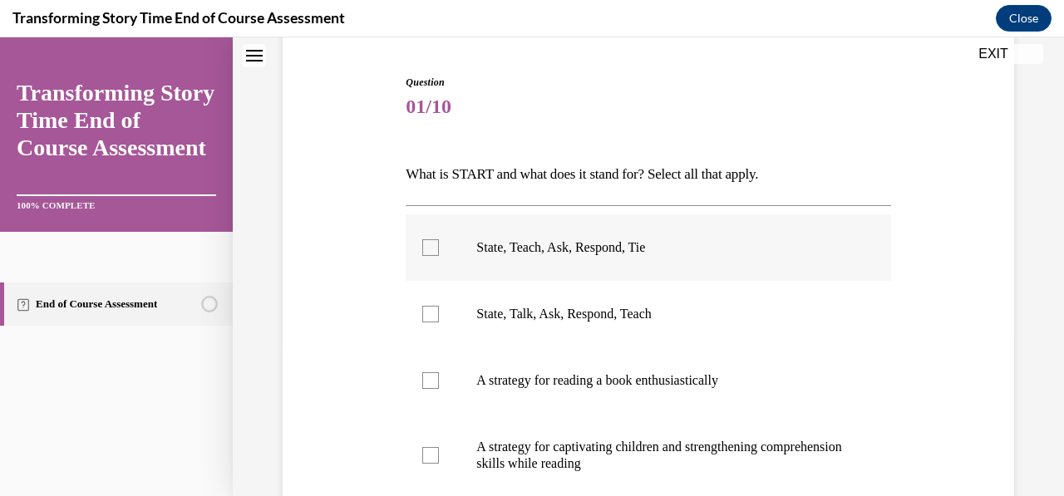
click at [419, 254] on label "State, Teach, Ask, Respond, Tie" at bounding box center [648, 247] width 485 height 66
click at [422, 254] on input "State, Teach, Ask, Respond, Tie" at bounding box center [430, 247] width 17 height 17
checkbox input "true"
click at [426, 464] on label "A strategy for captivating children and strengthening comprehension skills whil…" at bounding box center [648, 455] width 485 height 83
click at [426, 464] on input "A strategy for captivating children and strengthening comprehension skills whil…" at bounding box center [430, 455] width 17 height 17
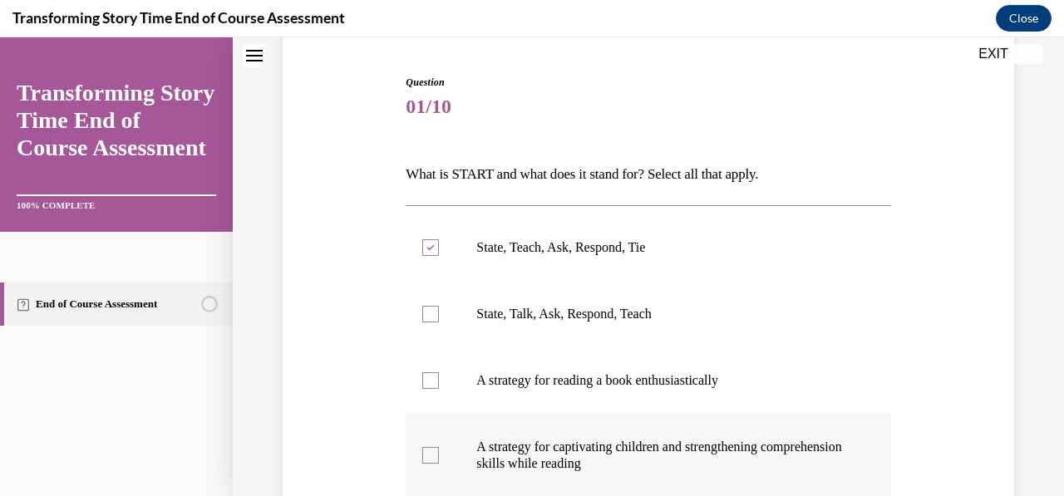
checkbox input "true"
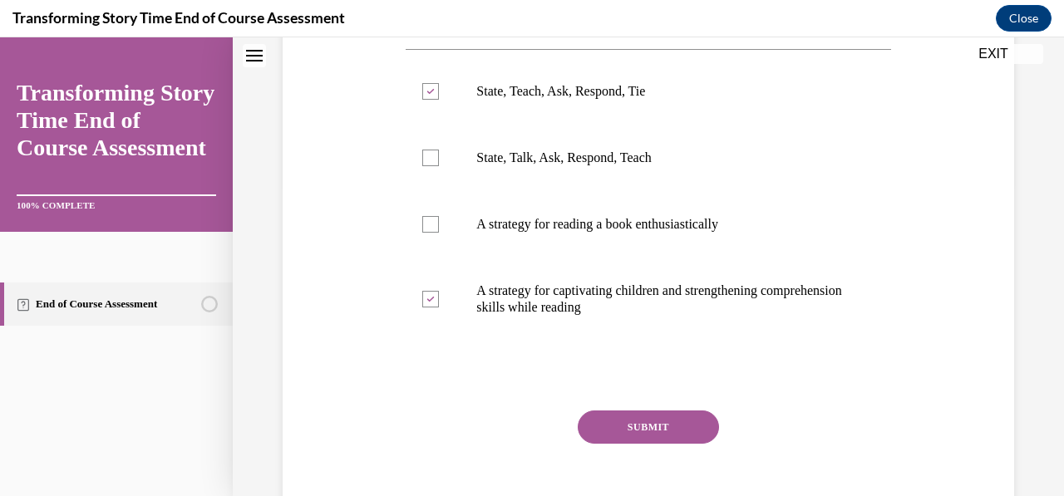
scroll to position [334, 0]
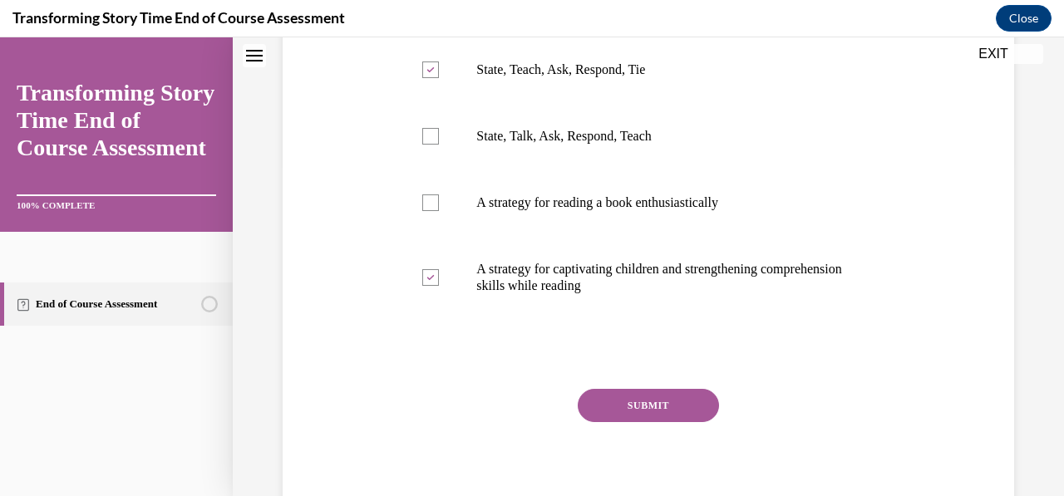
click at [656, 415] on button "SUBMIT" at bounding box center [648, 405] width 141 height 33
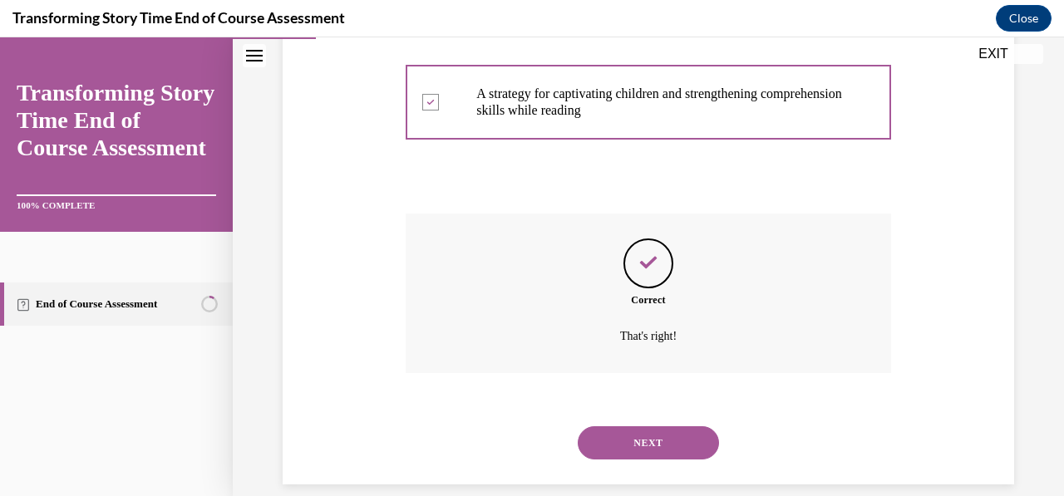
scroll to position [530, 0]
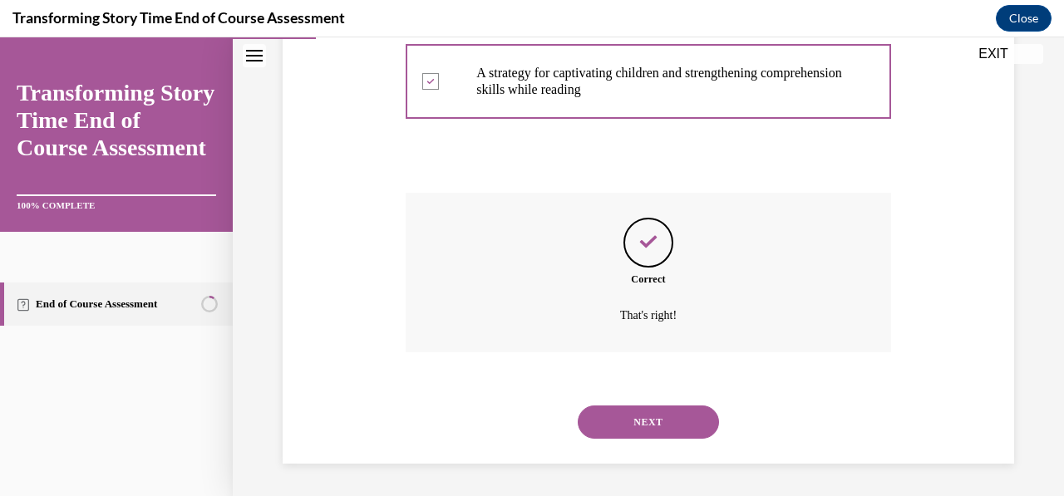
click at [643, 426] on button "NEXT" at bounding box center [648, 422] width 141 height 33
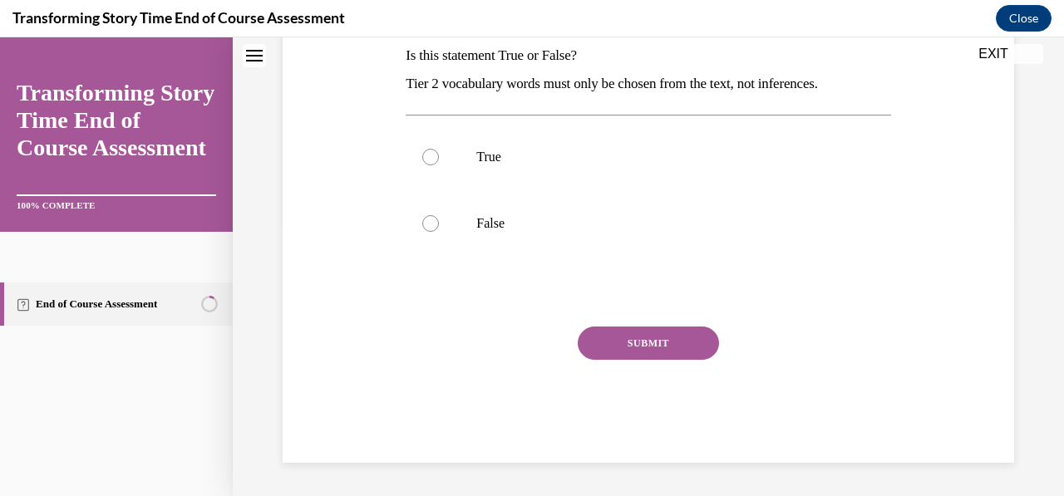
scroll to position [0, 0]
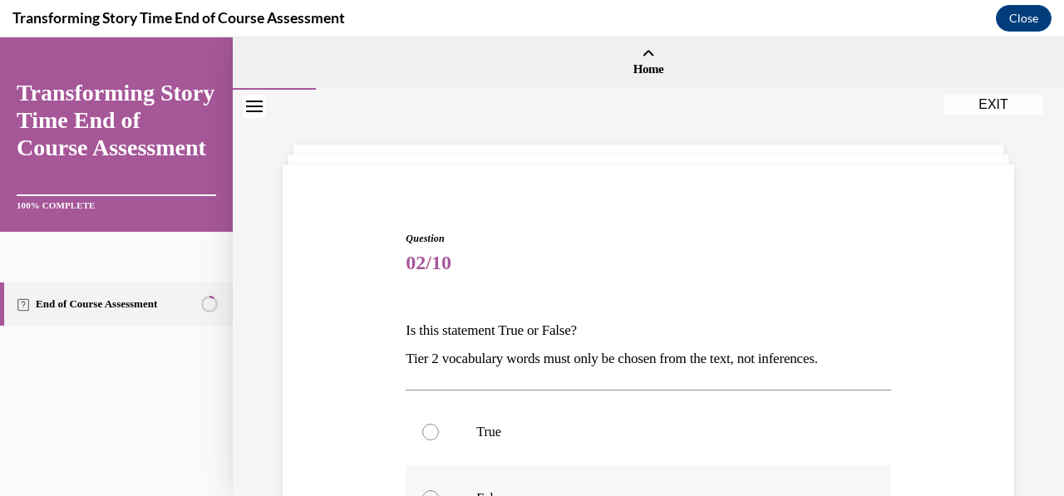
click at [430, 491] on div at bounding box center [430, 498] width 17 height 17
click at [430, 491] on input "False" at bounding box center [430, 498] width 17 height 17
radio input "true"
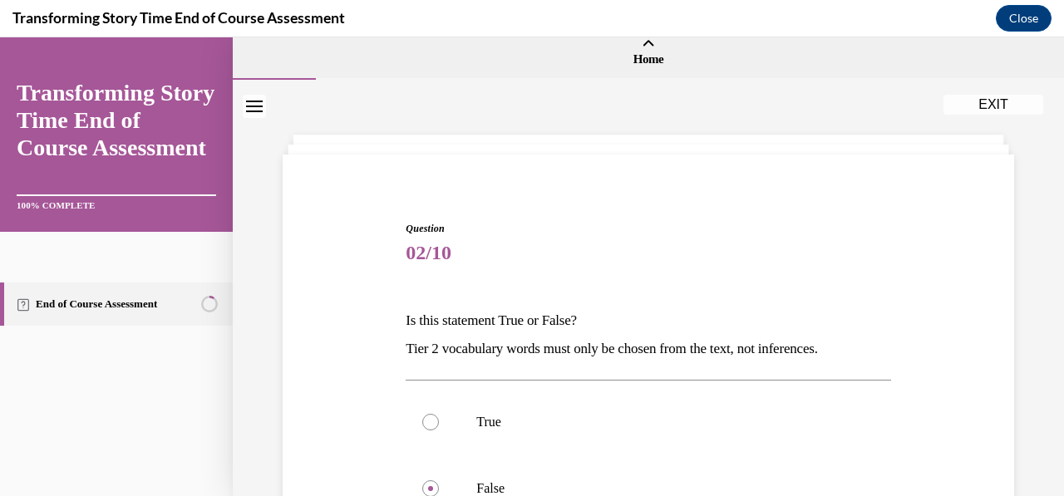
scroll to position [274, 0]
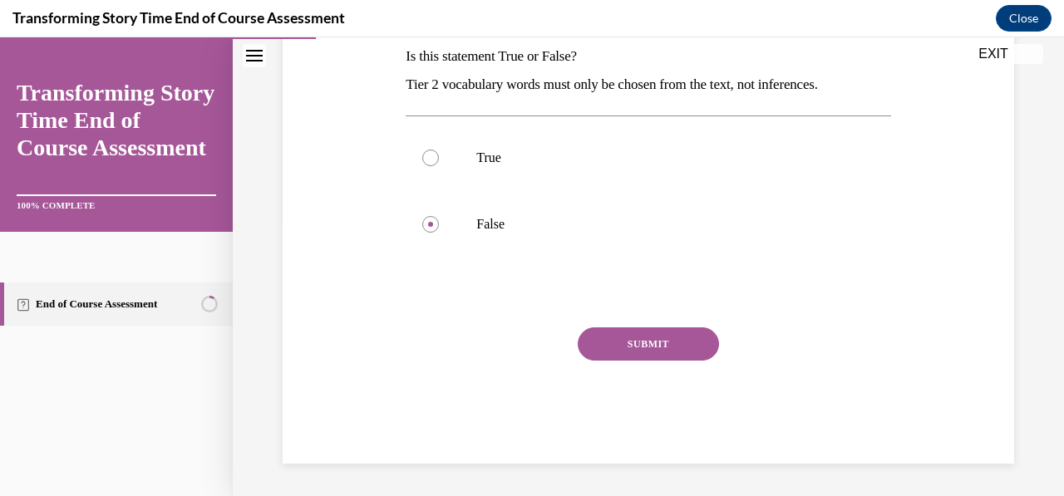
click at [681, 353] on button "SUBMIT" at bounding box center [648, 343] width 141 height 33
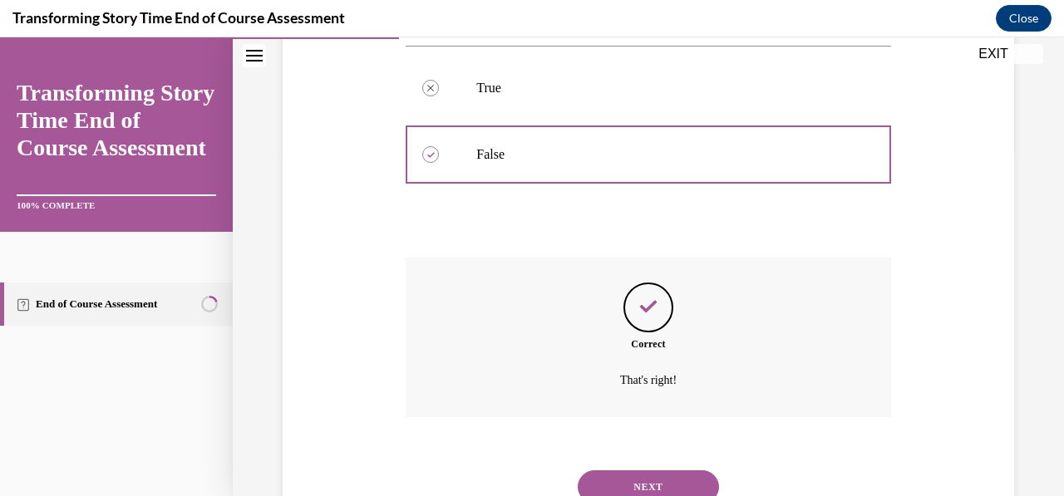
scroll to position [409, 0]
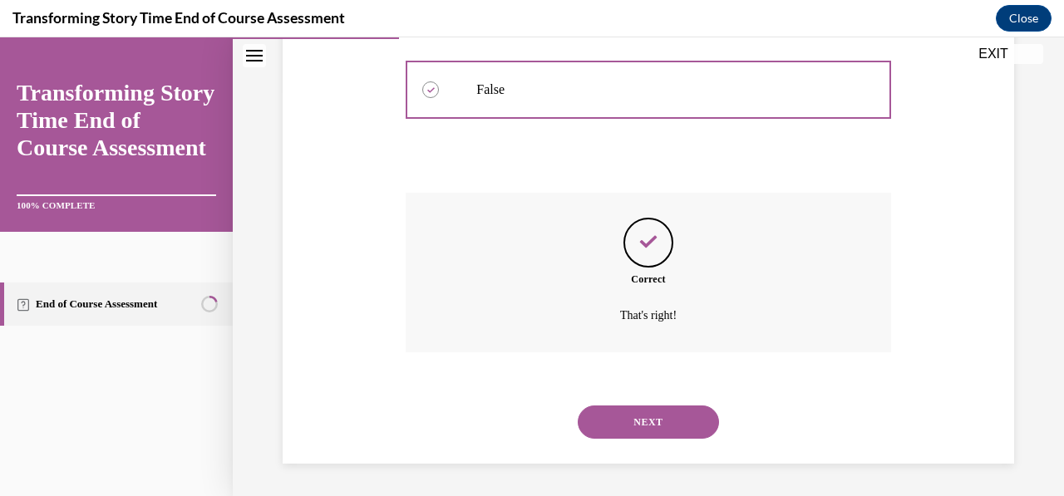
click at [592, 435] on button "NEXT" at bounding box center [648, 422] width 141 height 33
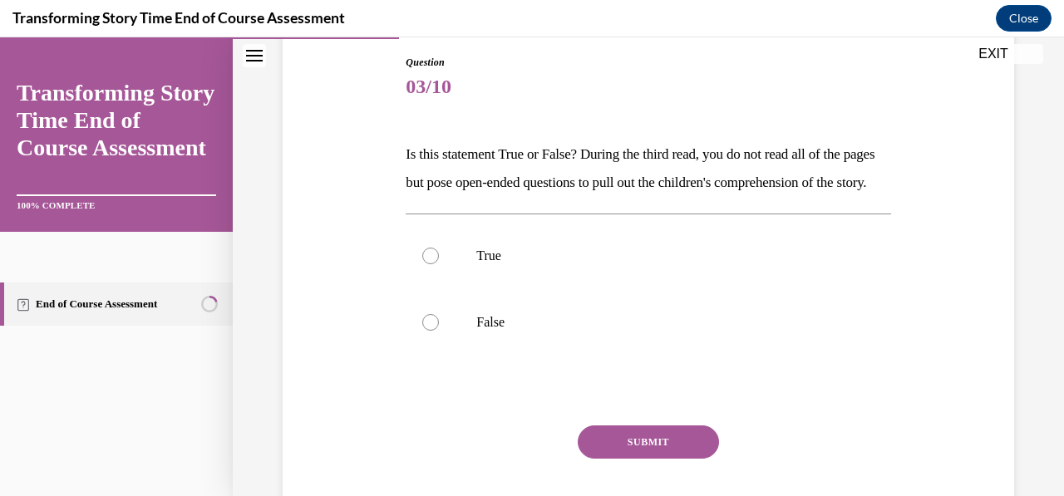
scroll to position [180, 0]
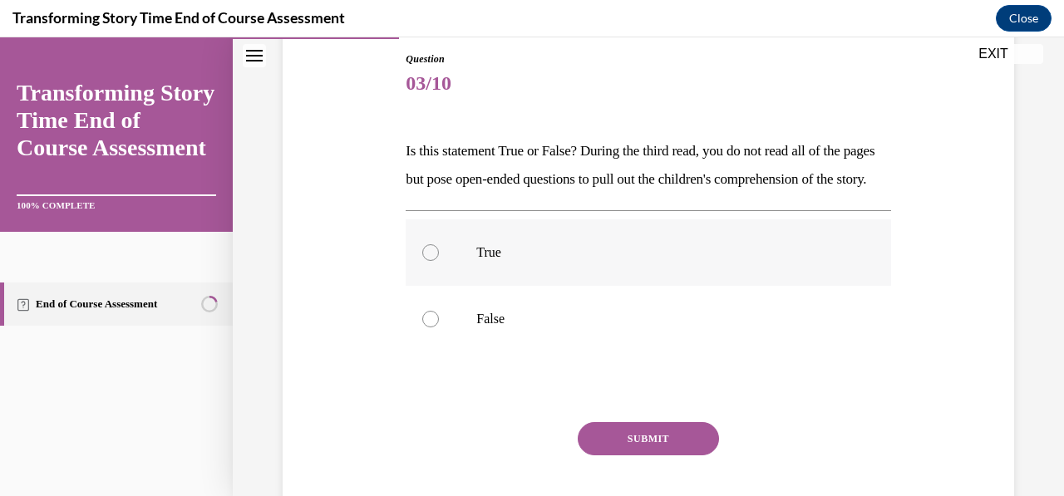
click at [427, 261] on div at bounding box center [430, 252] width 17 height 17
click at [427, 261] on input "True" at bounding box center [430, 252] width 17 height 17
radio input "true"
click at [648, 455] on button "SUBMIT" at bounding box center [648, 438] width 141 height 33
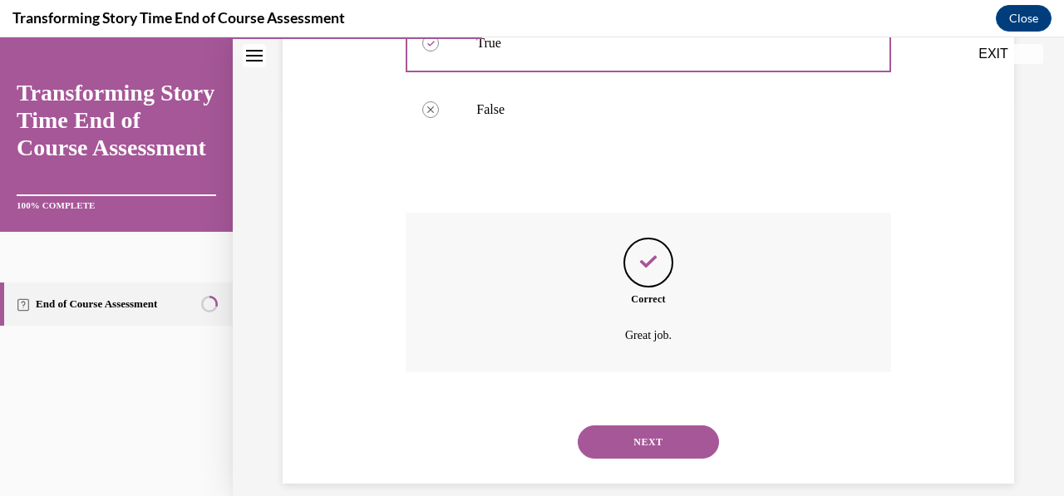
scroll to position [437, 0]
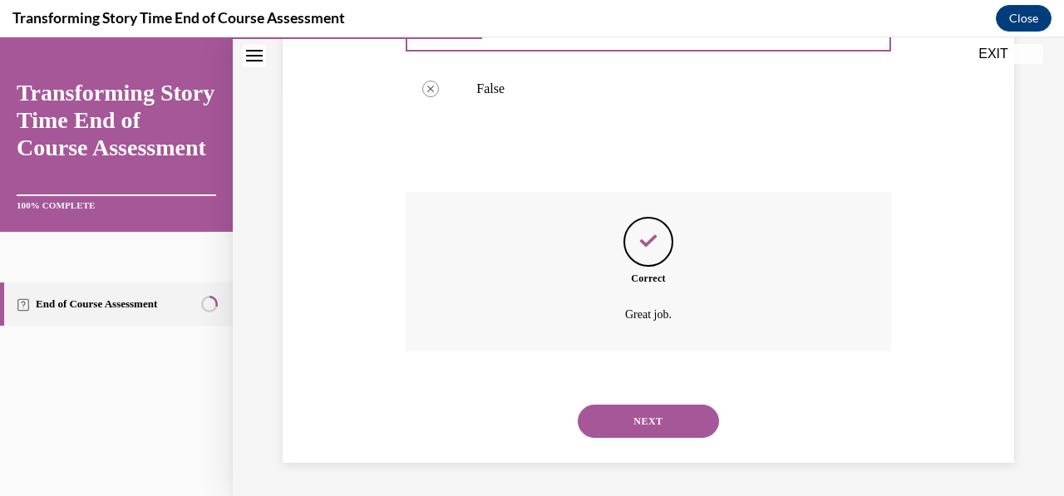
click at [647, 431] on button "NEXT" at bounding box center [648, 421] width 141 height 33
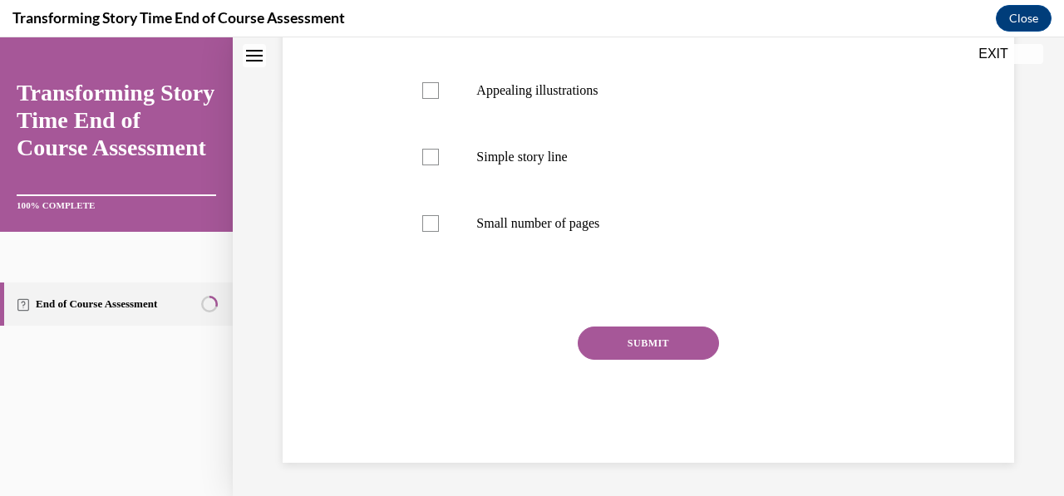
scroll to position [0, 0]
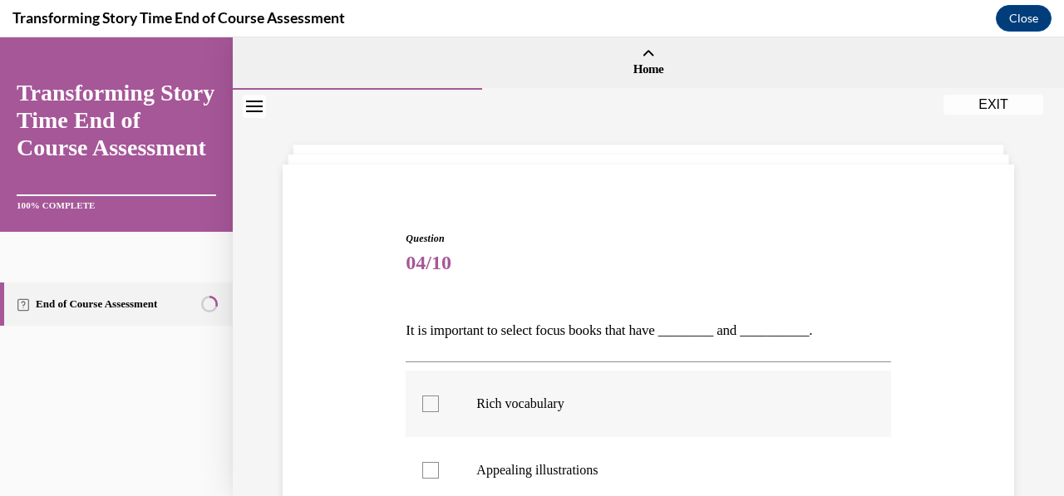
click at [429, 406] on div at bounding box center [430, 404] width 17 height 17
click at [429, 406] on input "Rich vocabulary" at bounding box center [430, 404] width 17 height 17
checkbox input "true"
click at [437, 463] on label "Appealing illustrations" at bounding box center [648, 470] width 485 height 66
click at [437, 463] on input "Appealing illustrations" at bounding box center [430, 470] width 17 height 17
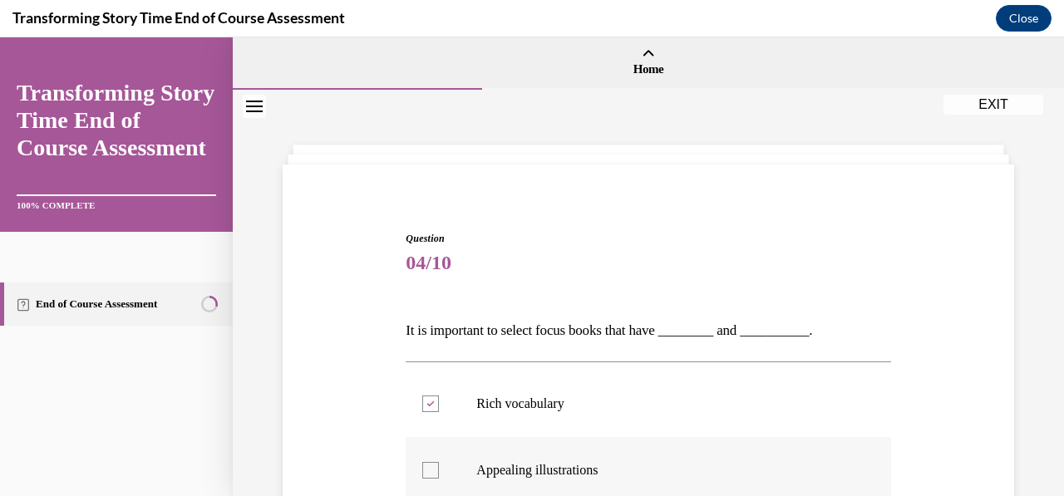
checkbox input "true"
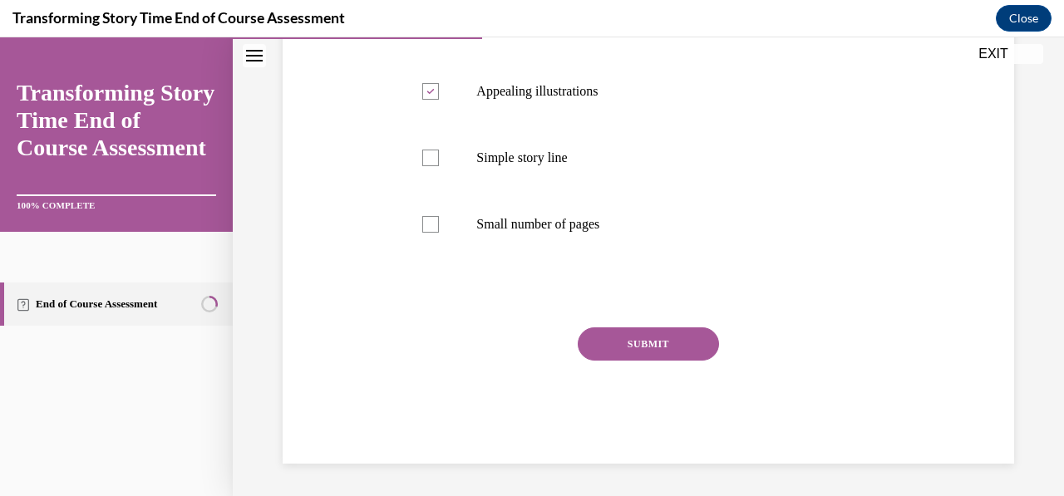
click at [678, 351] on button "SUBMIT" at bounding box center [648, 343] width 141 height 33
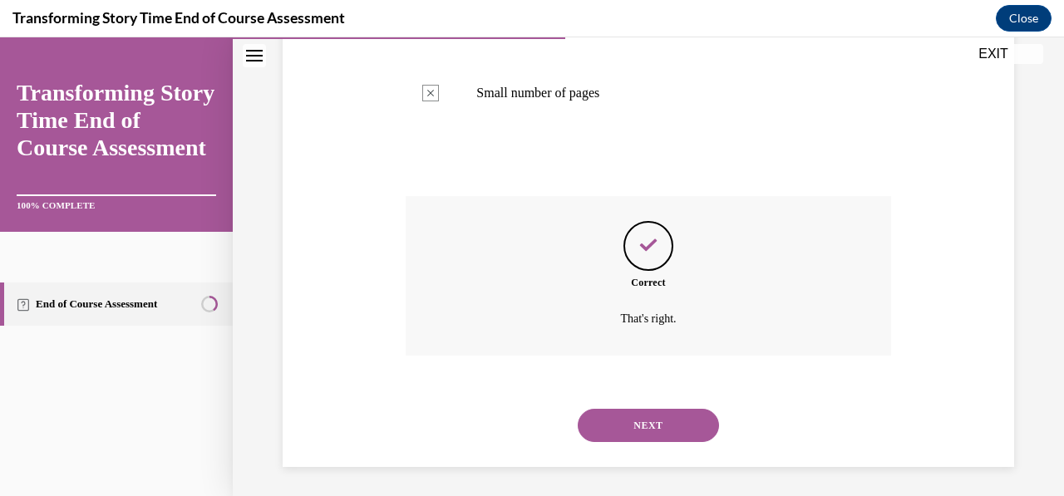
scroll to position [514, 0]
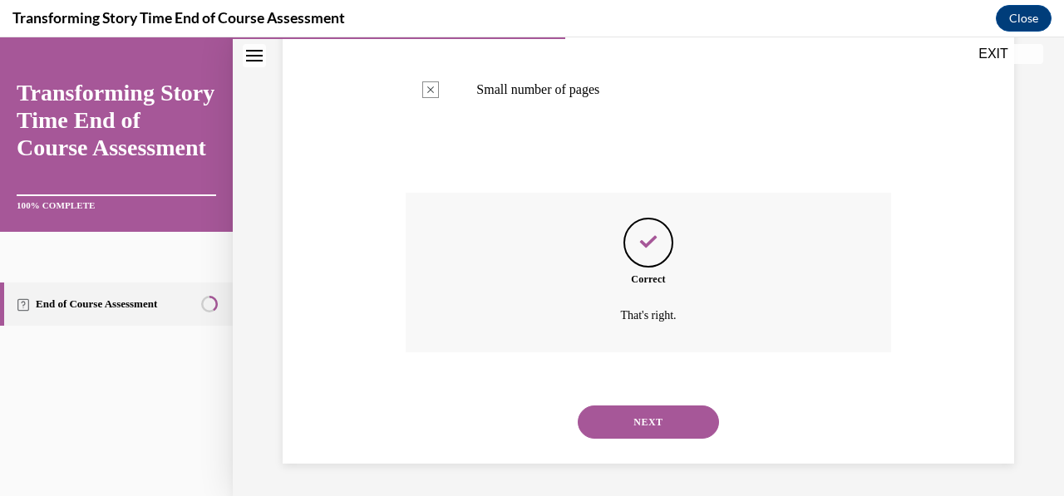
click at [645, 425] on button "NEXT" at bounding box center [648, 422] width 141 height 33
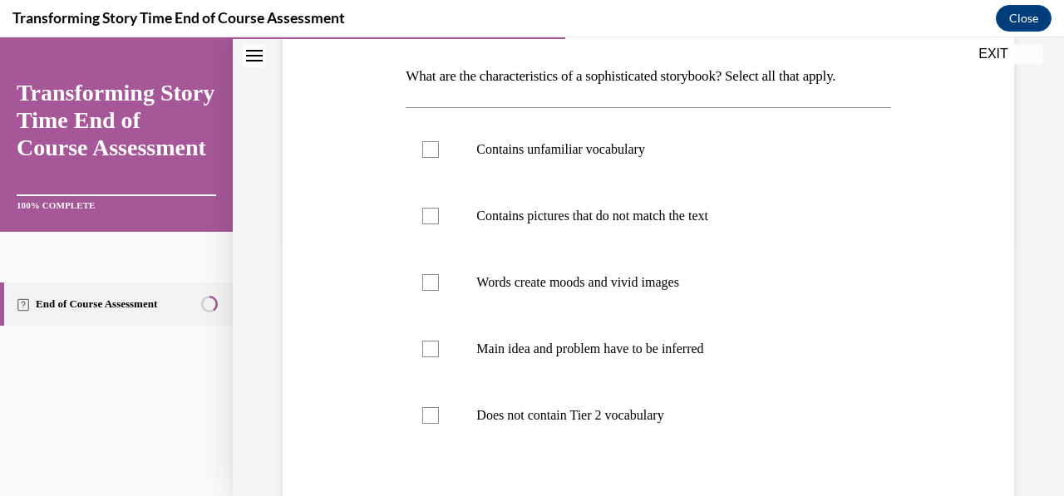
scroll to position [258, 0]
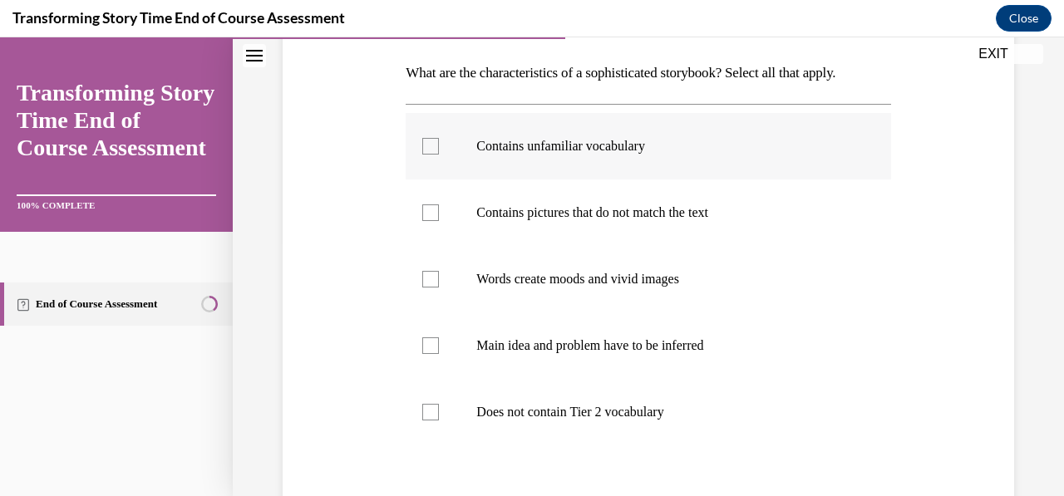
click at [425, 144] on div at bounding box center [430, 146] width 17 height 17
click at [425, 144] on input "Contains unfamiliar vocabulary" at bounding box center [430, 146] width 17 height 17
checkbox input "true"
click at [438, 278] on label "Words create moods and vivid images" at bounding box center [648, 279] width 485 height 66
click at [438, 278] on input "Words create moods and vivid images" at bounding box center [430, 279] width 17 height 17
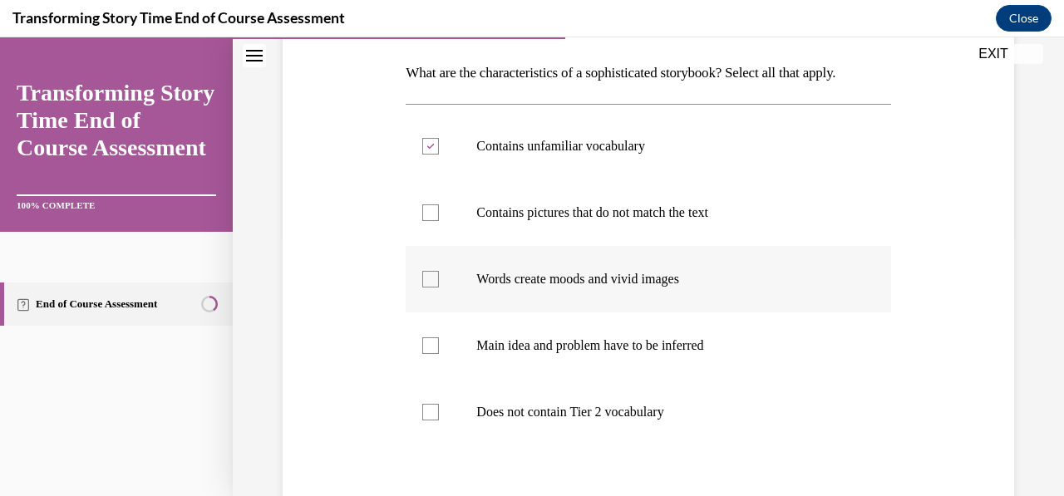
checkbox input "true"
click at [429, 344] on div at bounding box center [430, 345] width 17 height 17
click at [429, 344] on input "Main idea and problem have to be inferred" at bounding box center [430, 345] width 17 height 17
checkbox input "true"
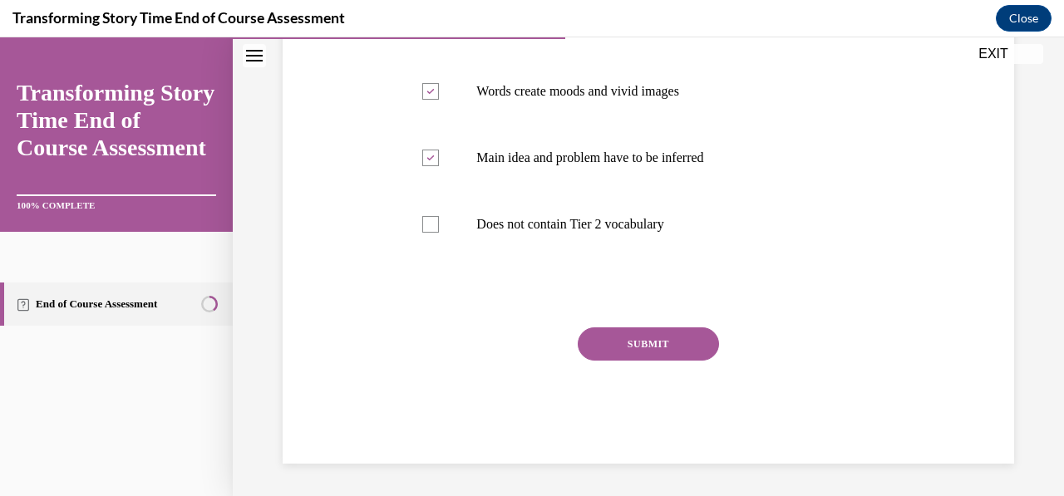
click at [615, 354] on button "SUBMIT" at bounding box center [648, 343] width 141 height 33
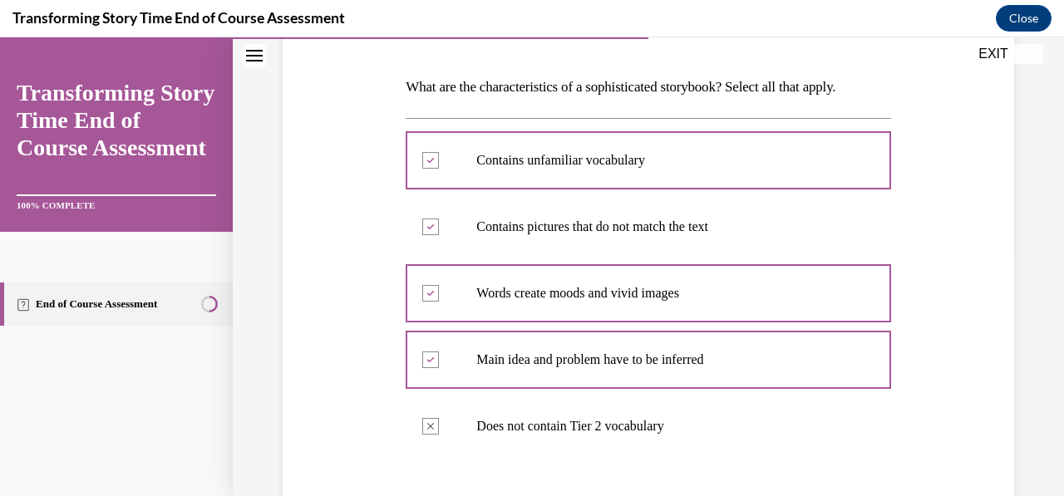
scroll to position [599, 0]
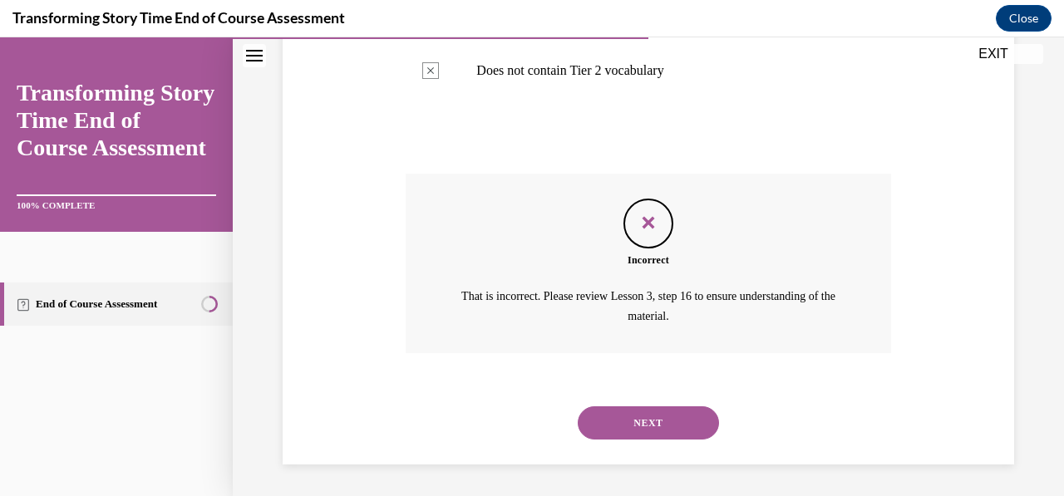
click at [660, 420] on button "NEXT" at bounding box center [648, 422] width 141 height 33
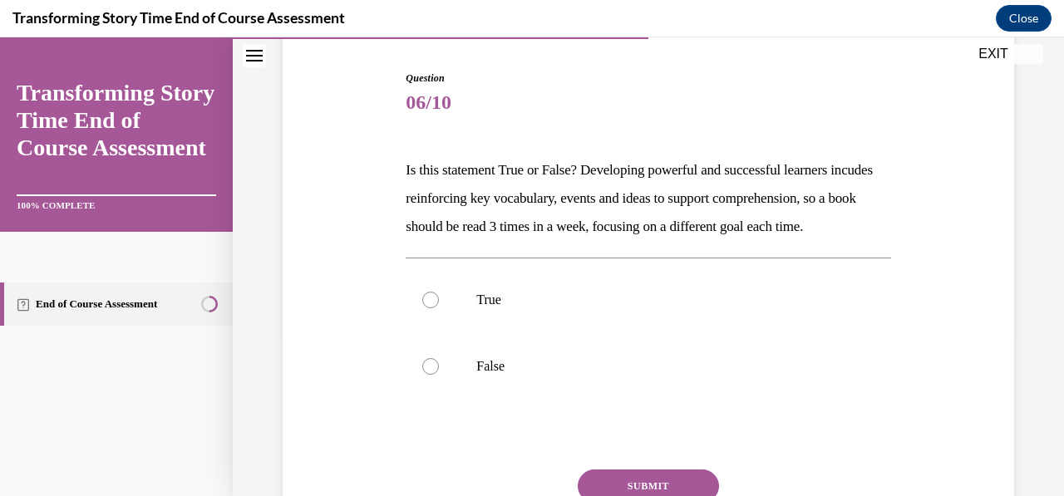
scroll to position [199, 0]
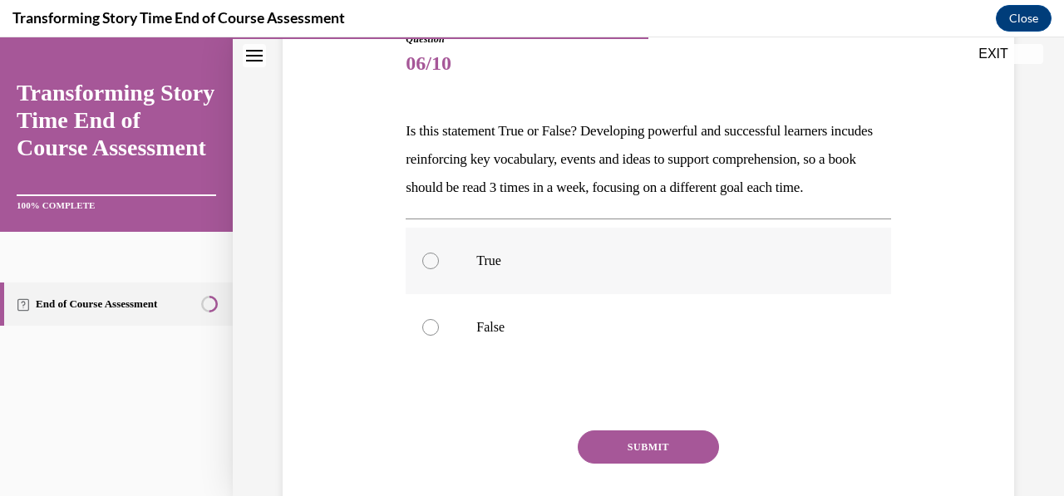
click at [427, 269] on div at bounding box center [430, 261] width 17 height 17
click at [427, 269] on input "True" at bounding box center [430, 261] width 17 height 17
radio input "true"
click at [607, 464] on button "SUBMIT" at bounding box center [648, 446] width 141 height 33
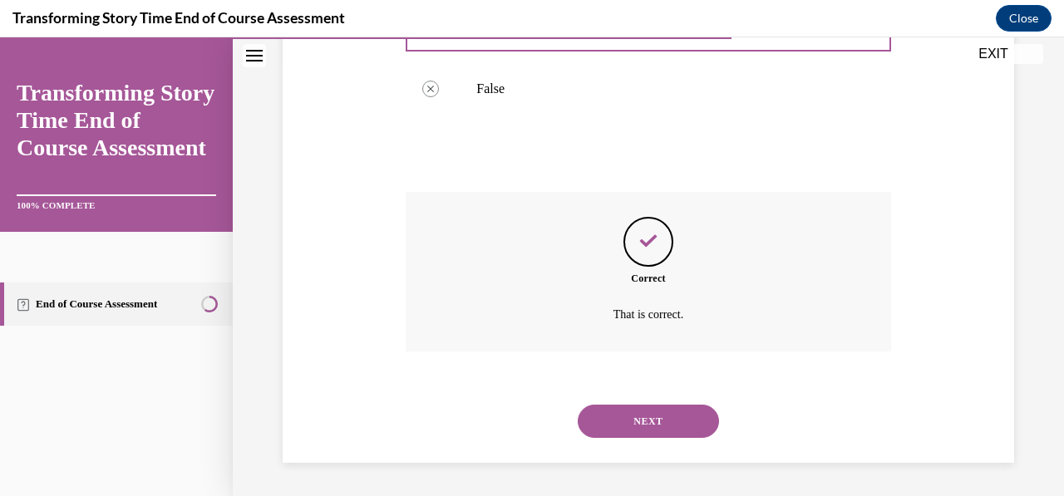
scroll to position [465, 0]
click at [630, 435] on button "NEXT" at bounding box center [648, 421] width 141 height 33
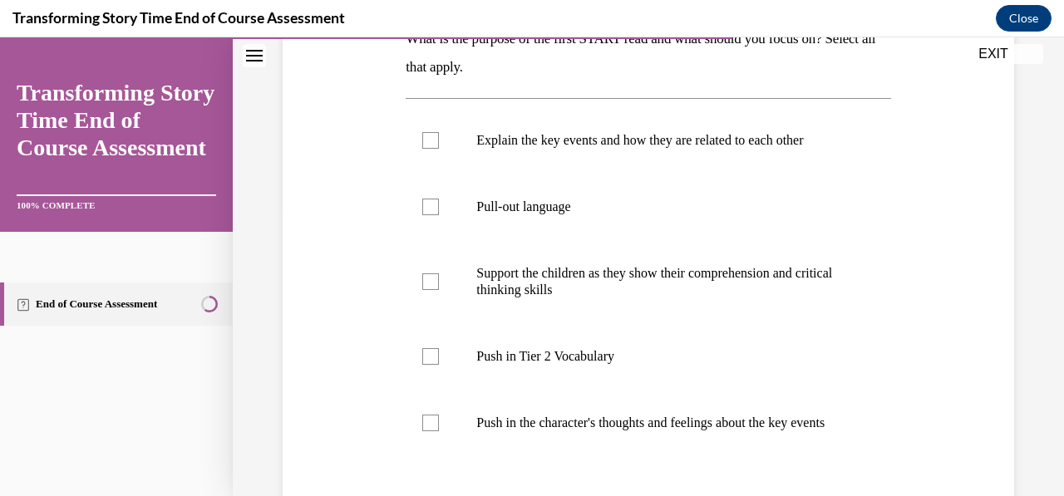
scroll to position [299, 0]
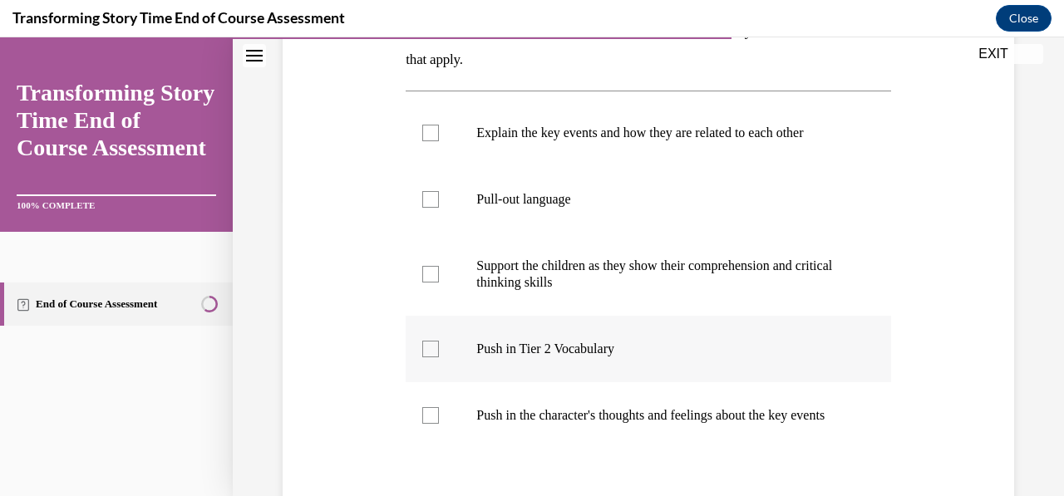
click at [429, 343] on div at bounding box center [430, 349] width 17 height 17
click at [429, 343] on input "Push in Tier 2 Vocabulary" at bounding box center [430, 349] width 17 height 17
checkbox input "true"
click at [428, 134] on div at bounding box center [430, 133] width 17 height 17
click at [428, 134] on input "Explain the key events and how they are related to each other" at bounding box center [430, 133] width 17 height 17
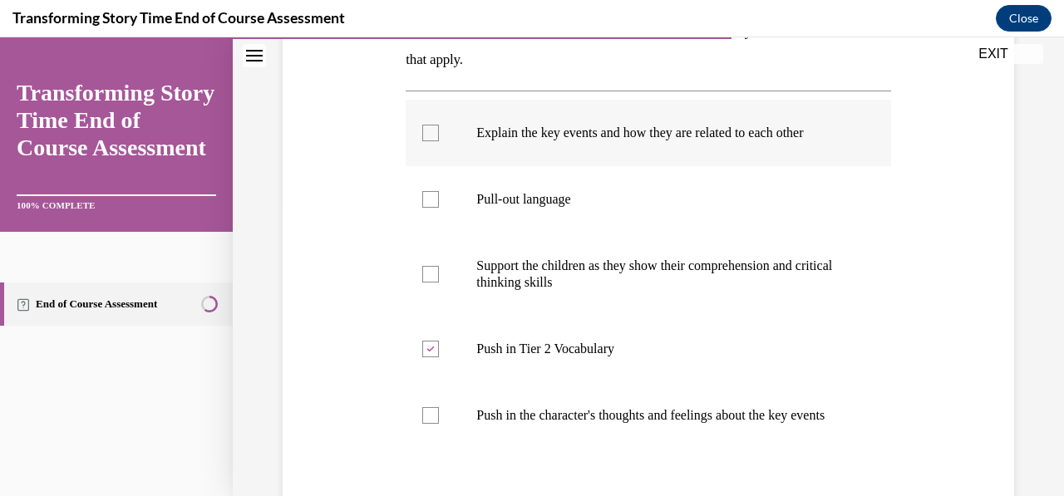
checkbox input "true"
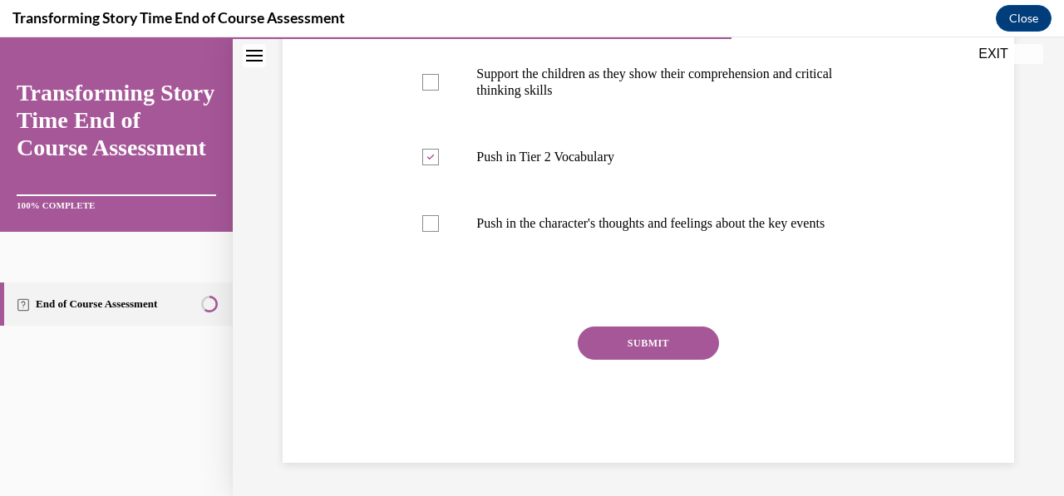
click at [690, 352] on button "SUBMIT" at bounding box center [648, 343] width 141 height 33
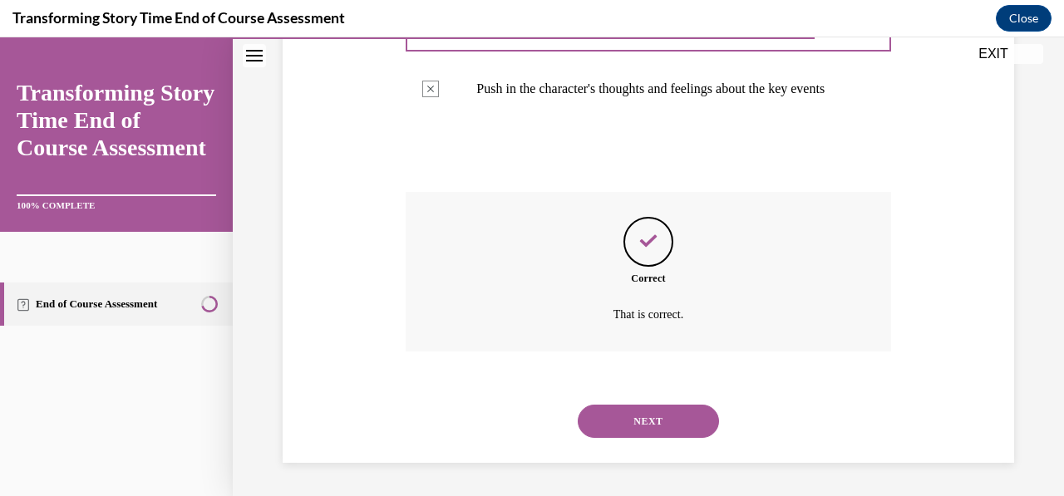
scroll to position [642, 0]
click at [622, 417] on button "NEXT" at bounding box center [648, 421] width 141 height 33
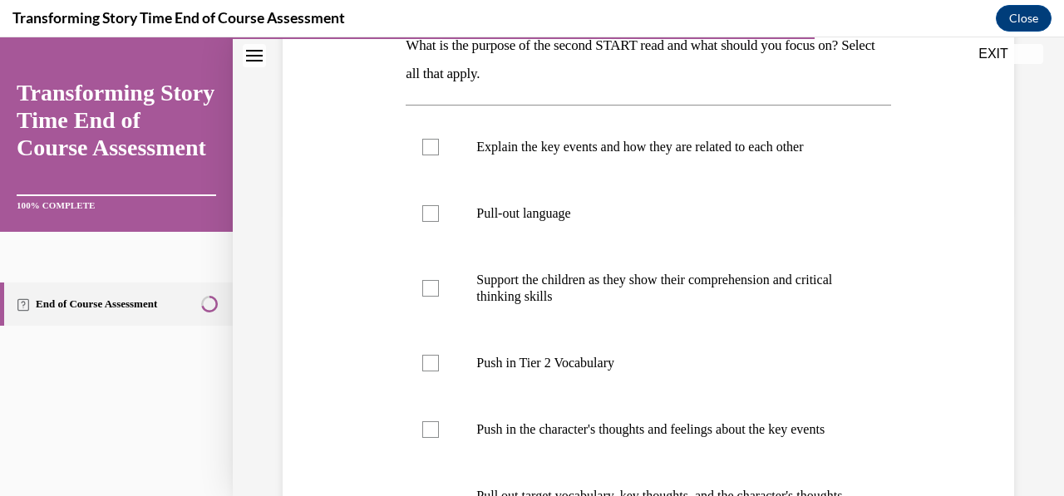
scroll to position [288, 0]
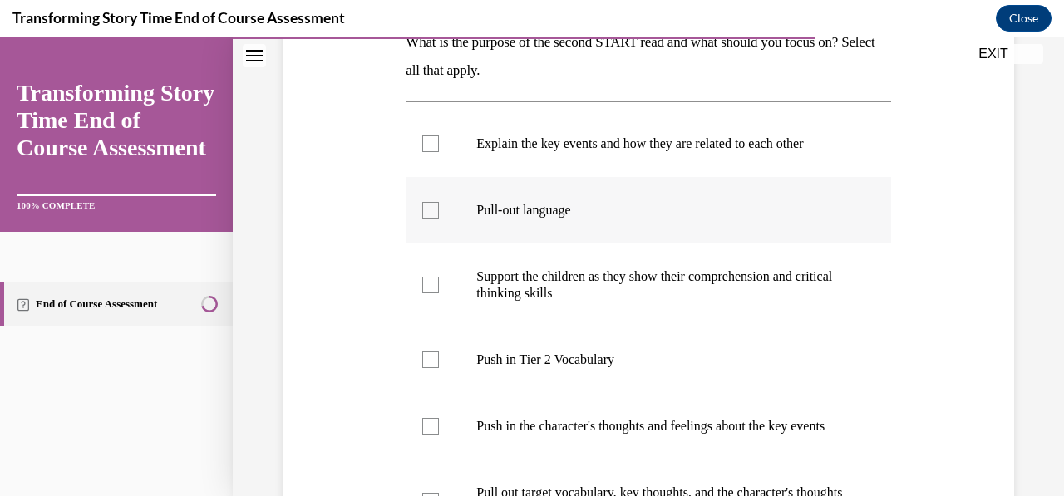
click at [433, 227] on label "Pull-out language" at bounding box center [648, 210] width 485 height 66
click at [433, 219] on input "Pull-out language" at bounding box center [430, 210] width 17 height 17
checkbox input "true"
click at [424, 151] on label "Explain the key events and how they are related to each other" at bounding box center [648, 144] width 485 height 66
click at [424, 151] on input "Explain the key events and how they are related to each other" at bounding box center [430, 143] width 17 height 17
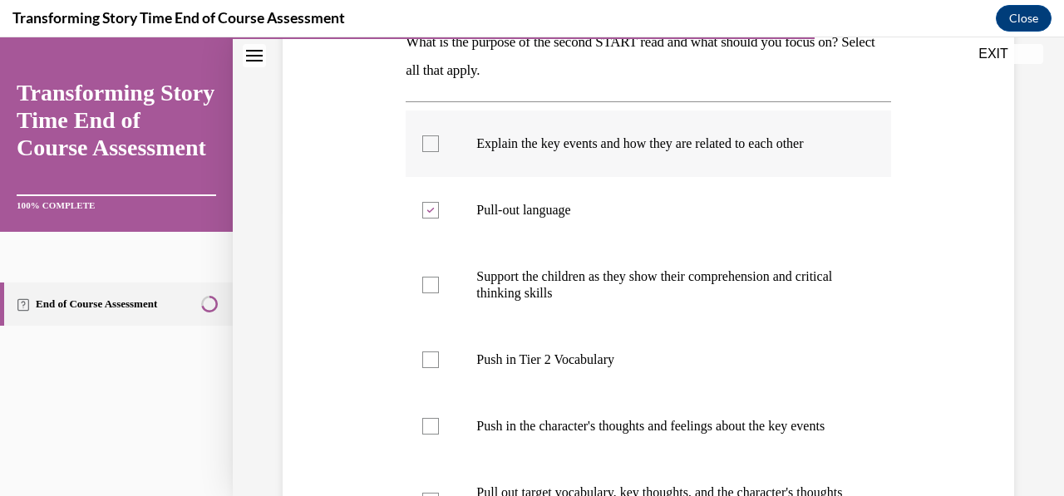
checkbox input "true"
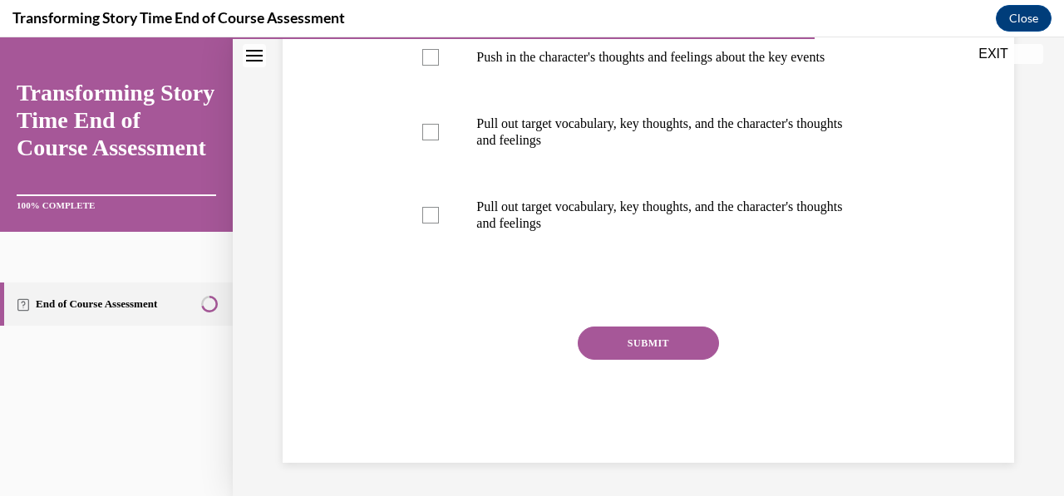
click at [691, 342] on button "SUBMIT" at bounding box center [648, 343] width 141 height 33
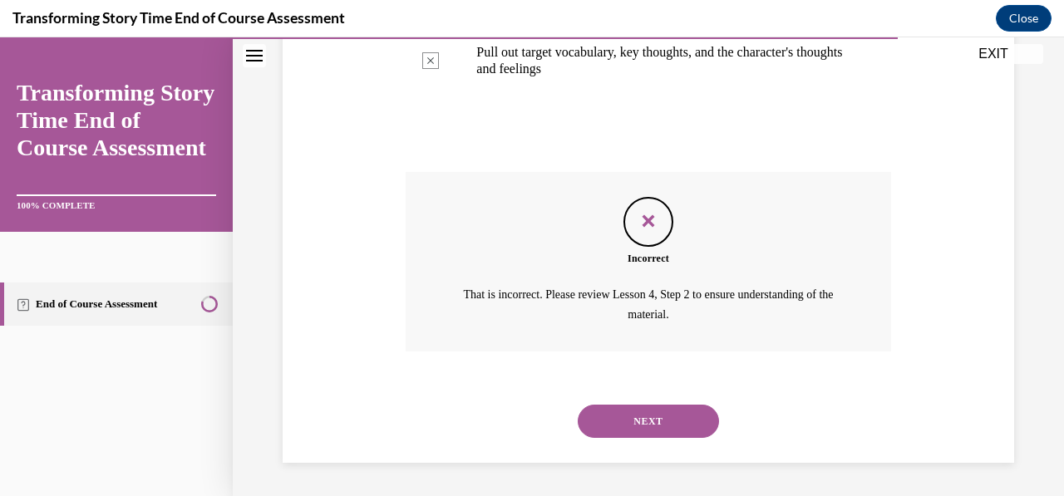
scroll to position [426, 0]
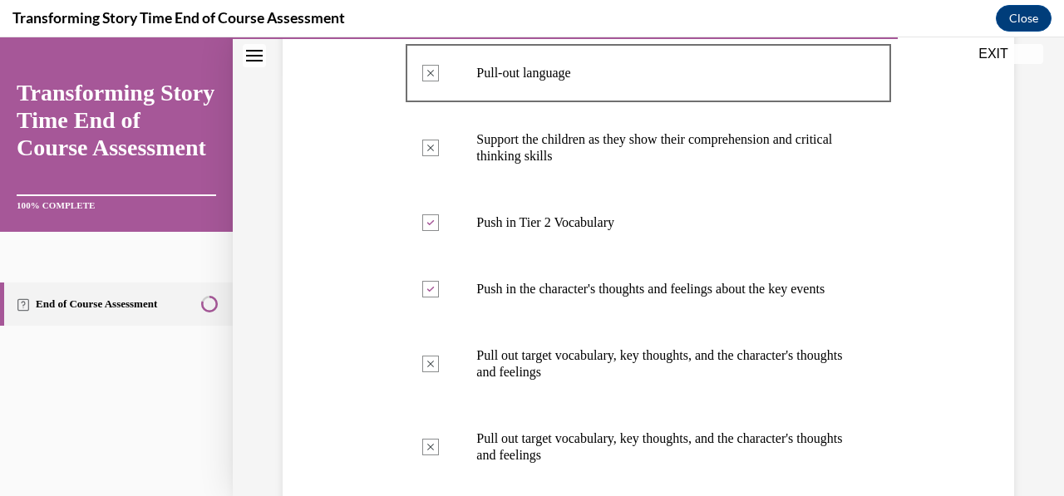
drag, startPoint x: 1063, startPoint y: 113, endPoint x: 1027, endPoint y: 67, distance: 58.0
click at [1027, 67] on div "Question 08/10 What is the purpose of the second START read and what should you…" at bounding box center [648, 273] width 831 height 1218
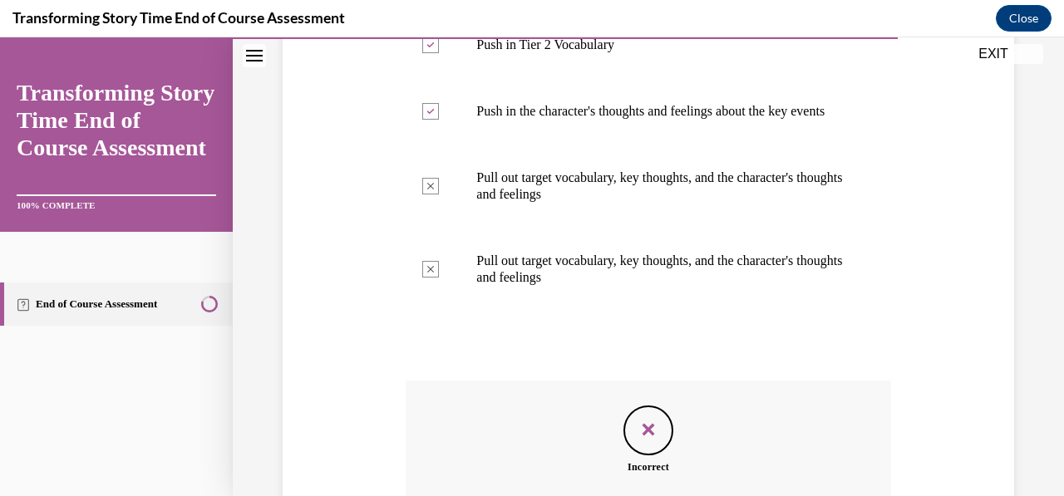
scroll to position [827, 0]
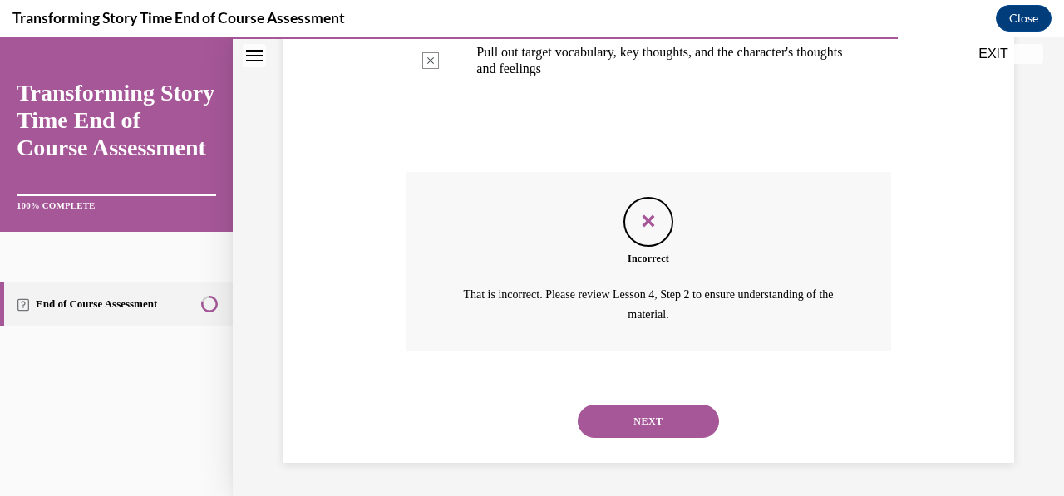
click at [643, 421] on button "NEXT" at bounding box center [648, 421] width 141 height 33
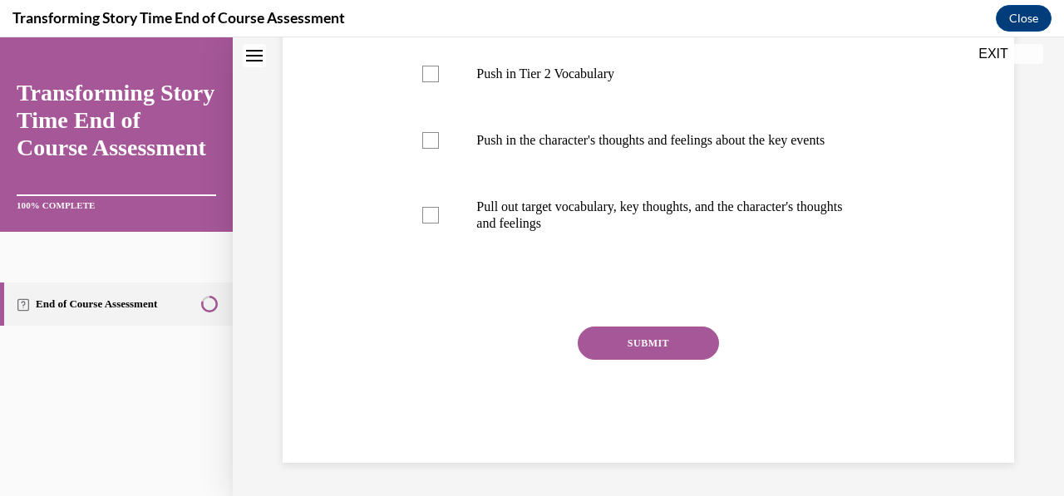
scroll to position [0, 0]
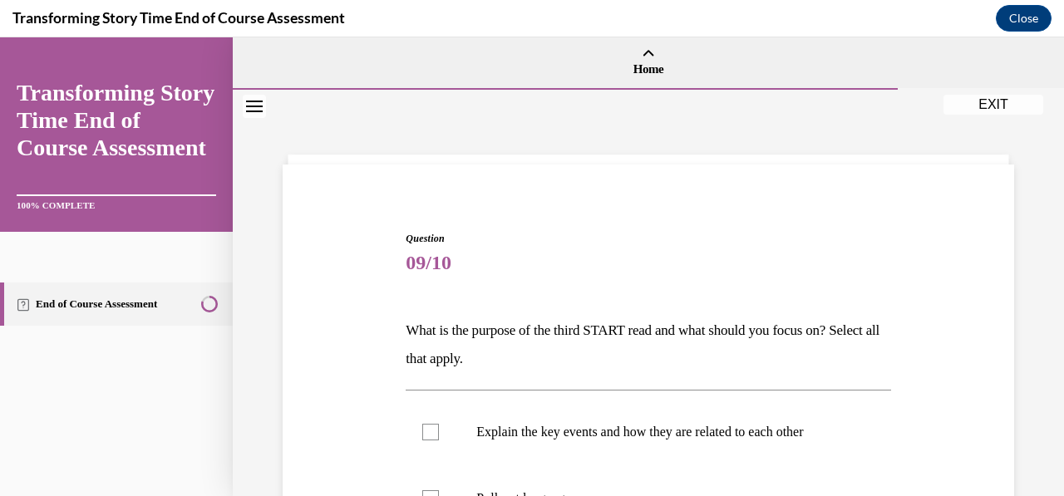
drag, startPoint x: 1063, startPoint y: 293, endPoint x: 705, endPoint y: 244, distance: 361.6
click at [705, 244] on span "Question" at bounding box center [648, 238] width 485 height 15
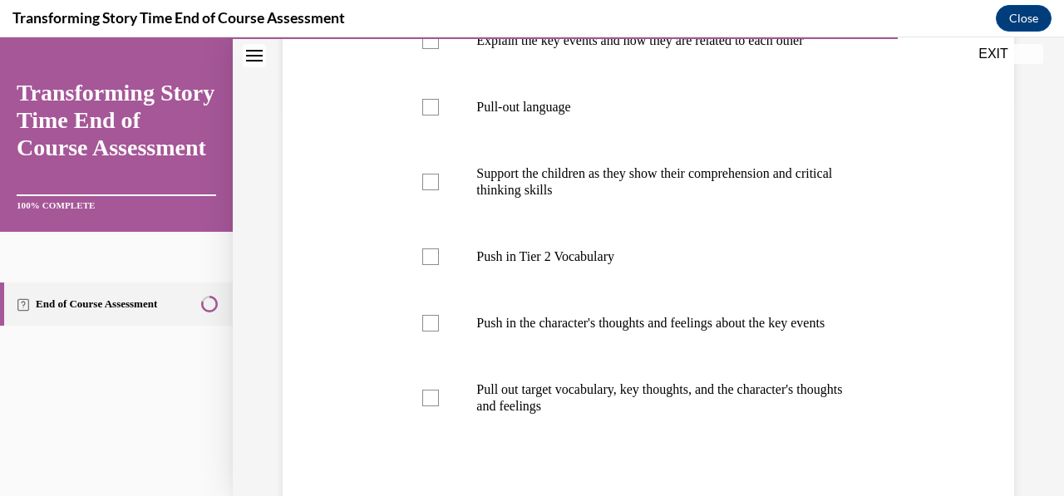
scroll to position [391, 0]
click at [979, 278] on div "Question 09/10 What is the purpose of the third START read and what should you …" at bounding box center [648, 219] width 740 height 856
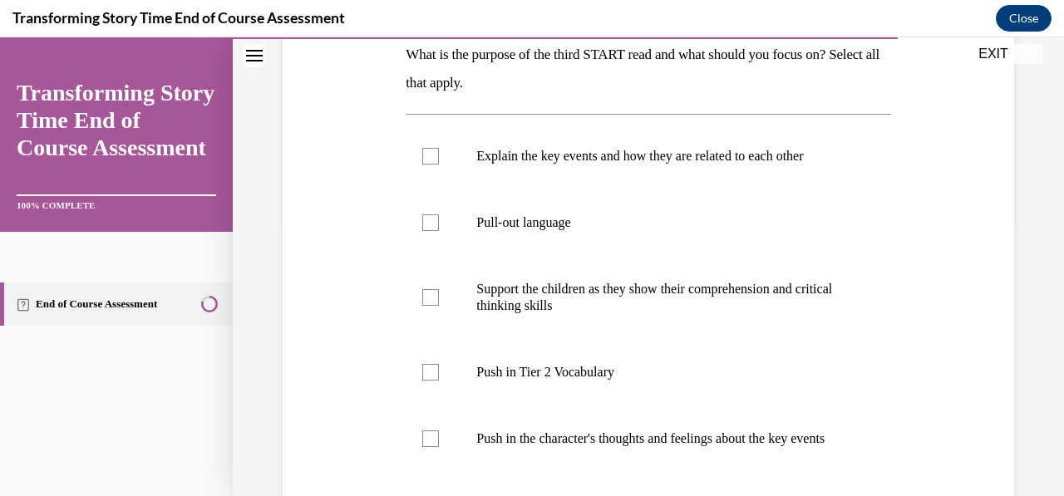
scroll to position [283, 0]
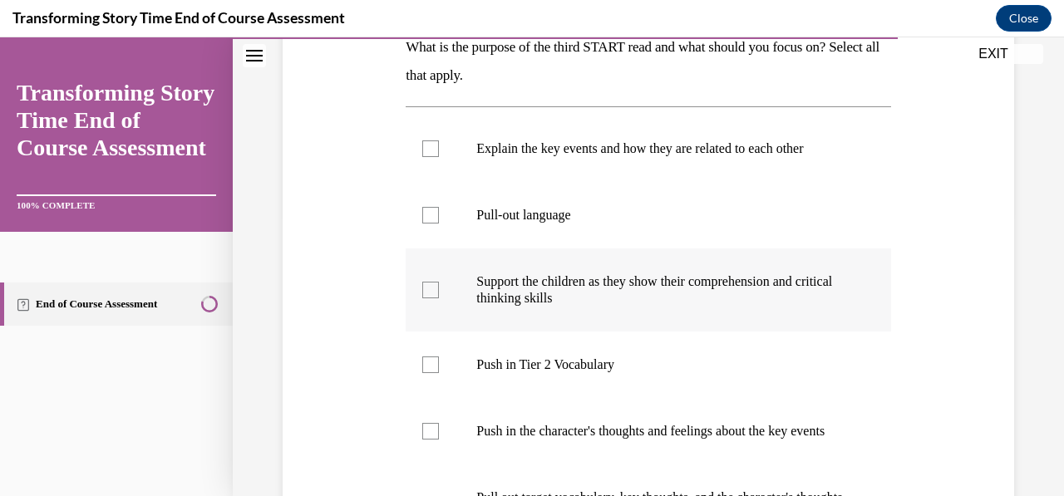
click at [439, 303] on label "Support the children as they show their comprehension and critical thinking ski…" at bounding box center [648, 289] width 485 height 83
click at [439, 298] on input "Support the children as they show their comprehension and critical thinking ski…" at bounding box center [430, 290] width 17 height 17
checkbox input "true"
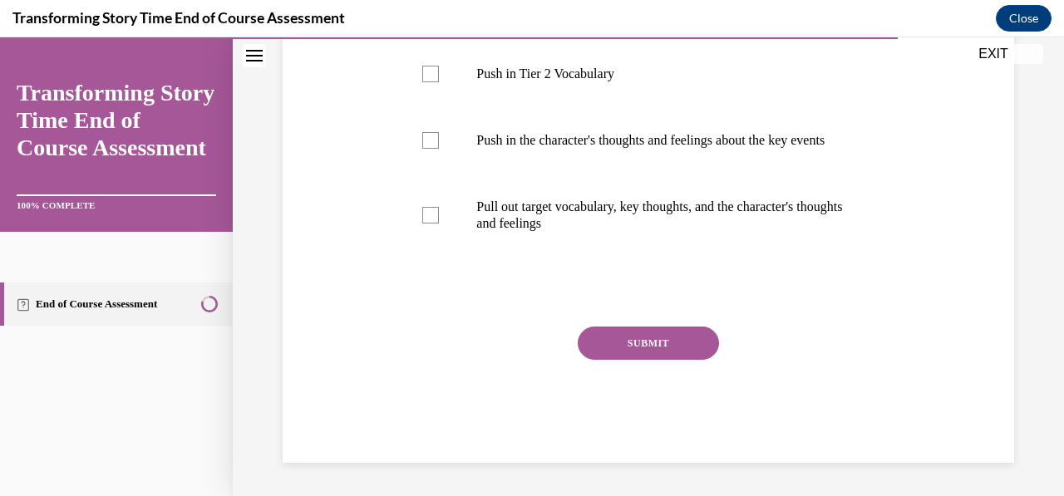
click at [676, 350] on button "SUBMIT" at bounding box center [648, 343] width 141 height 33
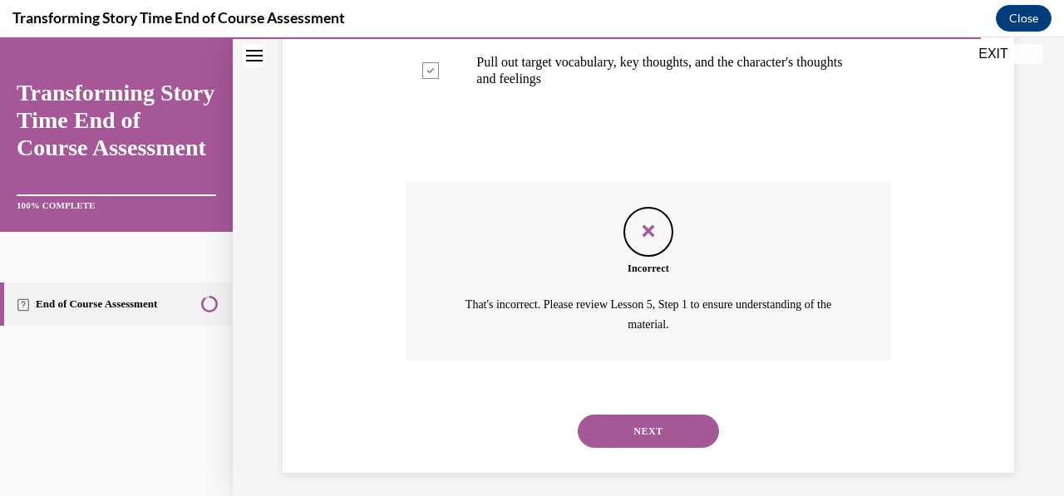
scroll to position [744, 0]
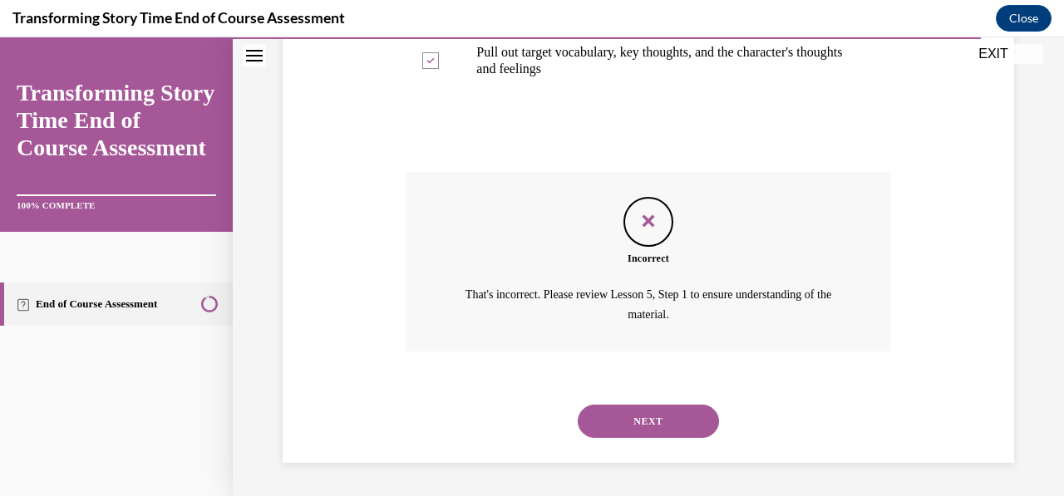
click at [659, 425] on button "NEXT" at bounding box center [648, 421] width 141 height 33
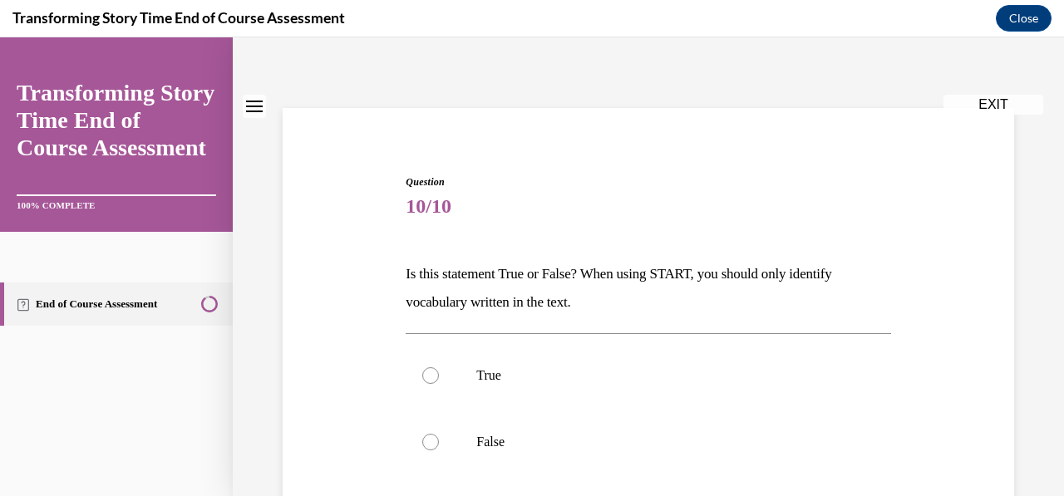
scroll to position [130, 0]
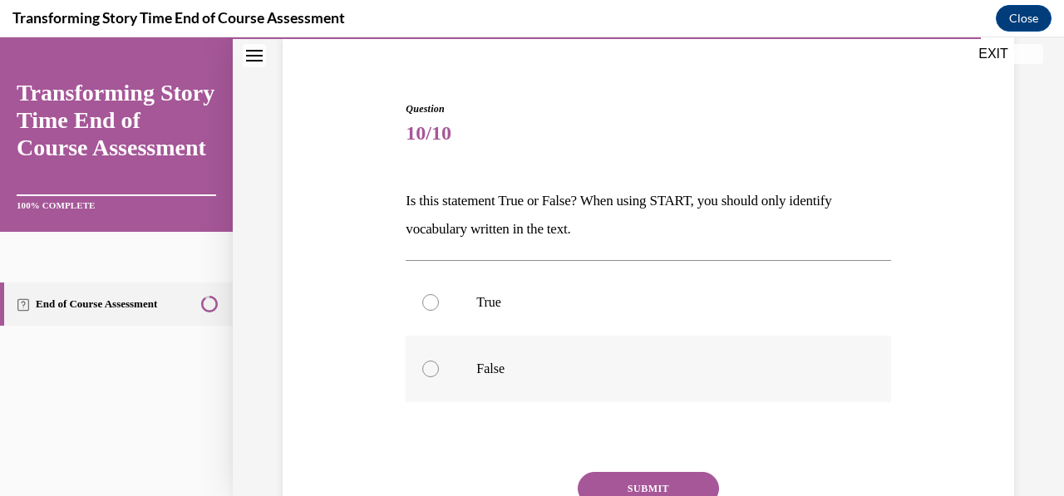
click at [470, 371] on label "False" at bounding box center [648, 369] width 485 height 66
click at [439, 371] on input "False" at bounding box center [430, 369] width 17 height 17
radio input "true"
click at [642, 482] on button "SUBMIT" at bounding box center [648, 488] width 141 height 33
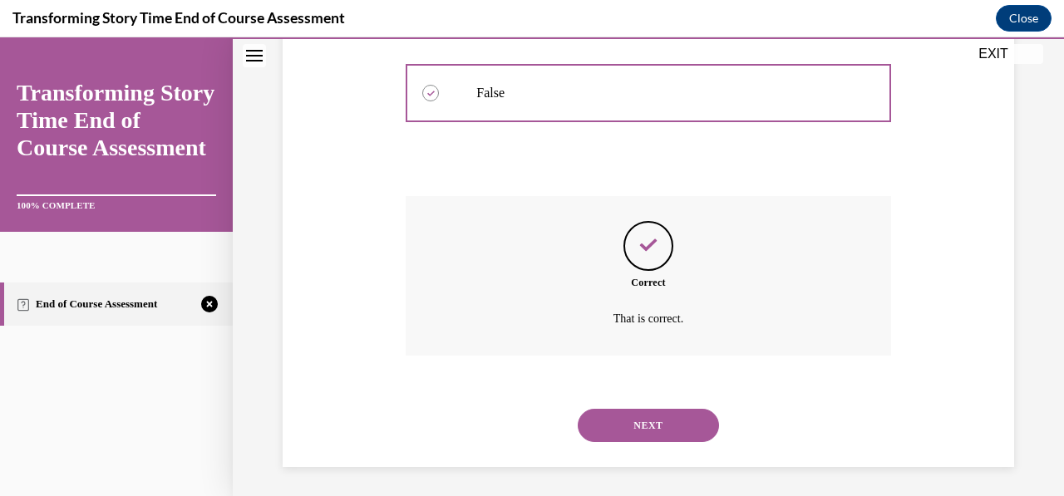
scroll to position [409, 0]
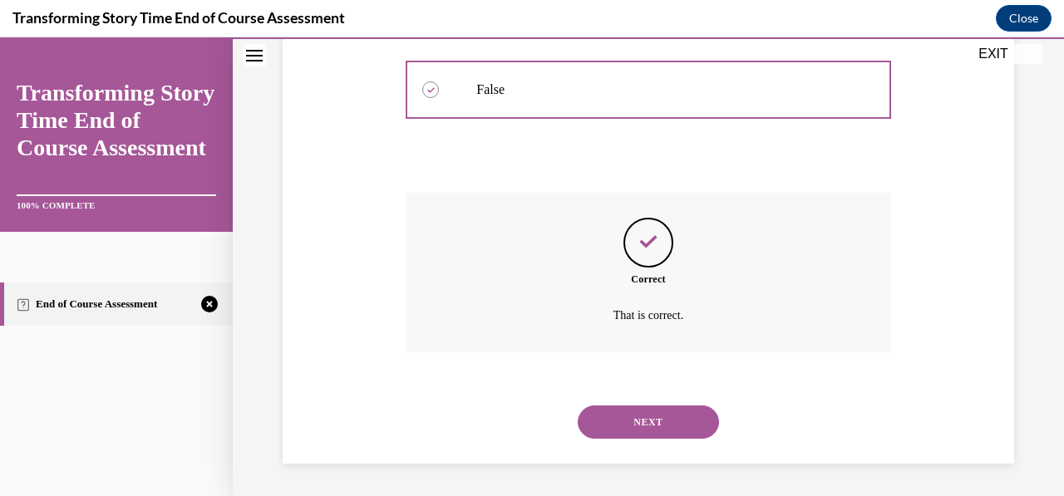
click at [668, 437] on button "NEXT" at bounding box center [648, 422] width 141 height 33
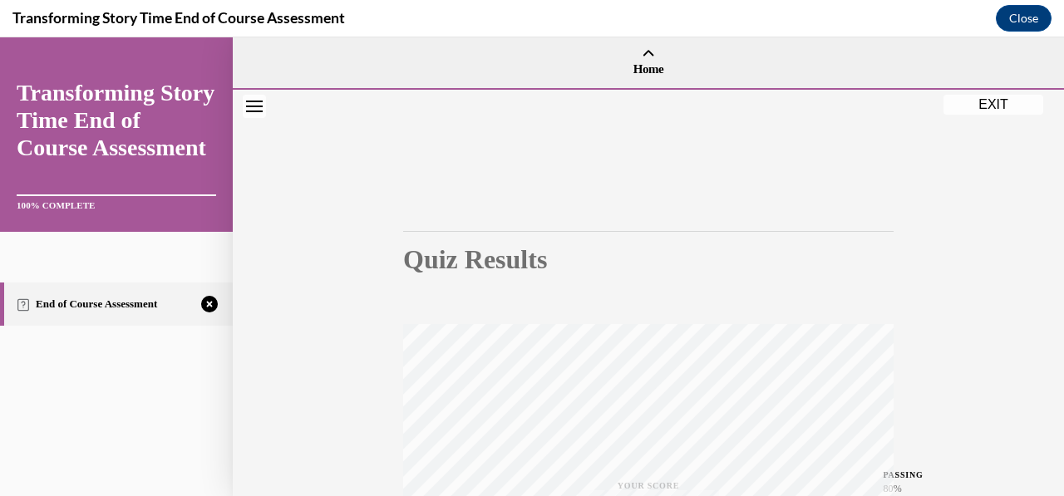
click at [991, 376] on div "Quiz Results PASSING 80% Your score 70% Failed PASSING 80% Your score Your scor…" at bounding box center [648, 489] width 831 height 799
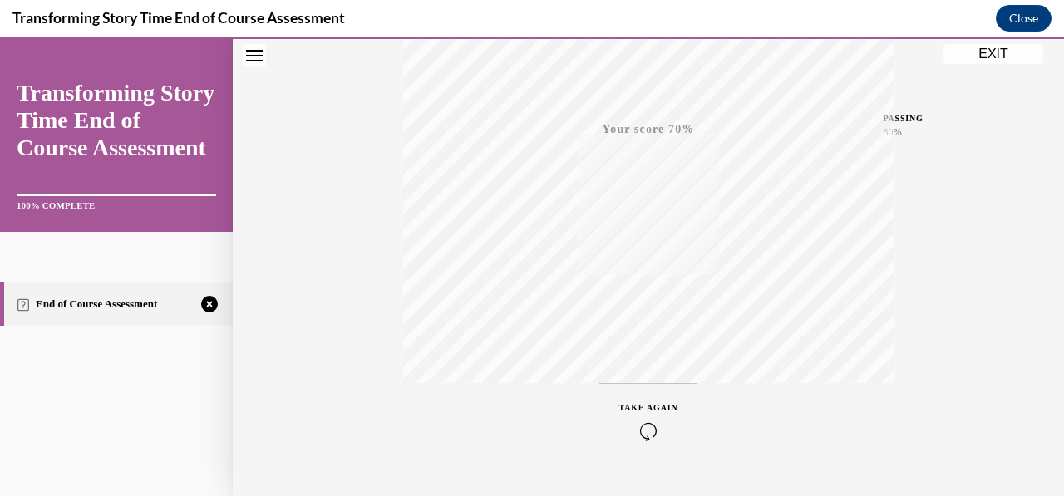
scroll to position [392, 0]
click at [652, 394] on icon "button" at bounding box center [648, 395] width 59 height 18
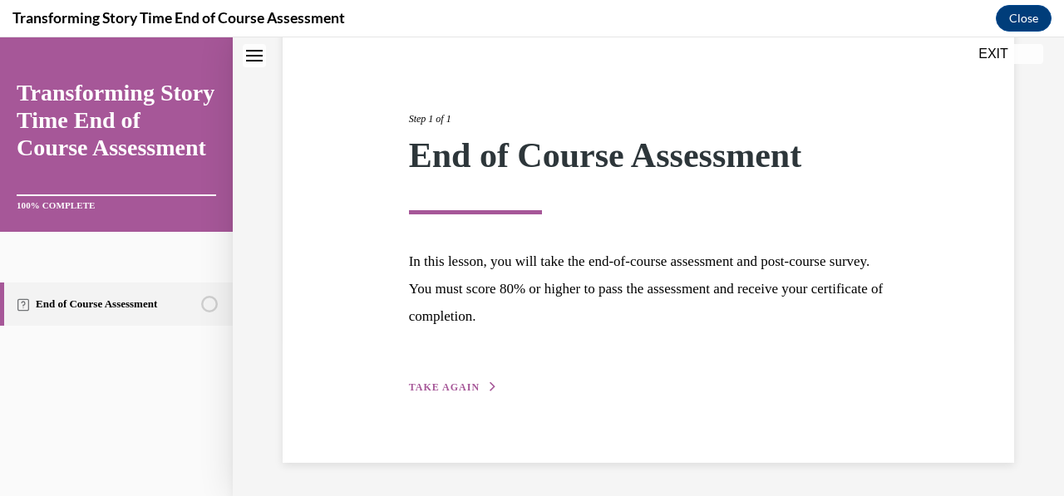
scroll to position [156, 0]
click at [447, 385] on span "TAKE AGAIN" at bounding box center [444, 389] width 71 height 12
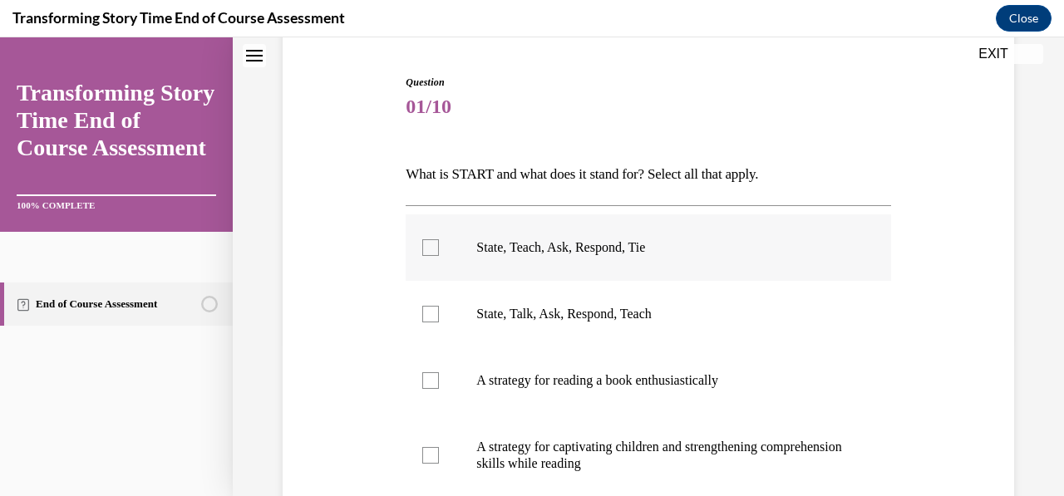
click at [440, 250] on label "State, Teach, Ask, Respond, Tie" at bounding box center [648, 247] width 485 height 66
click at [439, 250] on input "State, Teach, Ask, Respond, Tie" at bounding box center [430, 247] width 17 height 17
checkbox input "true"
click at [426, 454] on div at bounding box center [430, 455] width 17 height 17
click at [426, 454] on input "A strategy for captivating children and strengthening comprehension skills whil…" at bounding box center [430, 455] width 17 height 17
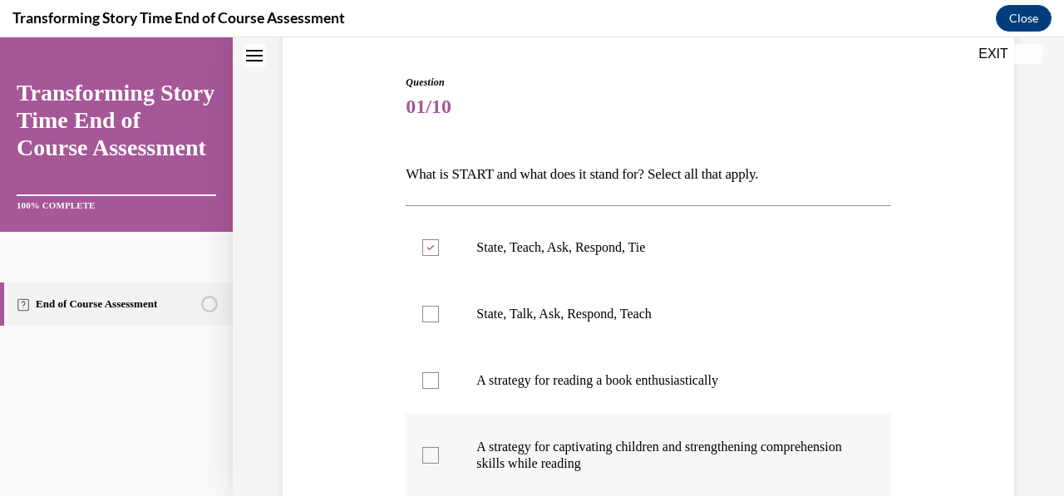
checkbox input "true"
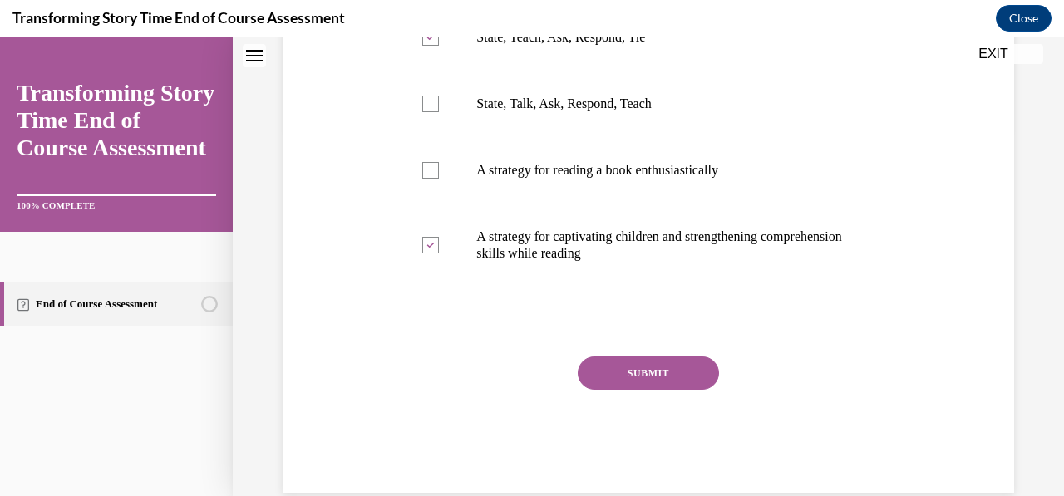
click at [681, 385] on button "SUBMIT" at bounding box center [648, 373] width 141 height 33
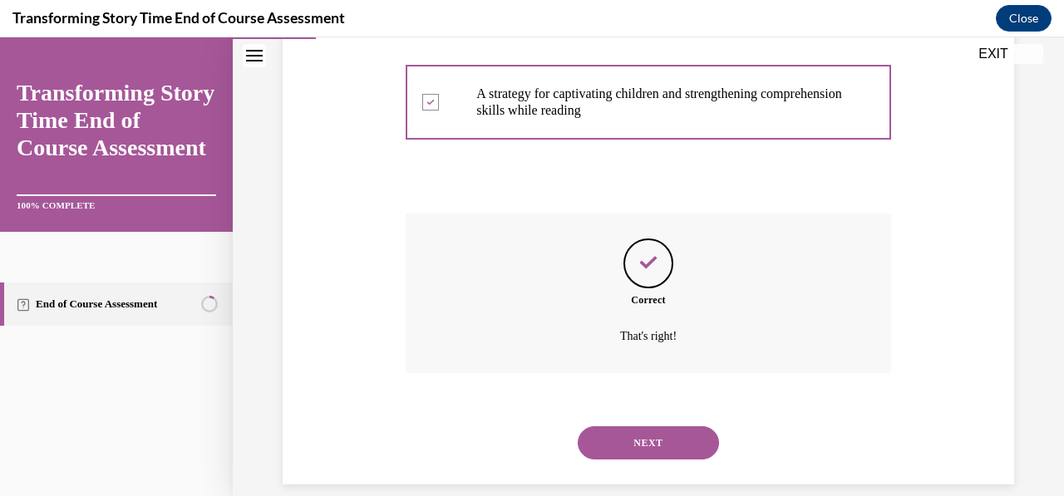
scroll to position [530, 0]
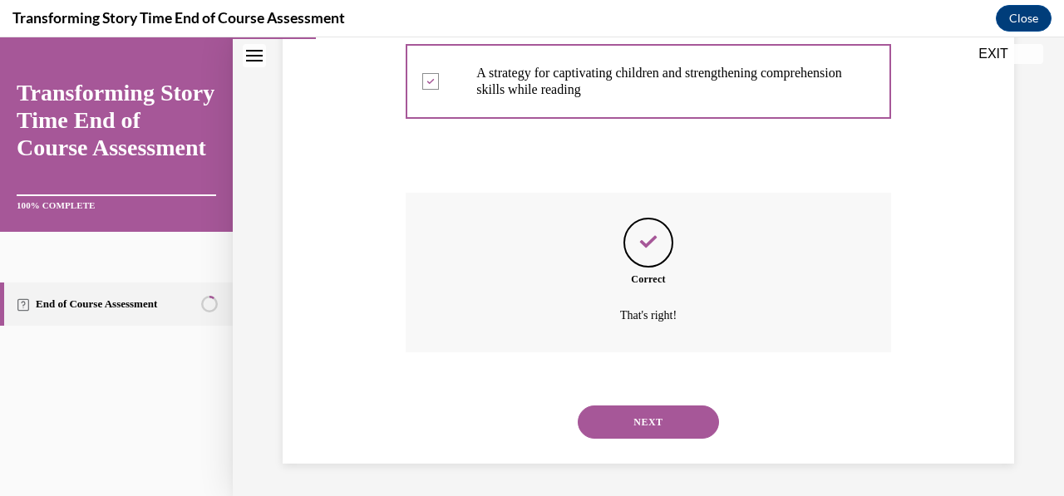
click at [646, 435] on button "NEXT" at bounding box center [648, 422] width 141 height 33
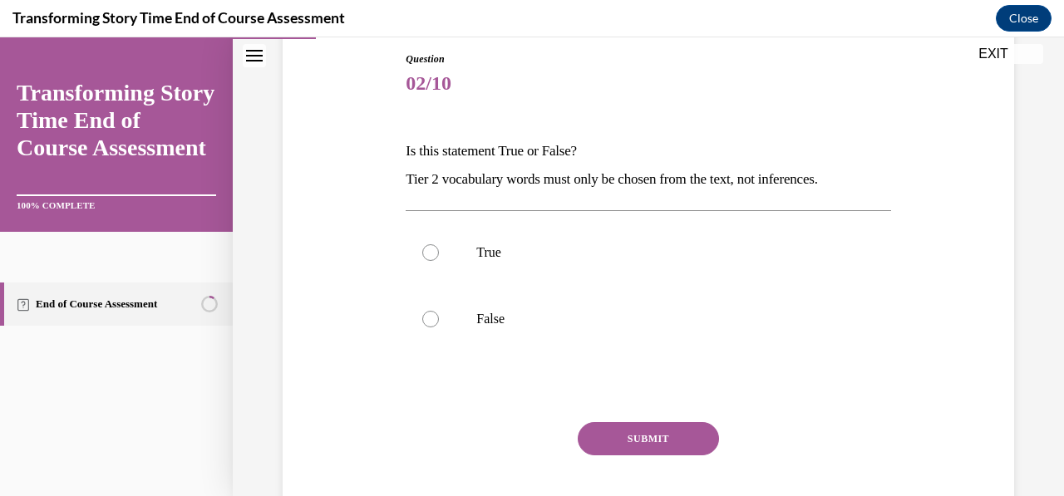
scroll to position [180, 0]
click at [445, 321] on label "False" at bounding box center [648, 318] width 485 height 66
click at [439, 321] on input "False" at bounding box center [430, 318] width 17 height 17
radio input "true"
click at [599, 440] on button "SUBMIT" at bounding box center [648, 437] width 141 height 33
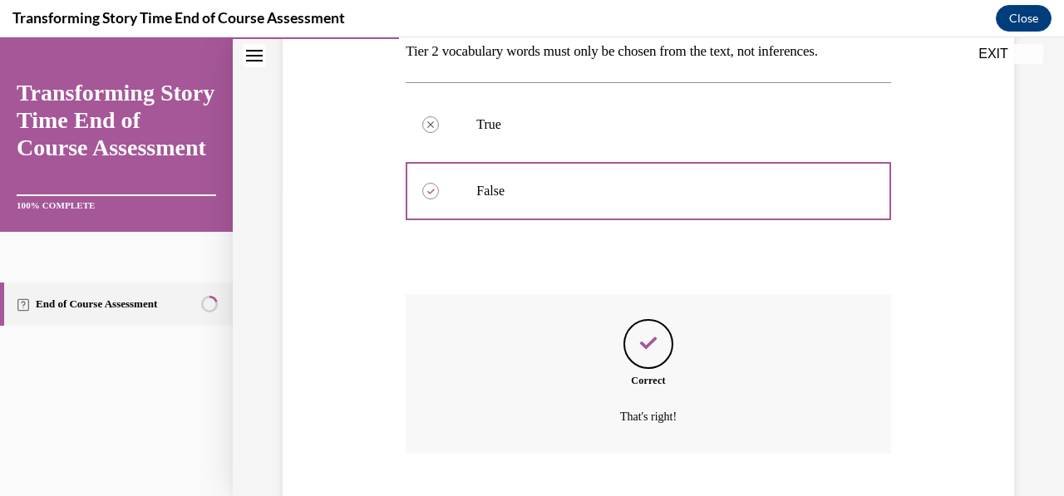
scroll to position [409, 0]
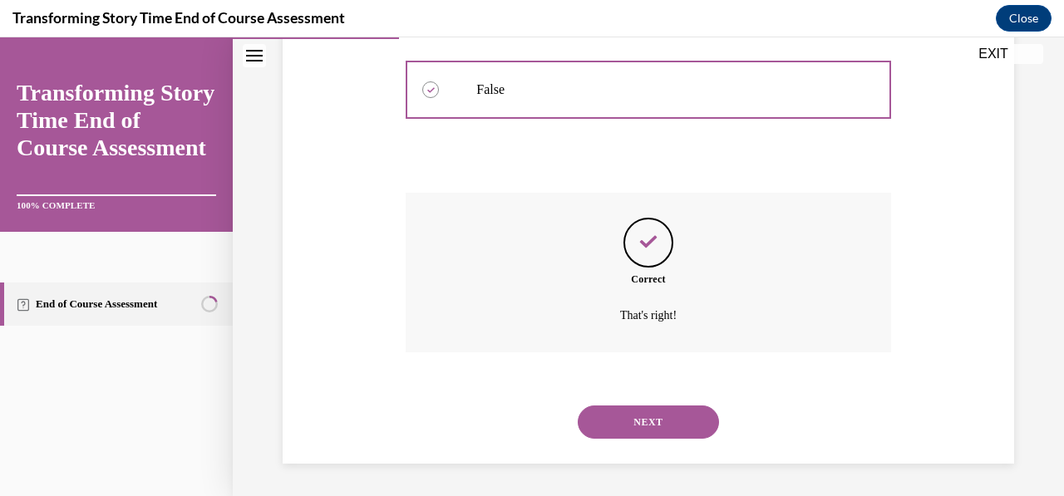
click at [646, 434] on button "NEXT" at bounding box center [648, 422] width 141 height 33
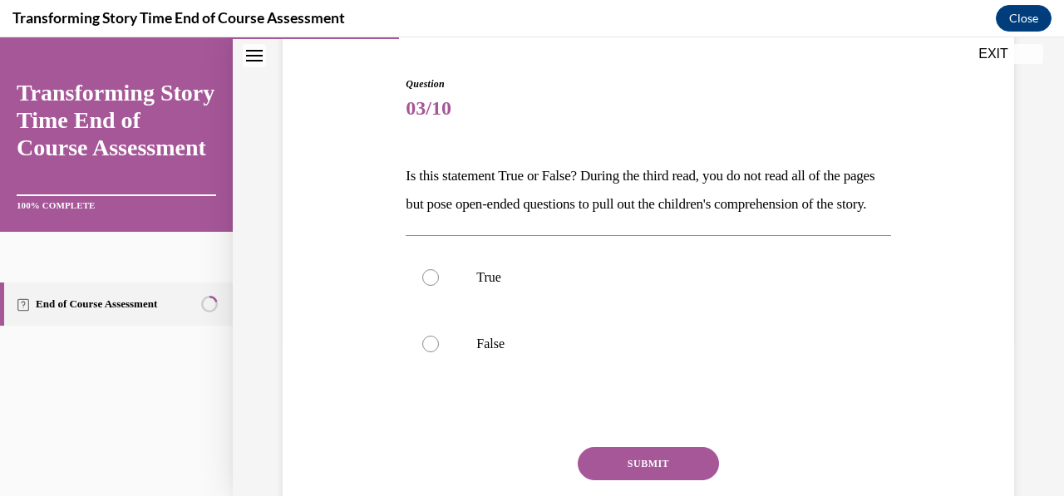
scroll to position [173, 0]
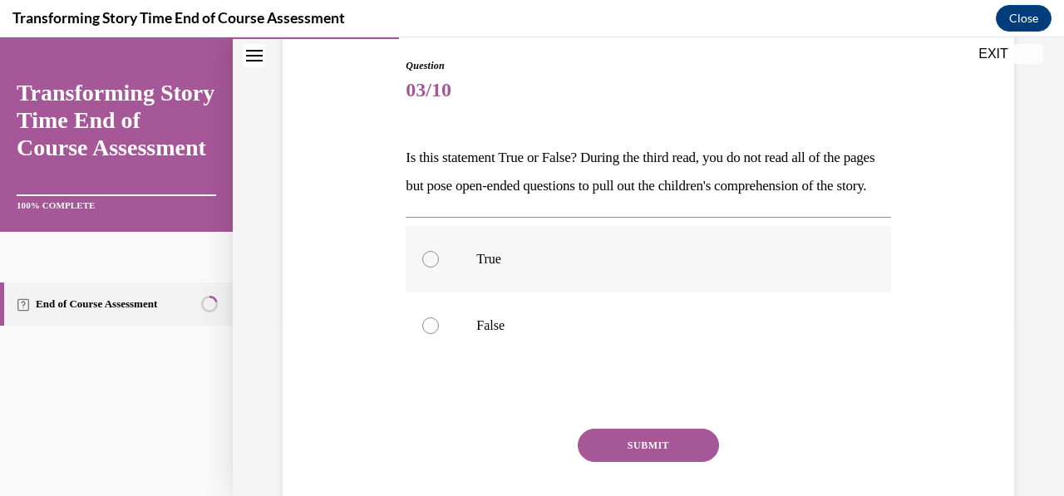
click at [476, 268] on p "True" at bounding box center [662, 259] width 372 height 17
click at [439, 268] on input "True" at bounding box center [430, 259] width 17 height 17
radio input "true"
click at [610, 462] on button "SUBMIT" at bounding box center [648, 445] width 141 height 33
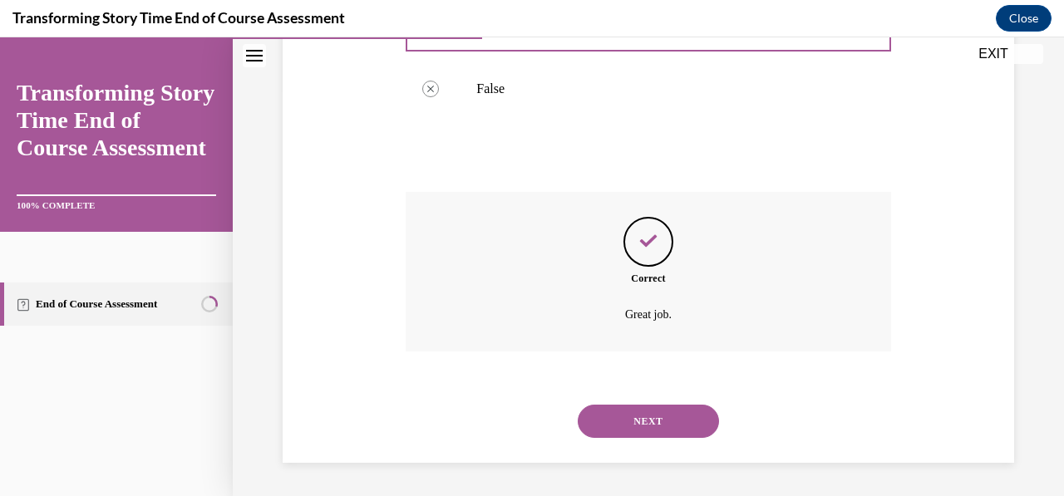
scroll to position [437, 0]
click at [657, 437] on button "NEXT" at bounding box center [648, 421] width 141 height 33
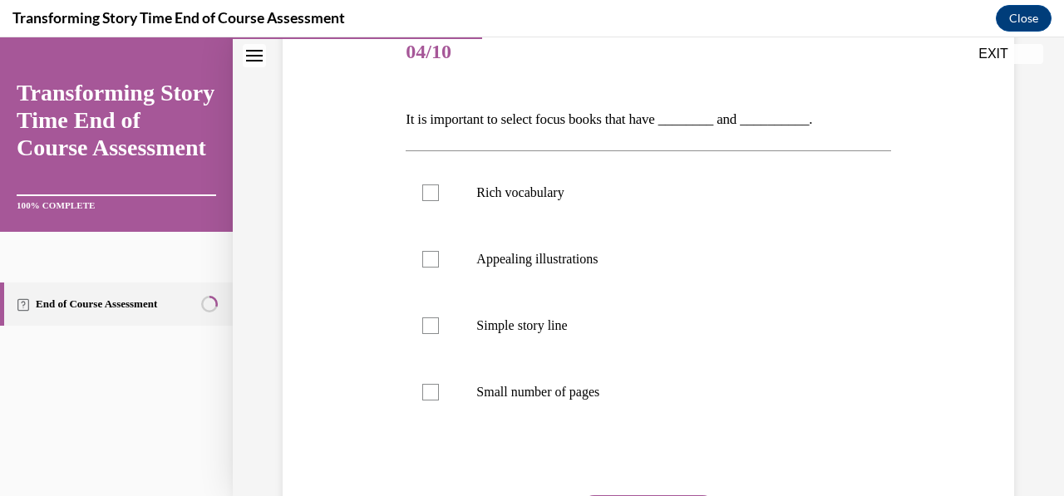
scroll to position [214, 0]
click at [427, 268] on label "Appealing illustrations" at bounding box center [648, 257] width 485 height 66
click at [427, 265] on input "Appealing illustrations" at bounding box center [430, 256] width 17 height 17
checkbox input "true"
click at [429, 199] on label "Rich vocabulary" at bounding box center [648, 190] width 485 height 66
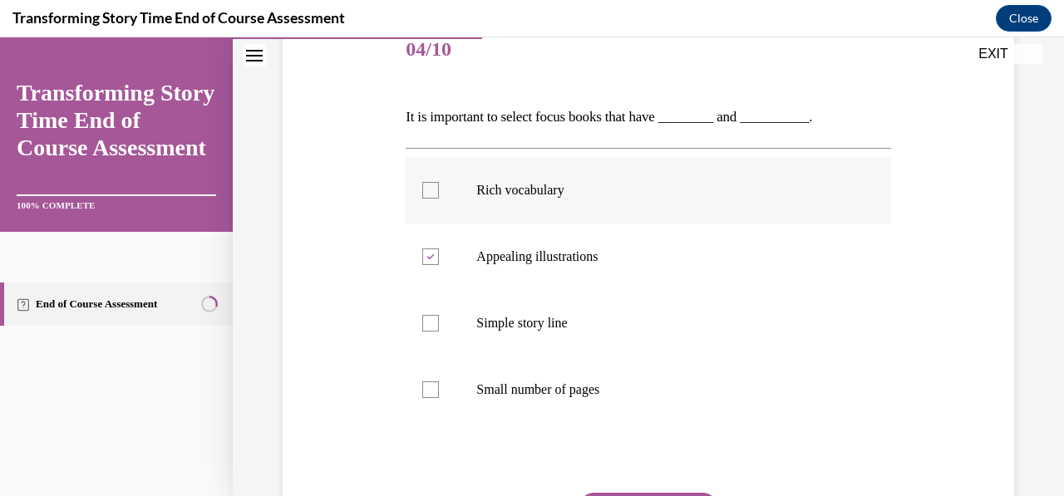
click at [429, 199] on input "Rich vocabulary" at bounding box center [430, 190] width 17 height 17
checkbox input "true"
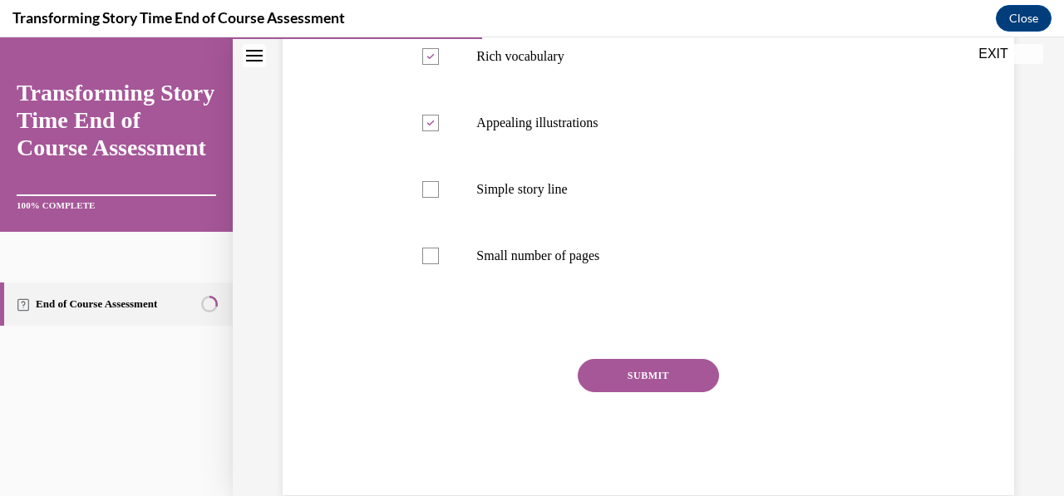
click at [640, 375] on button "SUBMIT" at bounding box center [648, 375] width 141 height 33
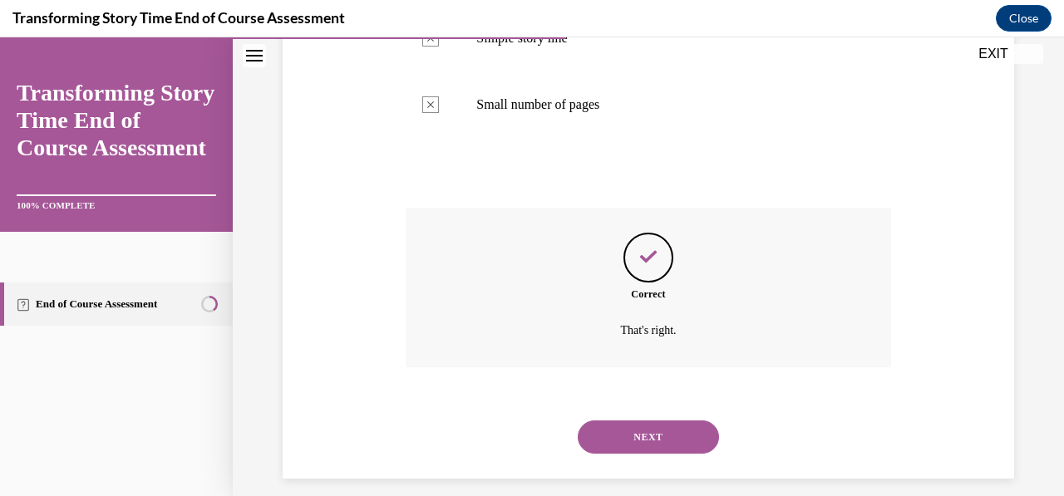
scroll to position [514, 0]
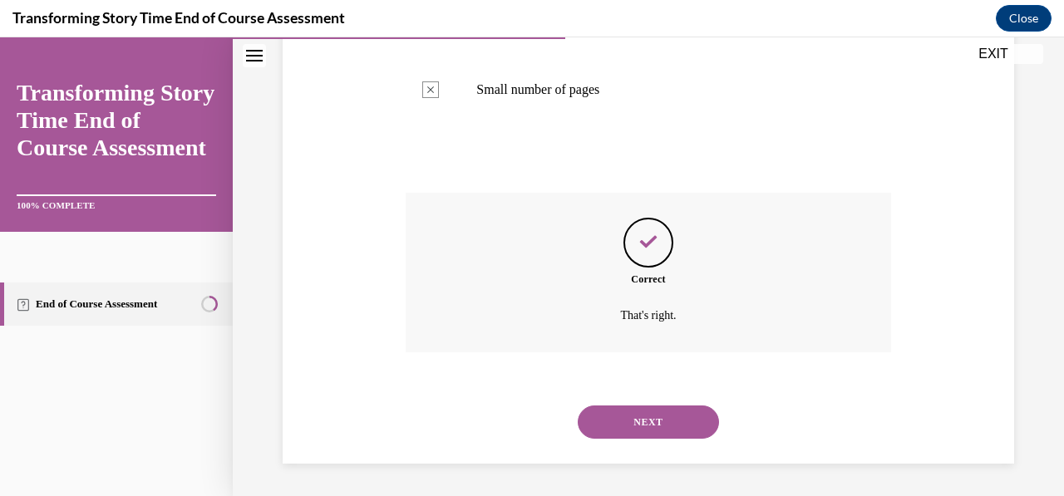
click at [640, 424] on button "NEXT" at bounding box center [648, 422] width 141 height 33
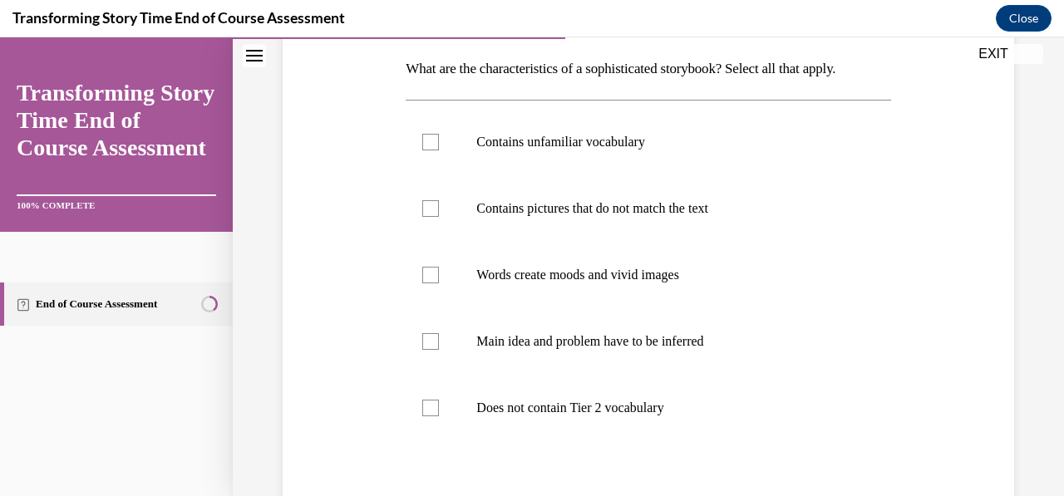
scroll to position [267, 0]
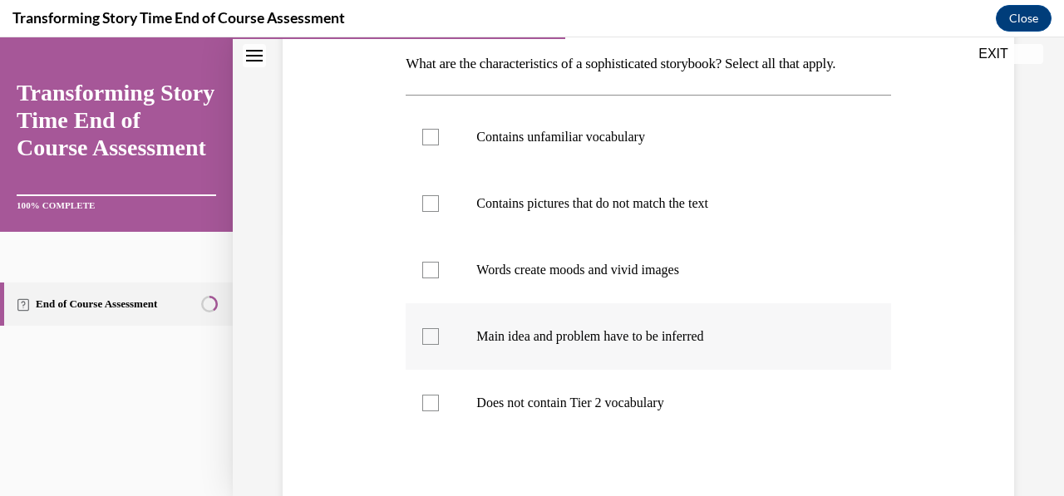
click at [429, 341] on div at bounding box center [430, 336] width 17 height 17
click at [429, 341] on input "Main idea and problem have to be inferred" at bounding box center [430, 336] width 17 height 17
checkbox input "true"
click at [434, 271] on div at bounding box center [430, 270] width 17 height 17
click at [434, 271] on input "Words create moods and vivid images" at bounding box center [430, 270] width 17 height 17
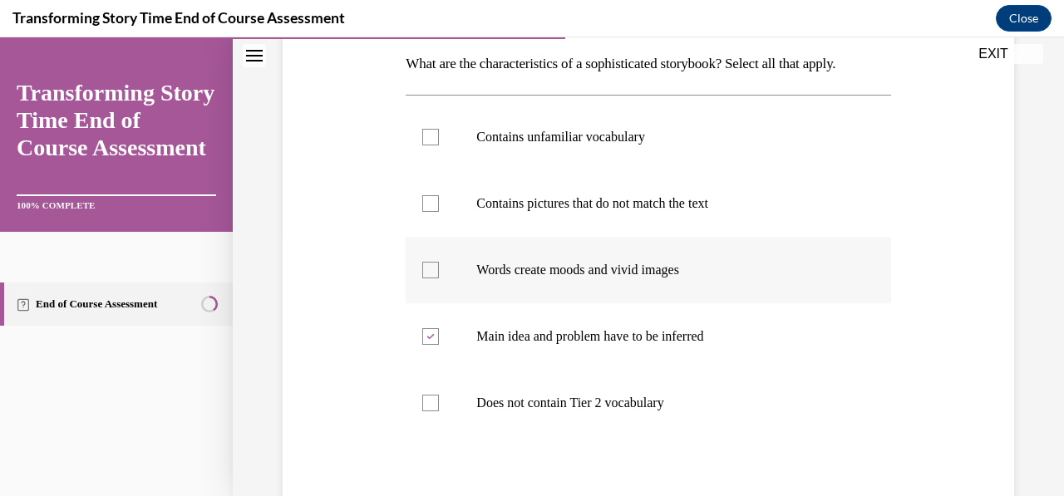
checkbox input "true"
click at [434, 203] on div at bounding box center [430, 203] width 17 height 17
click at [434, 203] on input "Contains pictures that do not match the text" at bounding box center [430, 203] width 17 height 17
checkbox input "true"
click at [431, 140] on div at bounding box center [430, 137] width 17 height 17
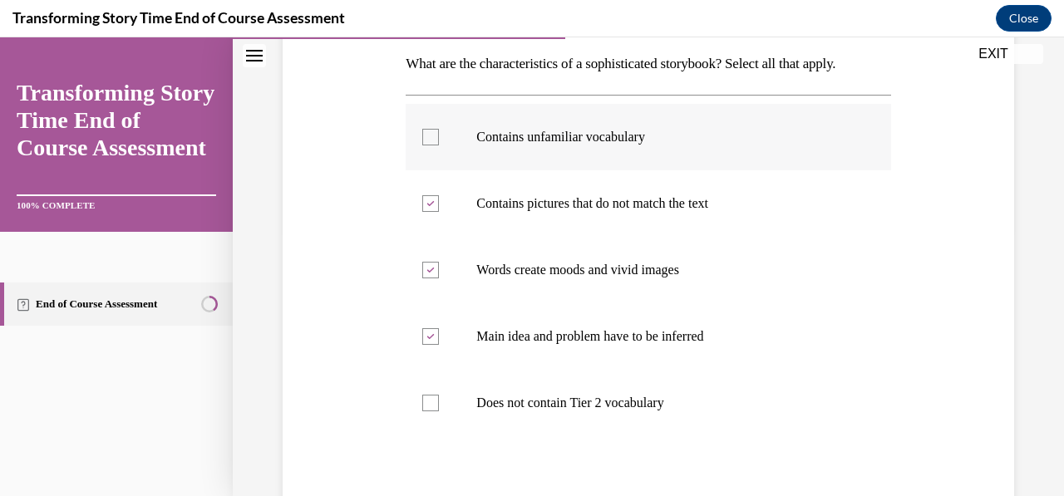
click at [431, 140] on input "Contains unfamiliar vocabulary" at bounding box center [430, 137] width 17 height 17
checkbox input "true"
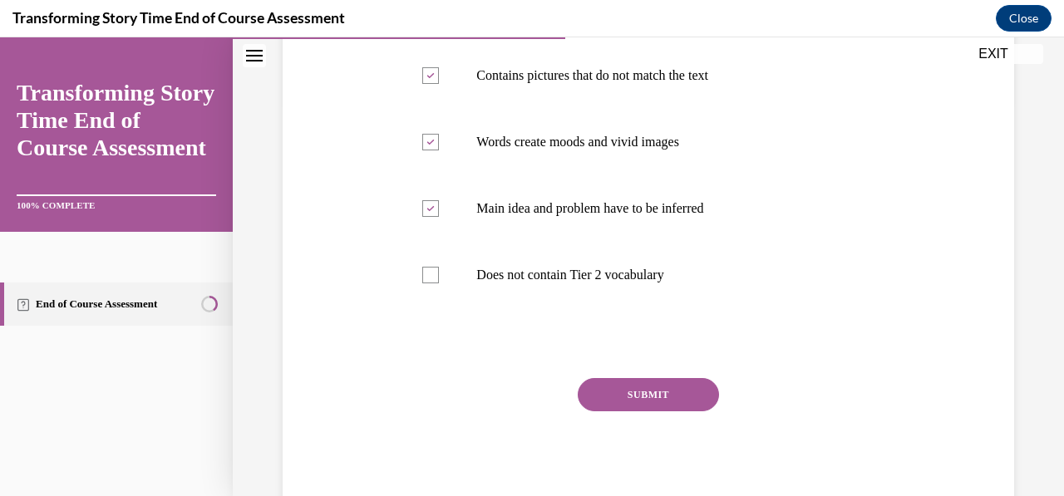
click at [655, 395] on button "SUBMIT" at bounding box center [648, 394] width 141 height 33
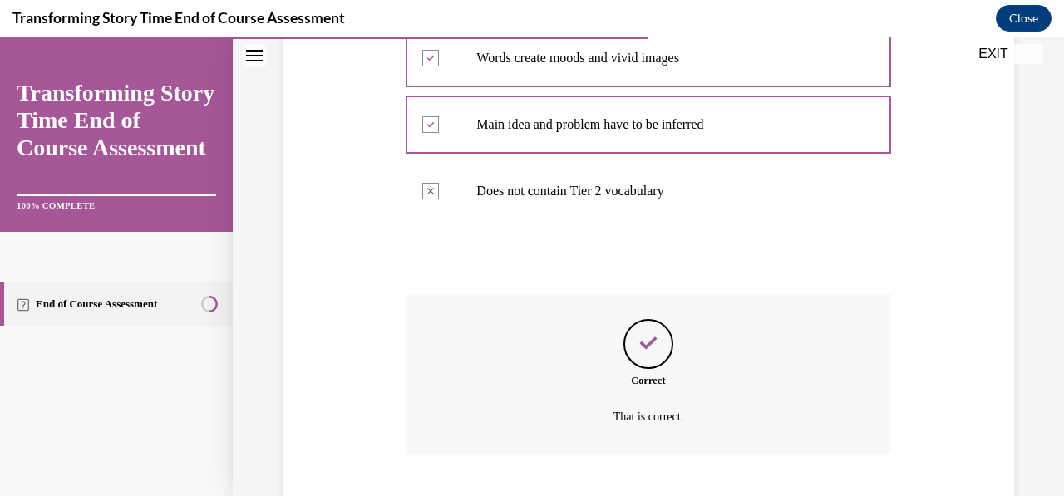
scroll to position [580, 0]
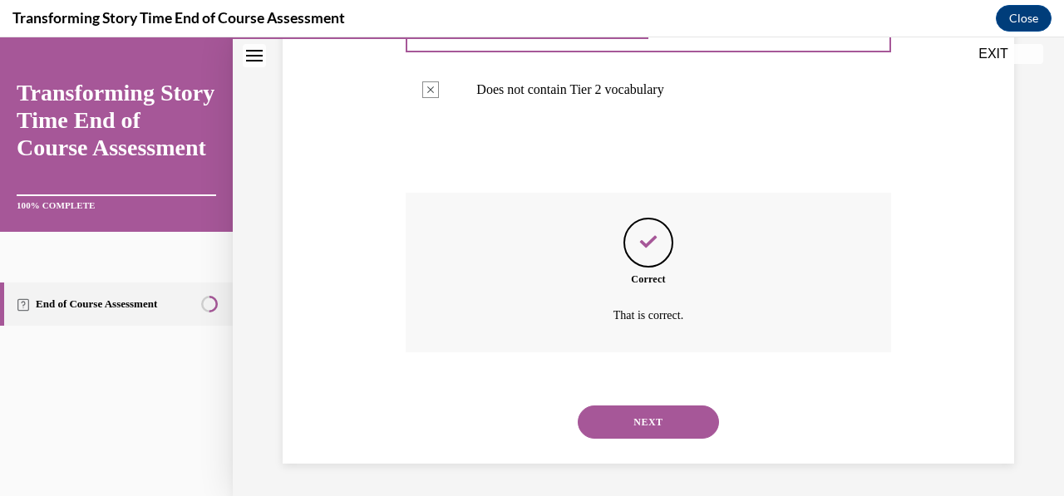
click at [665, 426] on button "NEXT" at bounding box center [648, 422] width 141 height 33
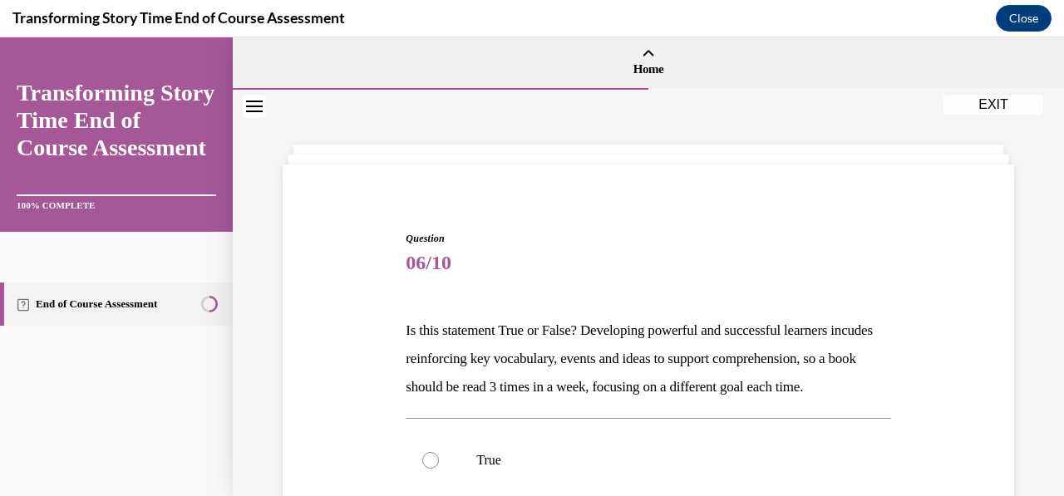
click at [529, 440] on div "Question 06/10 Is this statement True or False? Developing powerful and success…" at bounding box center [648, 498] width 485 height 535
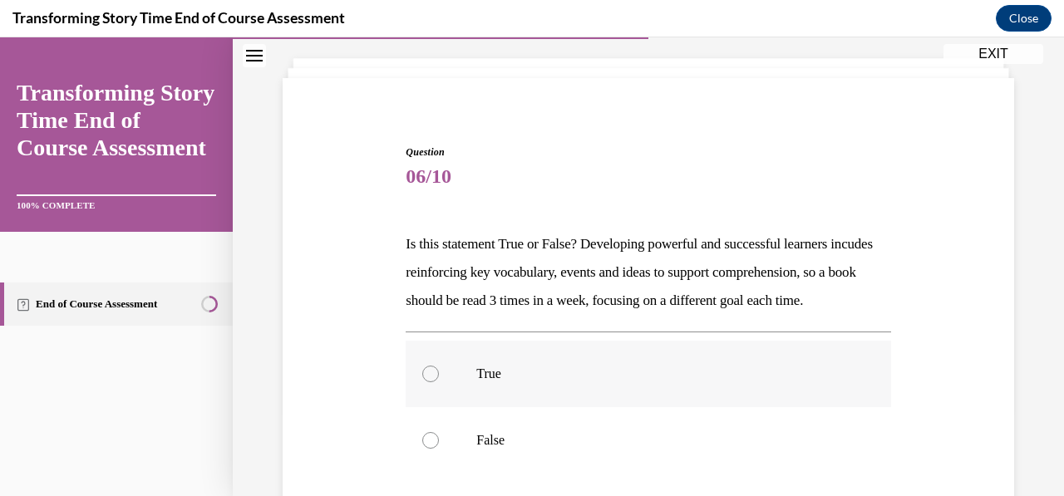
click at [456, 393] on label "True" at bounding box center [648, 374] width 485 height 66
click at [439, 382] on input "True" at bounding box center [430, 374] width 17 height 17
radio input "true"
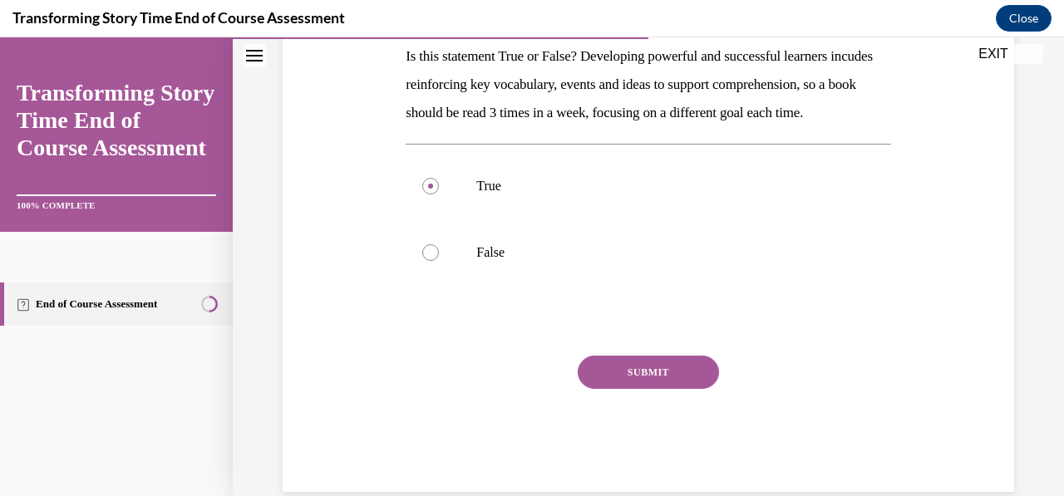
click at [601, 389] on button "SUBMIT" at bounding box center [648, 372] width 141 height 33
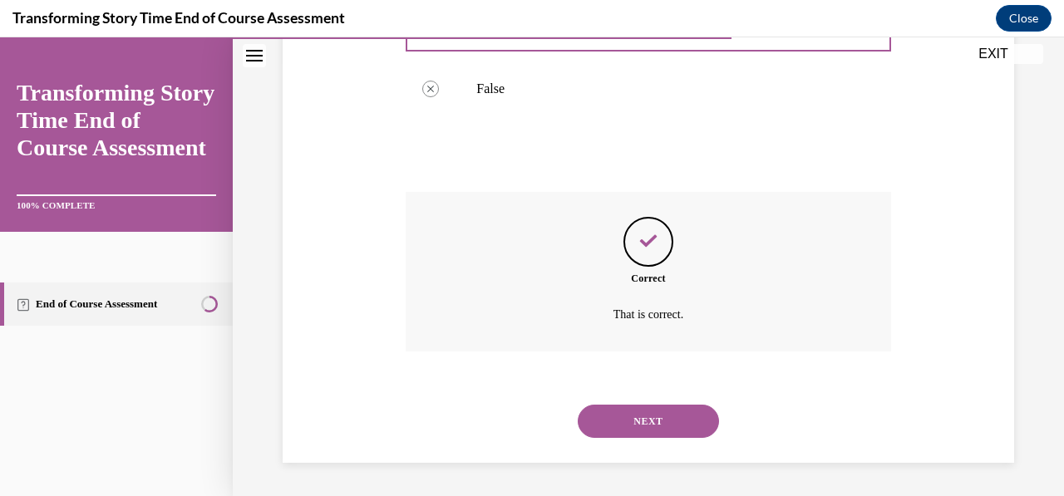
scroll to position [465, 0]
click at [655, 429] on button "NEXT" at bounding box center [648, 421] width 141 height 33
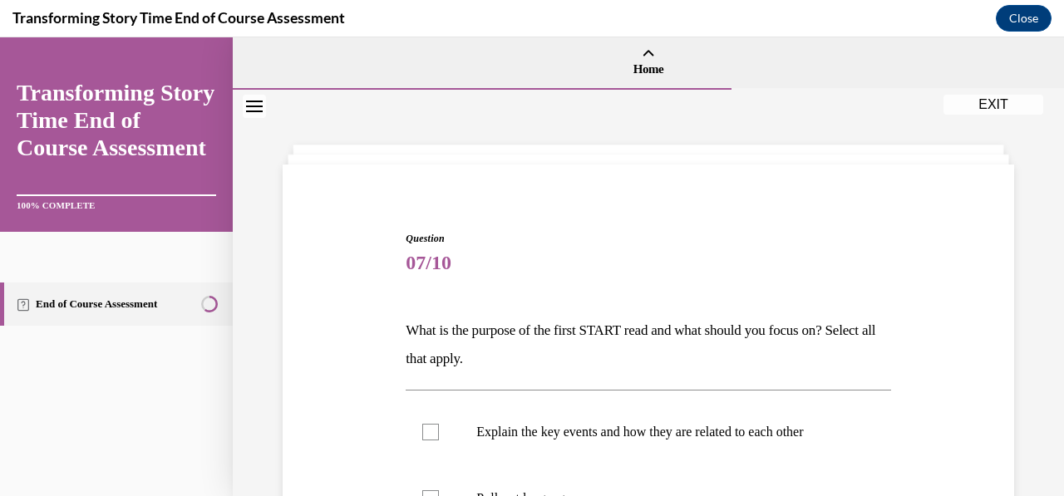
click at [651, 361] on p "What is the purpose of the first START read and what should you focus on? Selec…" at bounding box center [648, 345] width 485 height 57
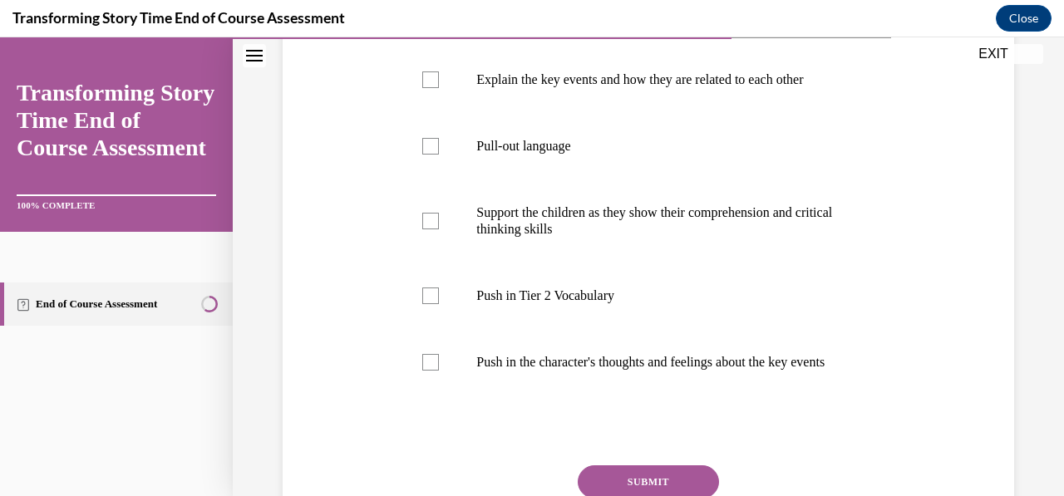
scroll to position [366, 0]
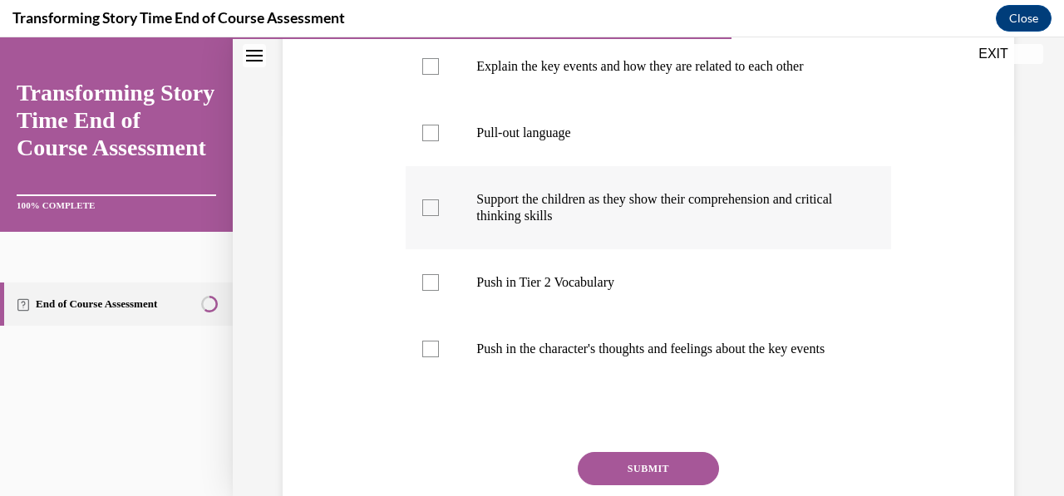
click at [603, 176] on label "Support the children as they show their comprehension and critical thinking ski…" at bounding box center [648, 207] width 485 height 83
click at [439, 199] on input "Support the children as they show their comprehension and critical thinking ski…" at bounding box center [430, 207] width 17 height 17
checkbox input "true"
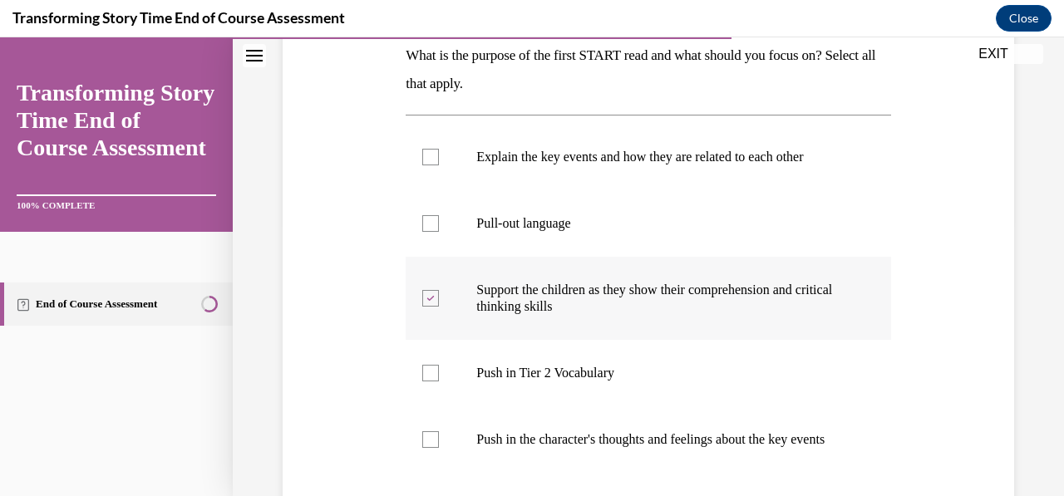
scroll to position [273, 0]
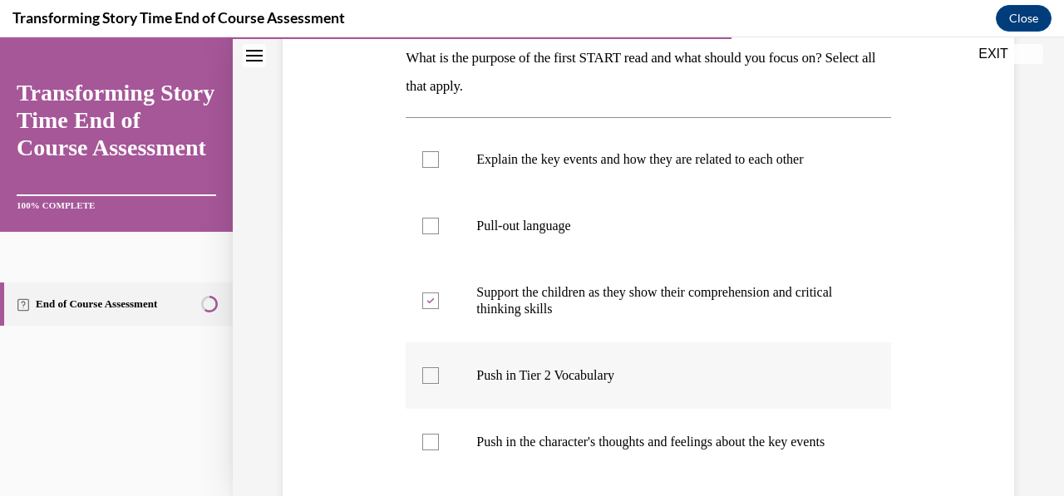
click at [499, 389] on label "Push in Tier 2 Vocabulary" at bounding box center [648, 375] width 485 height 66
click at [439, 384] on input "Push in Tier 2 Vocabulary" at bounding box center [430, 375] width 17 height 17
checkbox input "true"
click at [539, 450] on p "Push in the character's thoughts and feelings about the key events" at bounding box center [662, 442] width 372 height 17
click at [439, 450] on input "Push in the character's thoughts and feelings about the key events" at bounding box center [430, 442] width 17 height 17
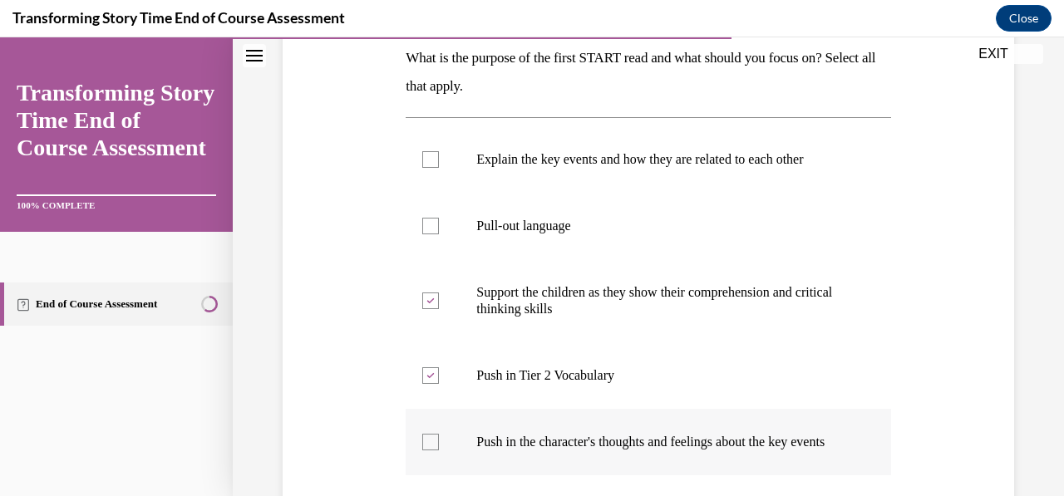
checkbox input "true"
click at [622, 298] on p "Support the children as they show their comprehension and critical thinking ski…" at bounding box center [662, 300] width 372 height 33
click at [439, 298] on input "Support the children as they show their comprehension and critical thinking ski…" at bounding box center [430, 301] width 17 height 17
checkbox input "false"
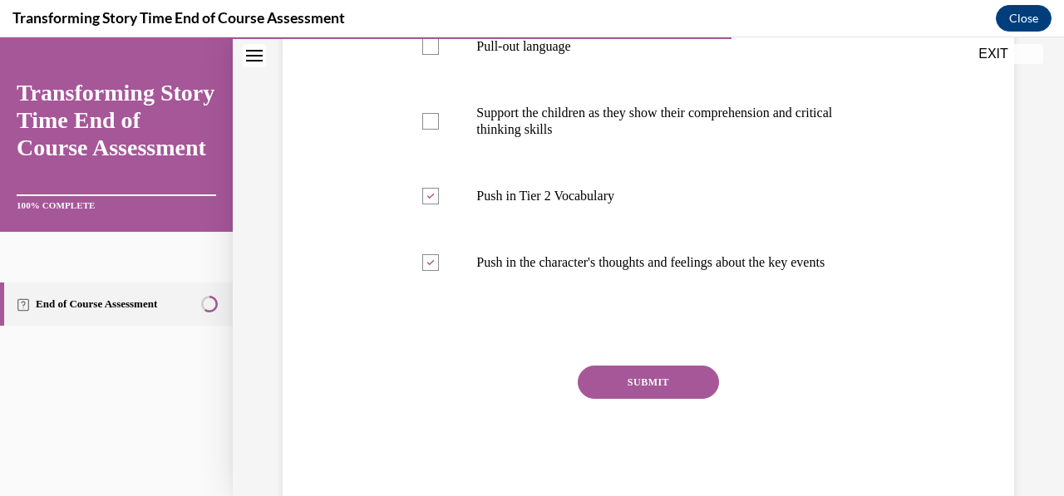
click at [630, 393] on button "SUBMIT" at bounding box center [648, 382] width 141 height 33
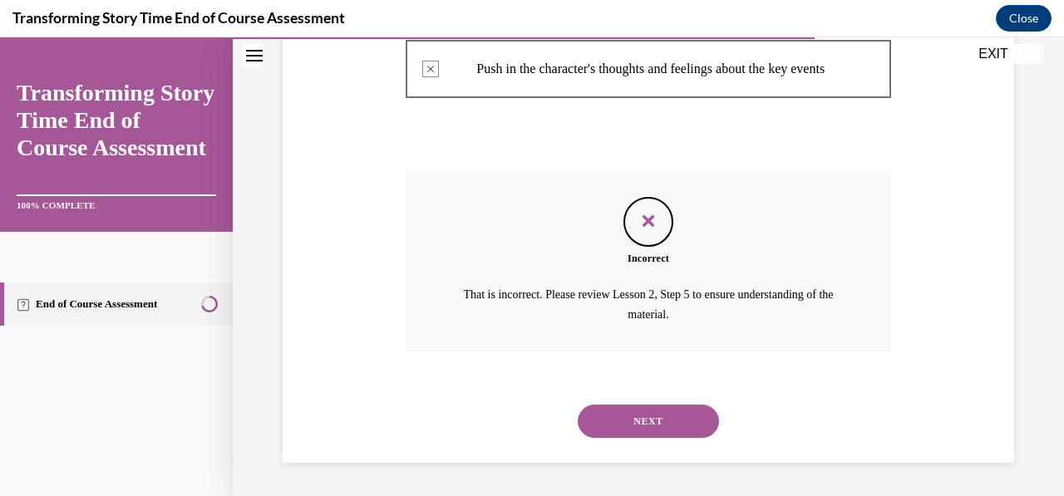
scroll to position [661, 0]
click at [635, 414] on button "NEXT" at bounding box center [648, 421] width 141 height 33
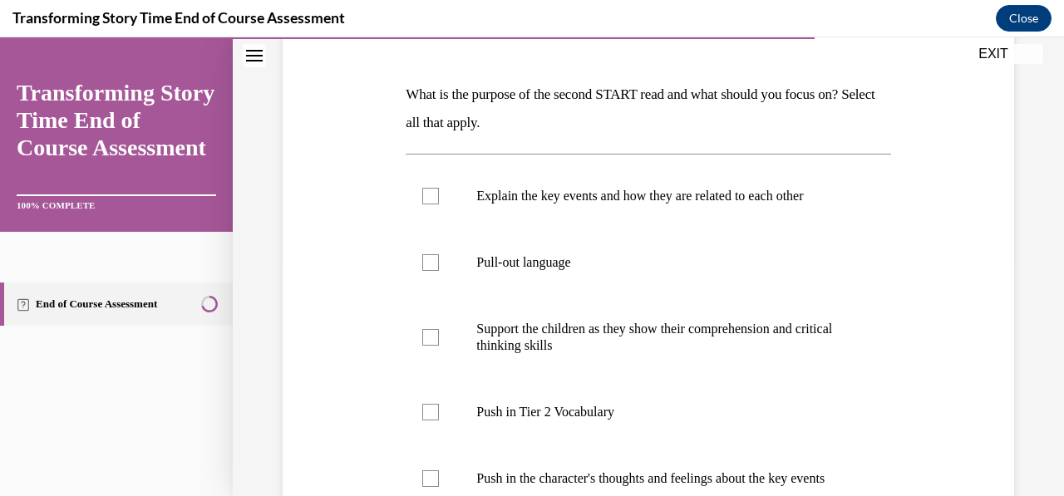
scroll to position [241, 0]
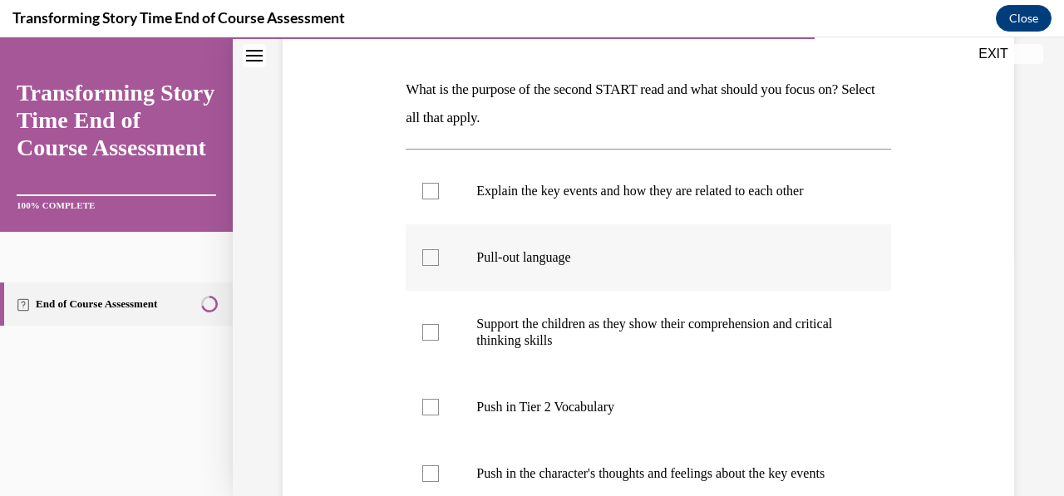
click at [504, 236] on label "Pull-out language" at bounding box center [648, 257] width 485 height 66
click at [439, 249] on input "Pull-out language" at bounding box center [430, 257] width 17 height 17
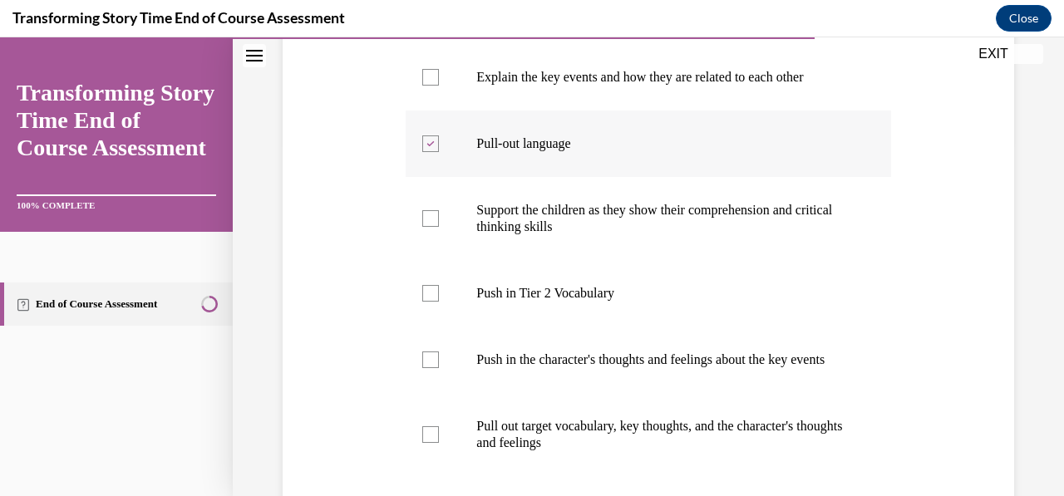
scroll to position [359, 0]
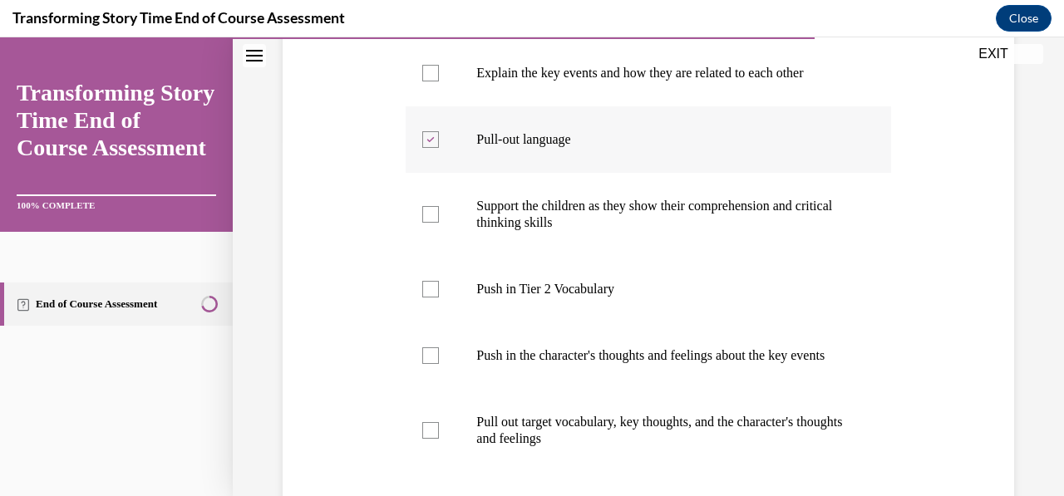
click at [450, 149] on label "Pull-out language" at bounding box center [648, 139] width 485 height 66
click at [439, 148] on input "Pull-out language" at bounding box center [430, 139] width 17 height 17
checkbox input "false"
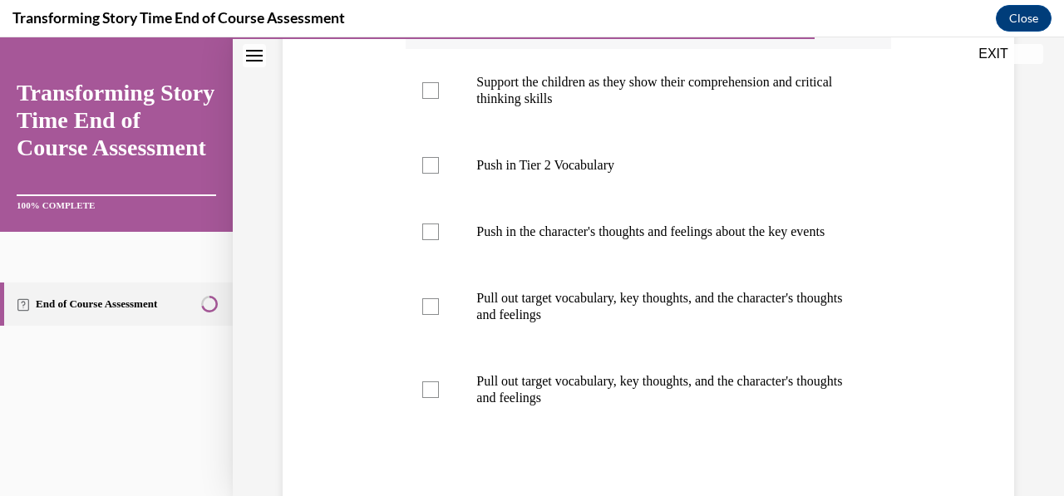
scroll to position [482, 0]
click at [430, 181] on label "Push in Tier 2 Vocabulary" at bounding box center [648, 166] width 485 height 66
click at [430, 175] on input "Push in Tier 2 Vocabulary" at bounding box center [430, 166] width 17 height 17
checkbox input "true"
click at [429, 249] on label "Push in the character's thoughts and feelings about the key events" at bounding box center [648, 232] width 485 height 66
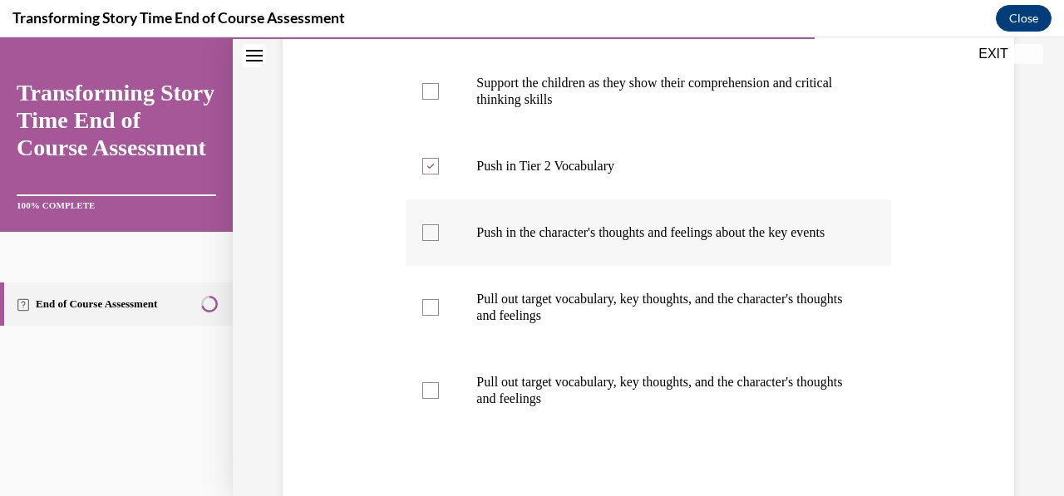
click at [429, 241] on input "Push in the character's thoughts and feelings about the key events" at bounding box center [430, 232] width 17 height 17
checkbox input "true"
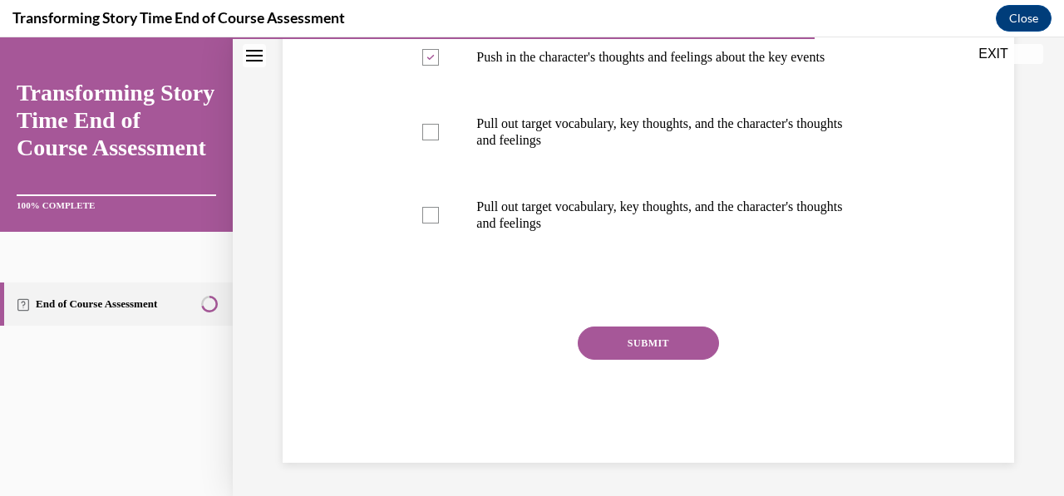
click at [650, 353] on button "SUBMIT" at bounding box center [648, 343] width 141 height 33
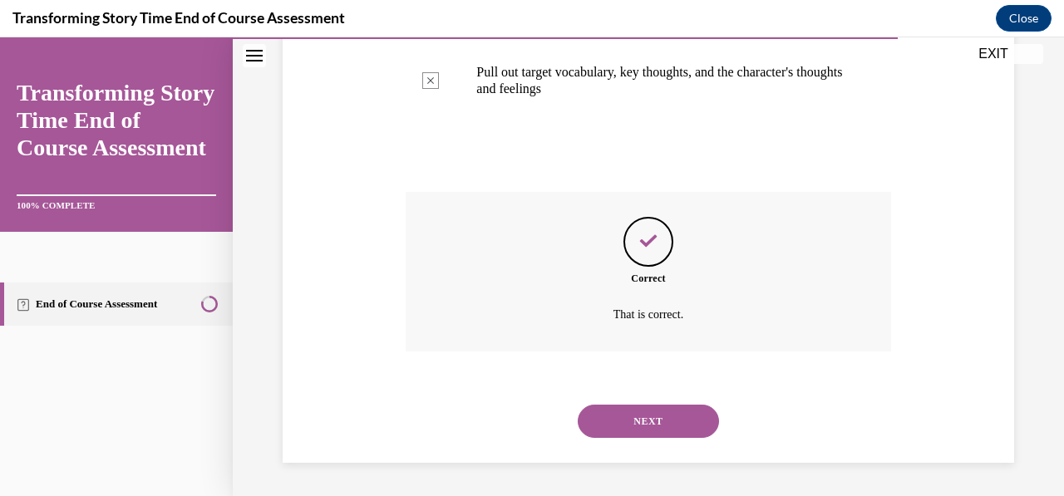
scroll to position [808, 0]
click at [660, 430] on button "NEXT" at bounding box center [648, 421] width 141 height 33
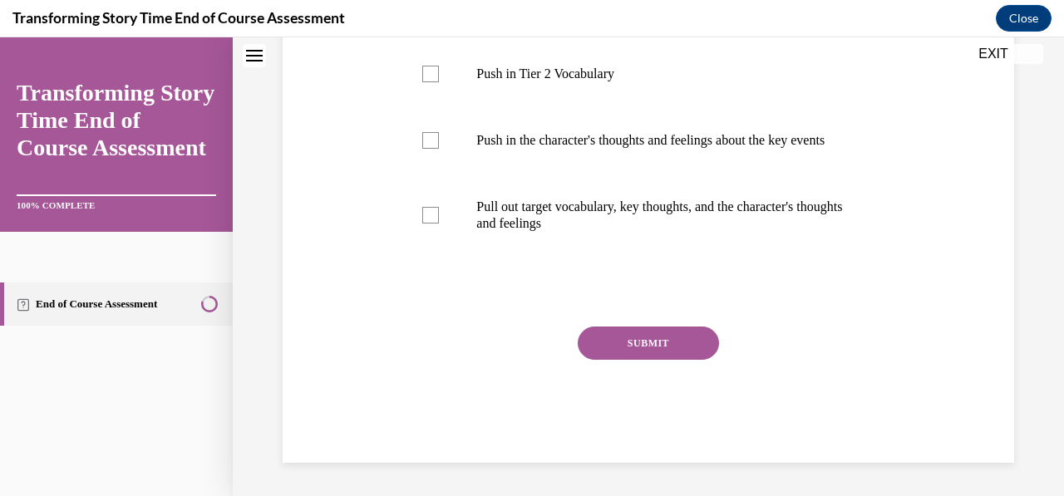
scroll to position [0, 0]
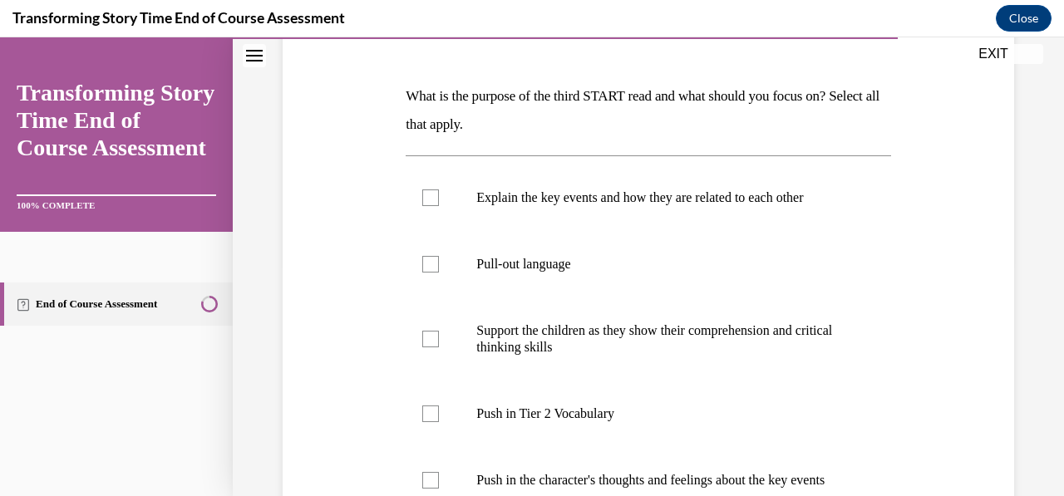
scroll to position [228, 0]
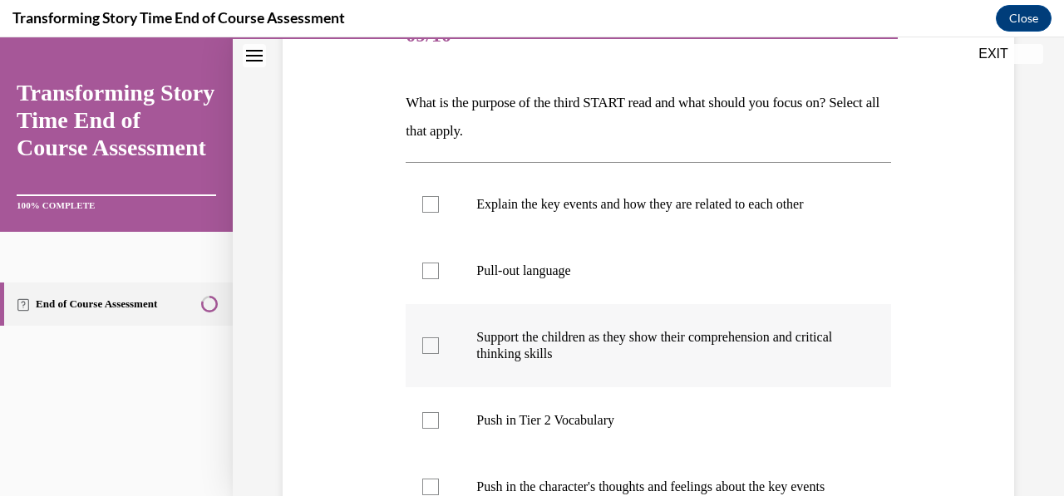
click at [434, 359] on label "Support the children as they show their comprehension and critical thinking ski…" at bounding box center [648, 345] width 485 height 83
click at [434, 354] on input "Support the children as they show their comprehension and critical thinking ski…" at bounding box center [430, 345] width 17 height 17
checkbox input "true"
click at [942, 351] on div "Question 09/10 What is the purpose of the third START read and what should you …" at bounding box center [648, 381] width 740 height 856
click at [426, 281] on label "Pull-out language" at bounding box center [648, 271] width 485 height 66
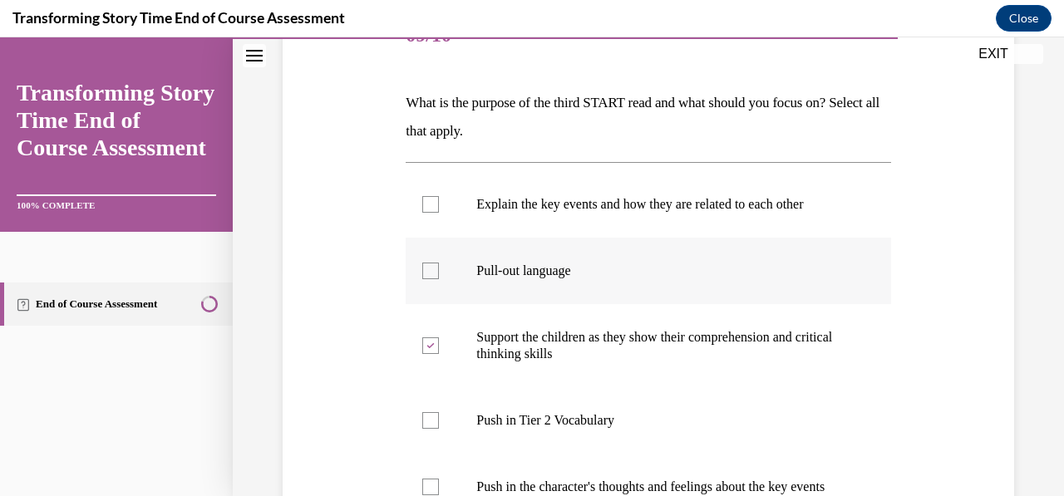
click at [426, 279] on input "Pull-out language" at bounding box center [430, 271] width 17 height 17
checkbox input "true"
click at [426, 213] on label "Explain the key events and how they are related to each other" at bounding box center [648, 204] width 485 height 66
click at [426, 213] on input "Explain the key events and how they are related to each other" at bounding box center [430, 204] width 17 height 17
checkbox input "true"
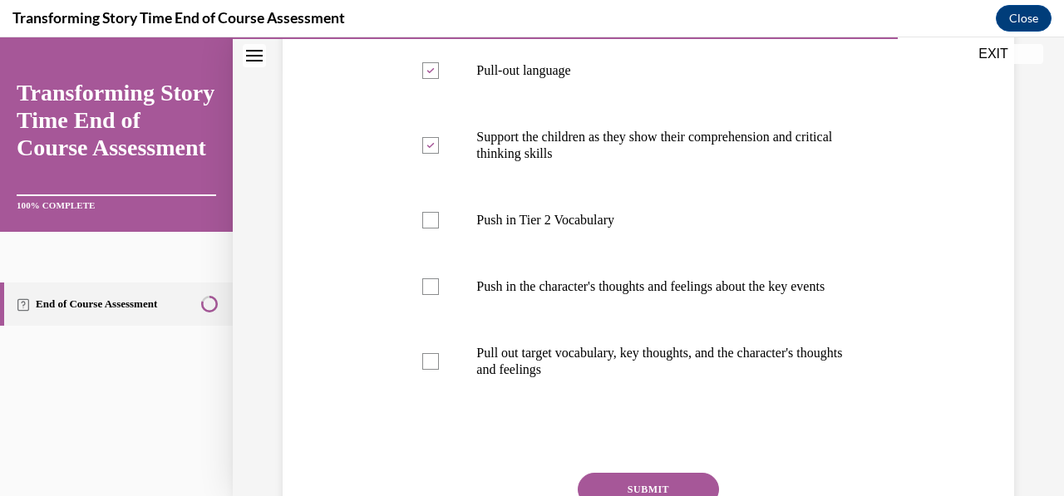
scroll to position [435, 0]
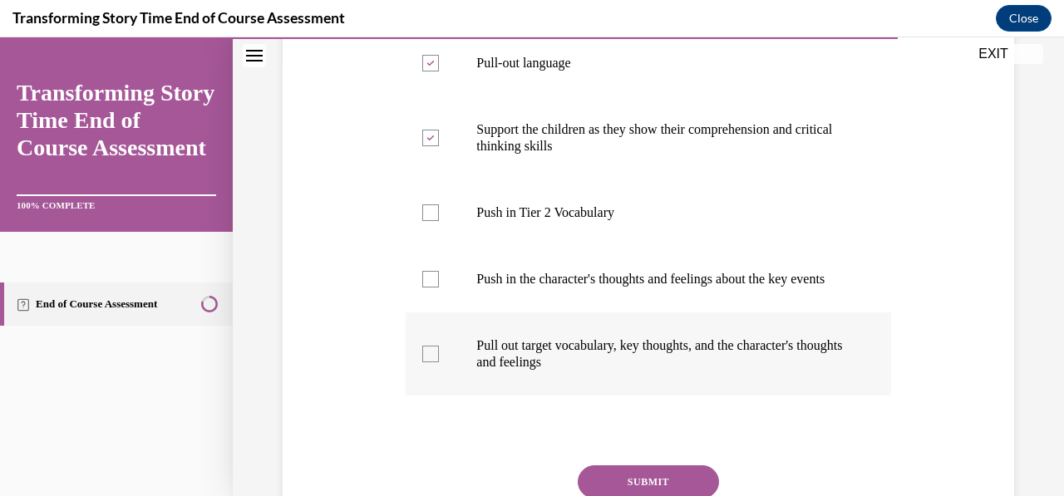
click at [457, 381] on label "Pull out target vocabulary, key thoughts, and the character's thoughts and feel…" at bounding box center [648, 353] width 485 height 83
click at [439, 362] on input "Pull out target vocabulary, key thoughts, and the character's thoughts and feel…" at bounding box center [430, 354] width 17 height 17
checkbox input "true"
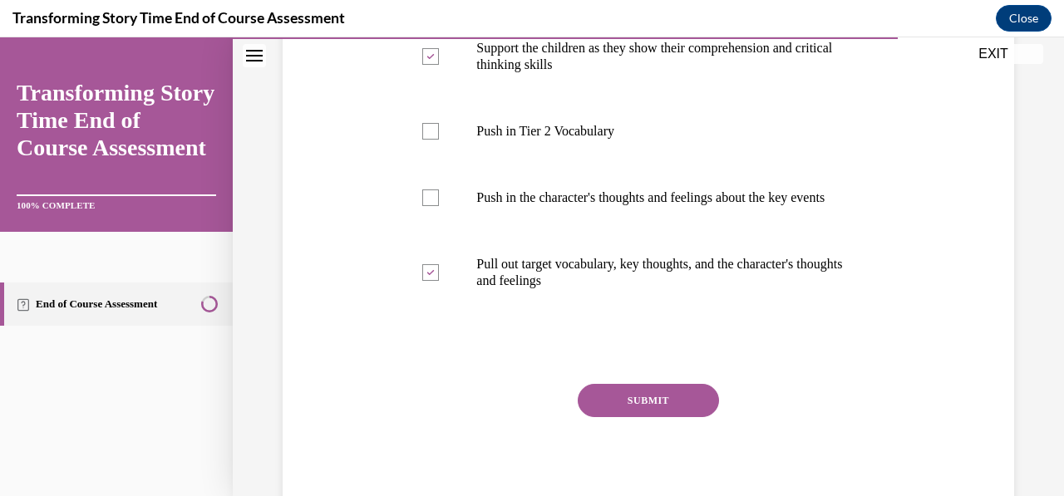
click at [690, 417] on button "SUBMIT" at bounding box center [648, 400] width 141 height 33
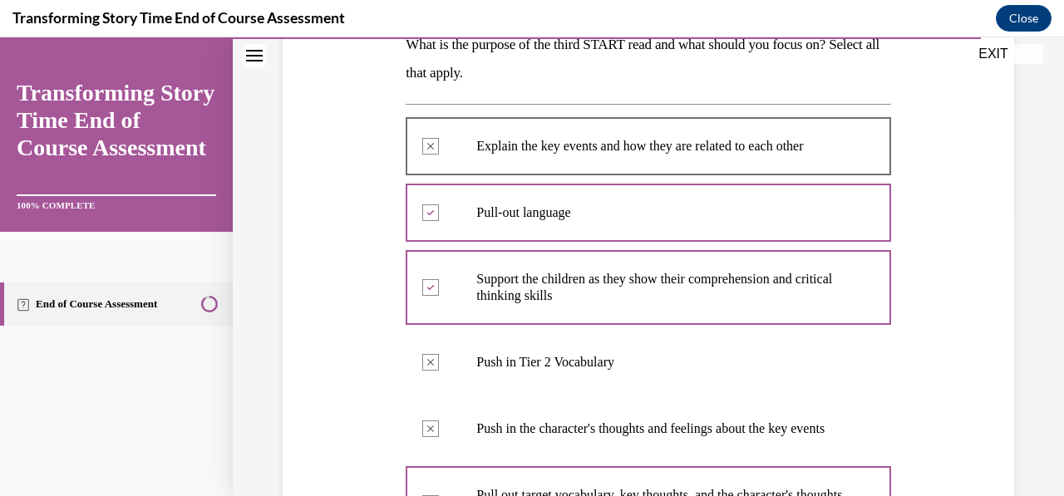
scroll to position [286, 0]
click at [996, 387] on div "Question 09/10 What is the purpose of the third START read and what should you …" at bounding box center [648, 400] width 740 height 1011
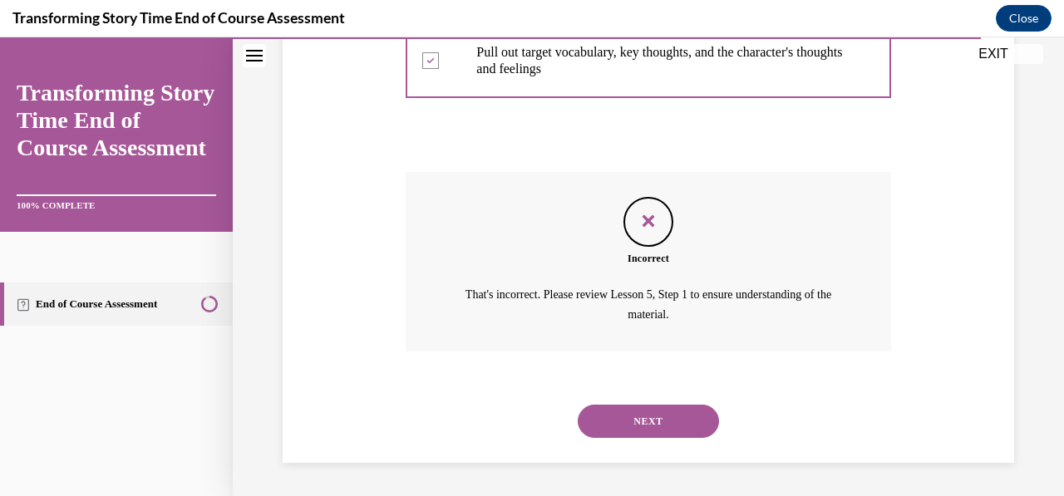
scroll to position [744, 0]
click at [653, 425] on button "NEXT" at bounding box center [648, 421] width 141 height 33
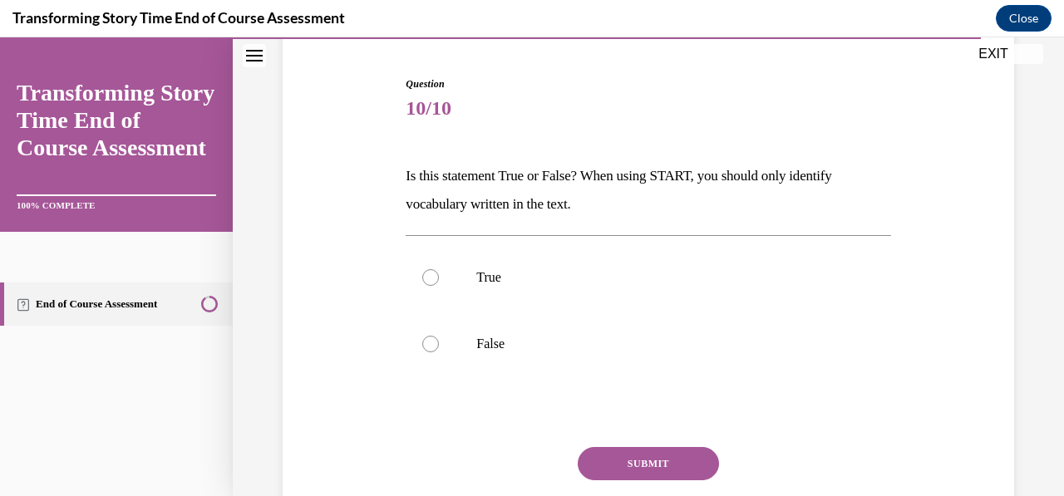
scroll to position [155, 0]
click at [436, 354] on label "False" at bounding box center [648, 344] width 485 height 66
click at [436, 352] on input "False" at bounding box center [430, 344] width 17 height 17
radio input "true"
click at [677, 467] on button "SUBMIT" at bounding box center [648, 463] width 141 height 33
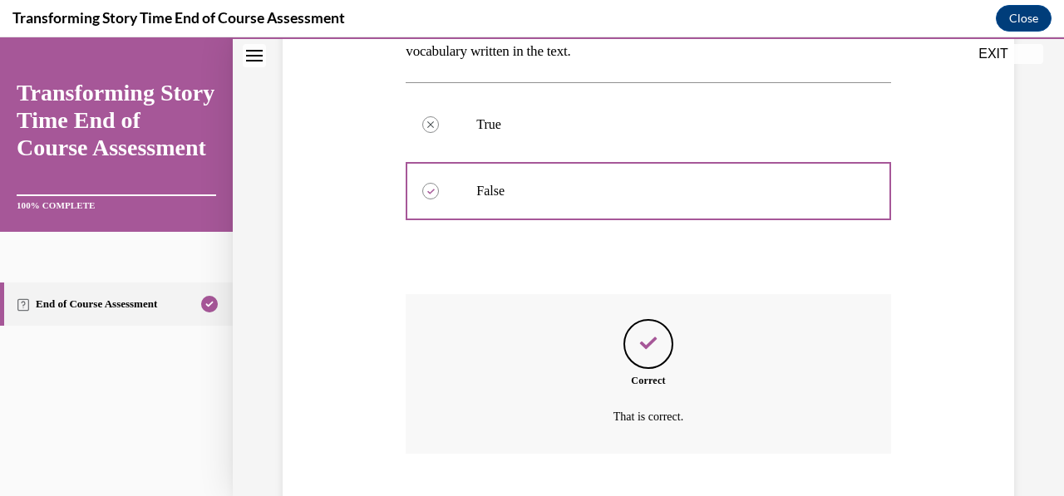
scroll to position [409, 0]
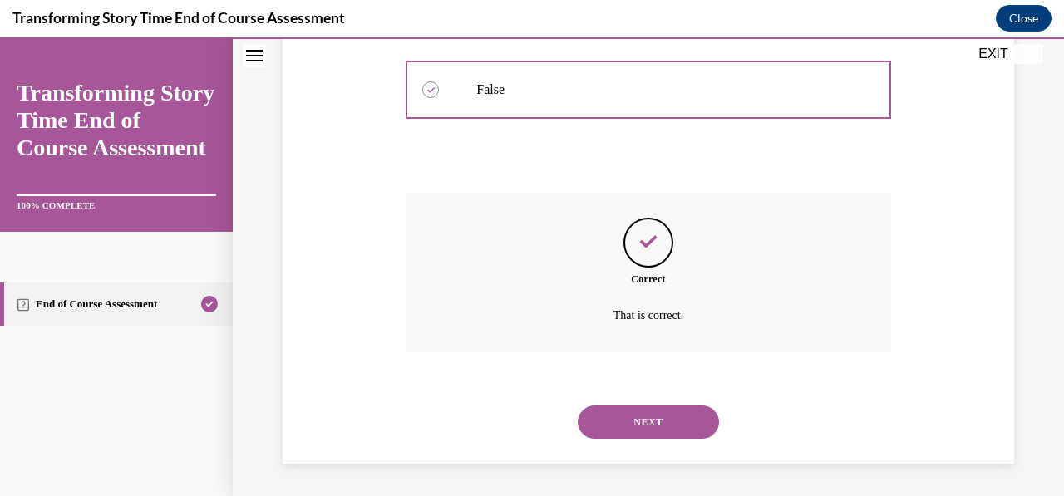
click at [685, 424] on button "NEXT" at bounding box center [648, 422] width 141 height 33
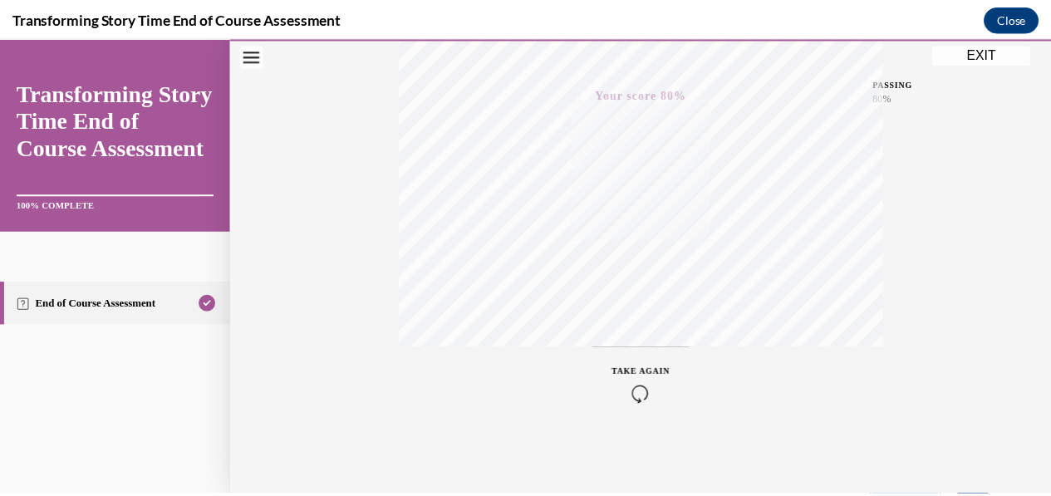
scroll to position [392, 0]
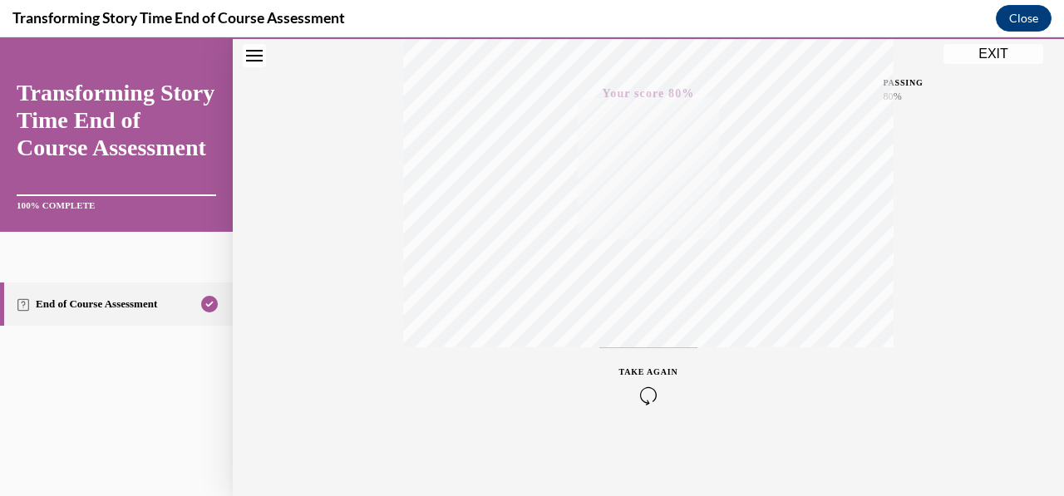
click at [921, 133] on div "Quiz Results PASSING 80% Your score 80% Passed PASSING 80% Your score Your scor…" at bounding box center [648, 96] width 831 height 799
click at [1006, 61] on button "EXIT" at bounding box center [993, 54] width 100 height 20
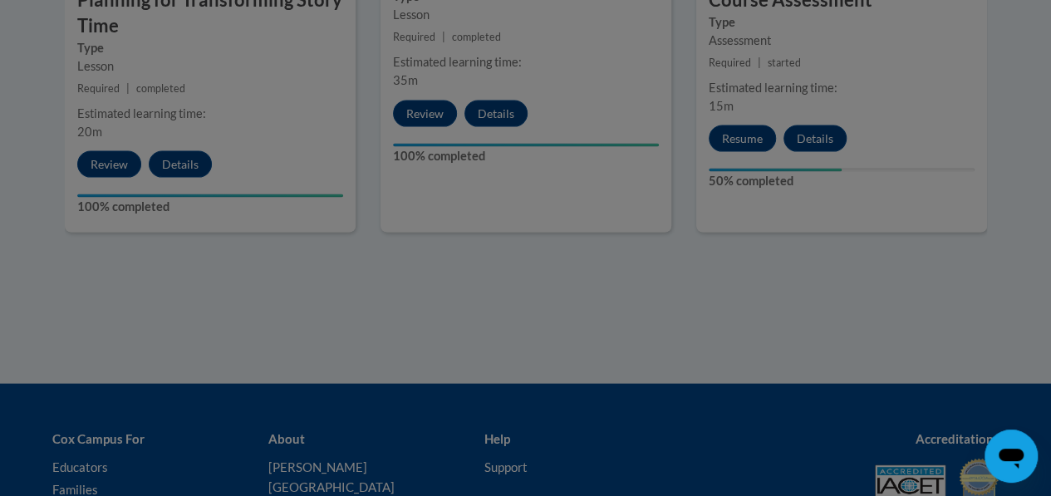
click at [737, 227] on div at bounding box center [525, 248] width 1051 height 496
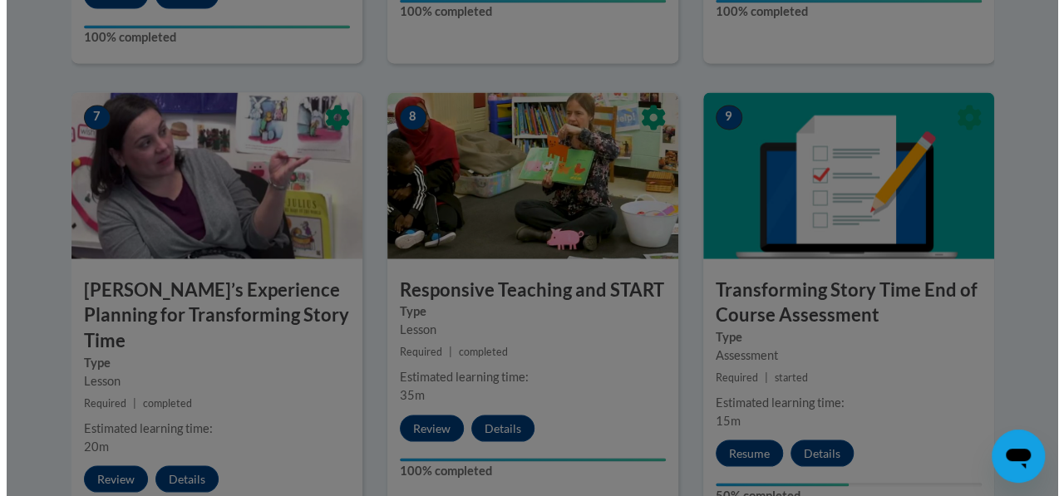
scroll to position [1381, 0]
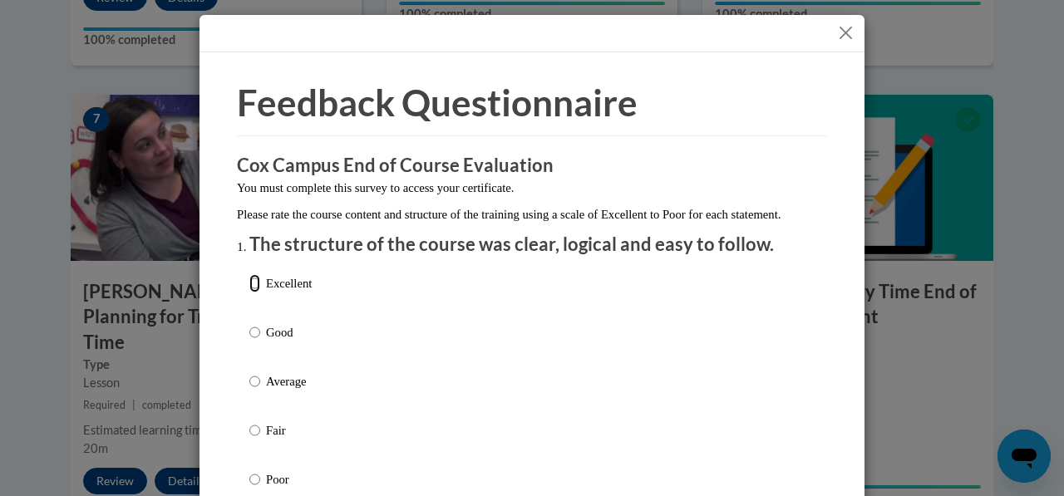
click at [249, 293] on input "Excellent" at bounding box center [254, 283] width 11 height 18
radio input "true"
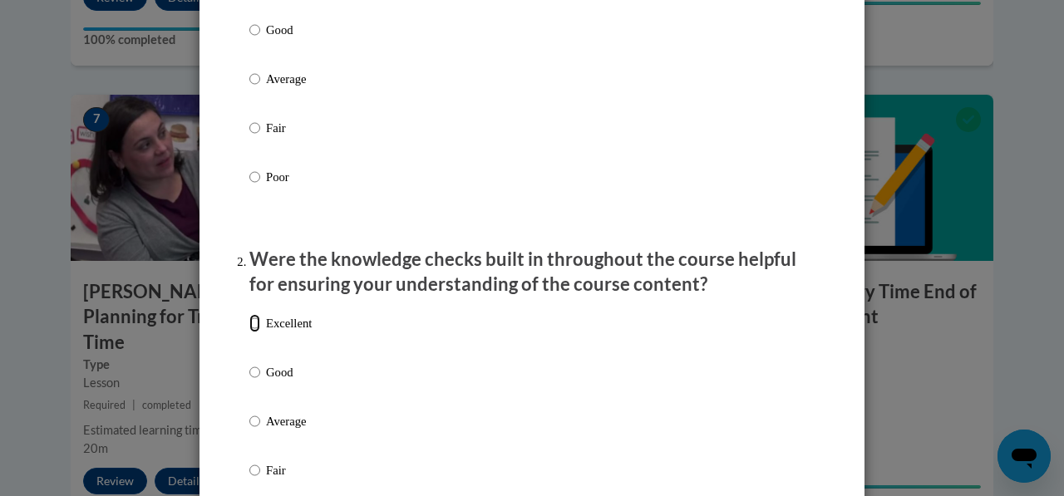
click at [249, 332] on input "Excellent" at bounding box center [254, 323] width 11 height 18
radio input "true"
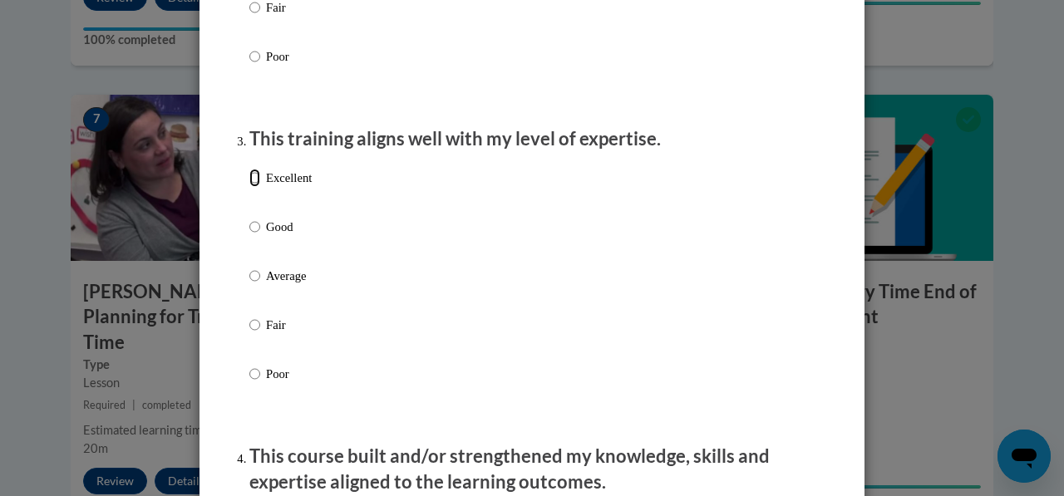
click at [251, 187] on input "Excellent" at bounding box center [254, 178] width 11 height 18
radio input "true"
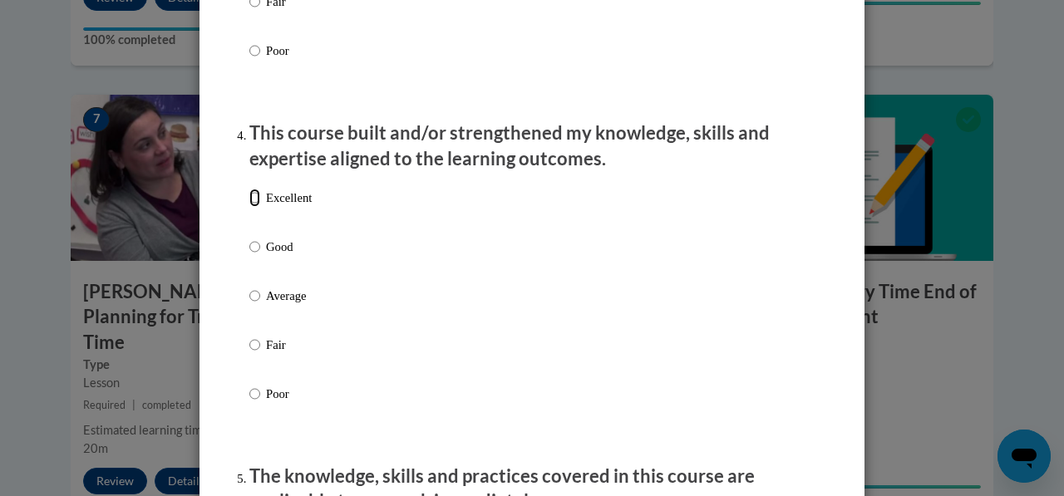
click at [251, 207] on input "Excellent" at bounding box center [254, 198] width 11 height 18
radio input "true"
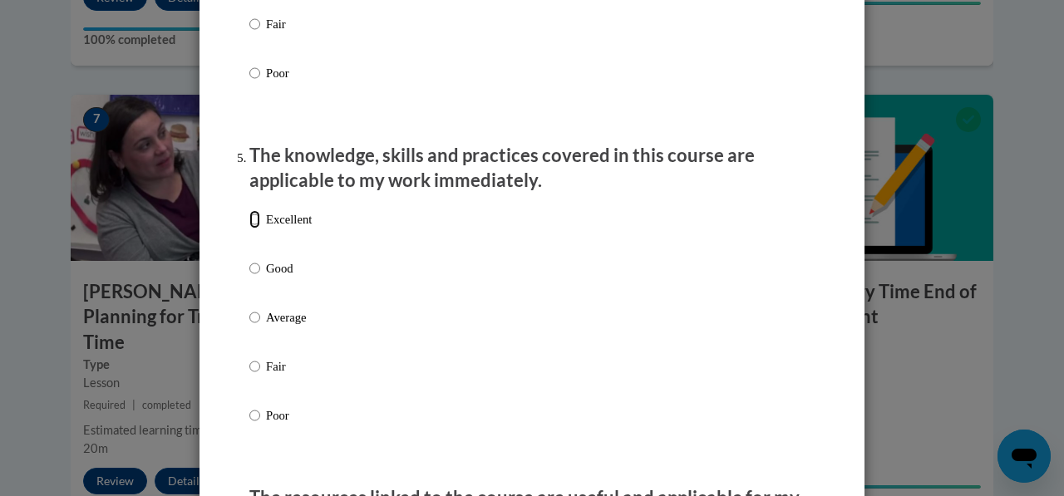
click at [249, 229] on input "Excellent" at bounding box center [254, 219] width 11 height 18
radio input "true"
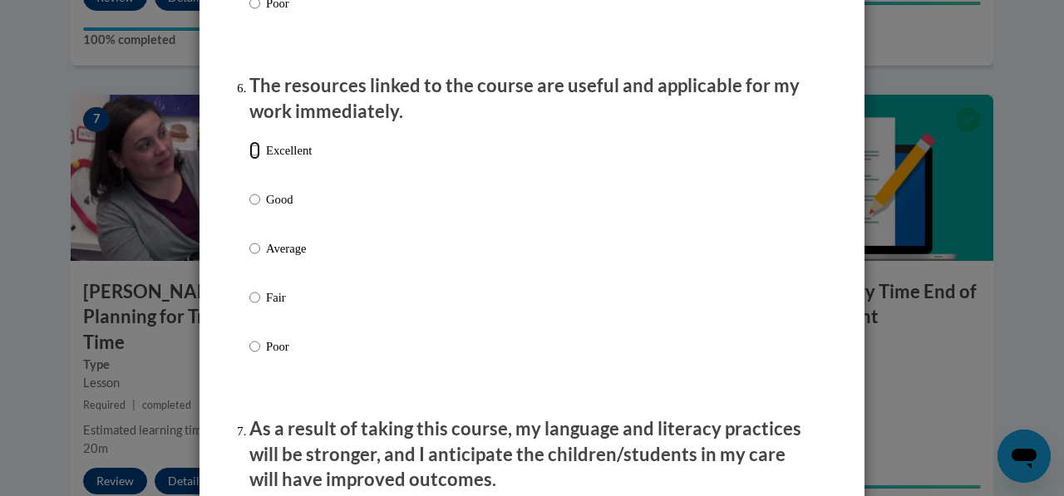
click at [252, 160] on input "Excellent" at bounding box center [254, 150] width 11 height 18
radio input "true"
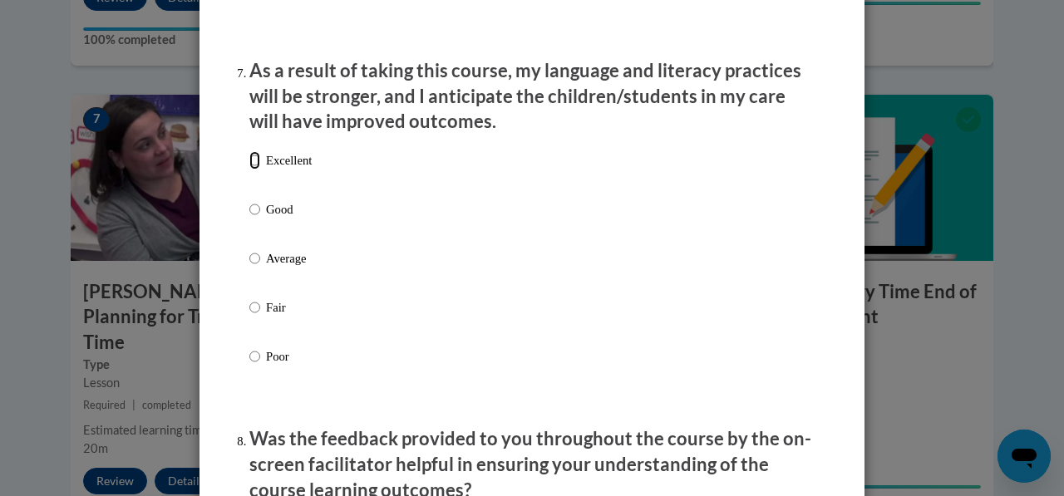
click at [253, 170] on input "Excellent" at bounding box center [254, 160] width 11 height 18
radio input "true"
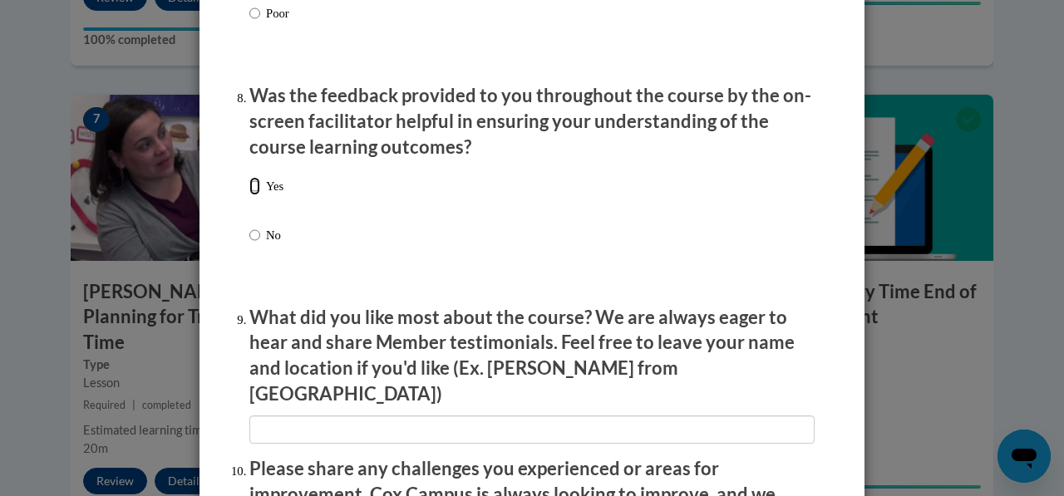
click at [249, 195] on input "Yes" at bounding box center [254, 186] width 11 height 18
radio input "true"
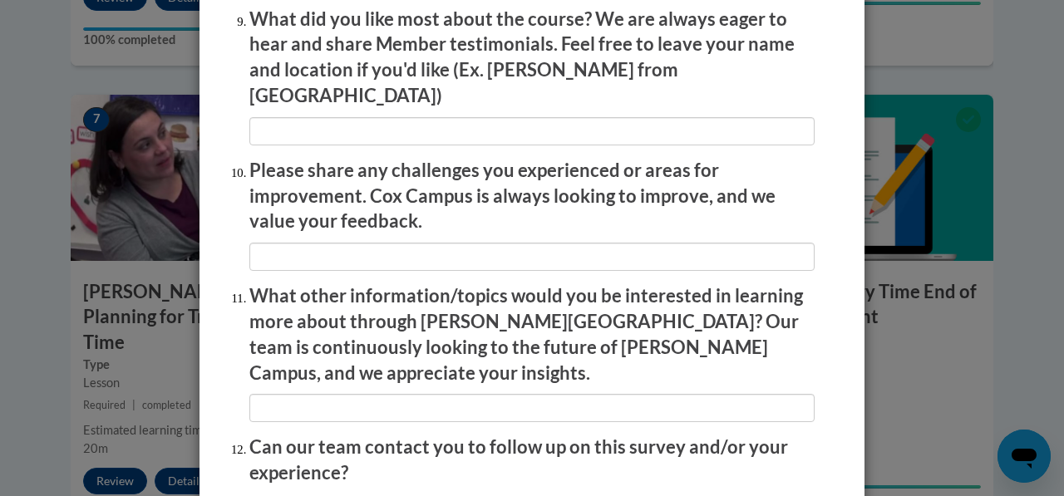
scroll to position [2959, 0]
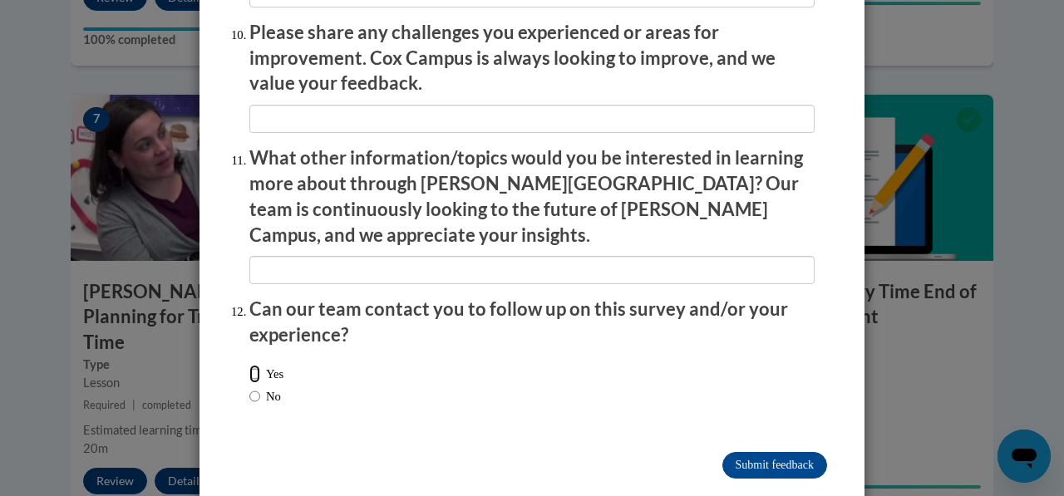
click at [249, 365] on input "Yes" at bounding box center [254, 374] width 11 height 18
radio input "true"
click at [264, 387] on label "No" at bounding box center [265, 396] width 32 height 18
click at [260, 387] on input "No" at bounding box center [254, 396] width 11 height 18
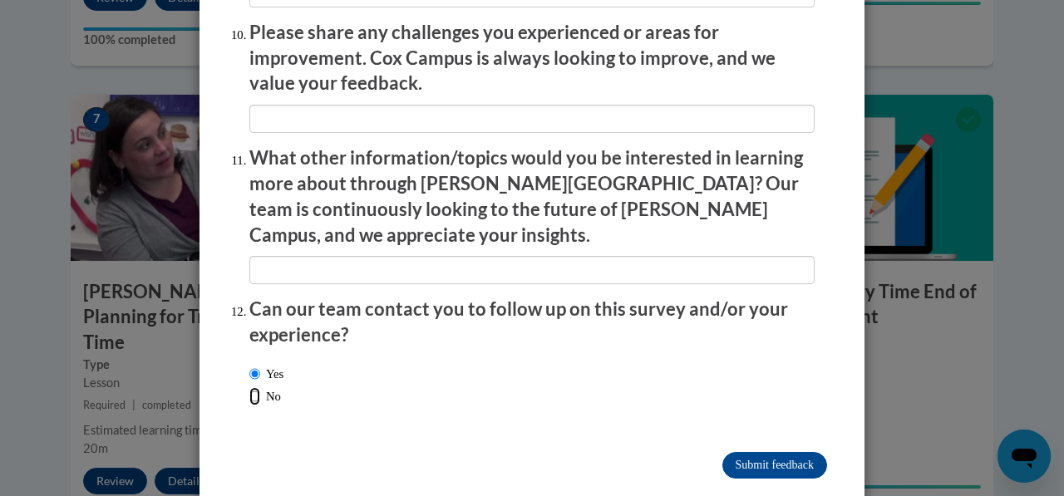
radio input "true"
click at [762, 452] on input "Submit feedback" at bounding box center [774, 465] width 105 height 27
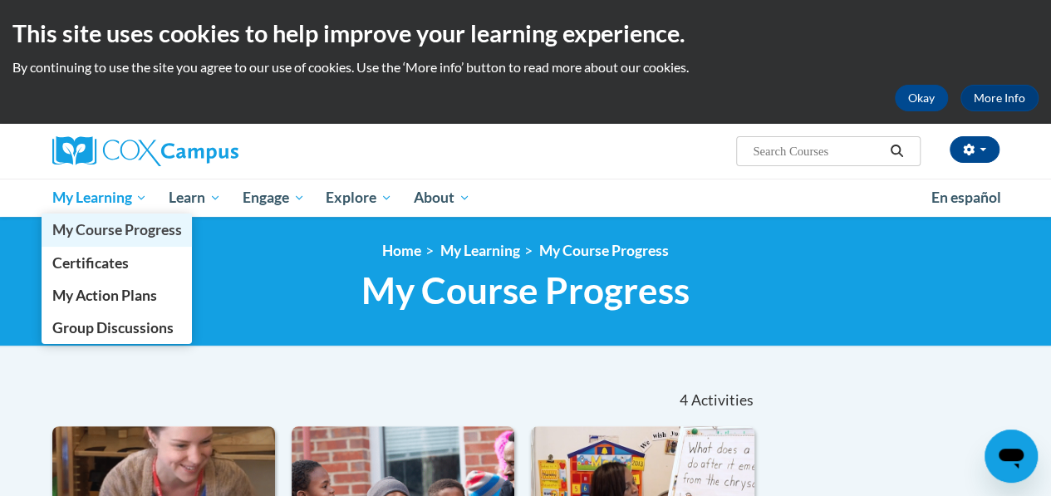
click at [131, 216] on link "My Course Progress" at bounding box center [117, 230] width 151 height 32
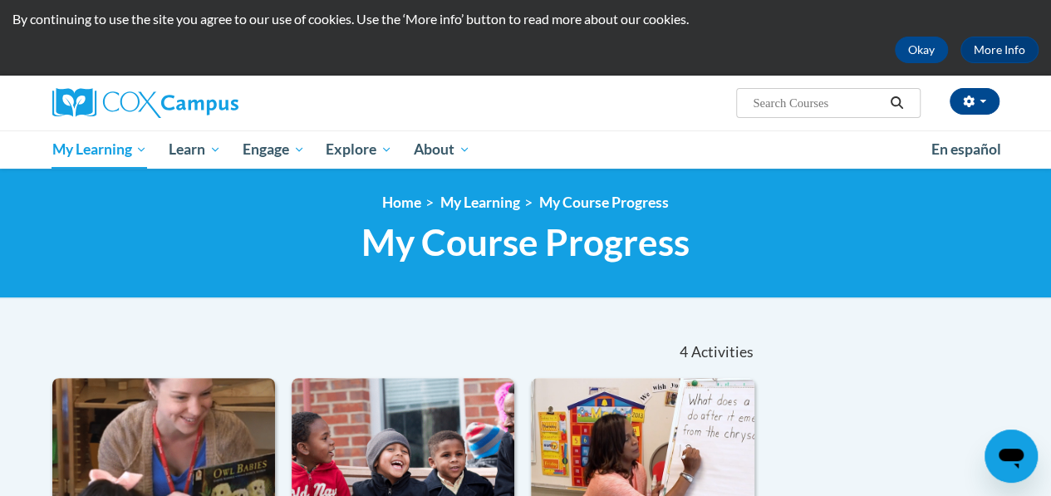
scroll to position [47, 0]
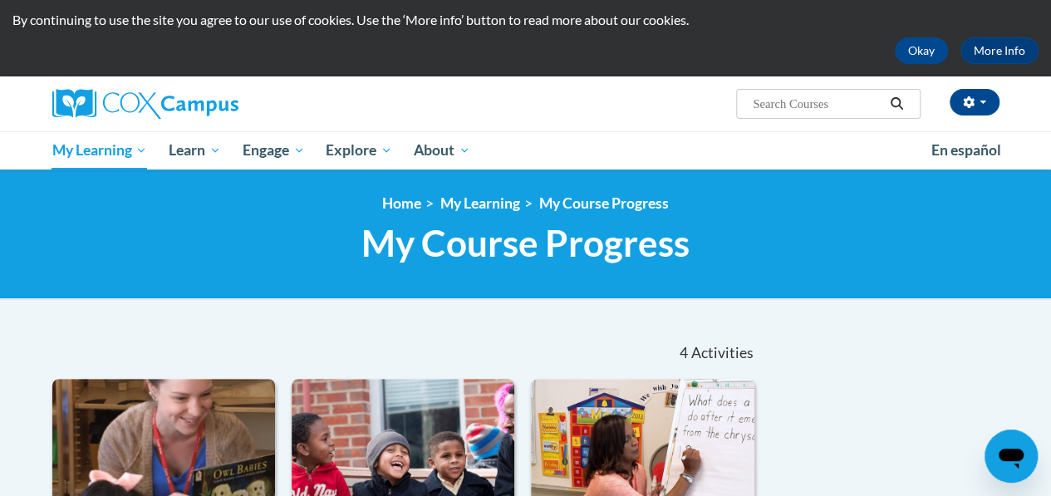
click at [858, 102] on input "Search..." at bounding box center [817, 104] width 133 height 20
type input "ecoststem approach to"
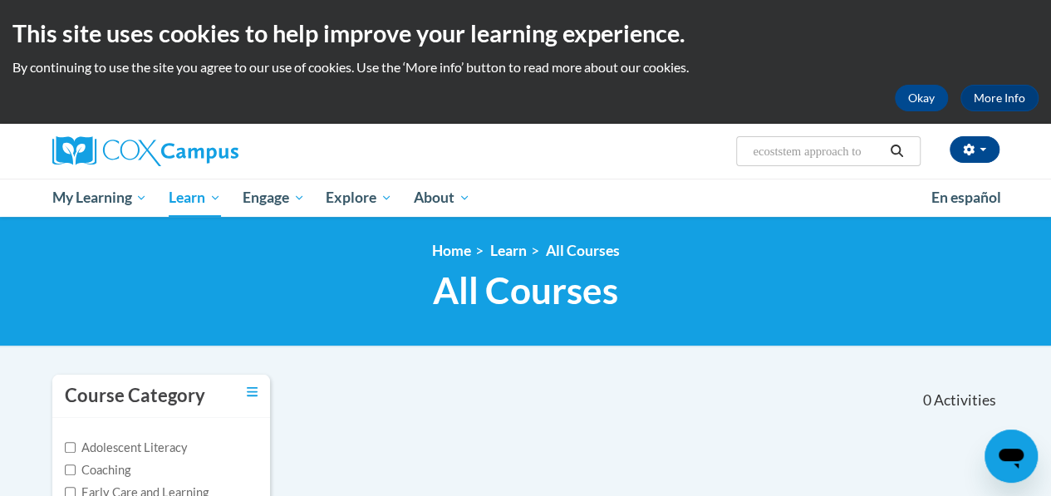
click at [978, 342] on div "<en>Home</en><fr>Accueil</fr><de>Zuhause</de><it>Casa</it><es>Casa</es><pt>Casa…" at bounding box center [525, 282] width 1051 height 130
click at [867, 156] on input "ecoststem approach to" at bounding box center [817, 151] width 133 height 20
click at [871, 156] on input "ecosystem approach to" at bounding box center [817, 151] width 133 height 20
type input "ecosystem approach to"
click at [889, 156] on button "Search" at bounding box center [896, 151] width 25 height 20
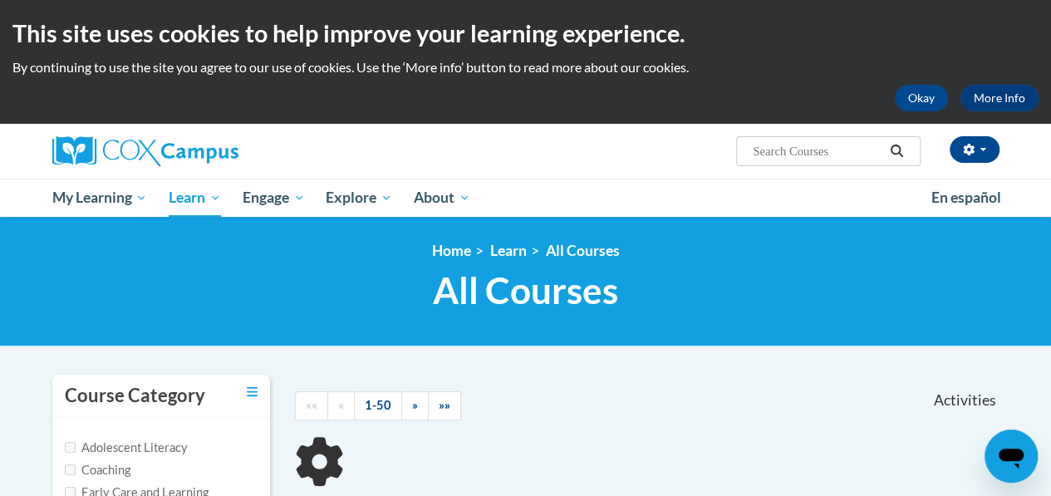
click at [849, 157] on input "Search..." at bounding box center [817, 151] width 133 height 20
type input "ecosystem approach to"
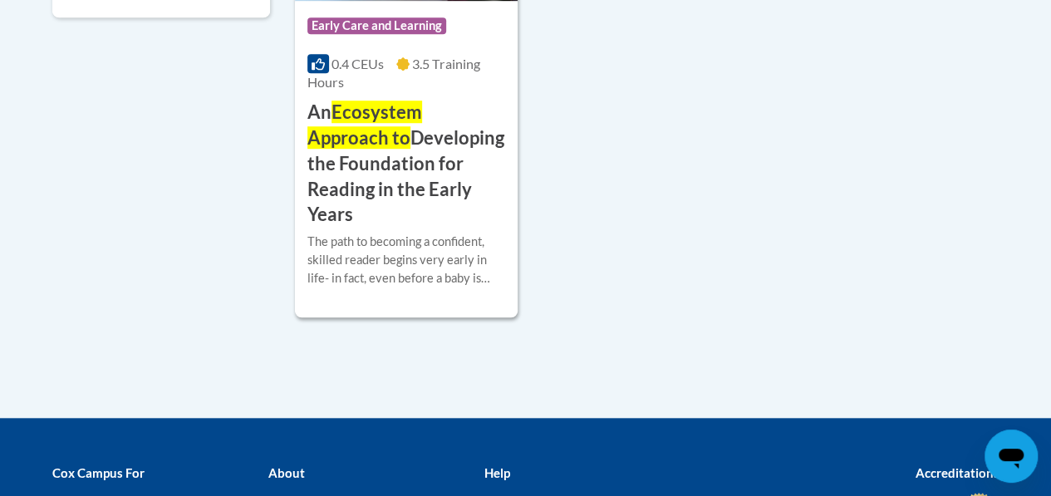
scroll to position [597, 0]
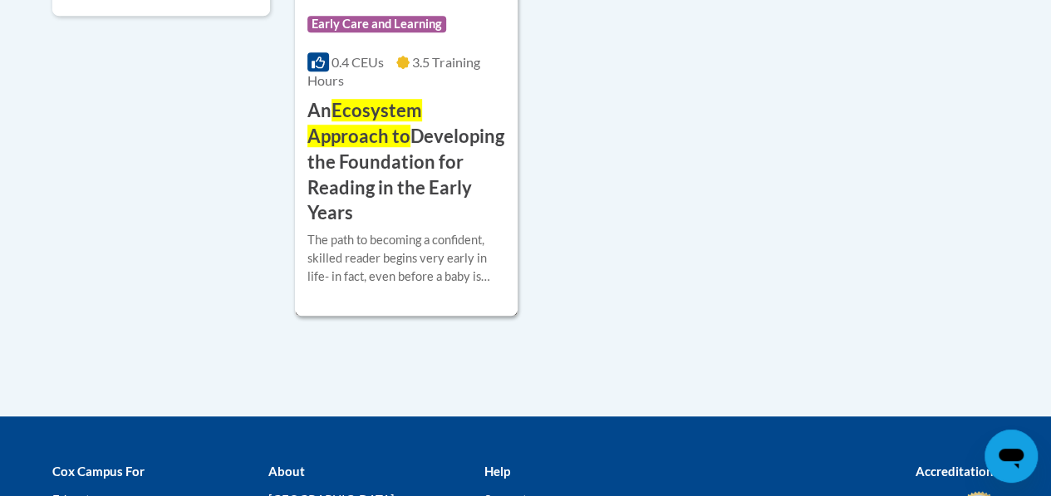
click at [372, 163] on h3 "An Ecosystem Approach to Developing the Foundation for Reading in the Early Yea…" at bounding box center [406, 162] width 198 height 128
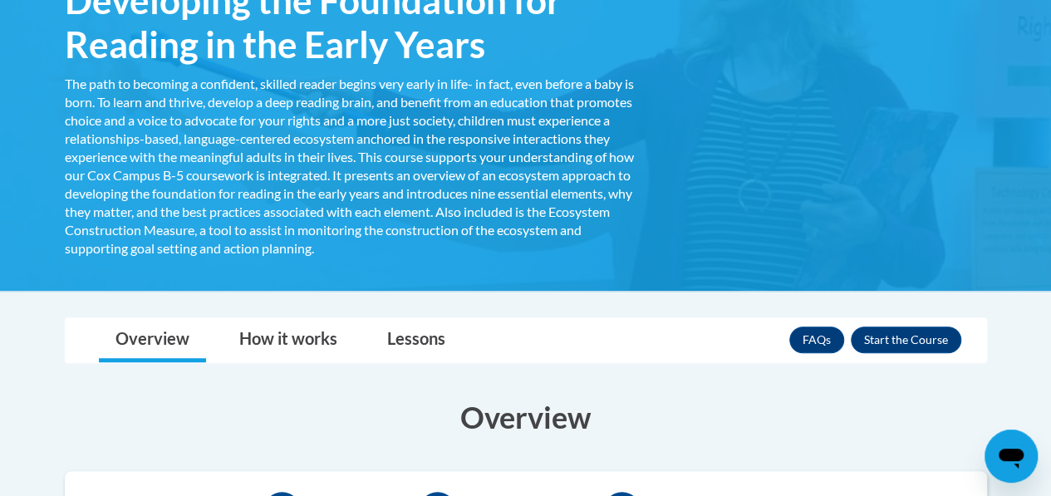
scroll to position [364, 0]
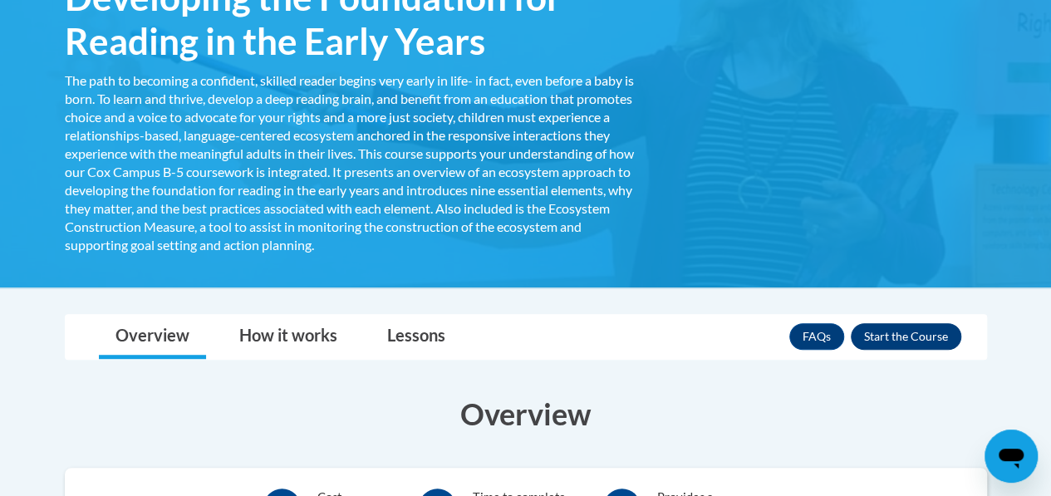
click at [909, 337] on button "Enroll" at bounding box center [906, 336] width 111 height 27
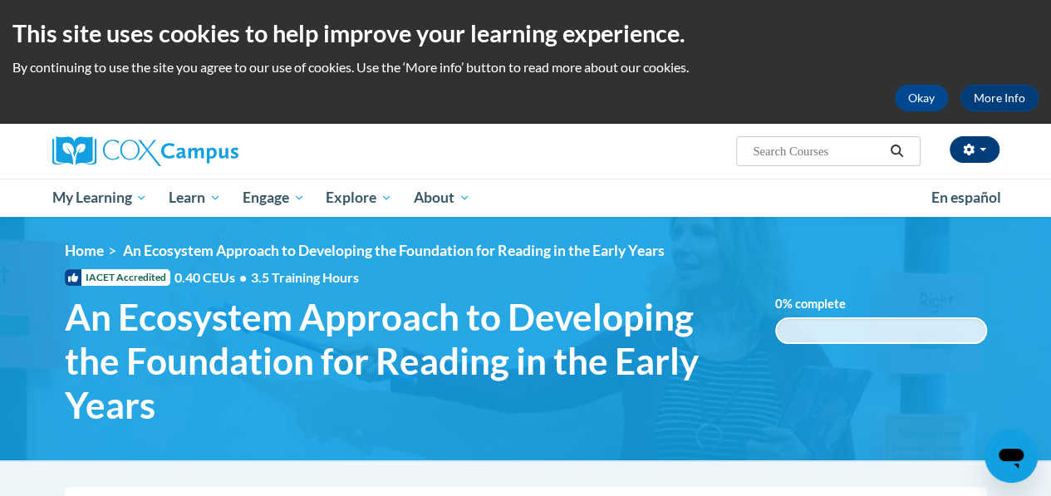
click at [972, 152] on icon "button" at bounding box center [968, 150] width 11 height 12
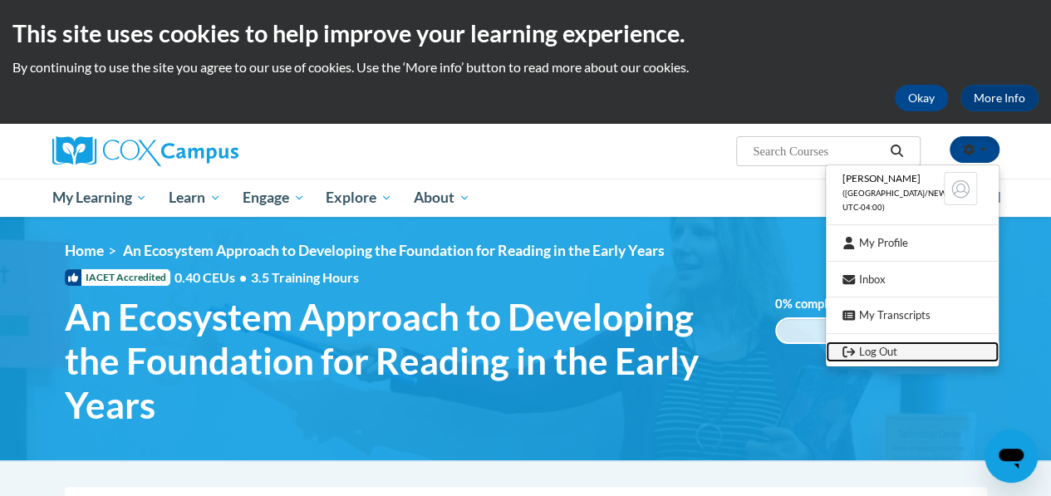
click at [861, 359] on link "Log Out" at bounding box center [912, 352] width 173 height 21
